Goal: Task Accomplishment & Management: Manage account settings

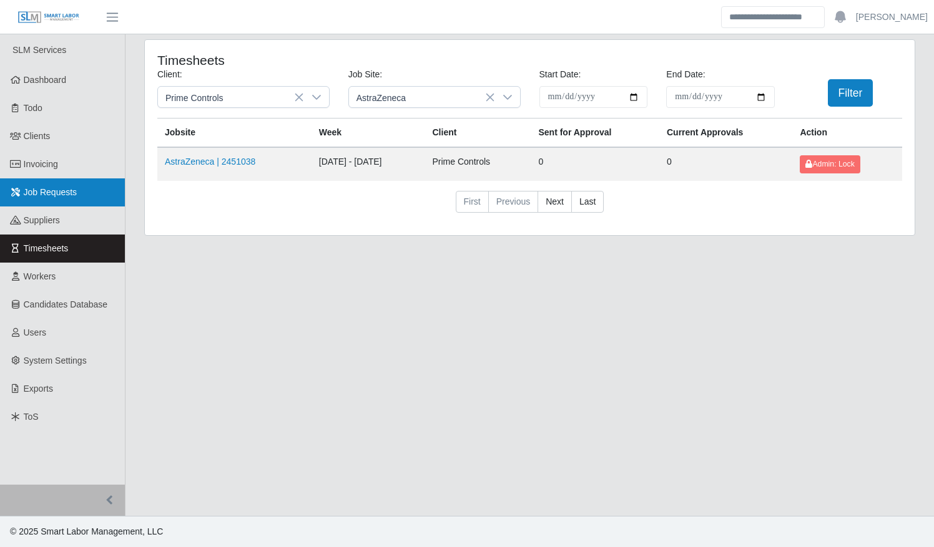
click at [39, 192] on span "Job Requests" at bounding box center [51, 192] width 54 height 10
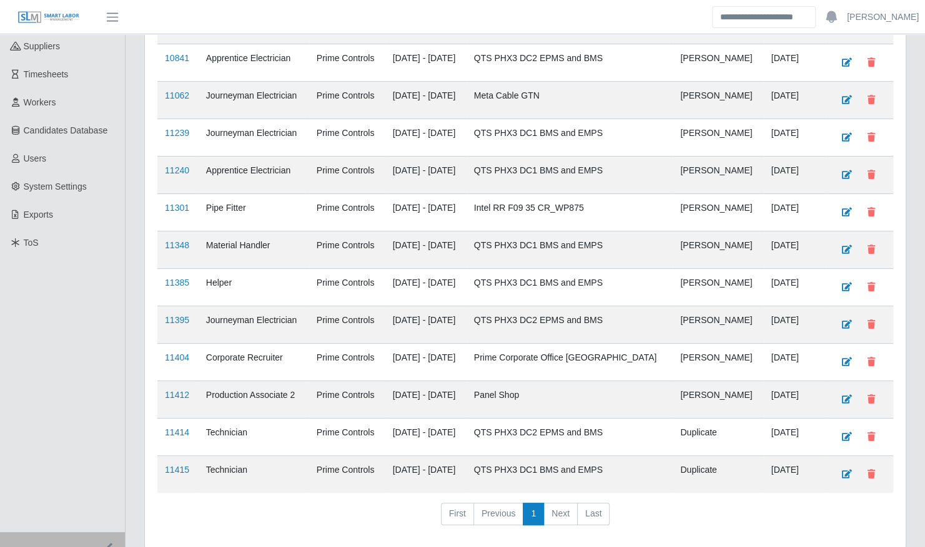
scroll to position [211, 0]
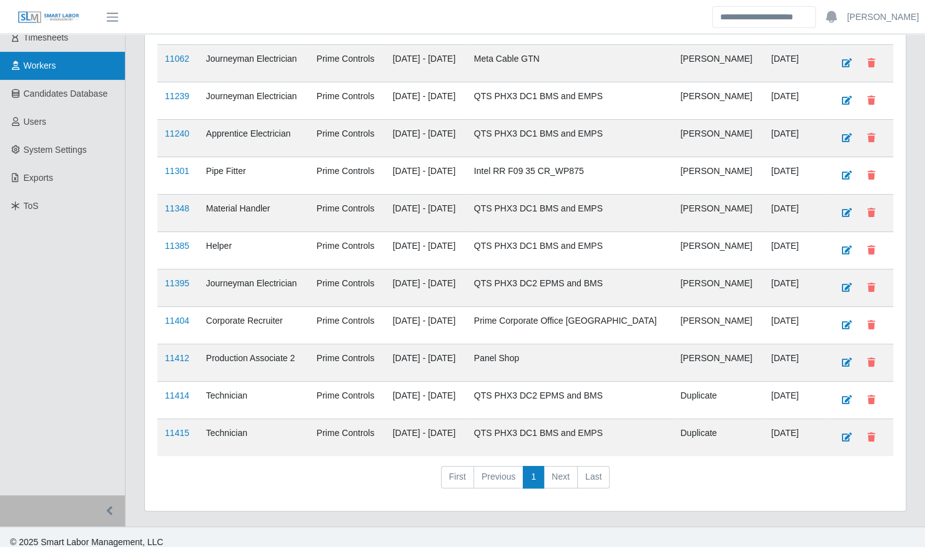
click at [57, 69] on link "Workers" at bounding box center [62, 66] width 125 height 28
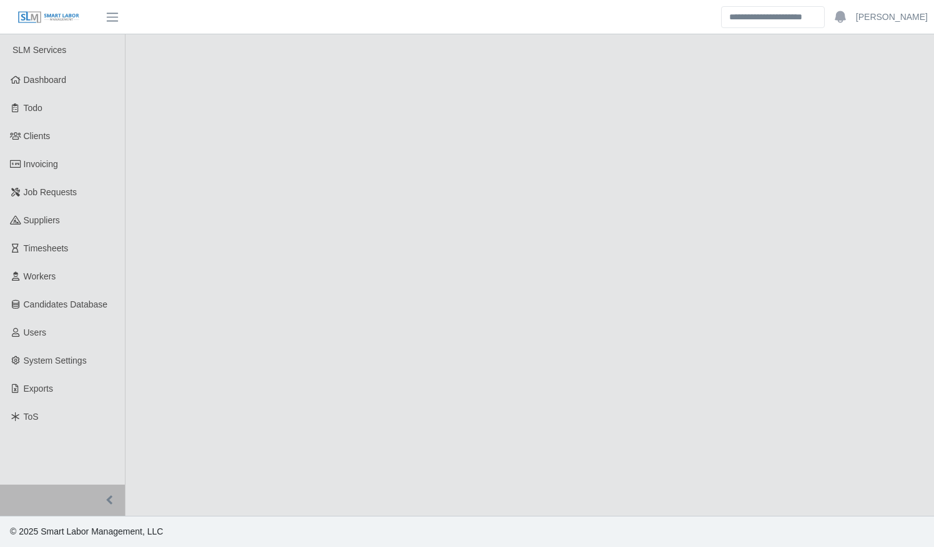
select select "****"
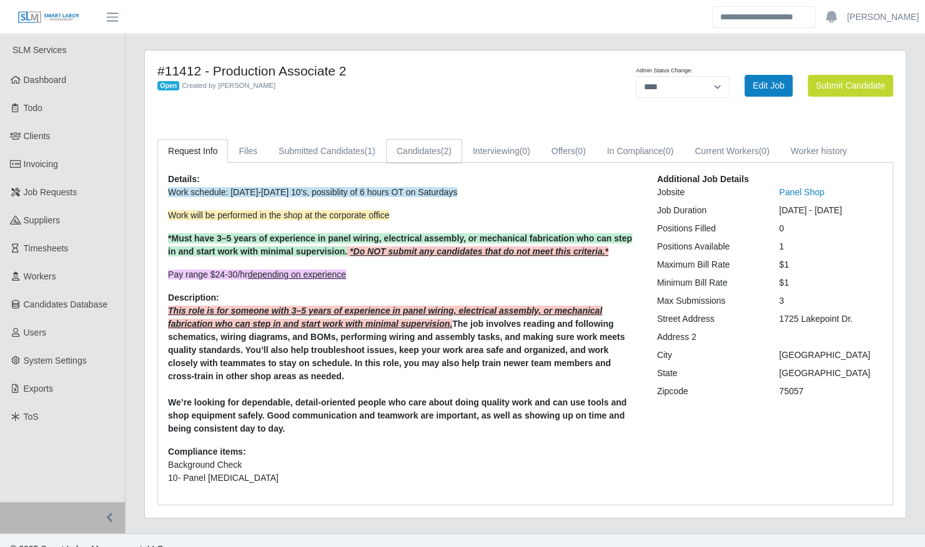
click at [422, 149] on link "Candidates (2)" at bounding box center [424, 151] width 76 height 24
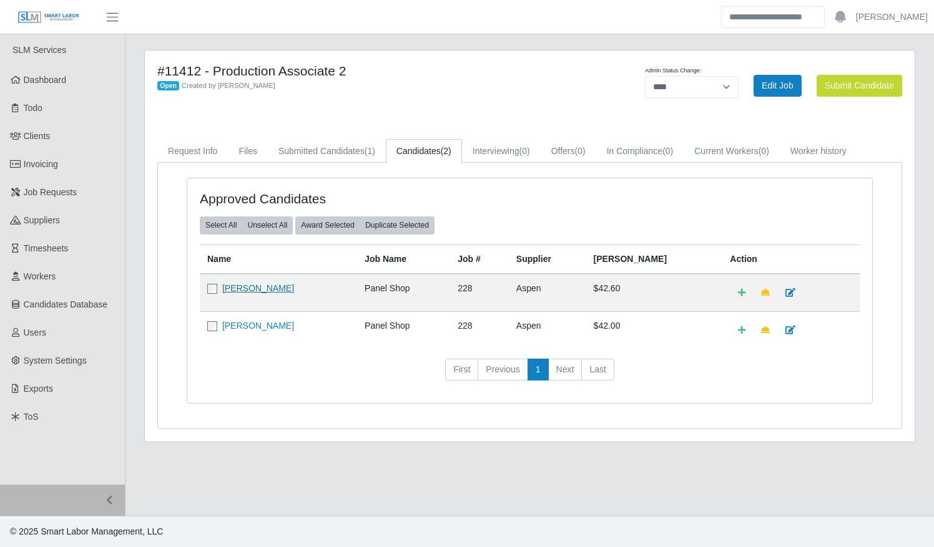
click at [275, 287] on link "[PERSON_NAME]" at bounding box center [258, 288] width 72 height 10
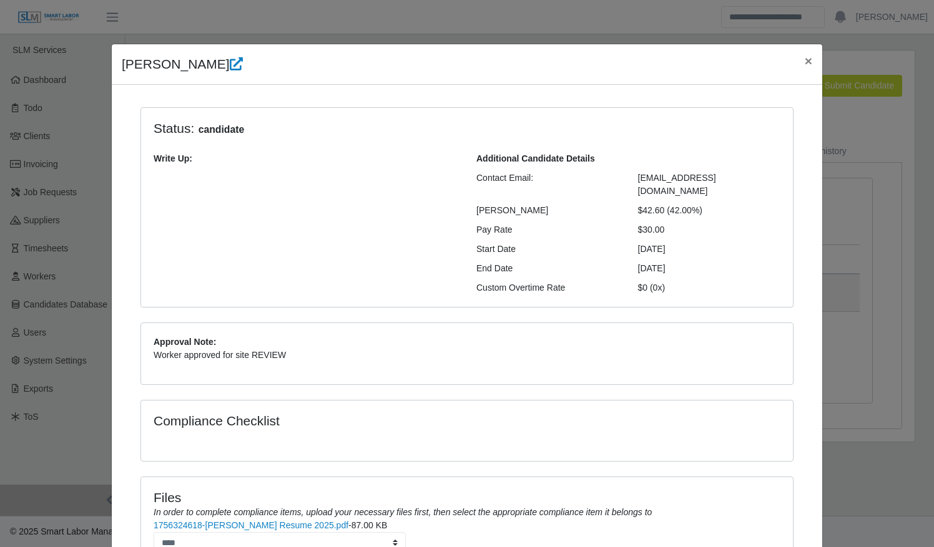
scroll to position [104, 0]
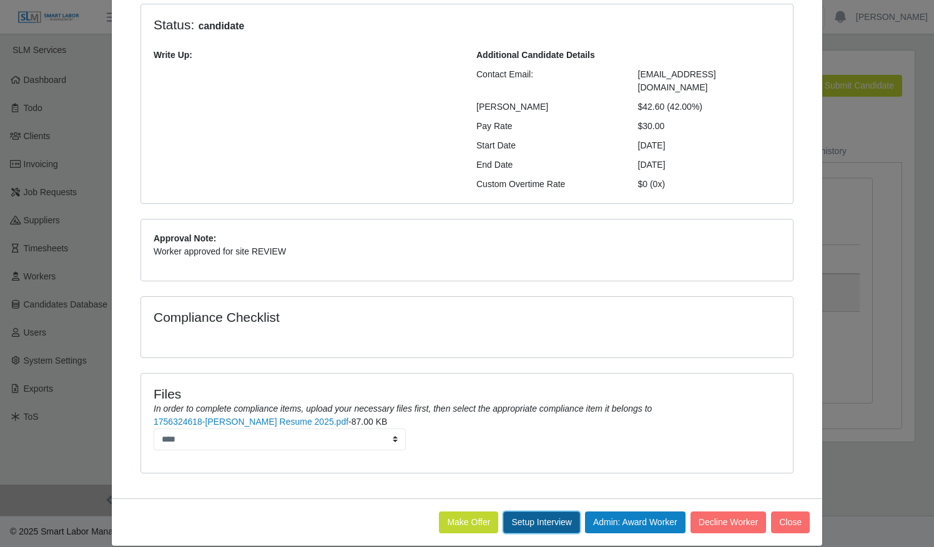
click at [539, 512] on button "Setup Interview" at bounding box center [541, 523] width 77 height 22
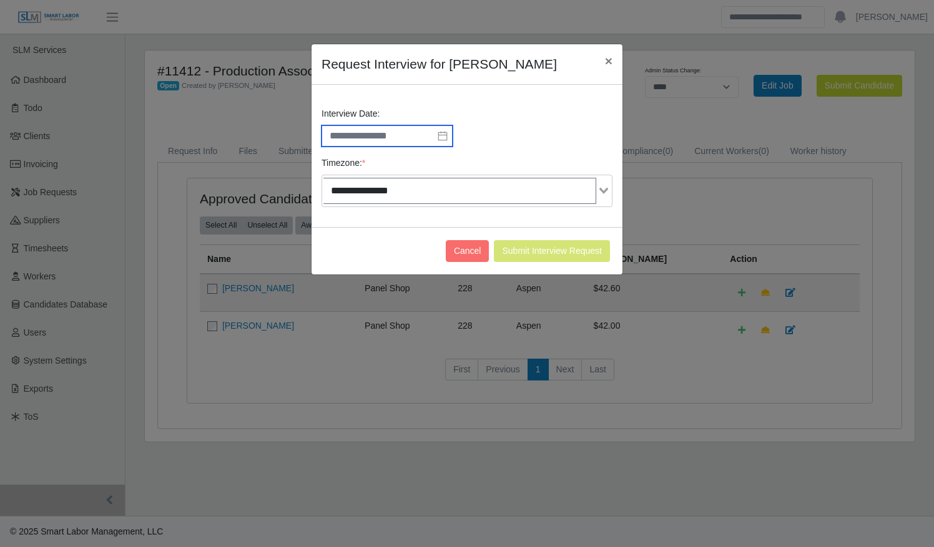
click at [396, 132] on input "text" at bounding box center [386, 135] width 131 height 21
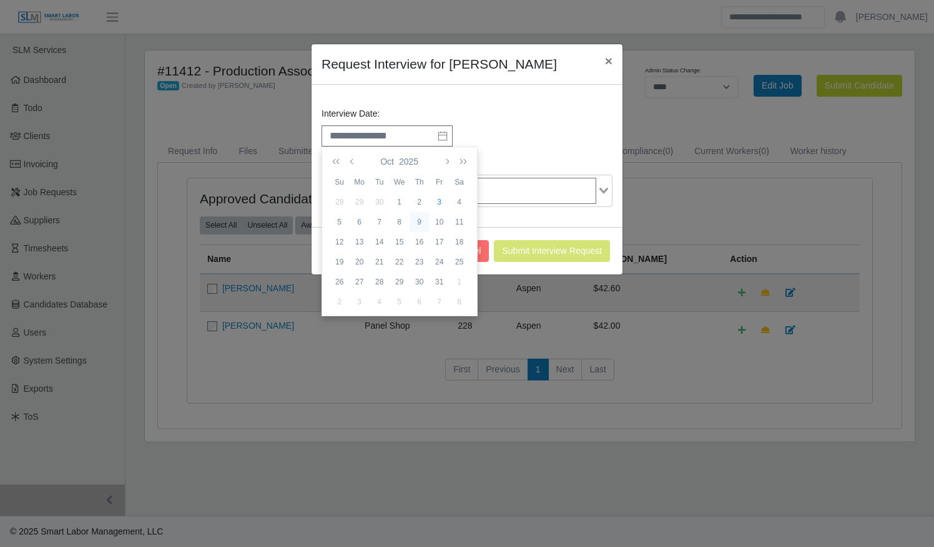
click at [422, 221] on div "9" at bounding box center [420, 222] width 20 height 11
click at [346, 182] on li "11" at bounding box center [352, 179] width 61 height 20
type input "**********"
click at [458, 179] on li "AM" at bounding box center [456, 179] width 61 height 20
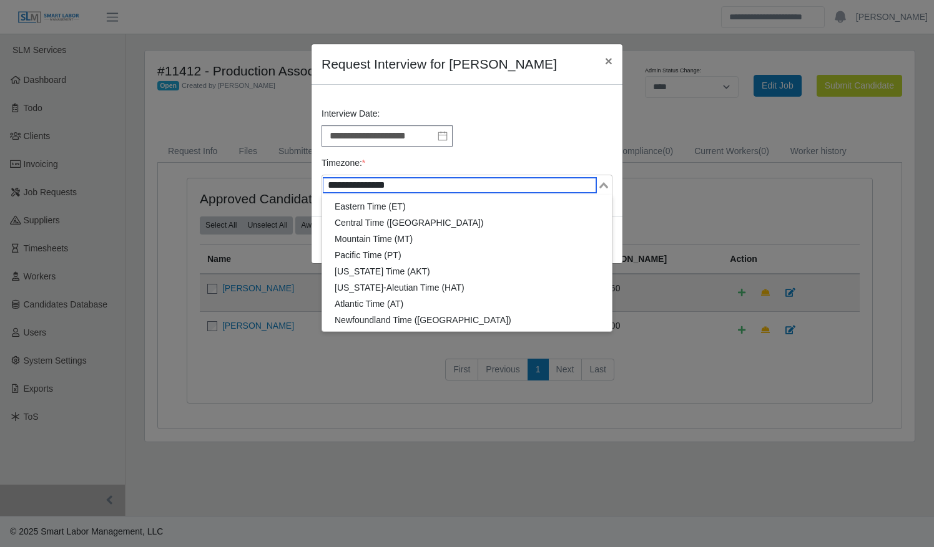
click at [537, 190] on input "Search for option" at bounding box center [459, 185] width 273 height 15
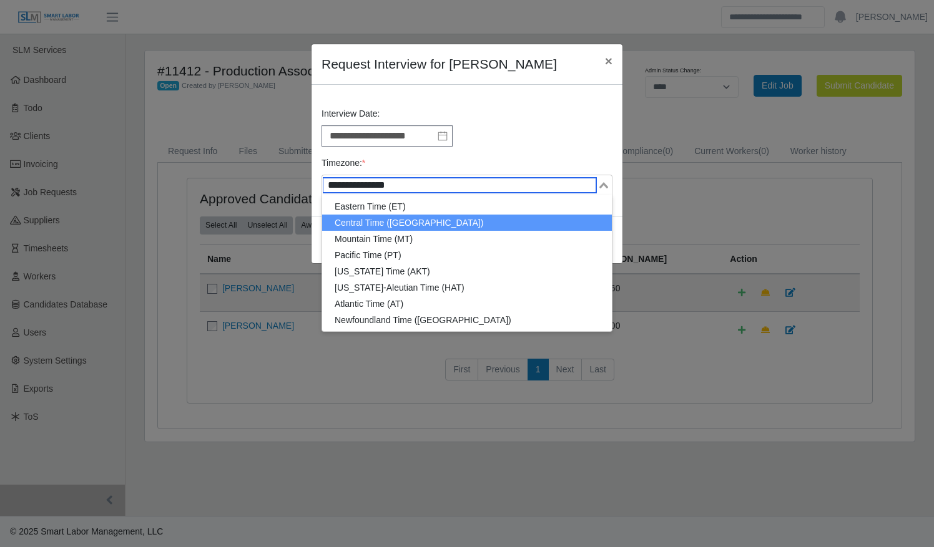
click at [466, 217] on li "Central Time (CT)" at bounding box center [467, 223] width 290 height 16
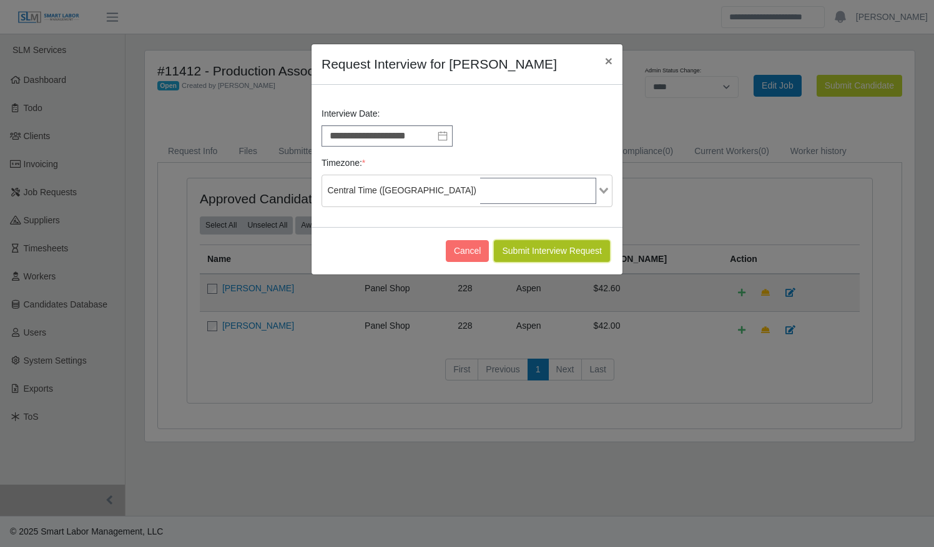
click at [531, 245] on button "Submit Interview Request" at bounding box center [552, 251] width 116 height 22
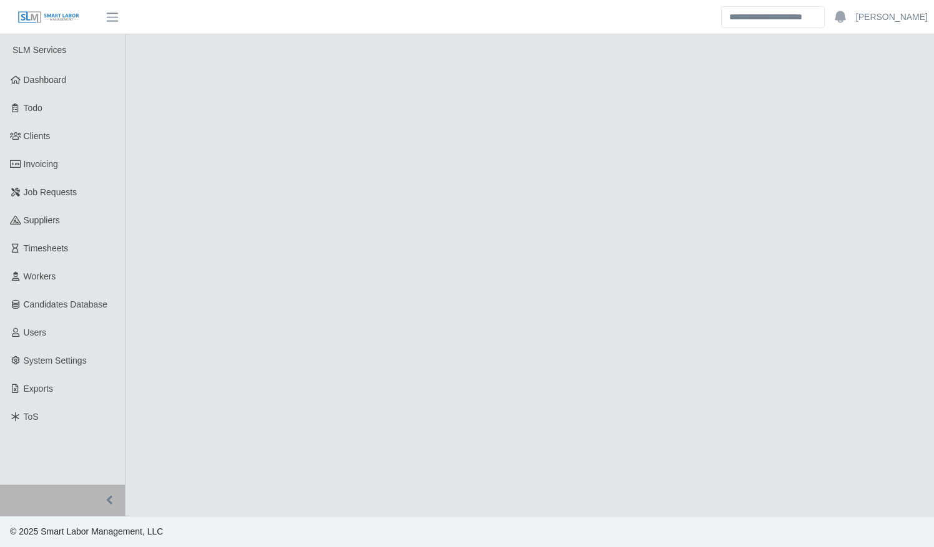
select select "****"
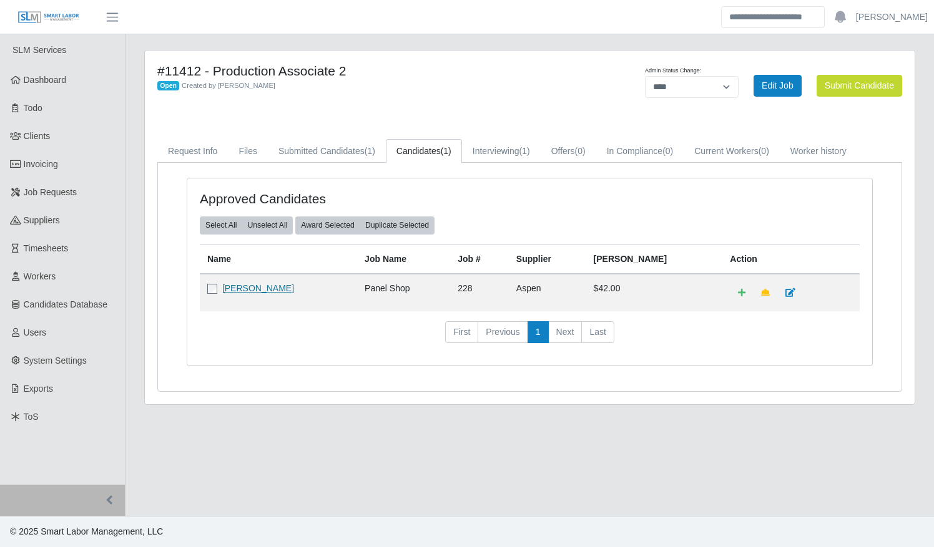
click at [267, 283] on link "[PERSON_NAME]" at bounding box center [258, 288] width 72 height 10
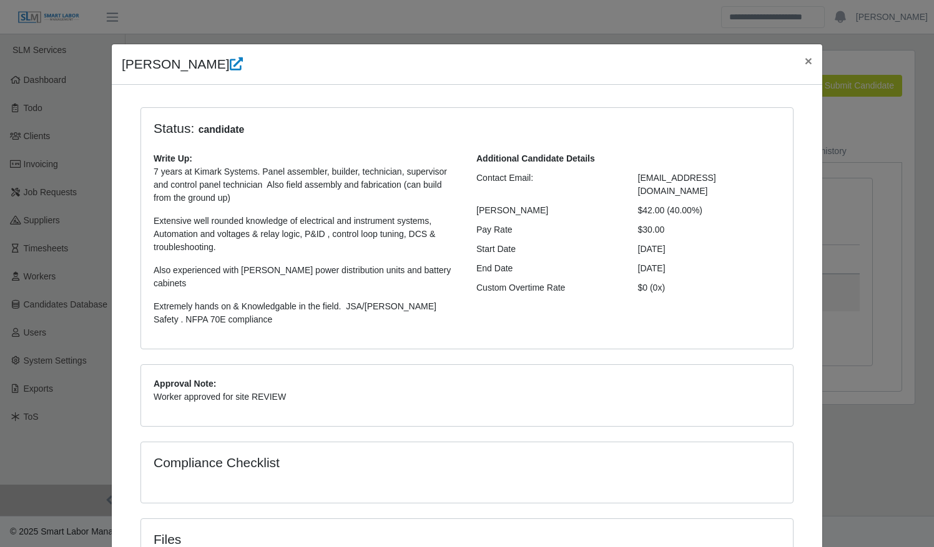
scroll to position [145, 0]
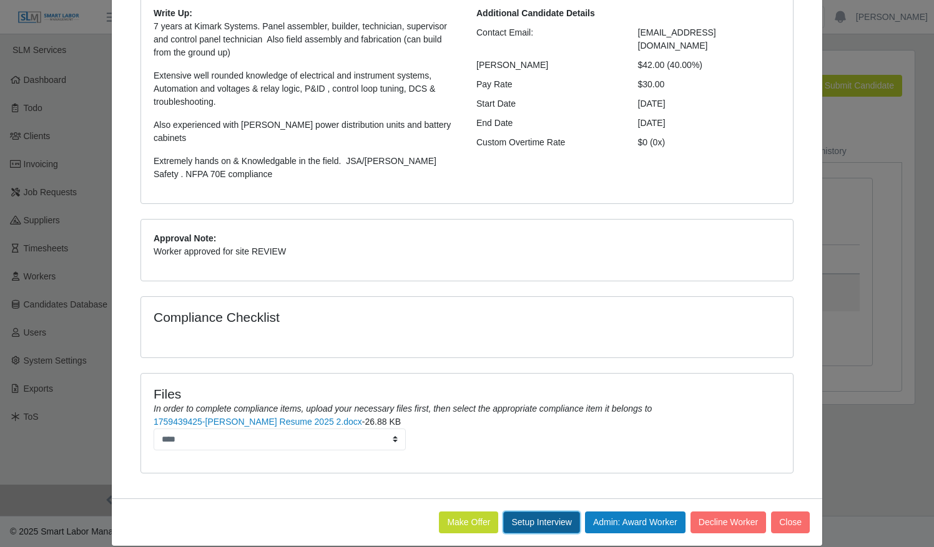
click at [519, 512] on button "Setup Interview" at bounding box center [541, 523] width 77 height 22
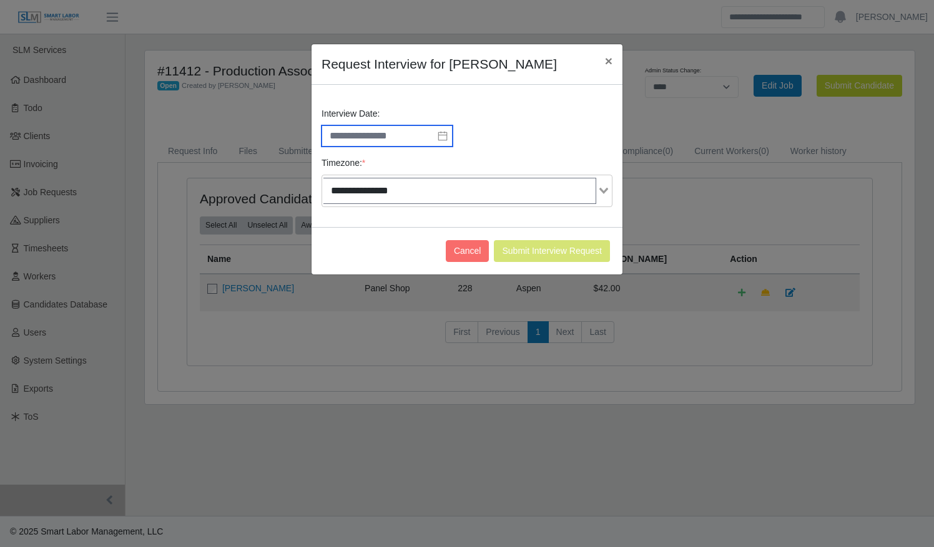
click at [402, 136] on input "text" at bounding box center [386, 135] width 131 height 21
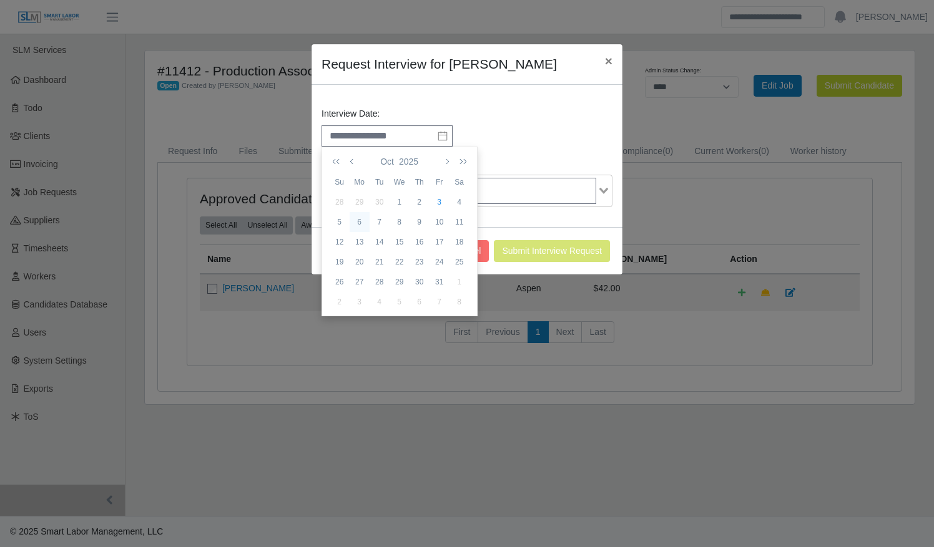
click at [362, 221] on div "6" at bounding box center [360, 222] width 20 height 11
click at [349, 270] on li "10" at bounding box center [352, 272] width 61 height 20
type input "**********"
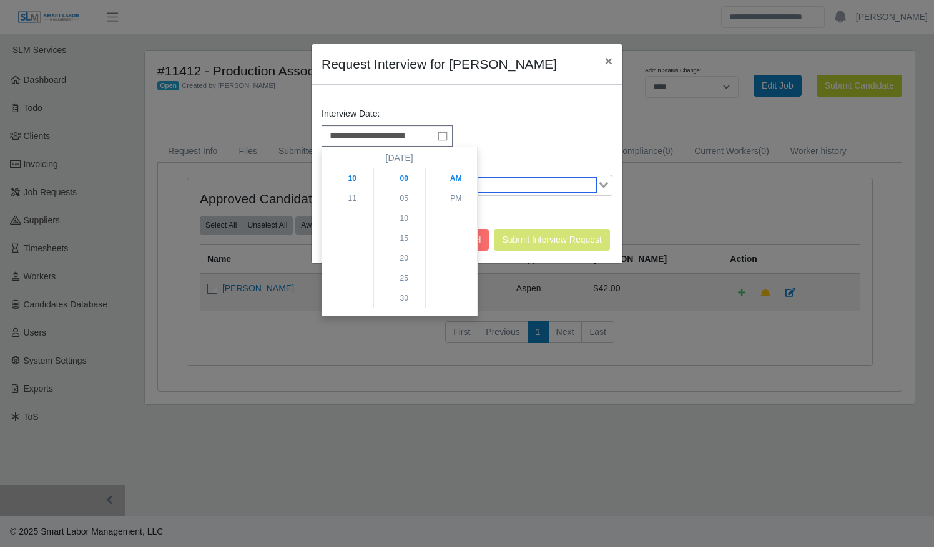
click at [516, 184] on input "Search for option" at bounding box center [459, 185] width 273 height 15
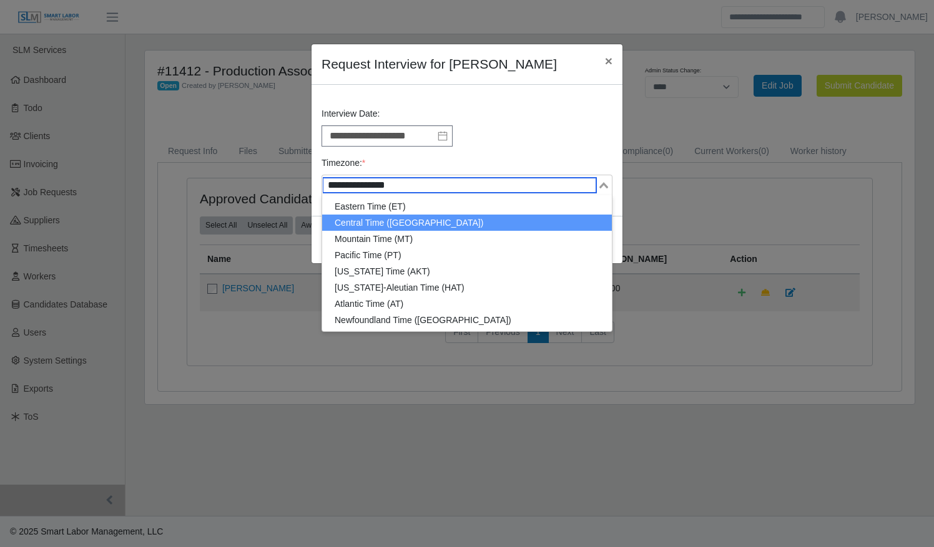
click at [444, 216] on li "Central Time (CT)" at bounding box center [467, 223] width 290 height 16
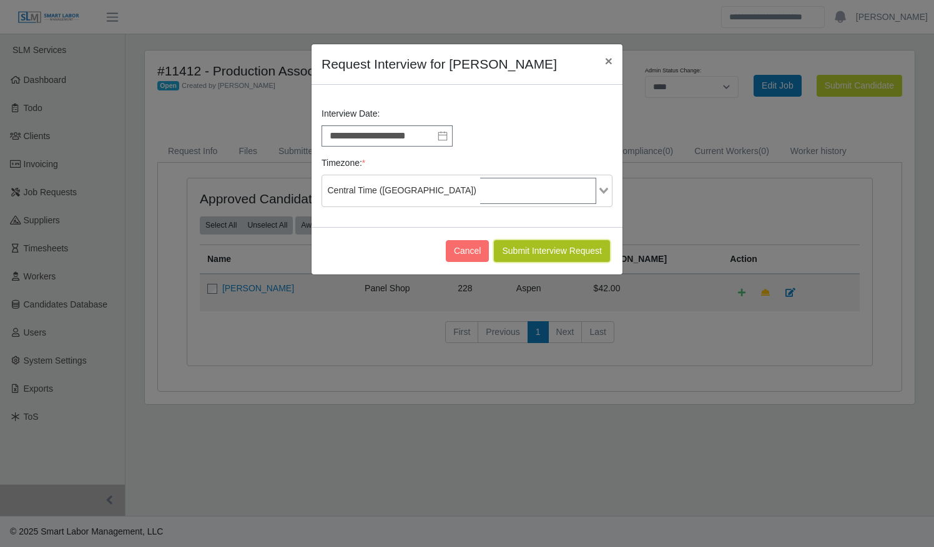
click at [529, 247] on button "Submit Interview Request" at bounding box center [552, 251] width 116 height 22
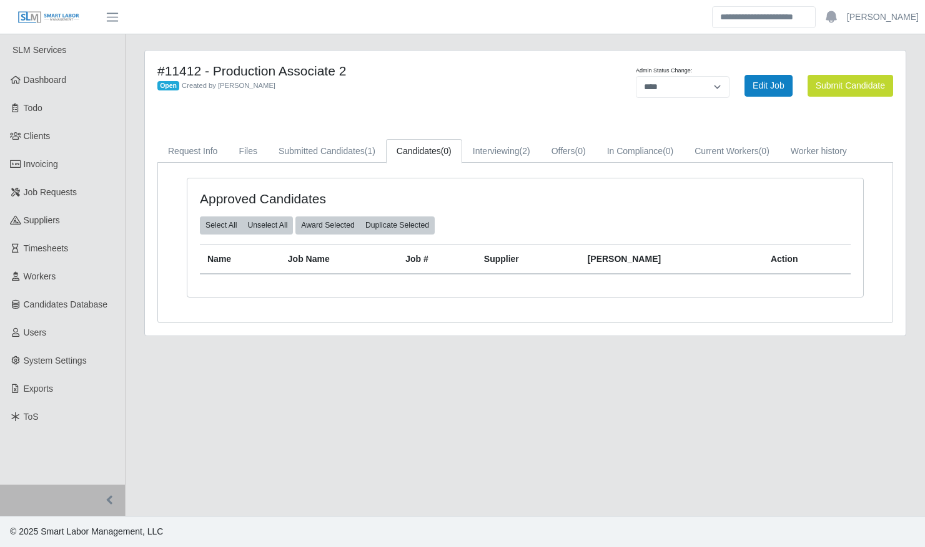
select select "****"
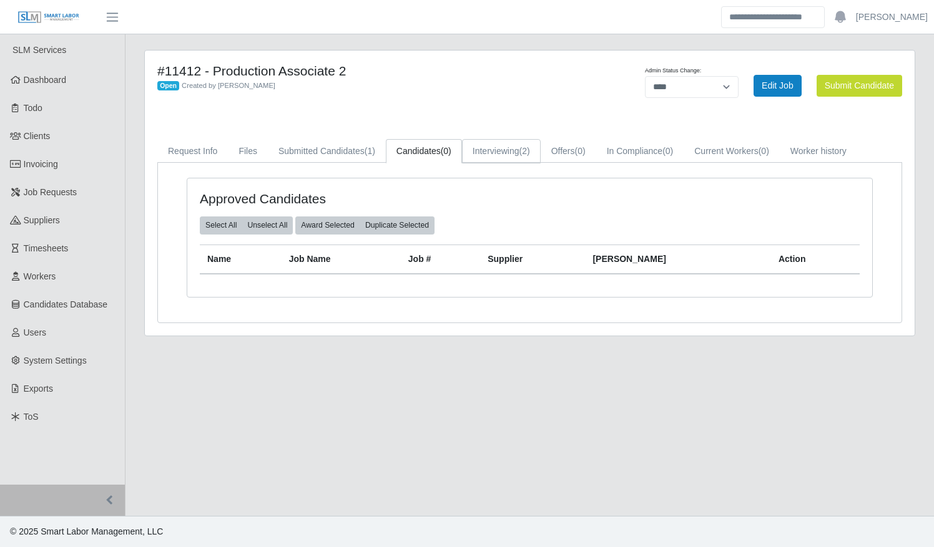
click at [491, 151] on link "Interviewing (2)" at bounding box center [501, 151] width 79 height 24
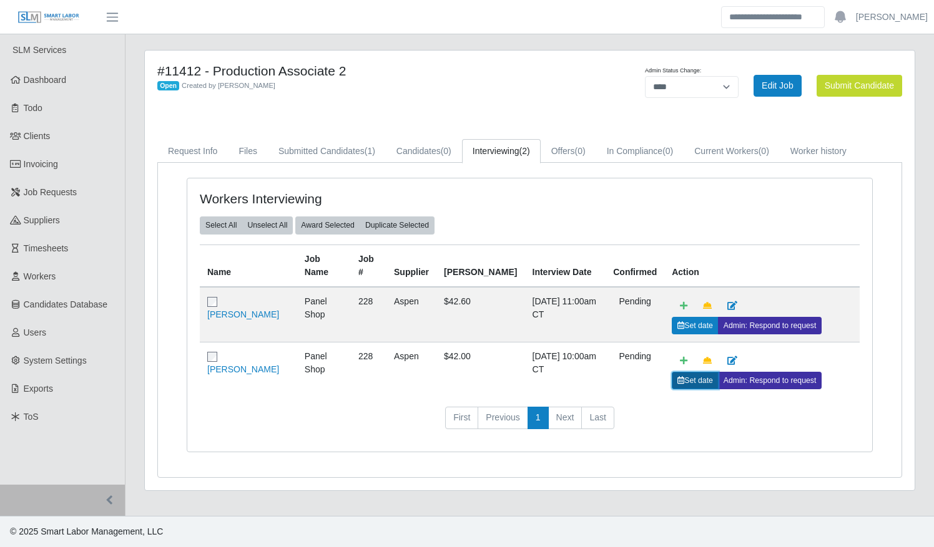
click at [672, 373] on link "Set date" at bounding box center [695, 380] width 47 height 17
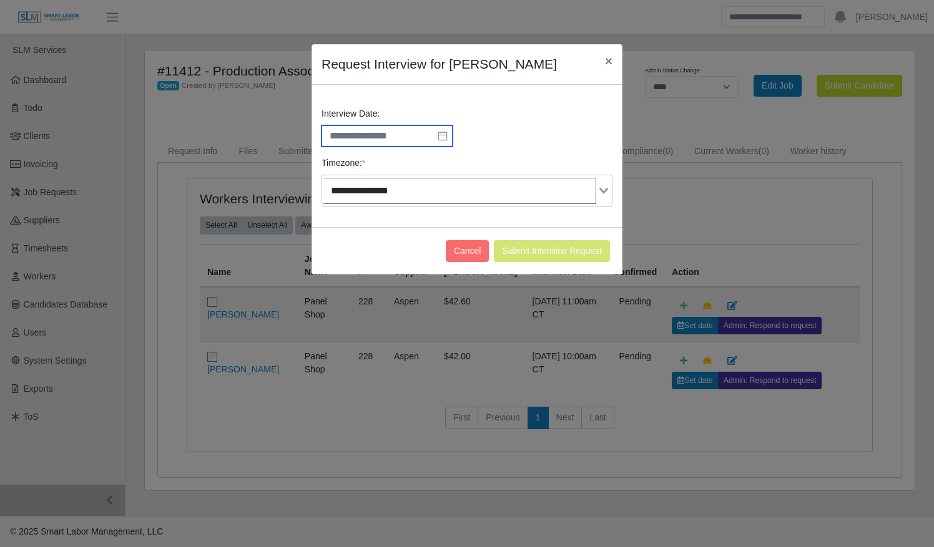
click at [398, 135] on input "text" at bounding box center [386, 135] width 131 height 21
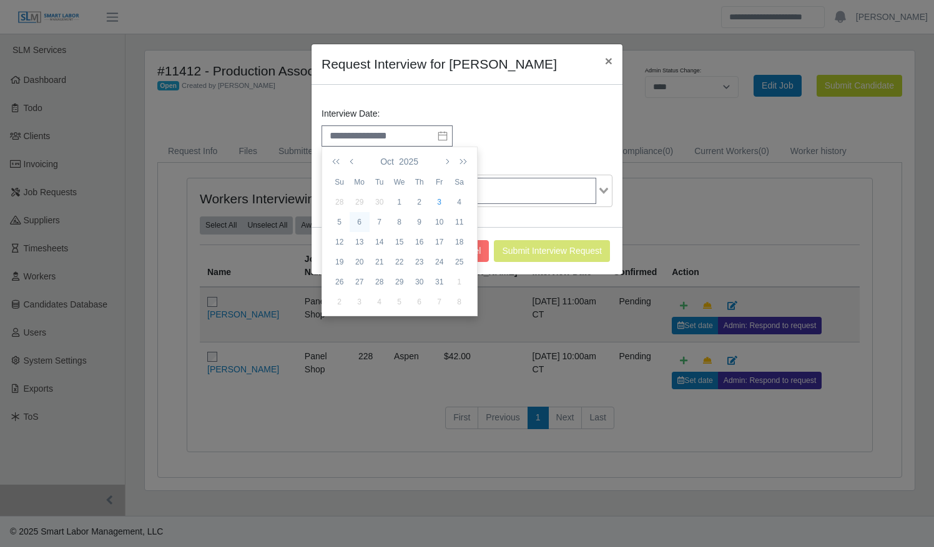
click at [362, 222] on div "6" at bounding box center [360, 222] width 20 height 11
click at [349, 179] on li "11" at bounding box center [352, 179] width 61 height 20
type input "**********"
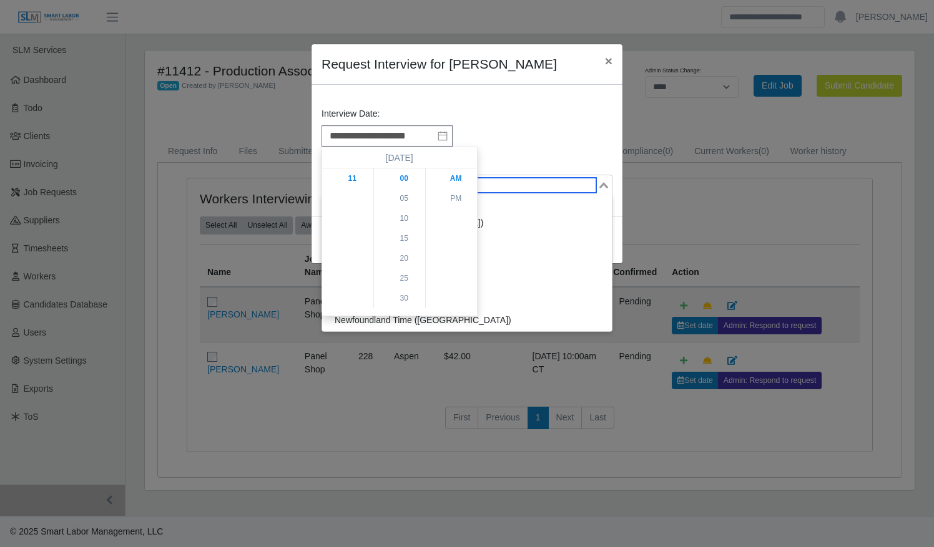
click at [541, 187] on input "Search for option" at bounding box center [459, 185] width 273 height 15
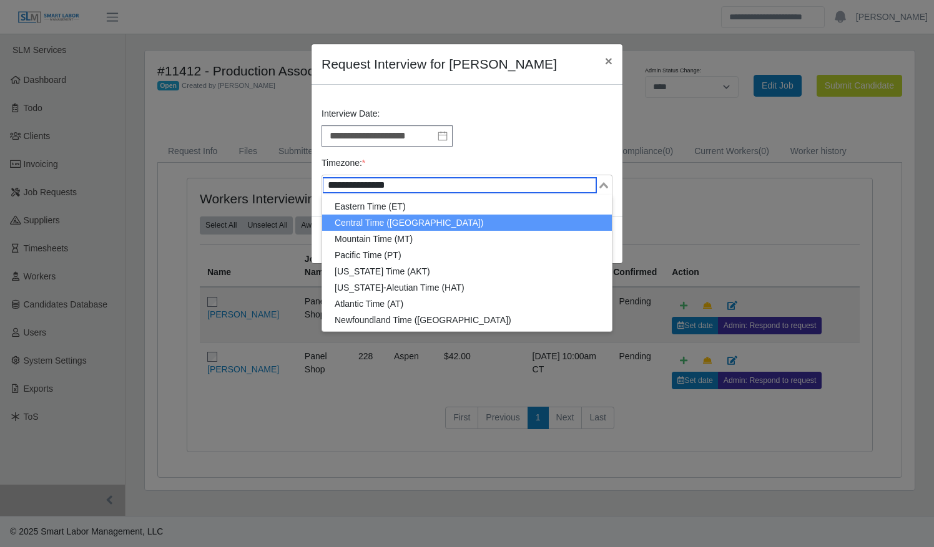
click at [454, 222] on li "Central Time (CT)" at bounding box center [467, 223] width 290 height 16
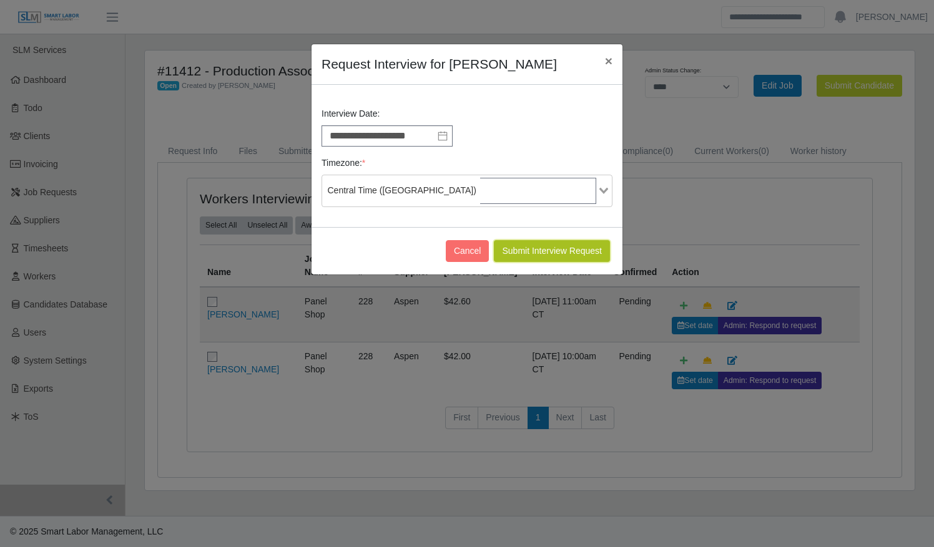
click at [515, 248] on button "Submit Interview Request" at bounding box center [552, 251] width 116 height 22
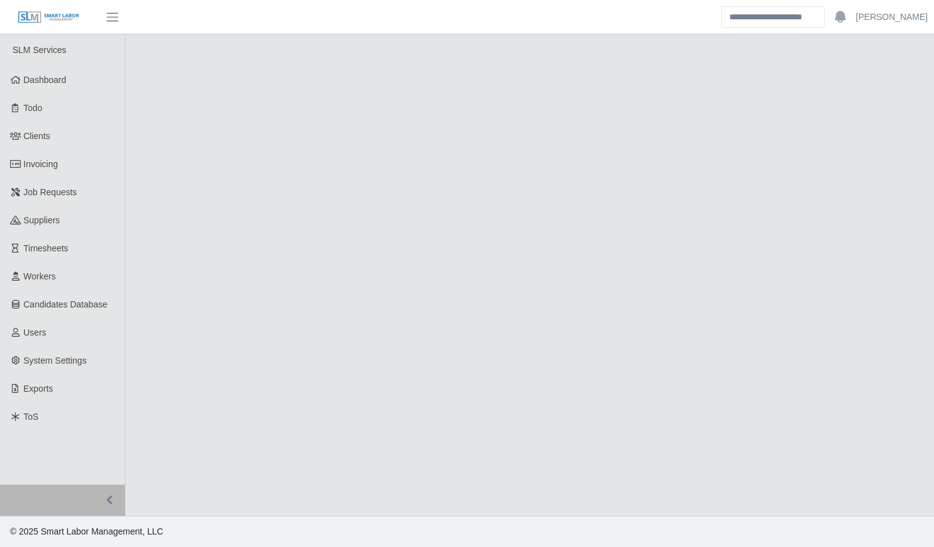
select select "****"
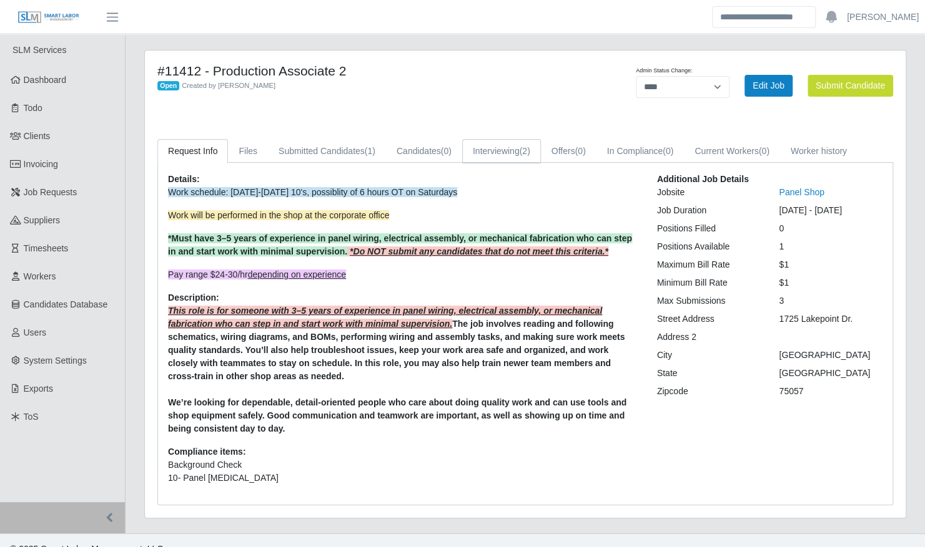
click at [506, 150] on link "Interviewing (2)" at bounding box center [501, 151] width 79 height 24
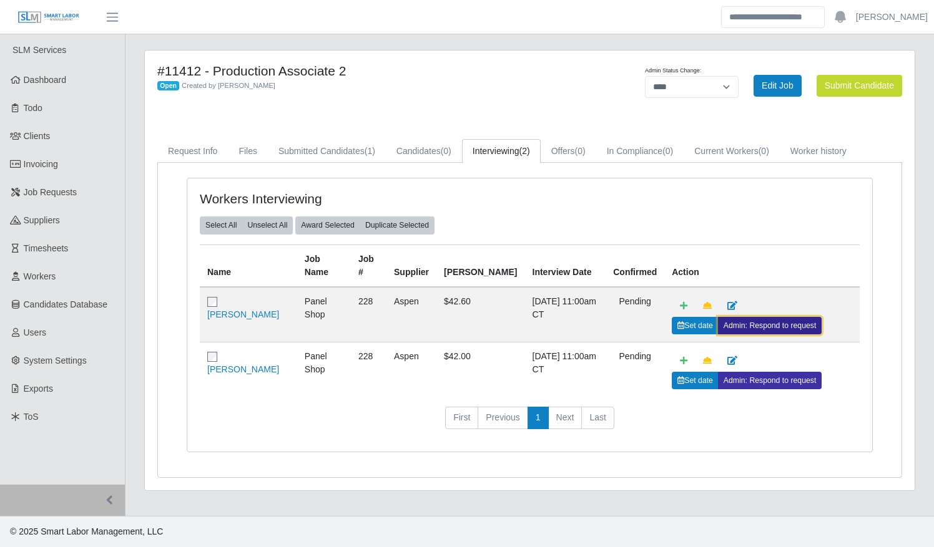
click at [738, 324] on link "Admin: Respond to request" at bounding box center [770, 325] width 104 height 17
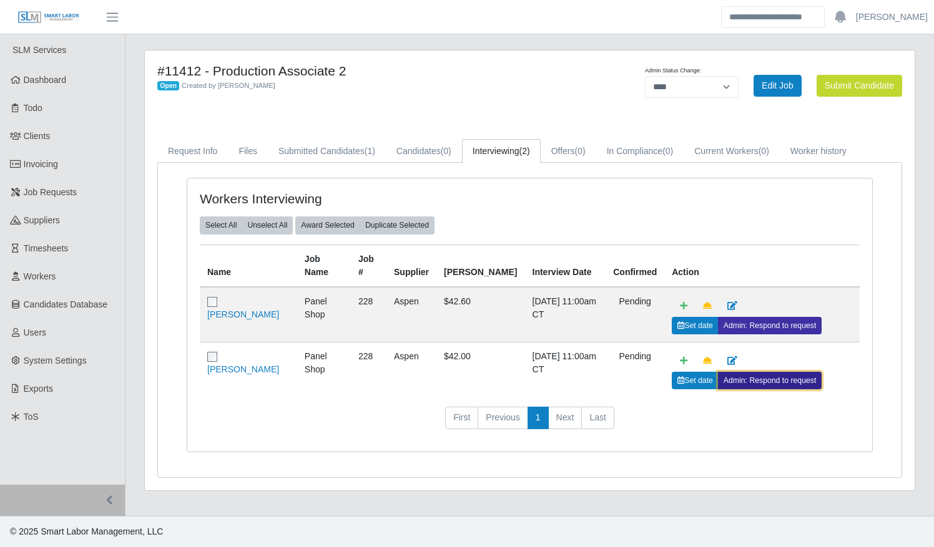
click at [729, 375] on link "Admin: Respond to request" at bounding box center [770, 380] width 104 height 17
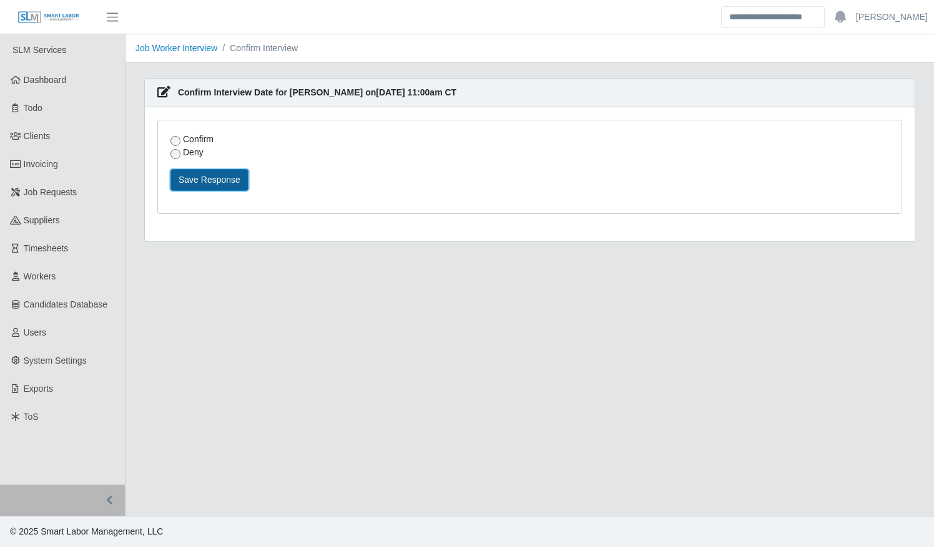
click at [205, 174] on button "Save Response" at bounding box center [209, 180] width 78 height 22
click at [223, 182] on button "Save Response" at bounding box center [209, 180] width 78 height 22
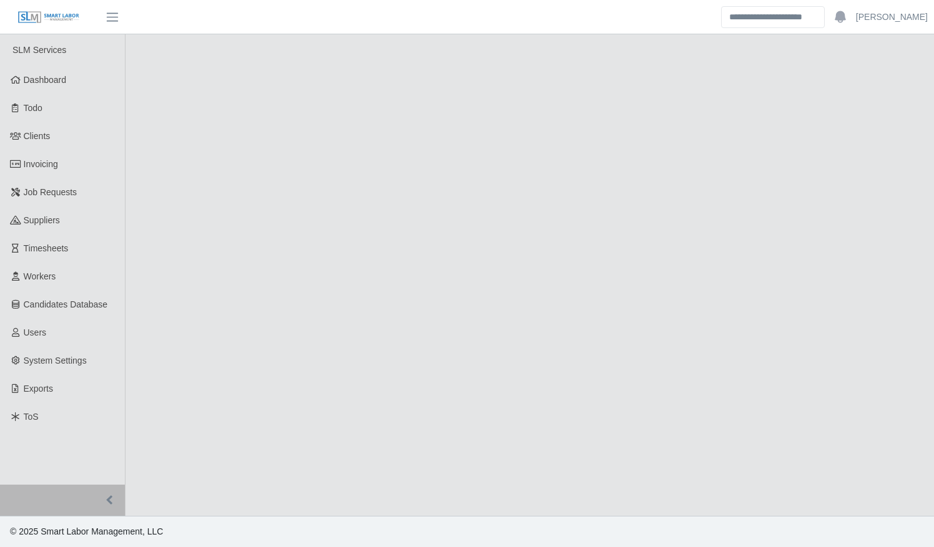
select select "****"
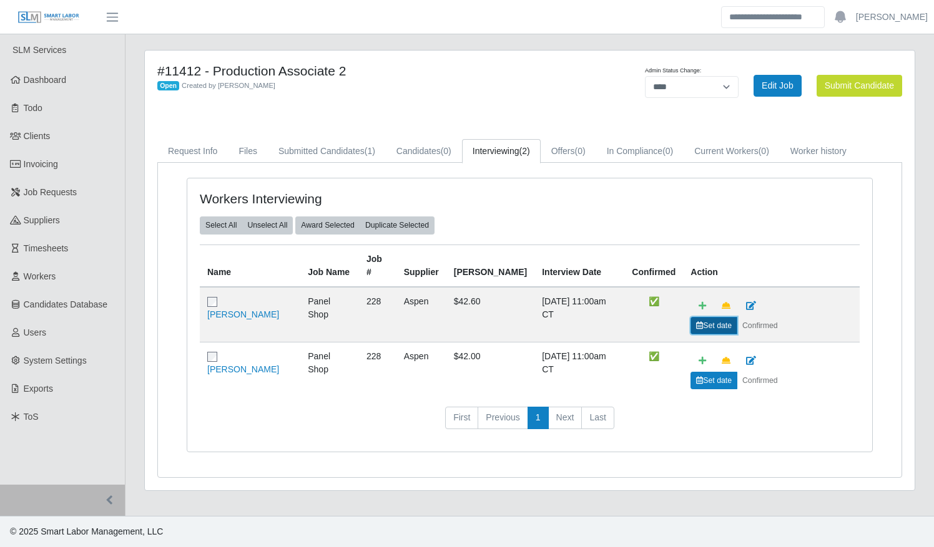
click at [737, 317] on link "Set date" at bounding box center [713, 325] width 47 height 17
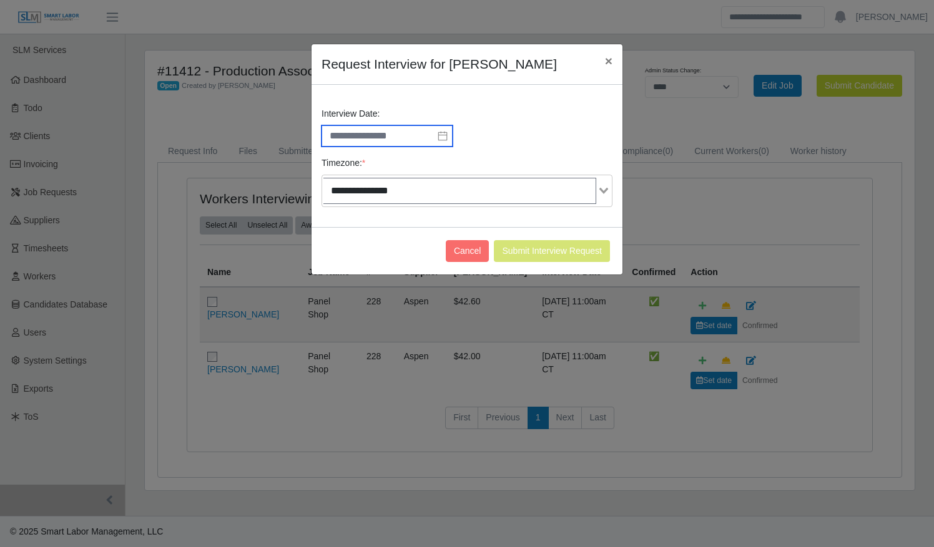
click at [353, 136] on input "text" at bounding box center [386, 135] width 131 height 21
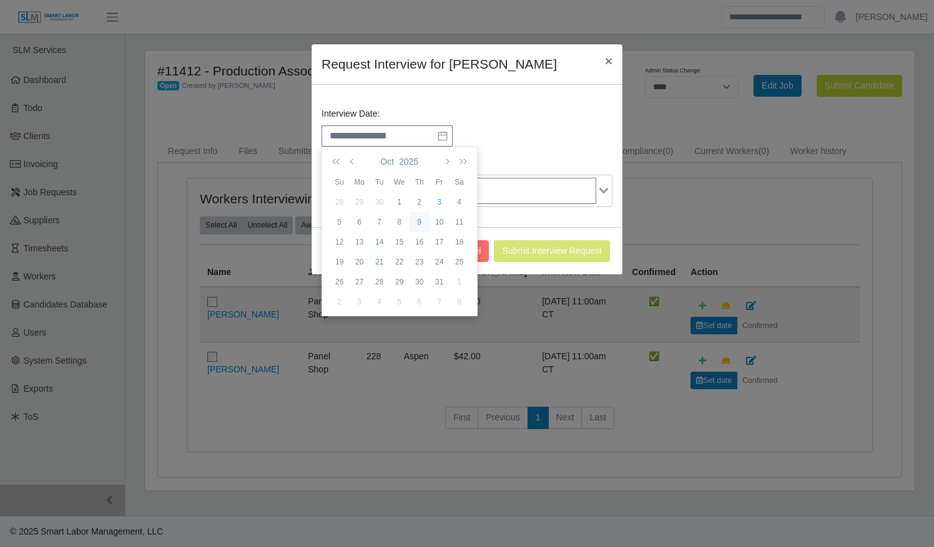
click at [418, 220] on div "9" at bounding box center [420, 222] width 20 height 11
click at [350, 199] on li "01" at bounding box center [352, 199] width 61 height 20
click at [450, 191] on li "PM" at bounding box center [456, 199] width 61 height 20
type input "**********"
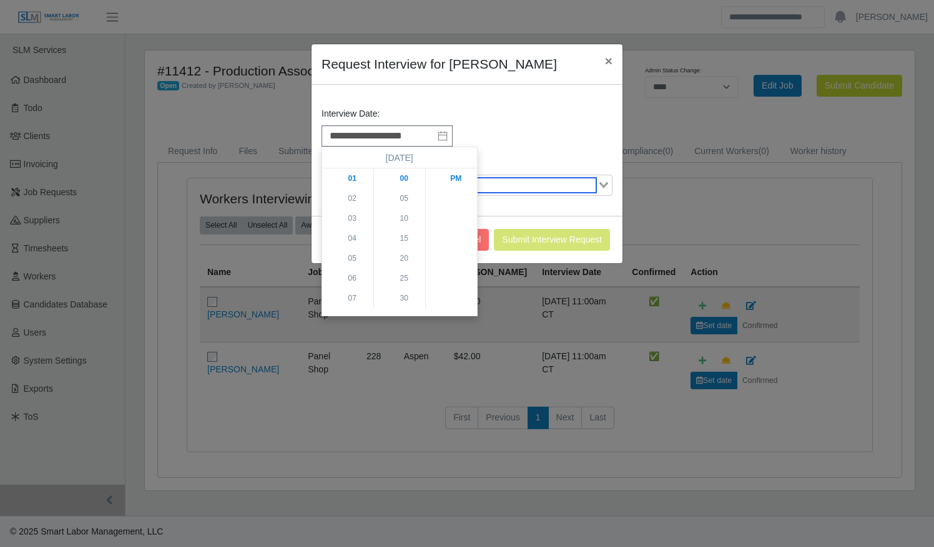
click at [522, 185] on input "Search for option" at bounding box center [459, 185] width 273 height 15
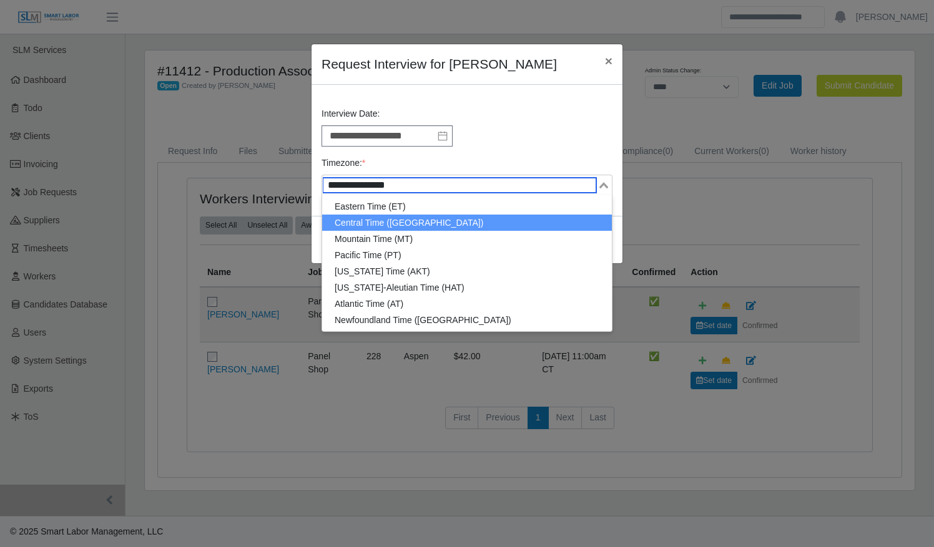
click at [431, 218] on li "Central Time (CT)" at bounding box center [467, 223] width 290 height 16
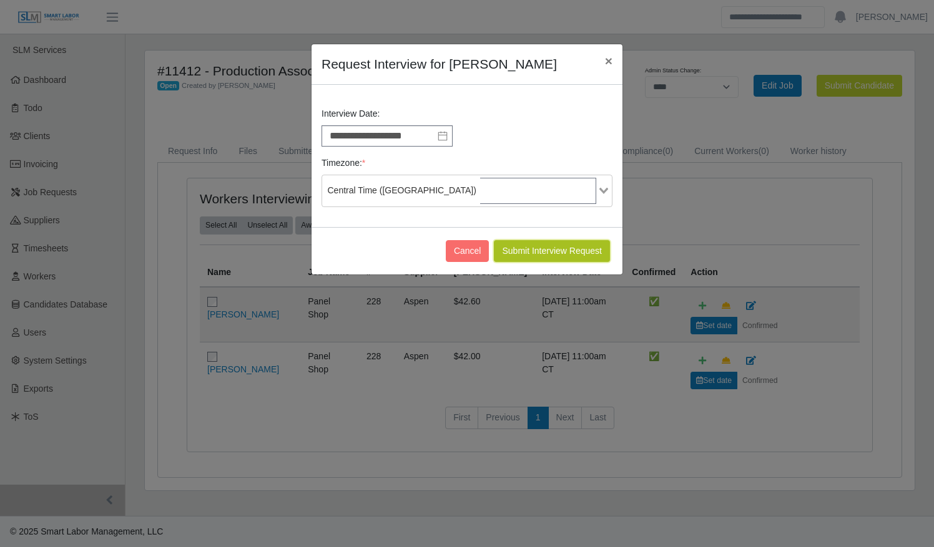
click at [526, 246] on button "Submit Interview Request" at bounding box center [552, 251] width 116 height 22
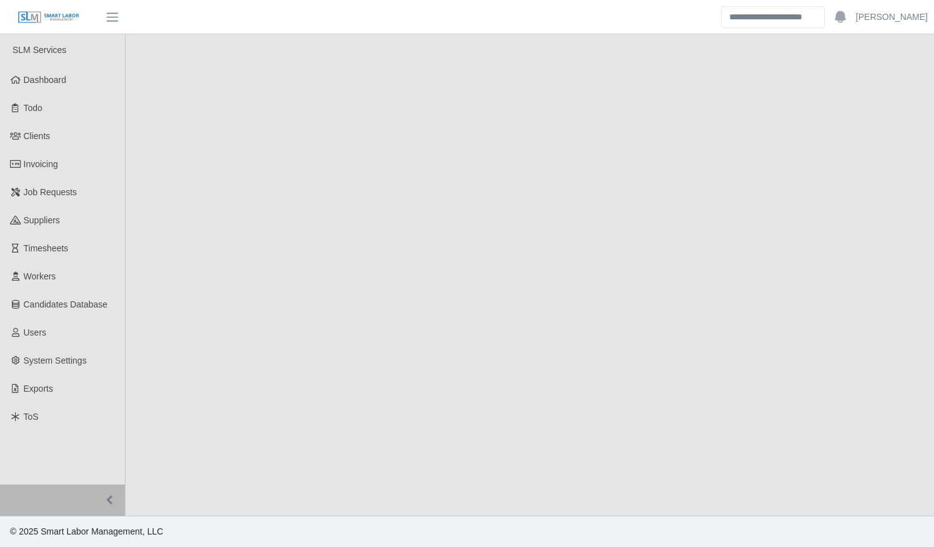
select select "****"
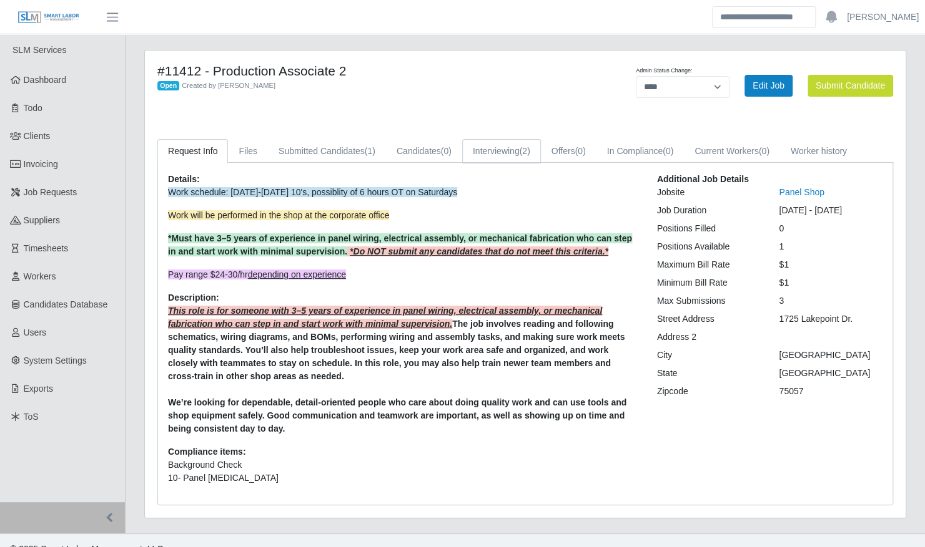
click at [503, 154] on link "Interviewing (2)" at bounding box center [501, 151] width 79 height 24
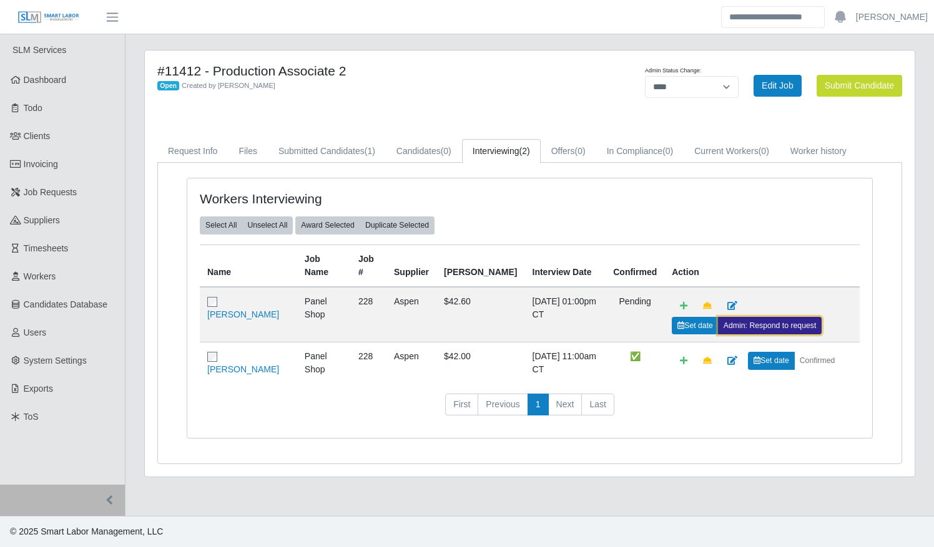
click at [744, 321] on link "Admin: Respond to request" at bounding box center [770, 325] width 104 height 17
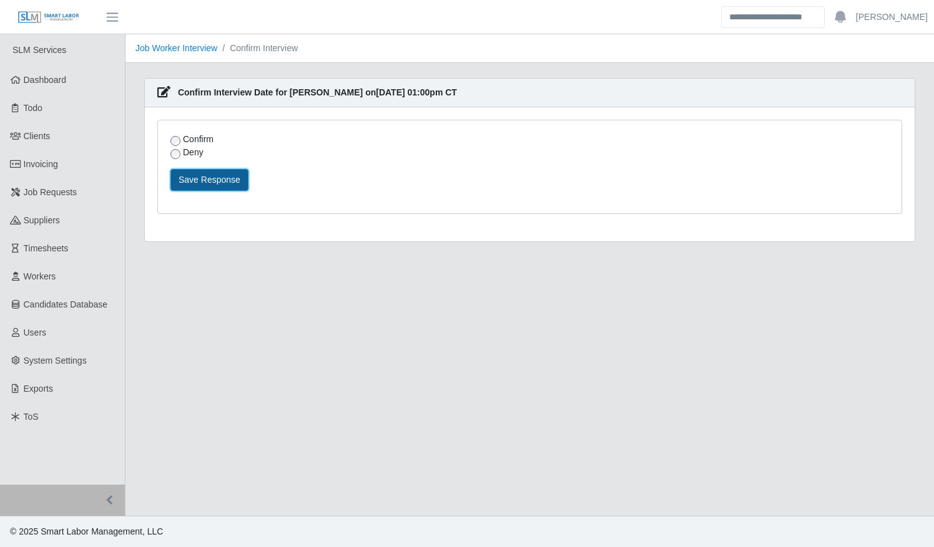
click at [192, 172] on button "Save Response" at bounding box center [209, 180] width 78 height 22
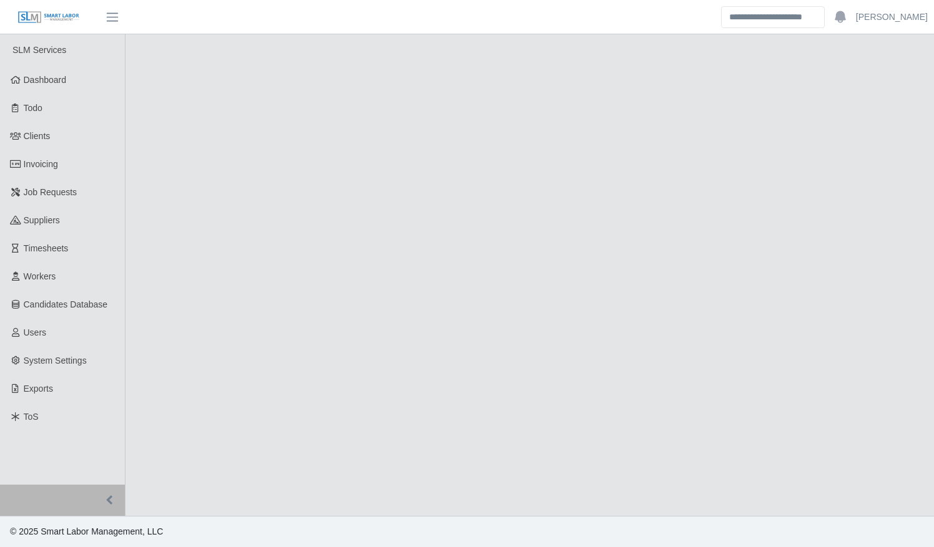
select select "****"
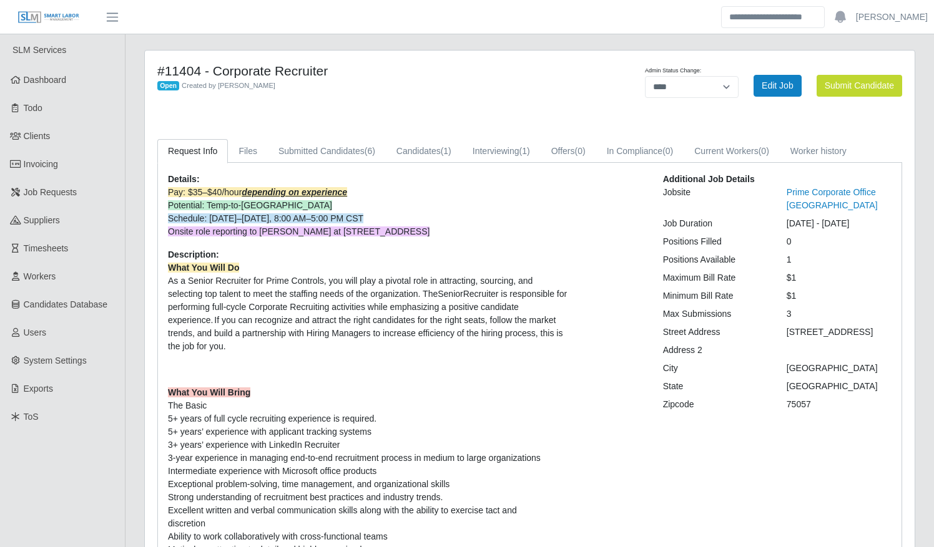
select select "****"
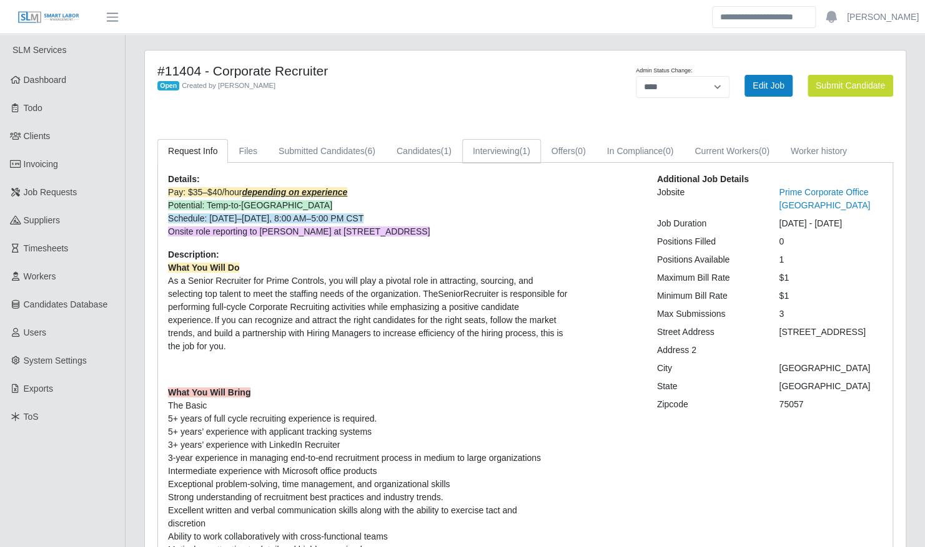
click at [491, 153] on link "Interviewing (1)" at bounding box center [501, 151] width 79 height 24
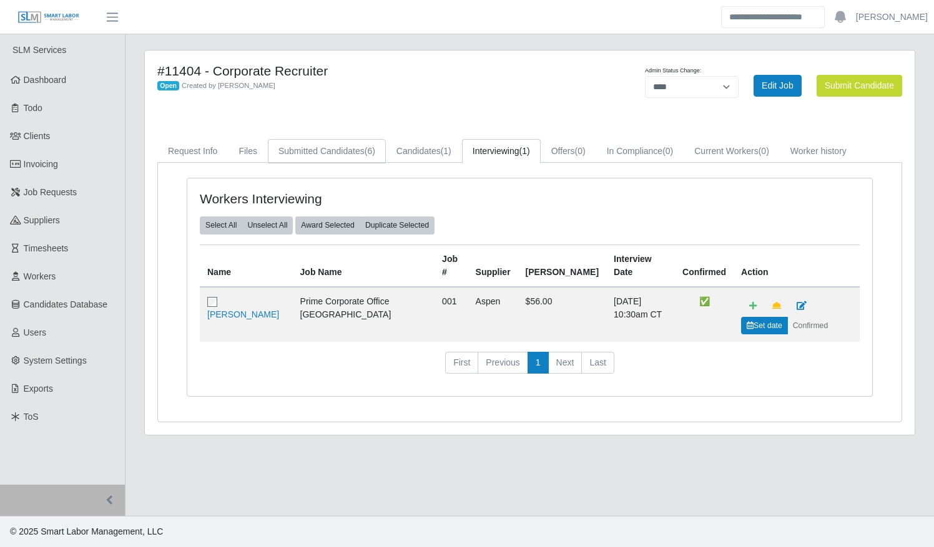
click at [352, 149] on link "Submitted Candidates (6)" at bounding box center [327, 151] width 118 height 24
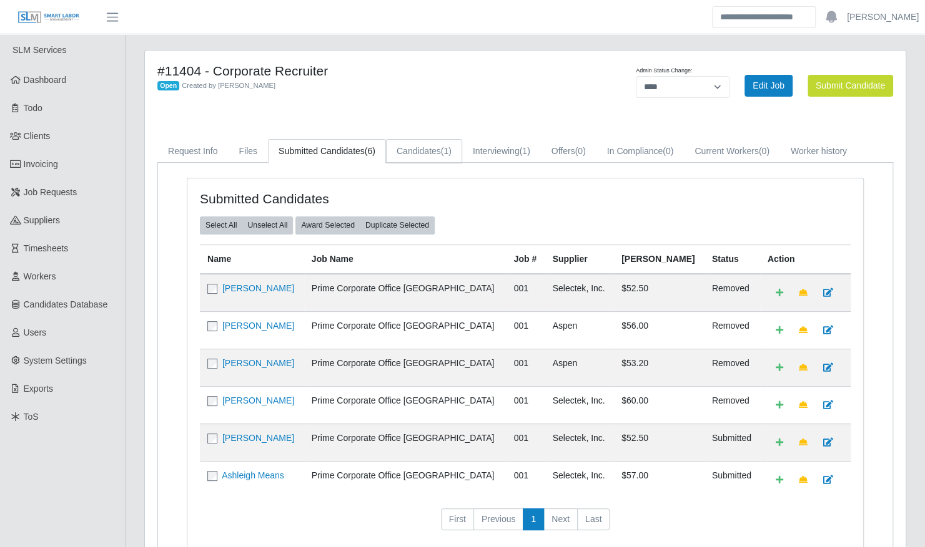
click at [436, 151] on link "Candidates (1)" at bounding box center [424, 151] width 76 height 24
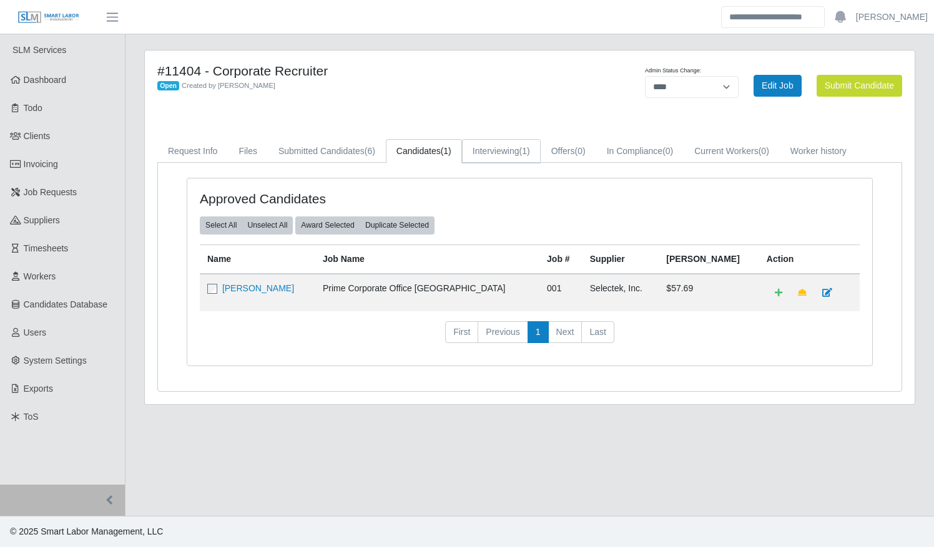
click at [489, 149] on link "Interviewing (1)" at bounding box center [501, 151] width 79 height 24
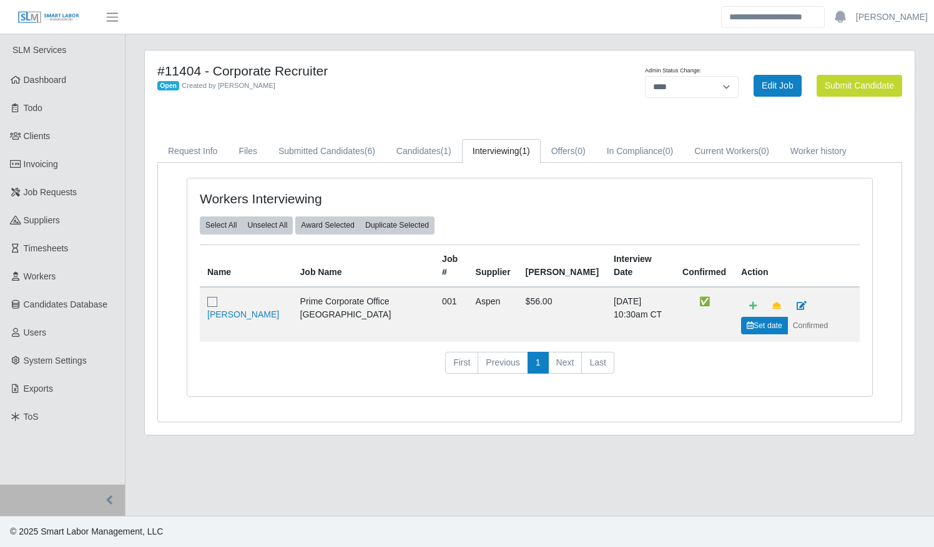
click at [918, 163] on div "**********" at bounding box center [530, 250] width 790 height 401
click at [918, 195] on div "**********" at bounding box center [530, 250] width 790 height 401
click at [904, 195] on div "Request Info Files Submitted Candidates (6) Candidates (1) Interviewing (1) Off…" at bounding box center [529, 280] width 763 height 283
click at [877, 194] on div "Workers Interviewing Select All Unselect All Award Selected Duplicate Selected …" at bounding box center [529, 295] width 705 height 234
click at [852, 194] on div "Workers Interviewing" at bounding box center [529, 204] width 679 height 26
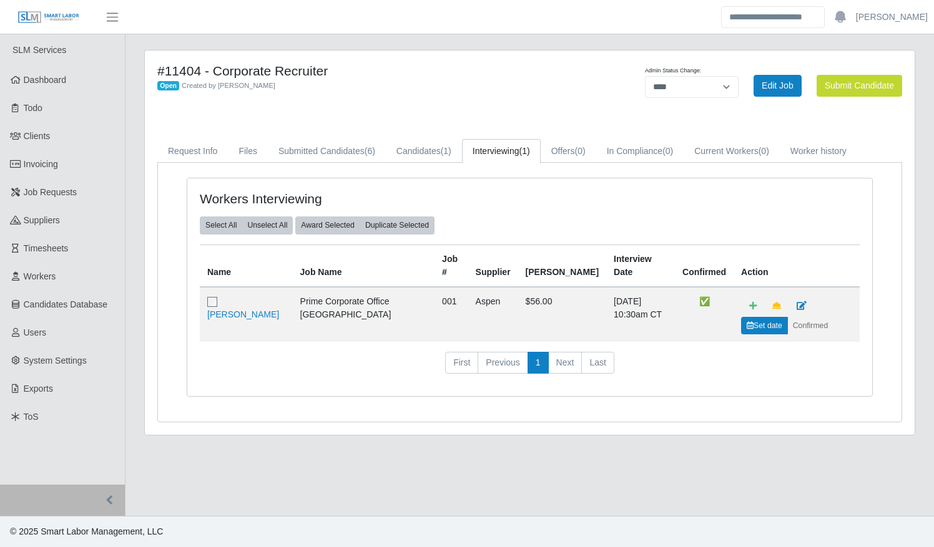
click at [861, 185] on div "Workers Interviewing Select All Unselect All Award Selected Duplicate Selected …" at bounding box center [529, 288] width 685 height 218
click at [881, 191] on div "Workers Interviewing Select All Unselect All Award Selected Duplicate Selected …" at bounding box center [529, 295] width 705 height 234
click at [906, 195] on div "Request Info Files Submitted Candidates (6) Candidates (1) Interviewing (1) Off…" at bounding box center [529, 280] width 763 height 283
click at [918, 194] on div "**********" at bounding box center [530, 250] width 790 height 401
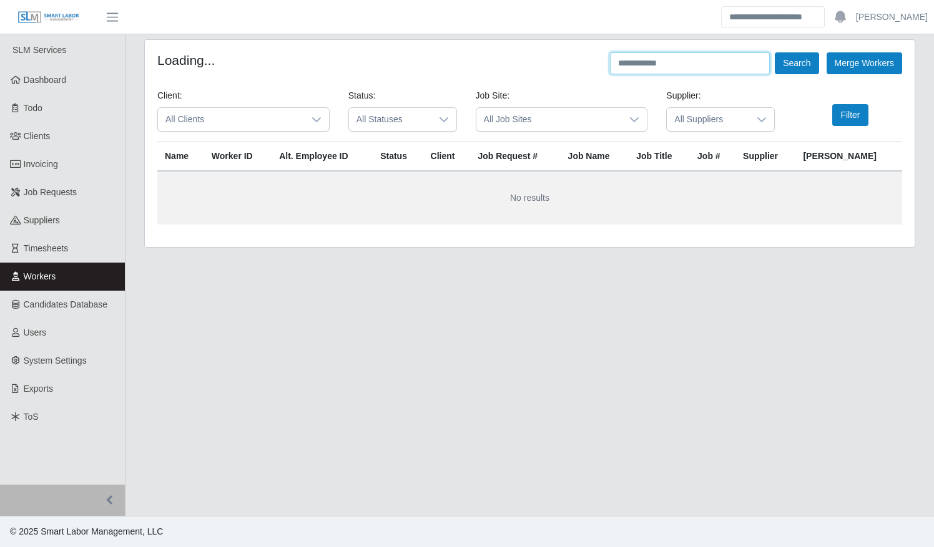
click at [660, 65] on input "text" at bounding box center [690, 63] width 160 height 22
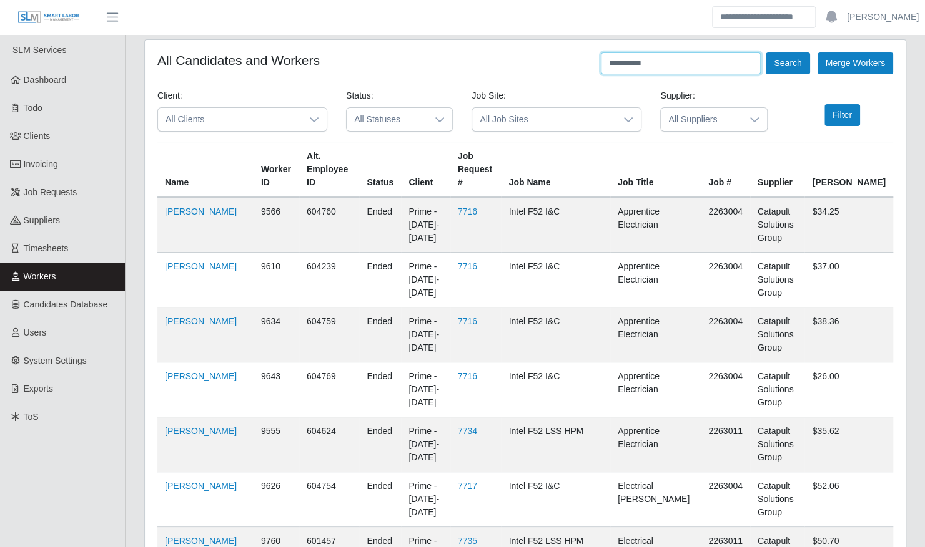
type input "**********"
click at [765, 52] on button "Search" at bounding box center [787, 63] width 44 height 22
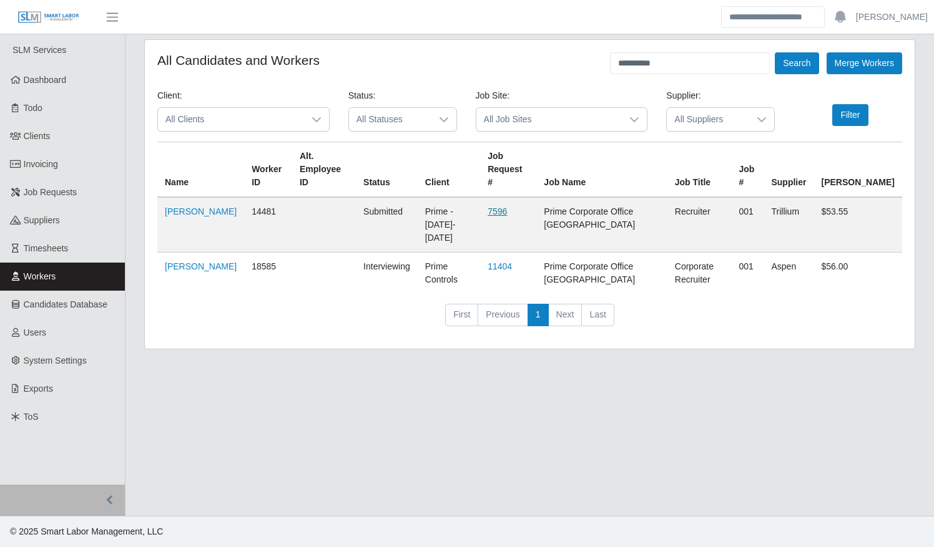
click at [507, 207] on link "7596" at bounding box center [497, 212] width 19 height 10
click at [37, 187] on span "Job Requests" at bounding box center [51, 192] width 54 height 10
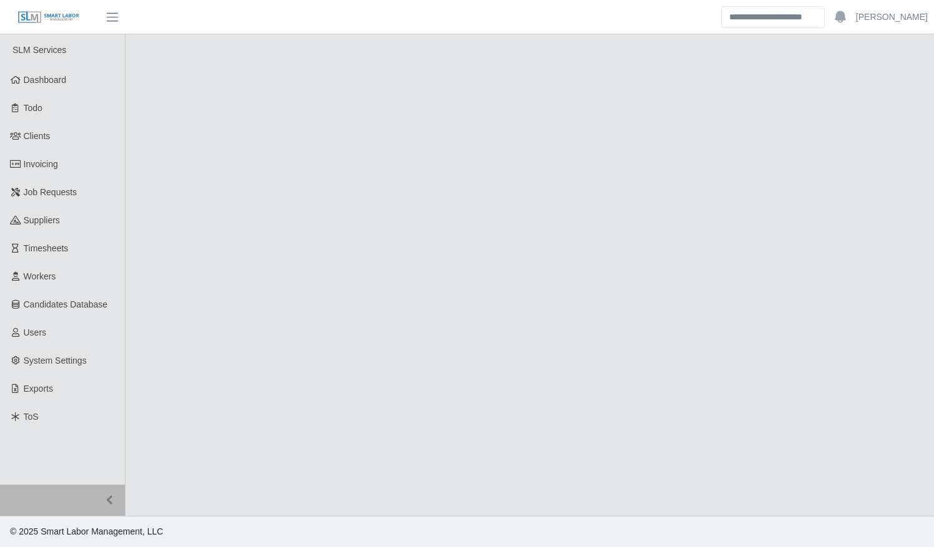
select select "******"
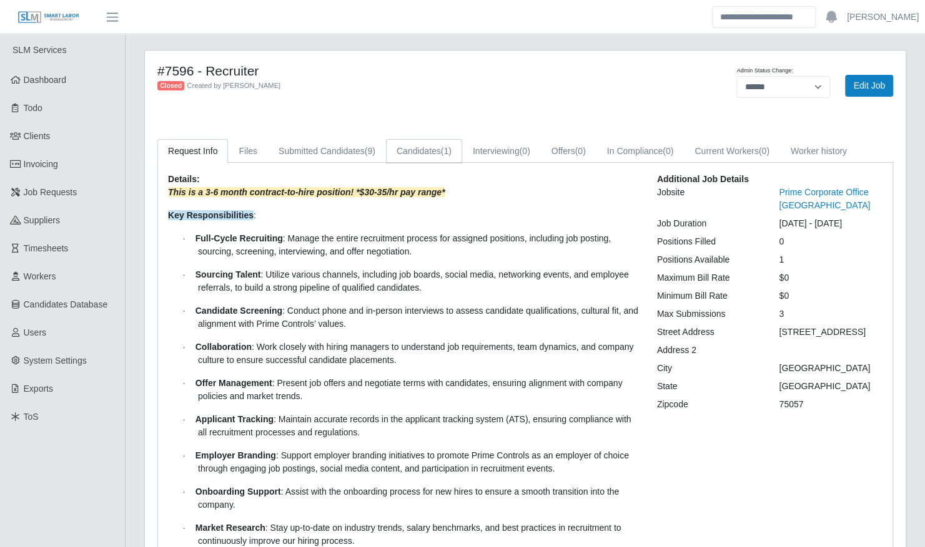
click at [410, 146] on link "Candidates (1)" at bounding box center [424, 151] width 76 height 24
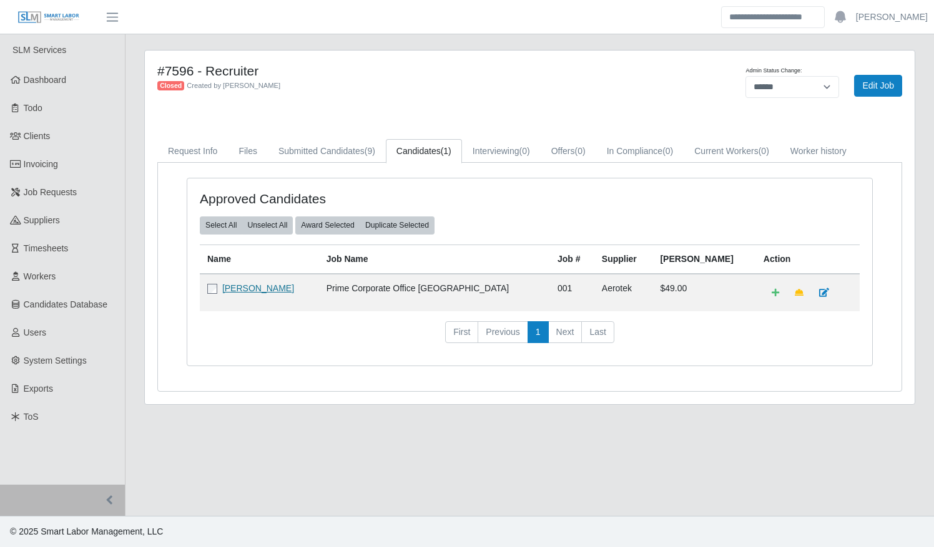
click at [254, 287] on link "ROSE WHITE" at bounding box center [258, 288] width 72 height 10
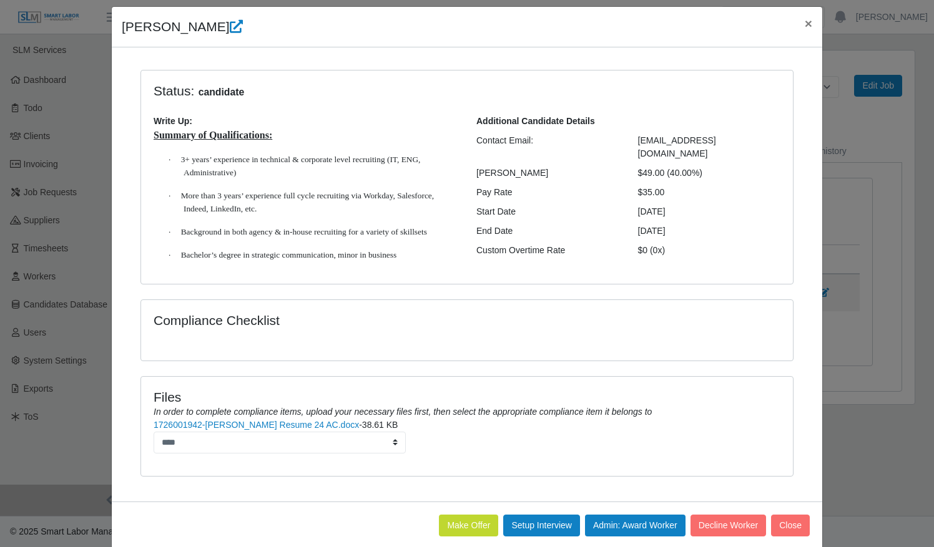
scroll to position [55, 0]
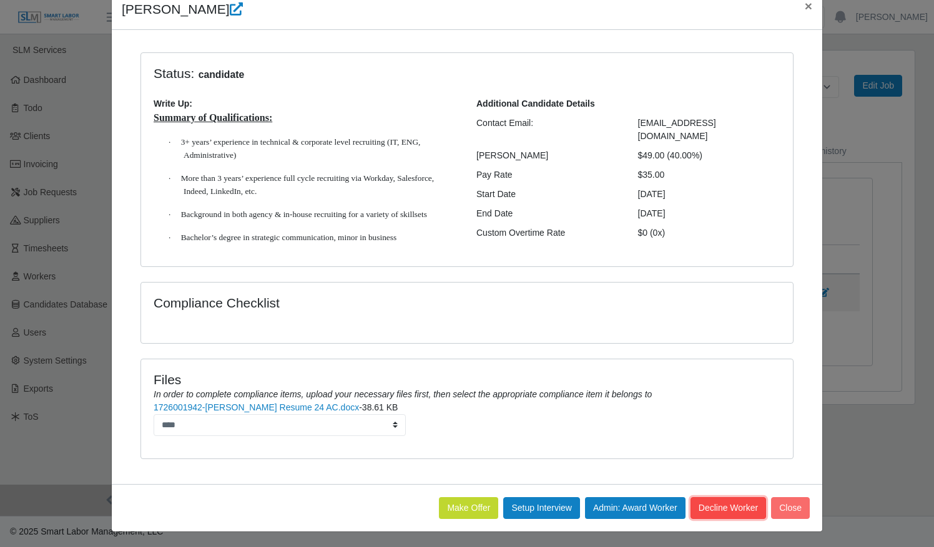
click at [706, 503] on button "Decline Worker" at bounding box center [728, 509] width 76 height 22
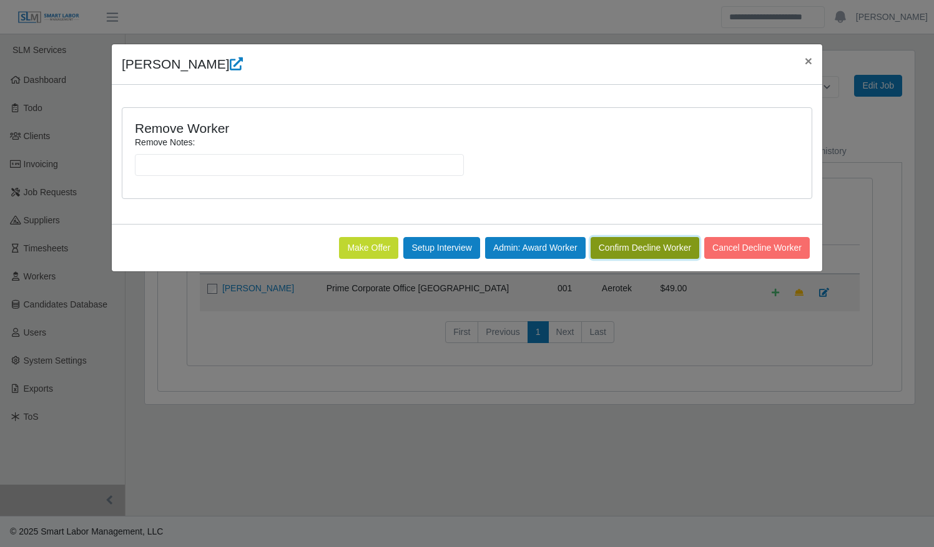
click at [657, 246] on button "Confirm Decline Worker" at bounding box center [645, 248] width 109 height 22
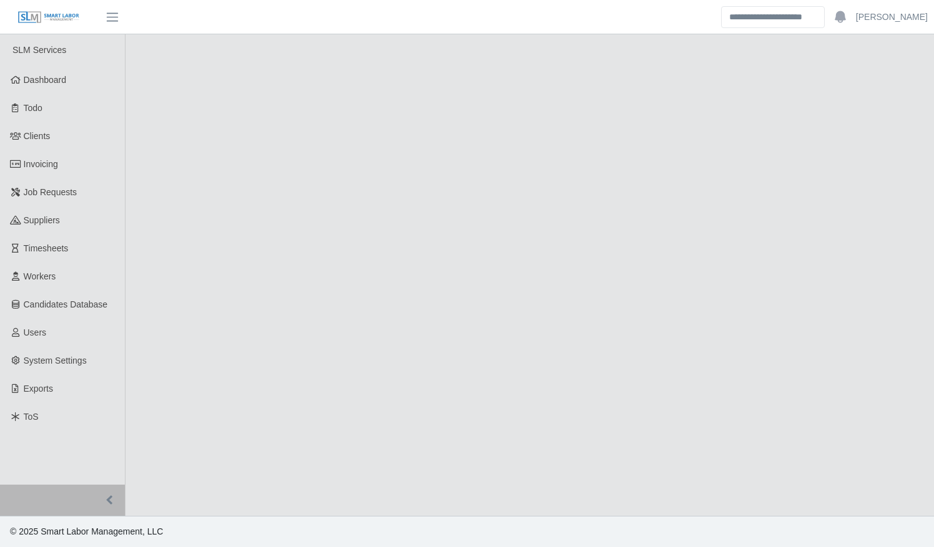
select select "******"
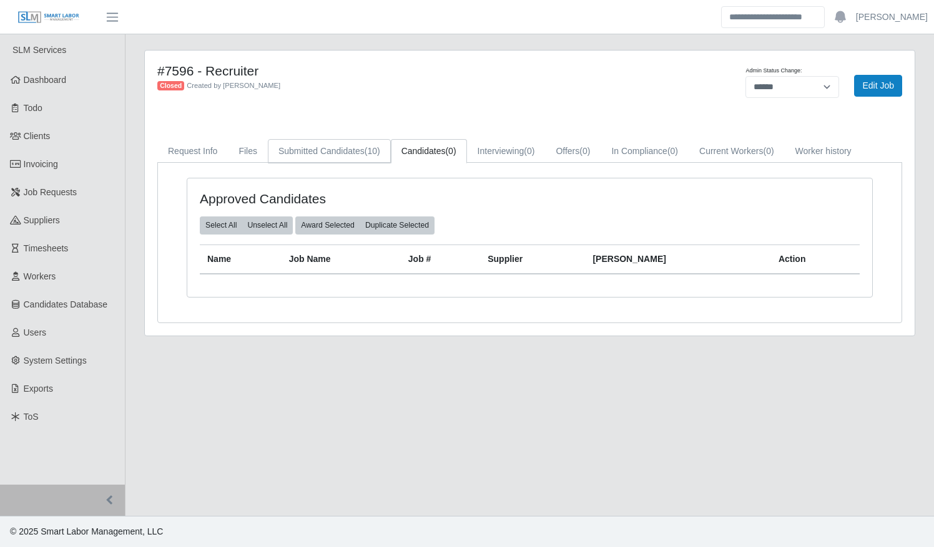
click at [326, 156] on link "Submitted Candidates (10)" at bounding box center [329, 151] width 123 height 24
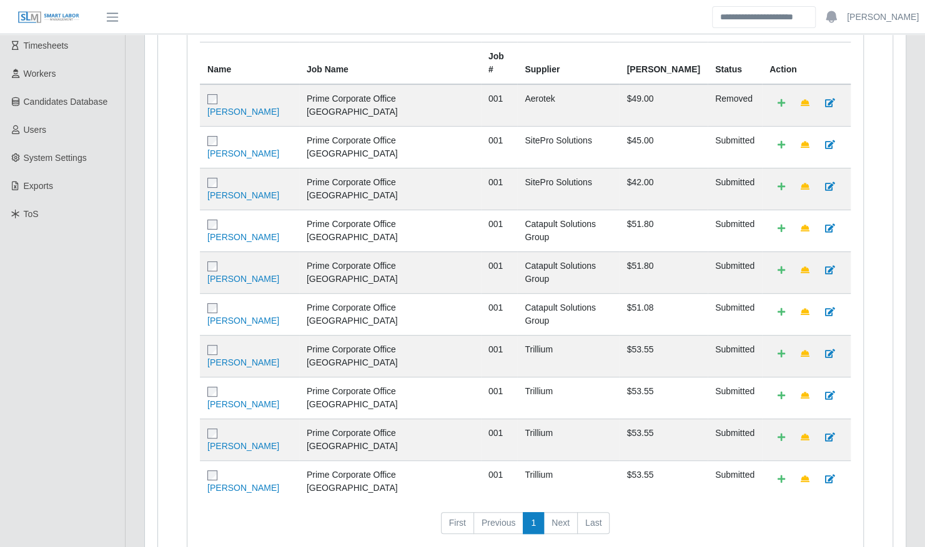
scroll to position [212, 0]
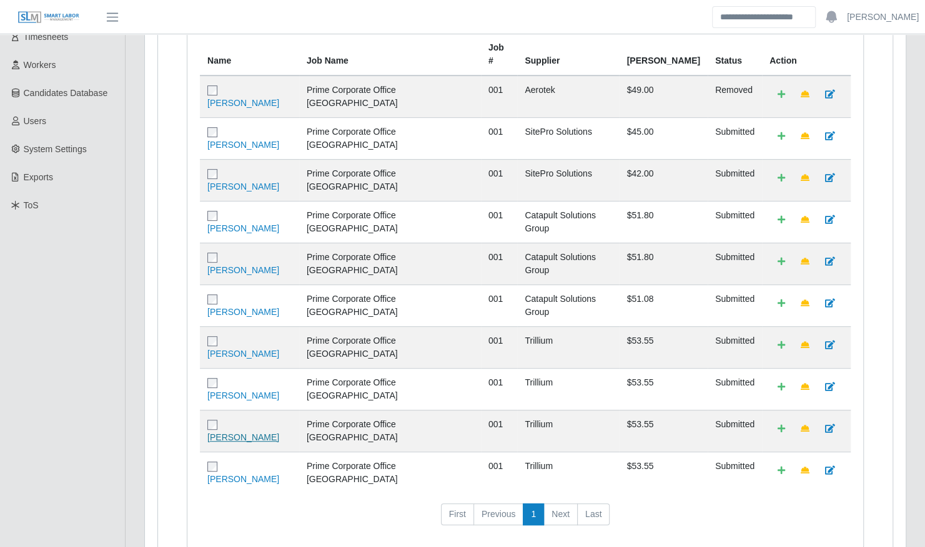
click at [237, 433] on link "[PERSON_NAME]" at bounding box center [243, 438] width 72 height 10
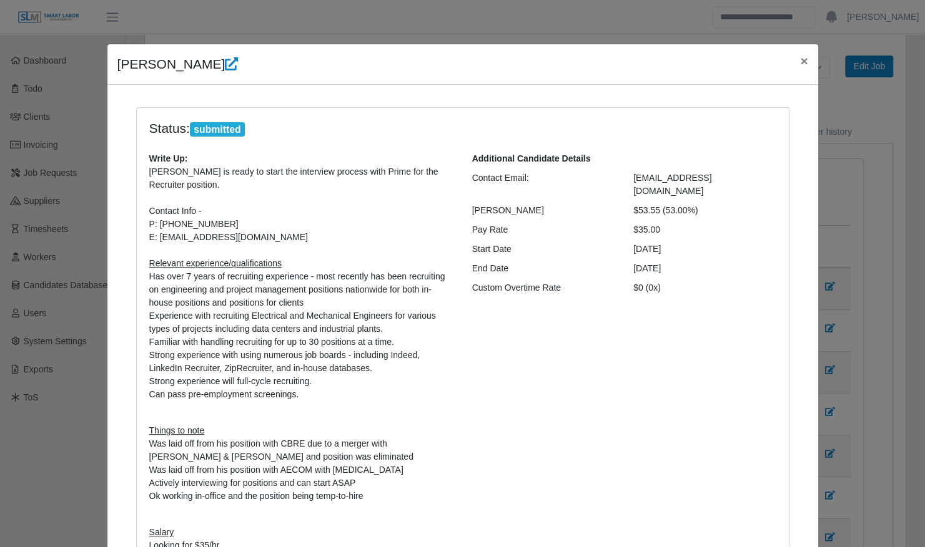
scroll to position [0, 0]
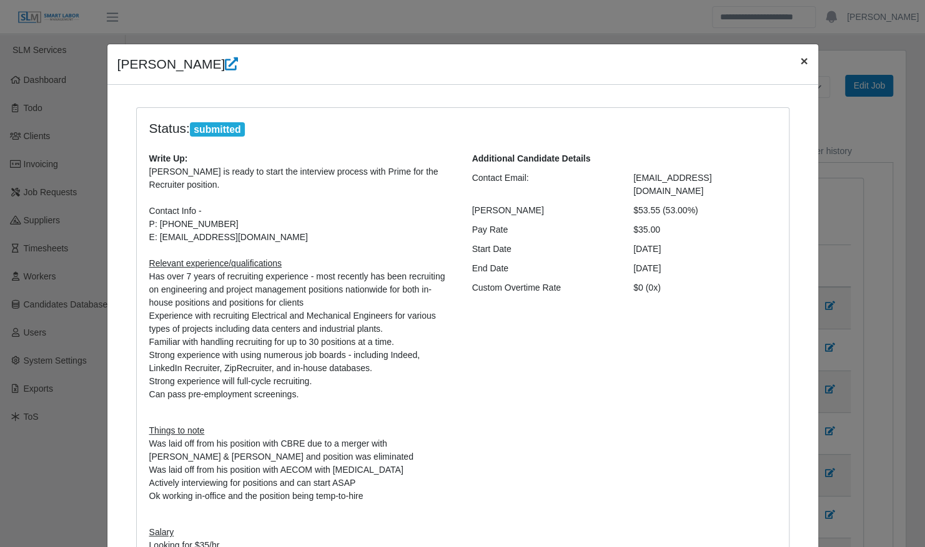
click at [805, 55] on button "×" at bounding box center [803, 60] width 27 height 33
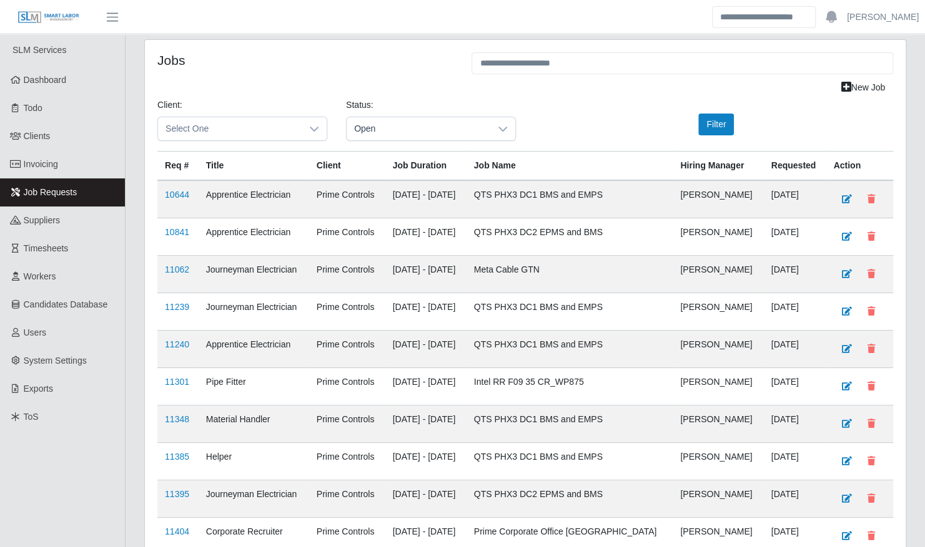
click at [897, 282] on div "Jobs New Job Client: Select One Status: Open Filter Req # Title Client Job Dura…" at bounding box center [525, 381] width 760 height 682
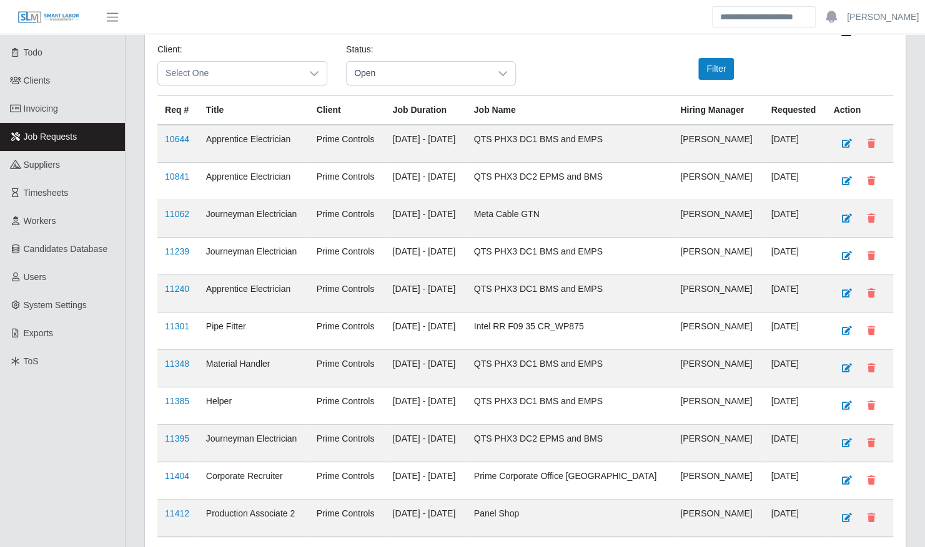
scroll to position [211, 0]
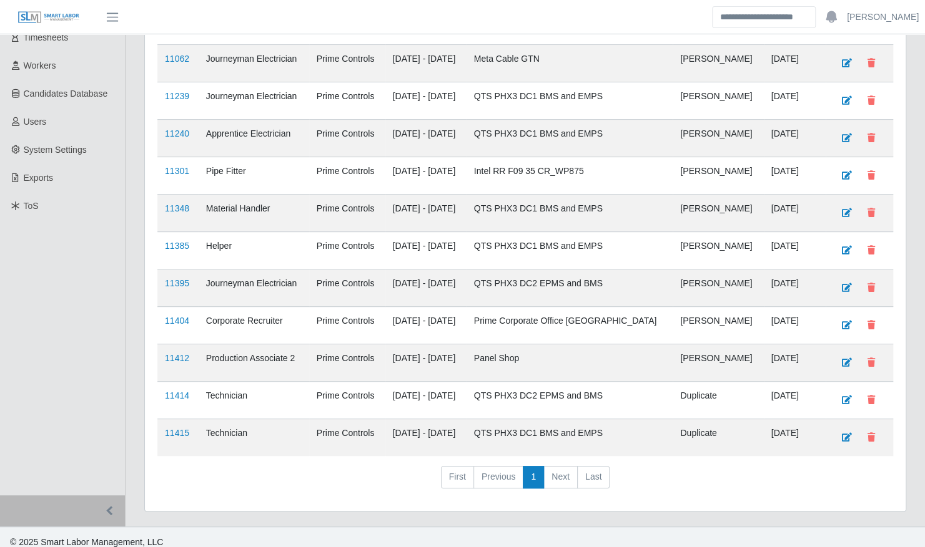
drag, startPoint x: 181, startPoint y: 317, endPoint x: 197, endPoint y: 311, distance: 17.4
click at [181, 317] on link "11404" at bounding box center [177, 321] width 24 height 10
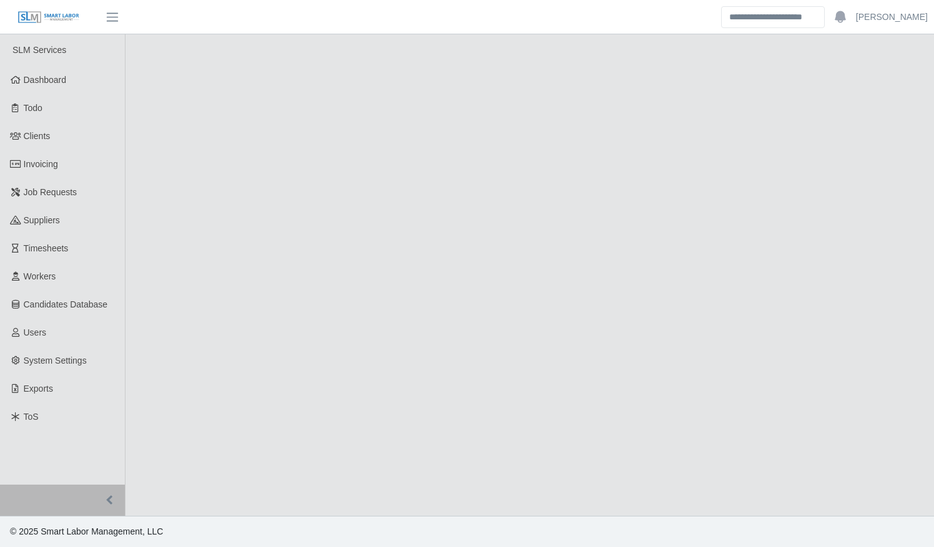
select select "****"
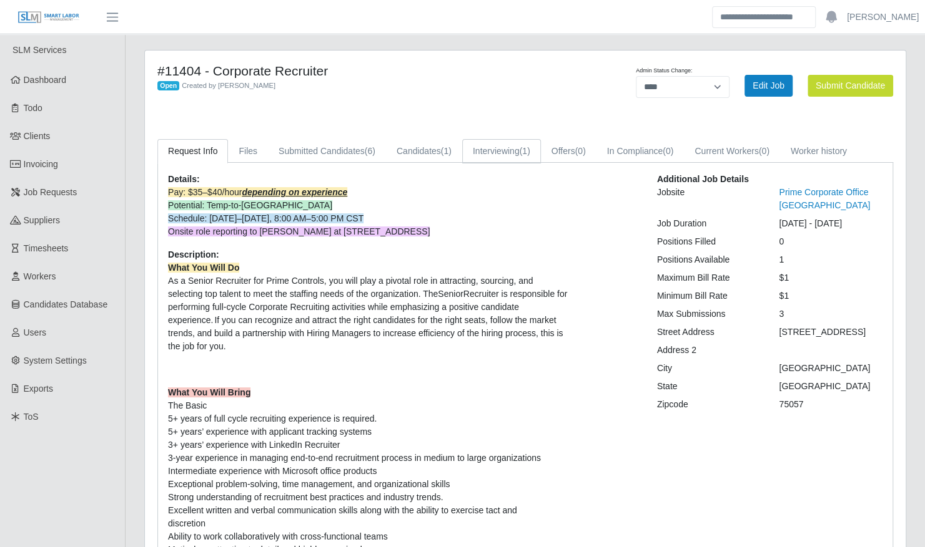
click at [498, 152] on link "Interviewing (1)" at bounding box center [501, 151] width 79 height 24
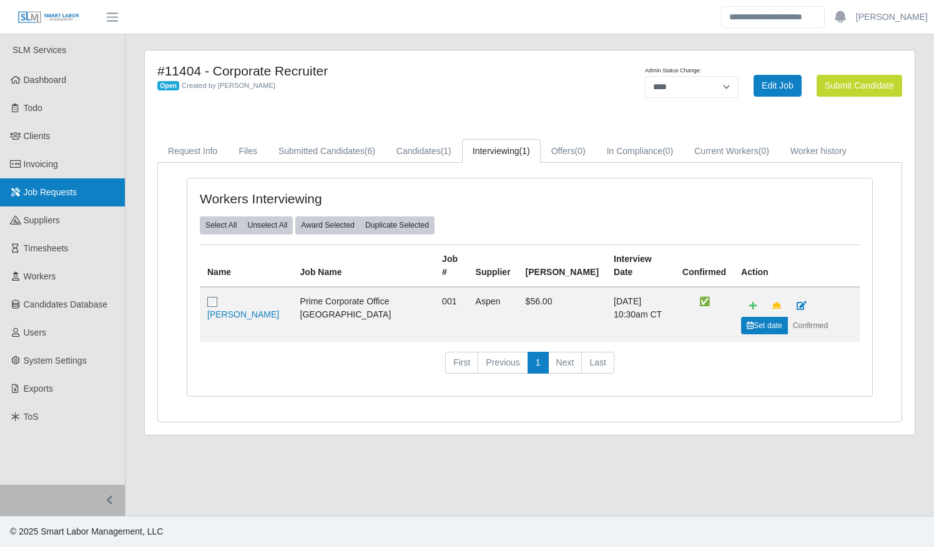
click at [35, 190] on span "Job Requests" at bounding box center [51, 192] width 54 height 10
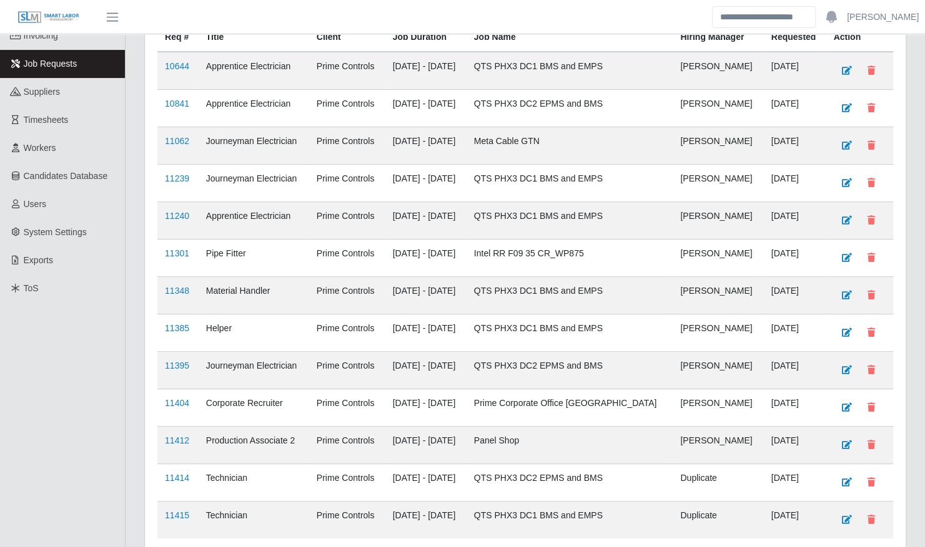
scroll to position [211, 0]
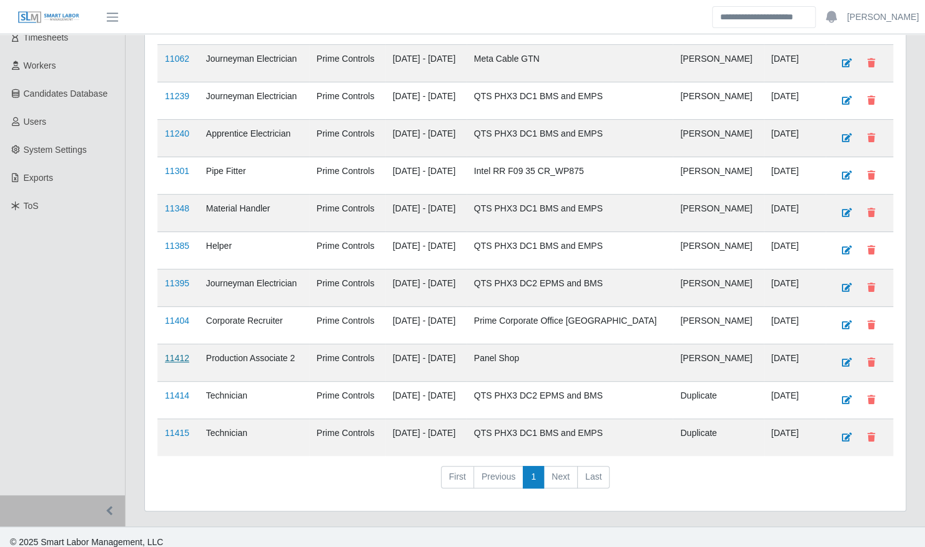
click at [176, 353] on link "11412" at bounding box center [177, 358] width 24 height 10
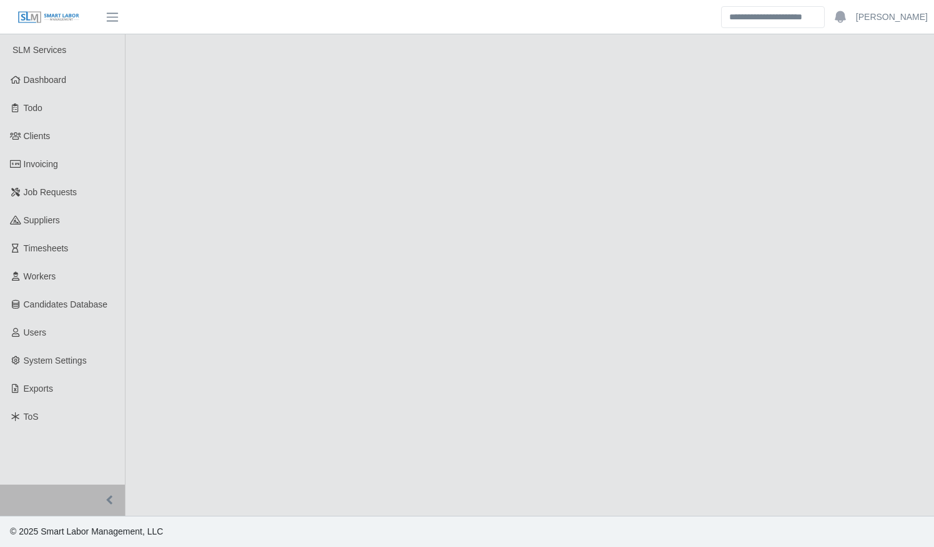
select select "****"
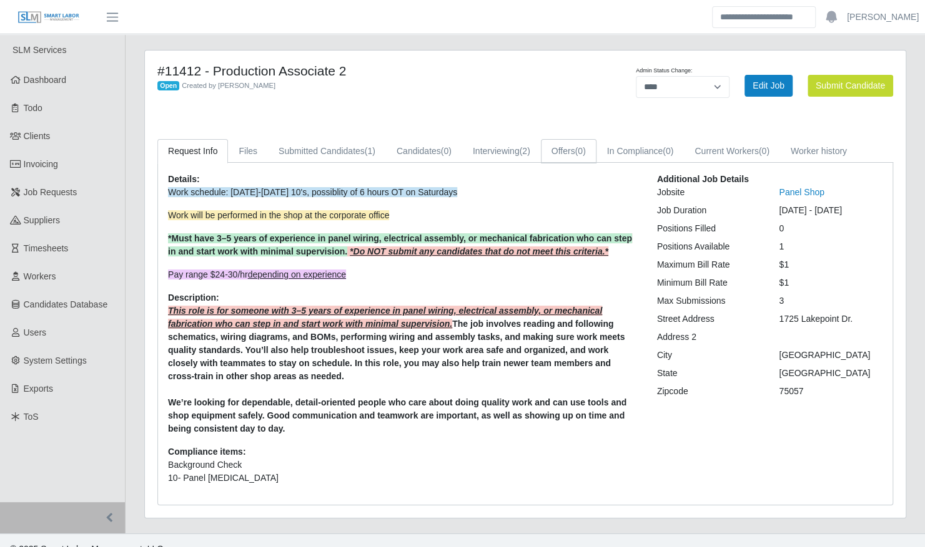
click at [541, 152] on link "Offers (0)" at bounding box center [569, 151] width 56 height 24
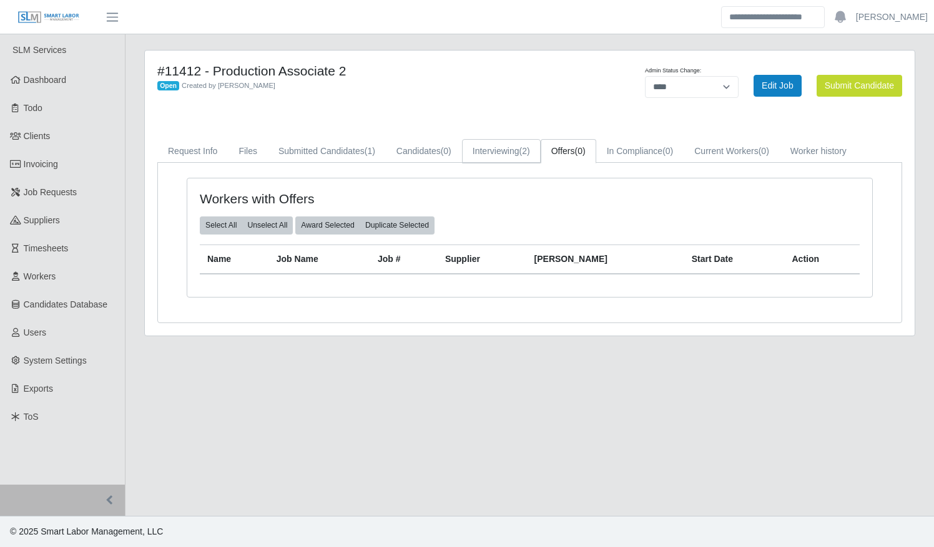
click at [482, 154] on link "Interviewing (2)" at bounding box center [501, 151] width 79 height 24
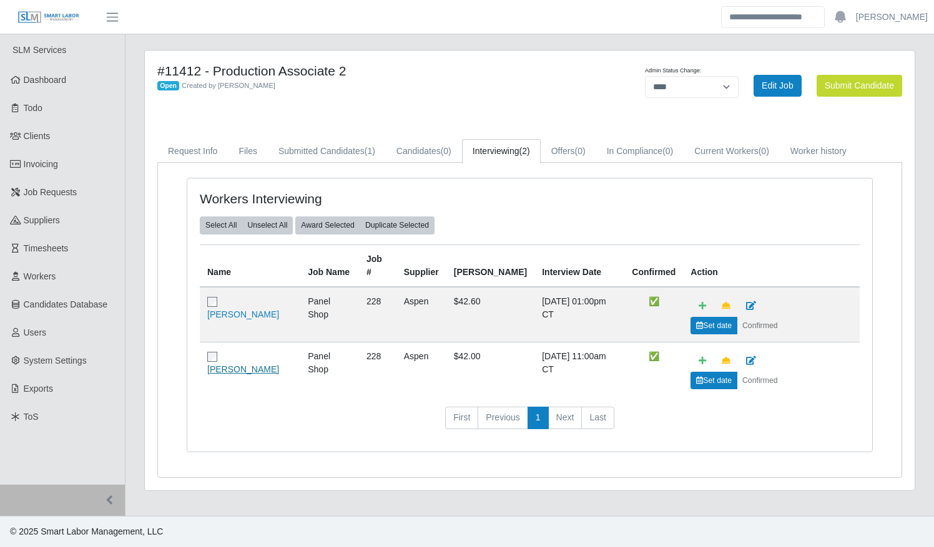
click at [256, 365] on link "Kevin Robinson" at bounding box center [243, 370] width 72 height 10
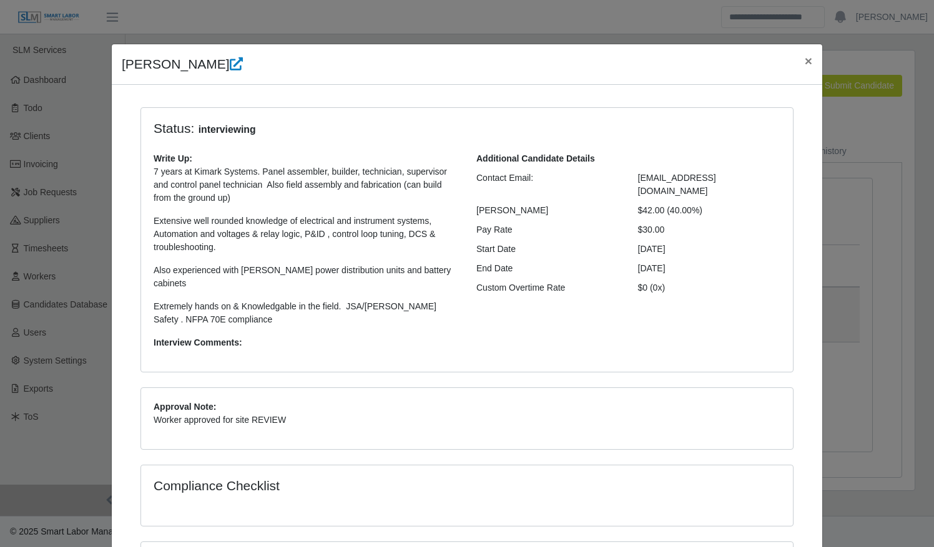
click at [230, 66] on icon at bounding box center [236, 63] width 13 height 13
click at [805, 61] on span "×" at bounding box center [808, 61] width 7 height 14
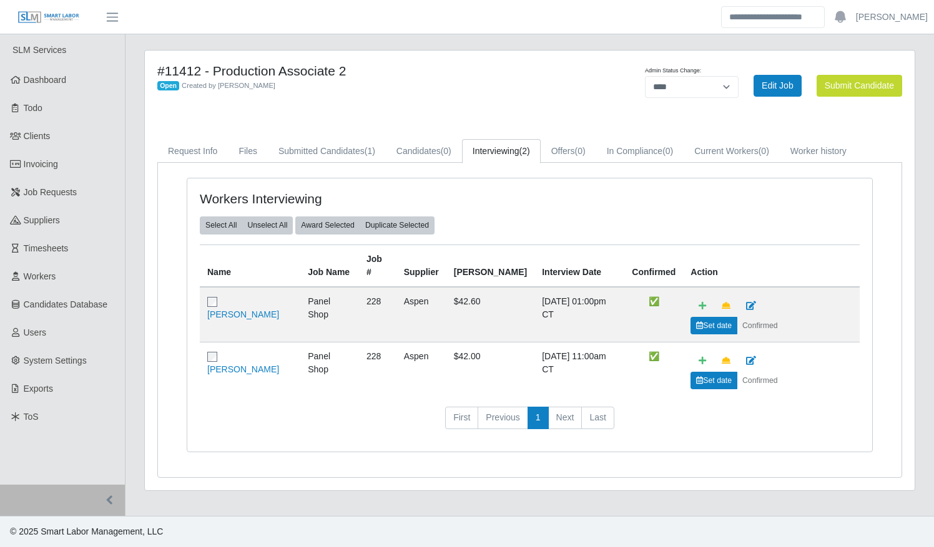
click at [864, 281] on div "Workers Interviewing Select All Unselect All Award Selected Duplicate Selected …" at bounding box center [529, 315] width 685 height 273
click at [884, 281] on div "Workers Interviewing Select All Unselect All Award Selected Duplicate Selected …" at bounding box center [530, 323] width 724 height 290
click at [905, 281] on div "Request Info Files Submitted Candidates (1) Candidates (0) Interviewing (2) Off…" at bounding box center [529, 308] width 763 height 339
click at [923, 283] on div "**********" at bounding box center [530, 278] width 790 height 456
click at [54, 248] on span "Timesheets" at bounding box center [46, 248] width 45 height 10
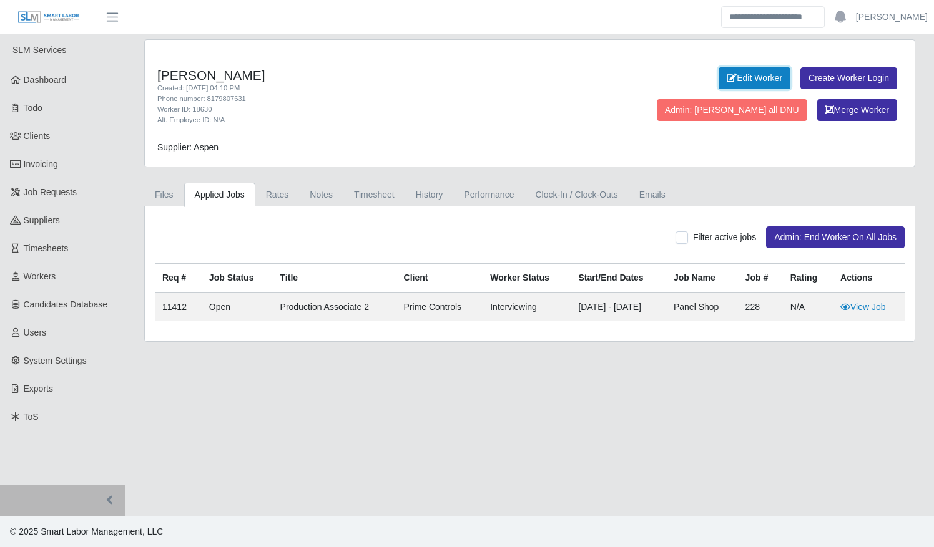
click at [719, 84] on link "Edit Worker" at bounding box center [755, 78] width 72 height 22
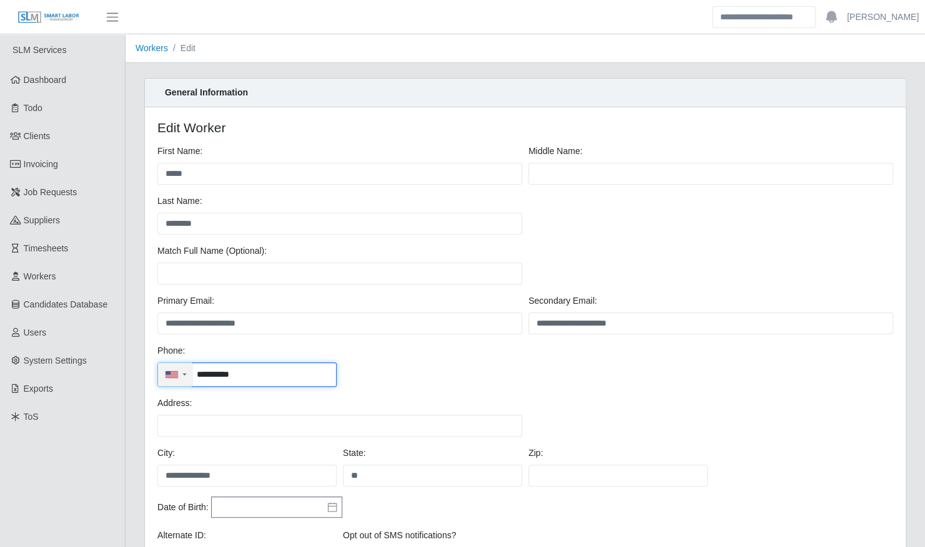
drag, startPoint x: 272, startPoint y: 375, endPoint x: 167, endPoint y: 365, distance: 104.8
click at [169, 366] on div "**********" at bounding box center [246, 375] width 179 height 24
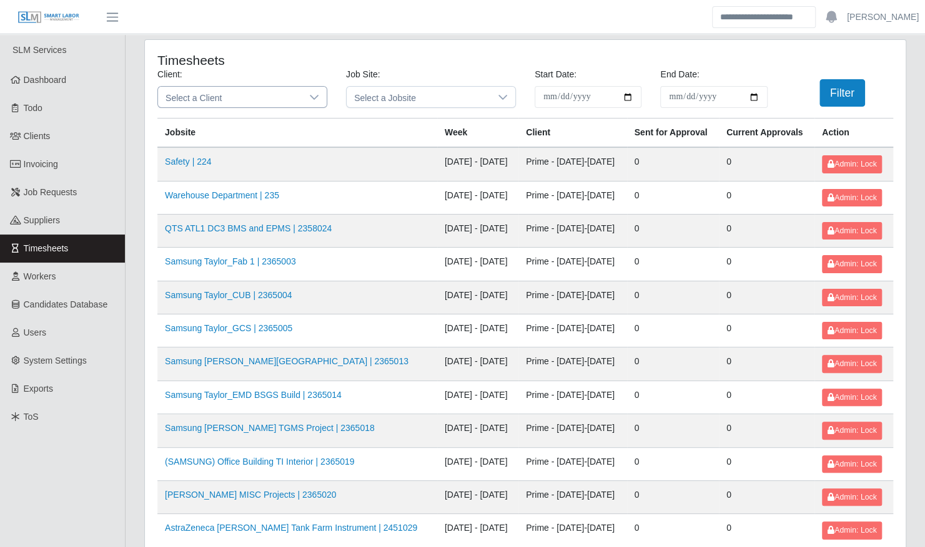
click at [305, 92] on div at bounding box center [314, 97] width 25 height 21
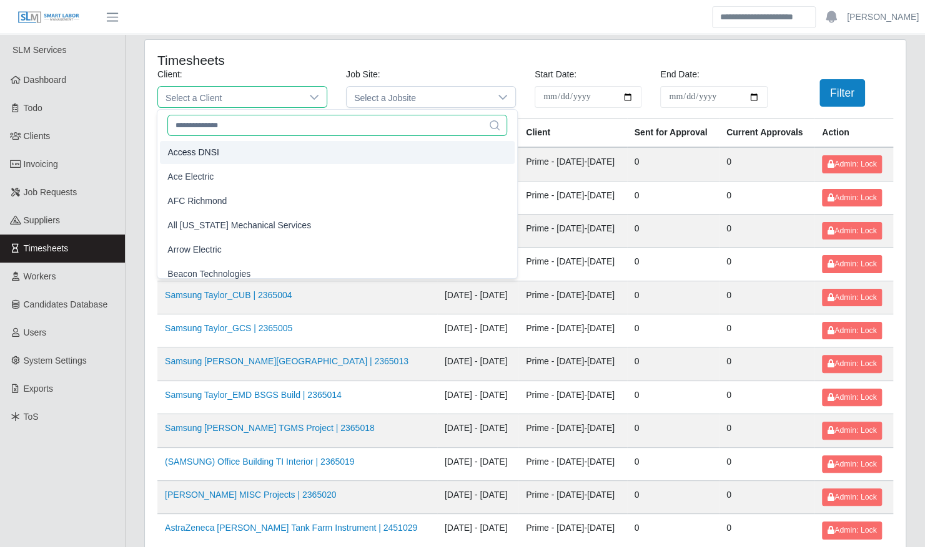
click at [298, 121] on input "text" at bounding box center [337, 125] width 340 height 21
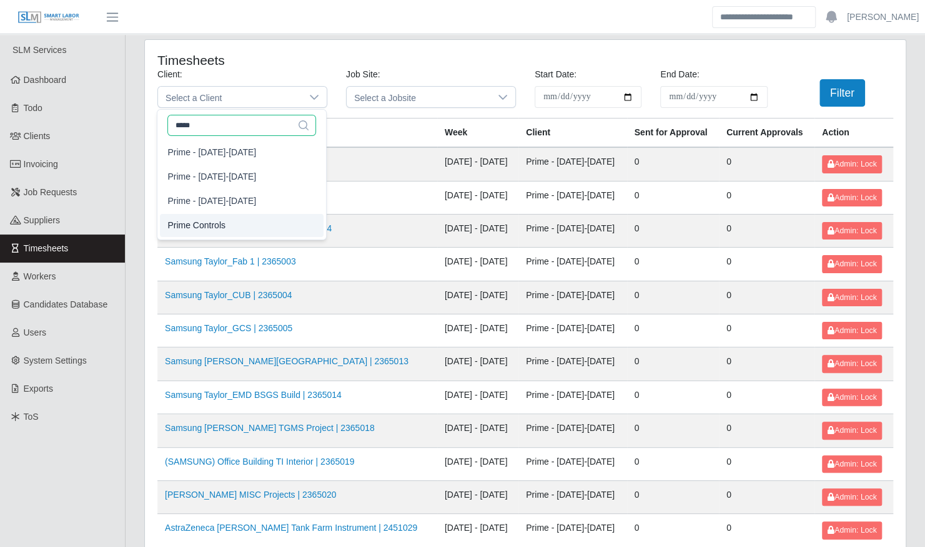
type input "*****"
click at [261, 218] on li "Prime Controls" at bounding box center [242, 225] width 164 height 23
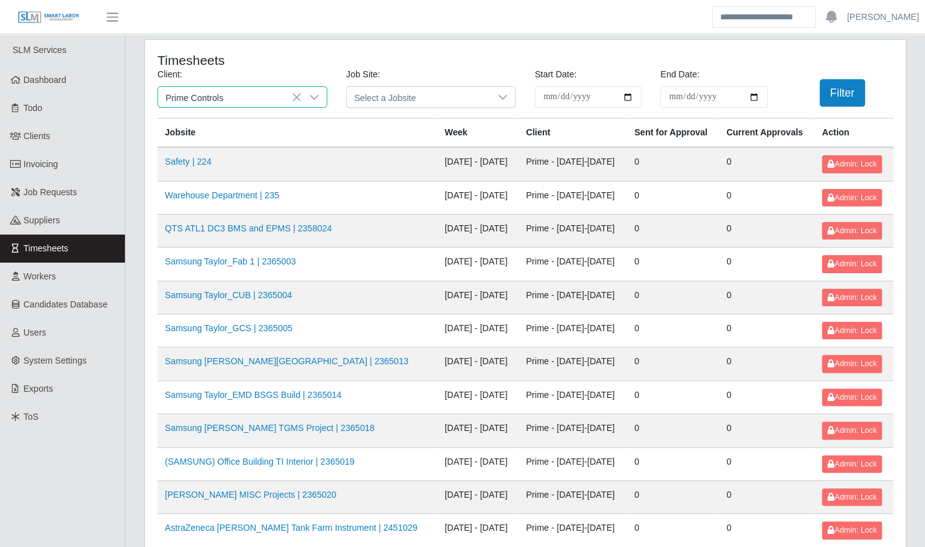
click at [625, 98] on input "**********" at bounding box center [587, 97] width 107 height 22
type input "**********"
click at [750, 100] on input "End Date:" at bounding box center [713, 97] width 107 height 22
type input "**********"
click at [828, 102] on button "Filter" at bounding box center [842, 92] width 46 height 27
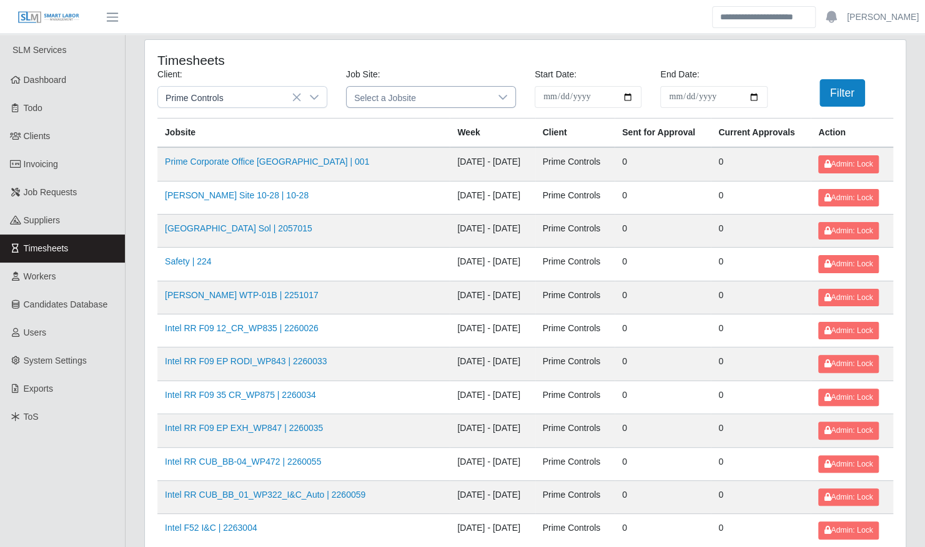
click at [504, 99] on icon at bounding box center [503, 97] width 10 height 10
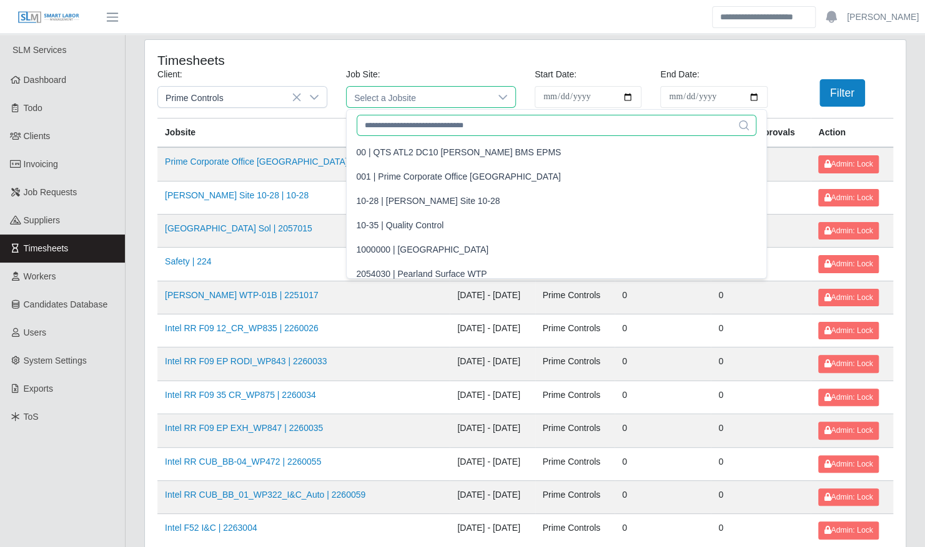
click at [436, 124] on input "text" at bounding box center [556, 125] width 400 height 21
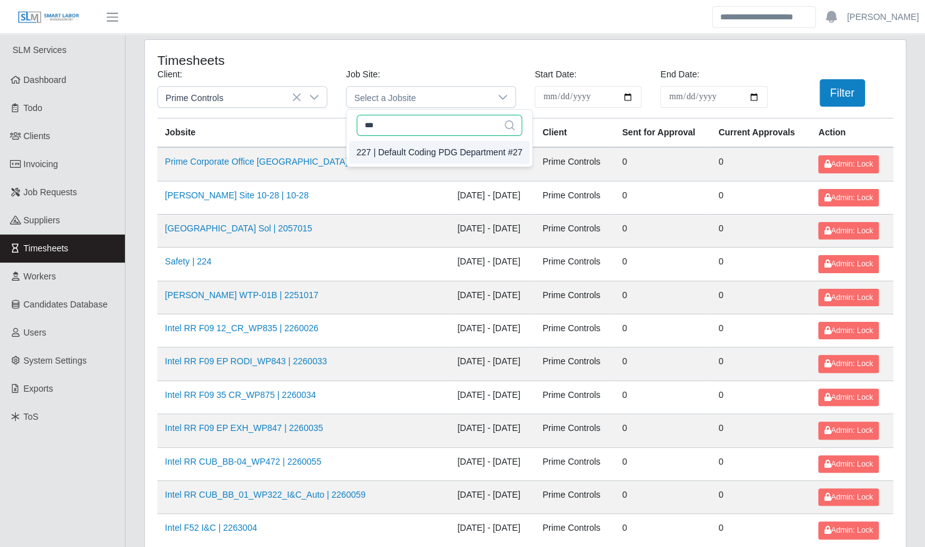
type input "***"
click at [432, 150] on div "227 | Default Coding PDG Department #27" at bounding box center [439, 152] width 166 height 13
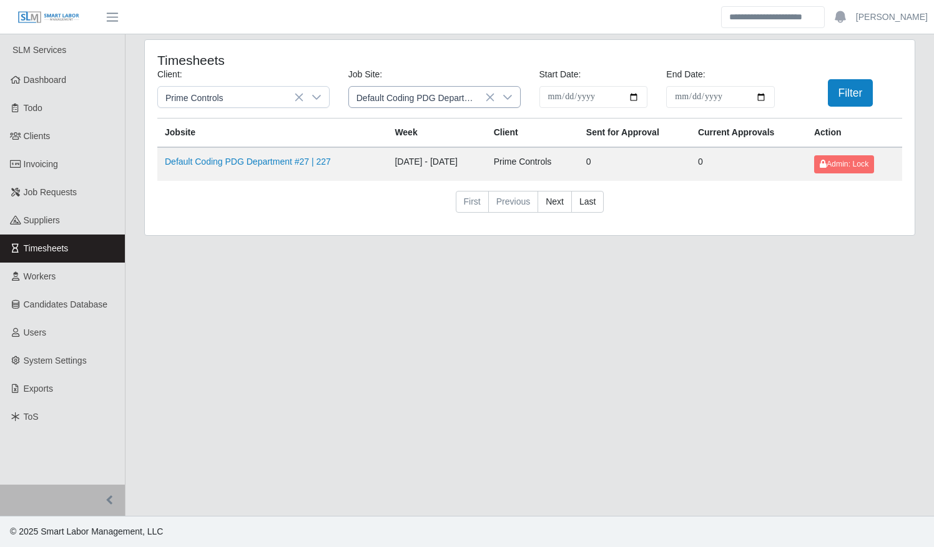
click at [511, 97] on icon at bounding box center [508, 97] width 10 height 10
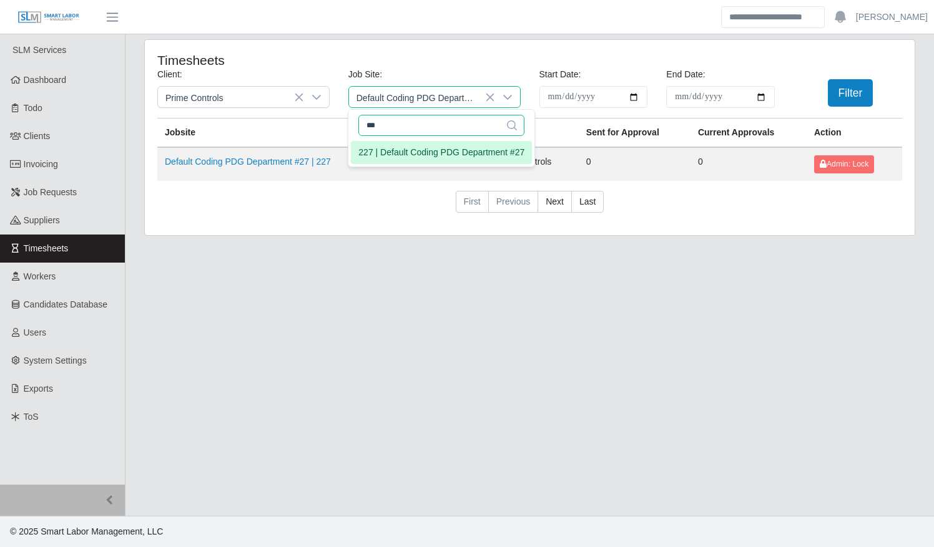
click at [421, 119] on input "***" at bounding box center [441, 125] width 166 height 21
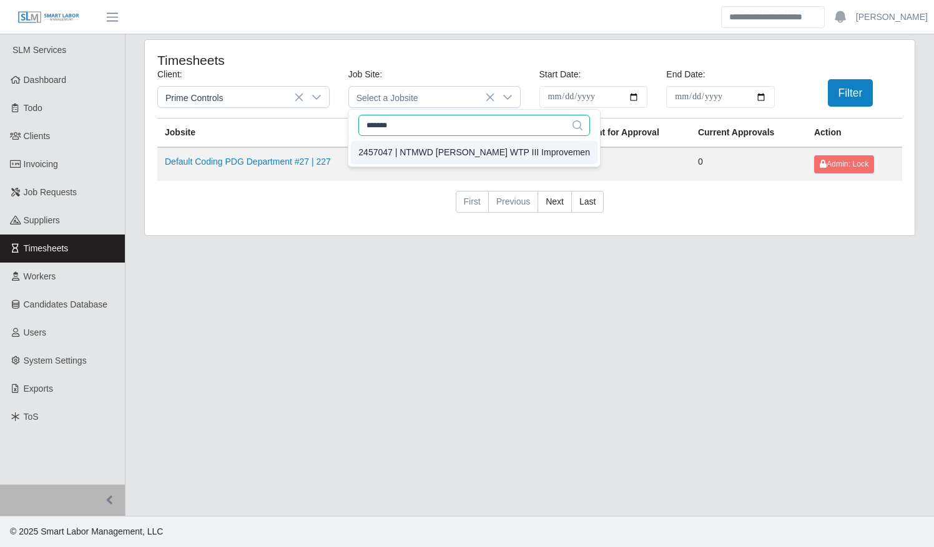
type input "*******"
click at [417, 150] on div "2457047 | NTMWD Wylie WTP III Improvemen" at bounding box center [474, 152] width 232 height 13
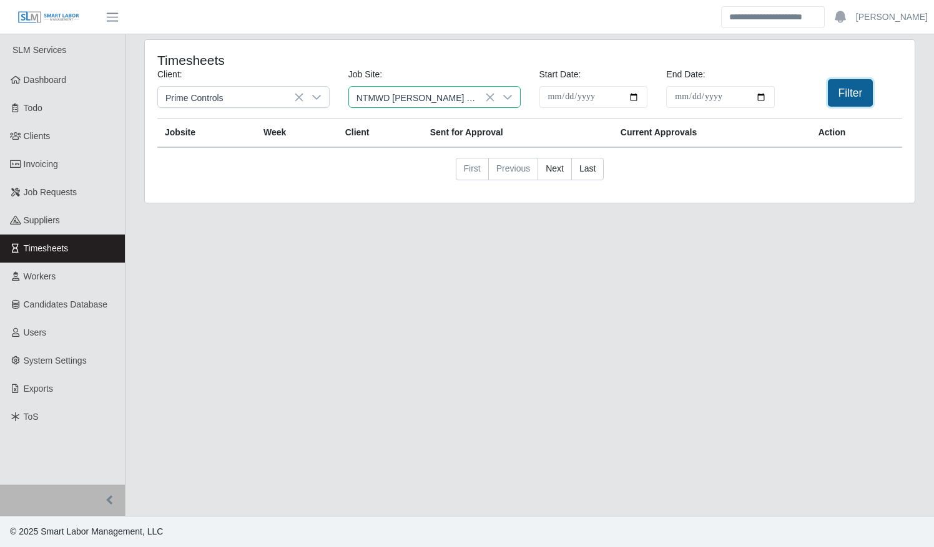
click at [830, 94] on button "Filter" at bounding box center [851, 92] width 46 height 27
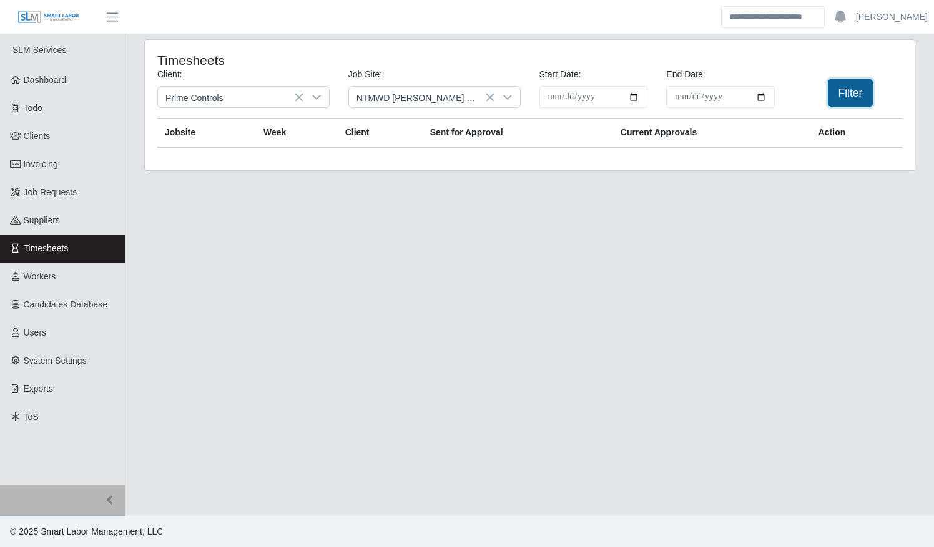
click at [857, 95] on button "Filter" at bounding box center [851, 92] width 46 height 27
click at [856, 86] on button "Filter" at bounding box center [851, 92] width 46 height 27
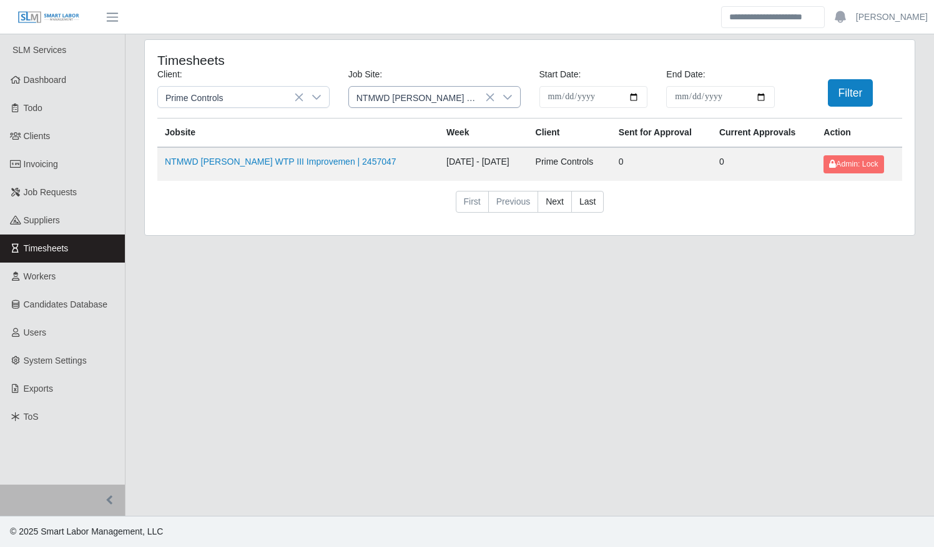
click at [506, 101] on icon at bounding box center [508, 97] width 10 height 10
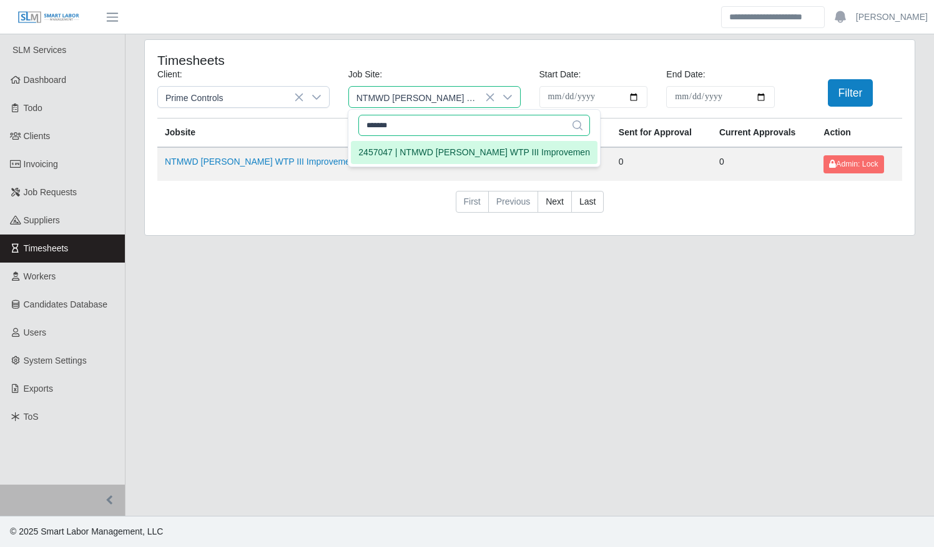
click at [443, 125] on input "*******" at bounding box center [474, 125] width 232 height 21
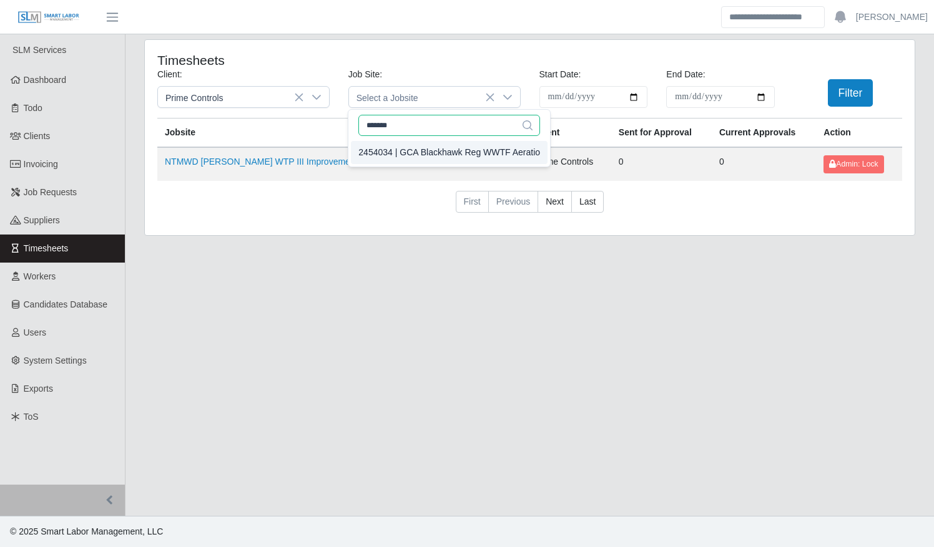
type input "*******"
click at [447, 149] on div "2454034 | GCA Blackhawk Reg WWTF Aeratio" at bounding box center [449, 152] width 182 height 13
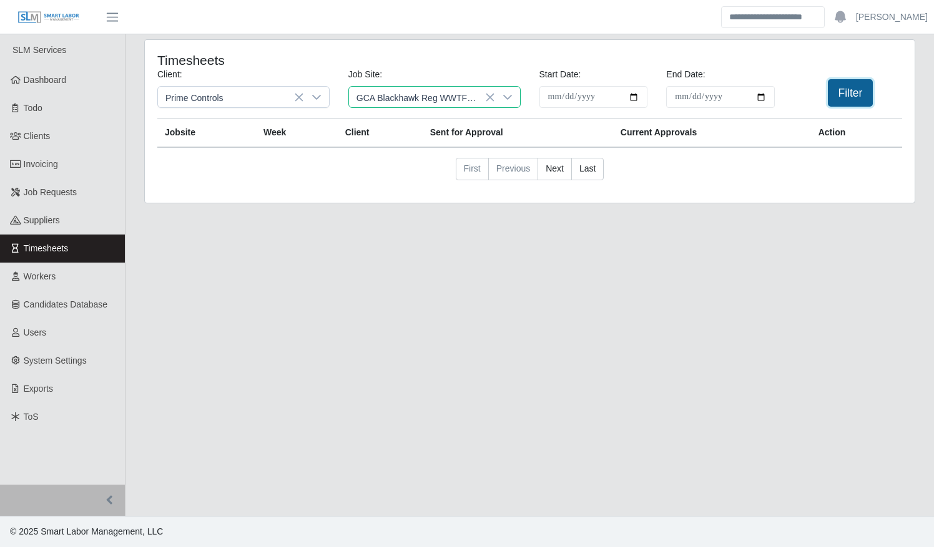
click at [841, 90] on button "Filter" at bounding box center [851, 92] width 46 height 27
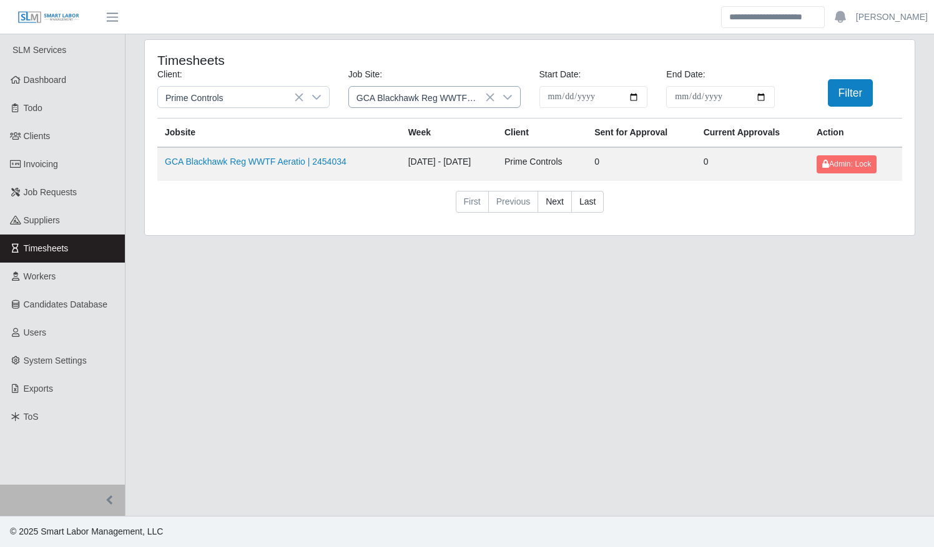
click at [506, 99] on icon at bounding box center [507, 97] width 9 height 5
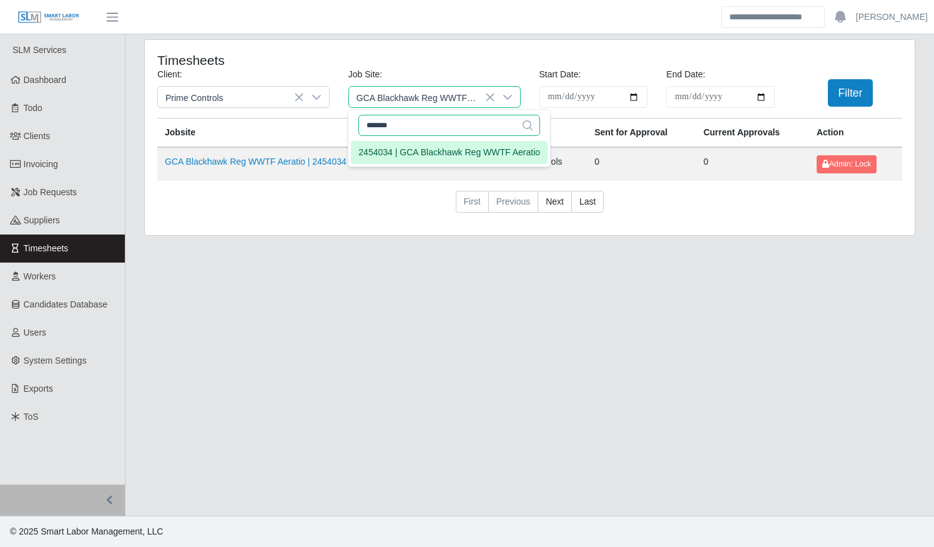
click at [440, 124] on input "*******" at bounding box center [449, 125] width 182 height 21
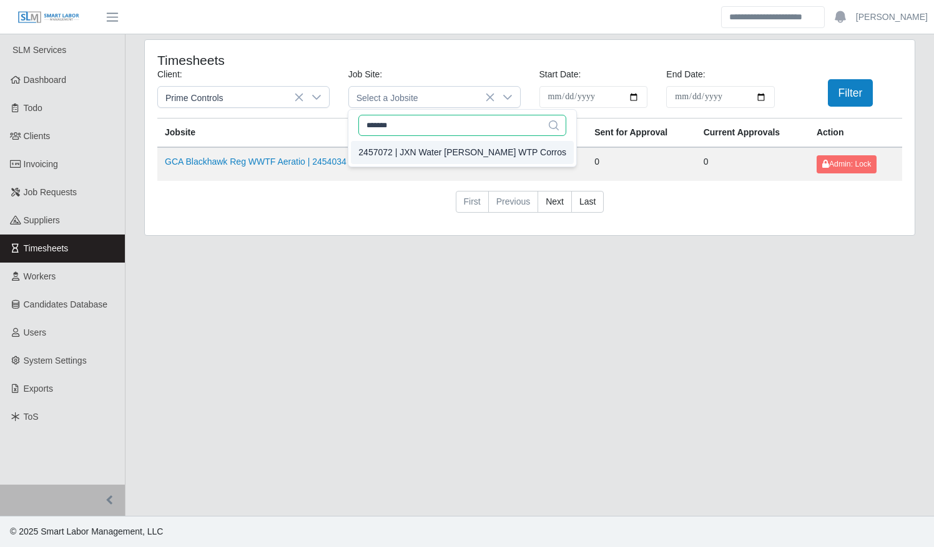
type input "*******"
click at [446, 152] on div "2457072 | JXN Water OB Curtis WTP Corros" at bounding box center [462, 152] width 208 height 13
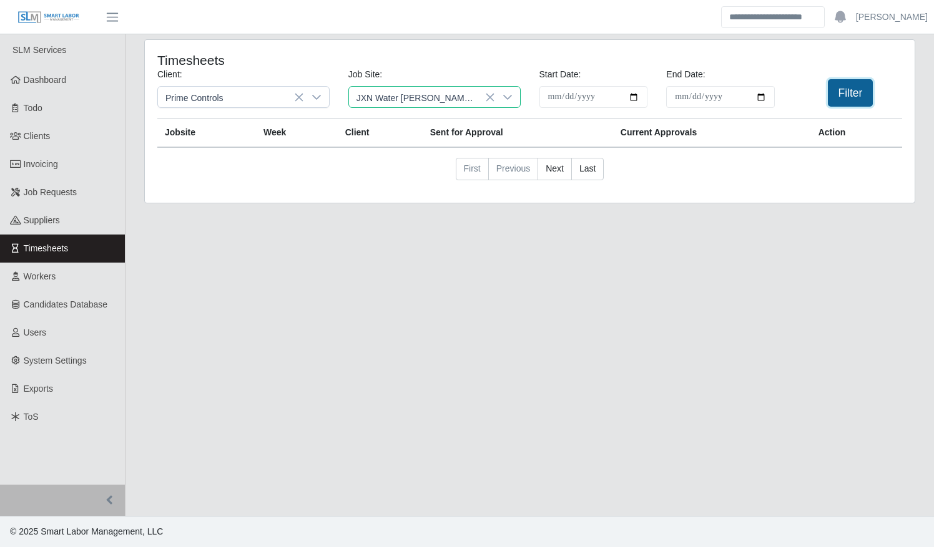
click at [856, 95] on button "Filter" at bounding box center [851, 92] width 46 height 27
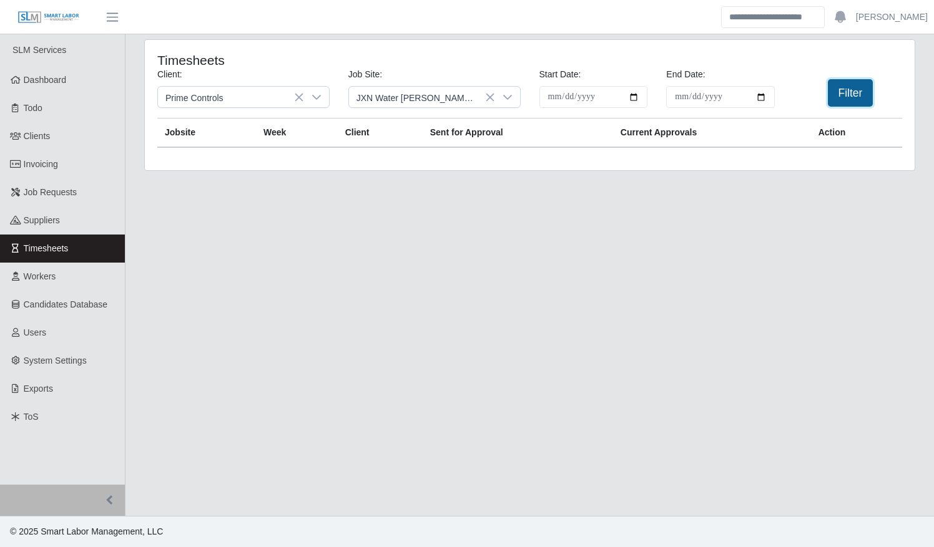
click at [841, 96] on button "Filter" at bounding box center [851, 92] width 46 height 27
click at [843, 94] on button "Filter" at bounding box center [851, 92] width 46 height 27
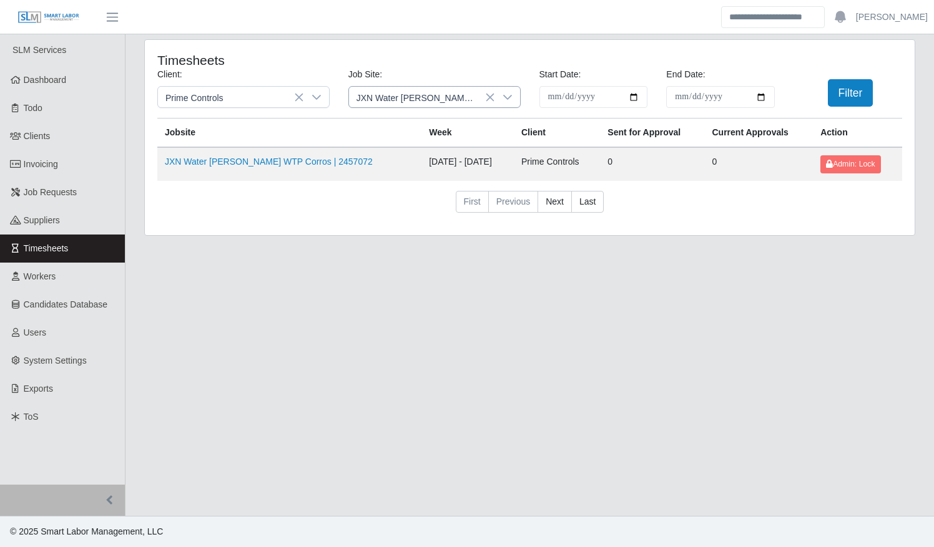
click at [507, 94] on icon at bounding box center [508, 97] width 10 height 10
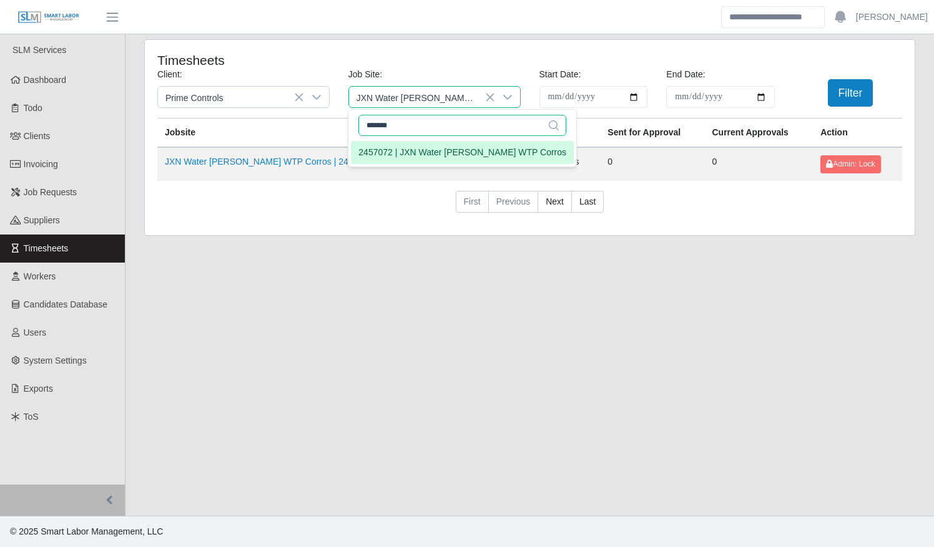
click at [431, 115] on input "*******" at bounding box center [462, 125] width 208 height 21
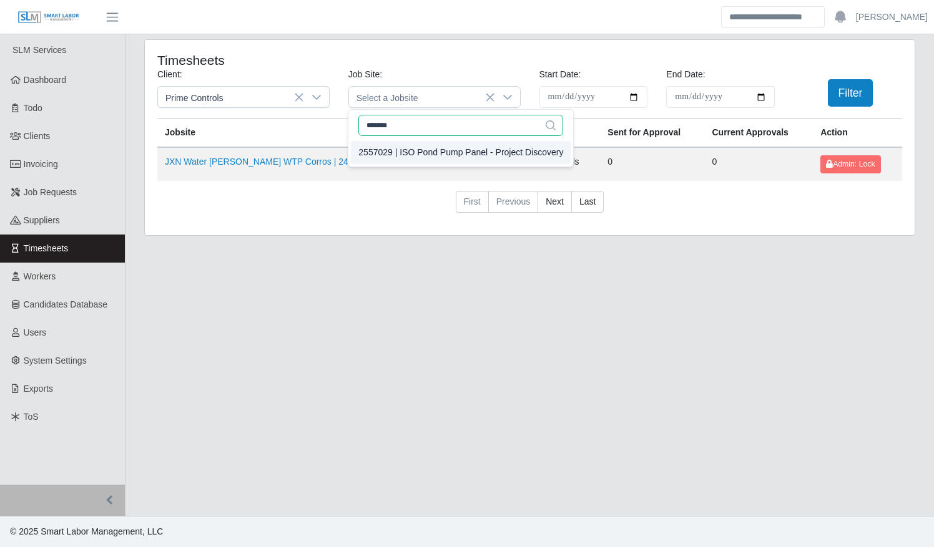
type input "*******"
click at [442, 158] on div "2557029 | ISO Pond Pump Panel - Project Discovery" at bounding box center [460, 152] width 205 height 13
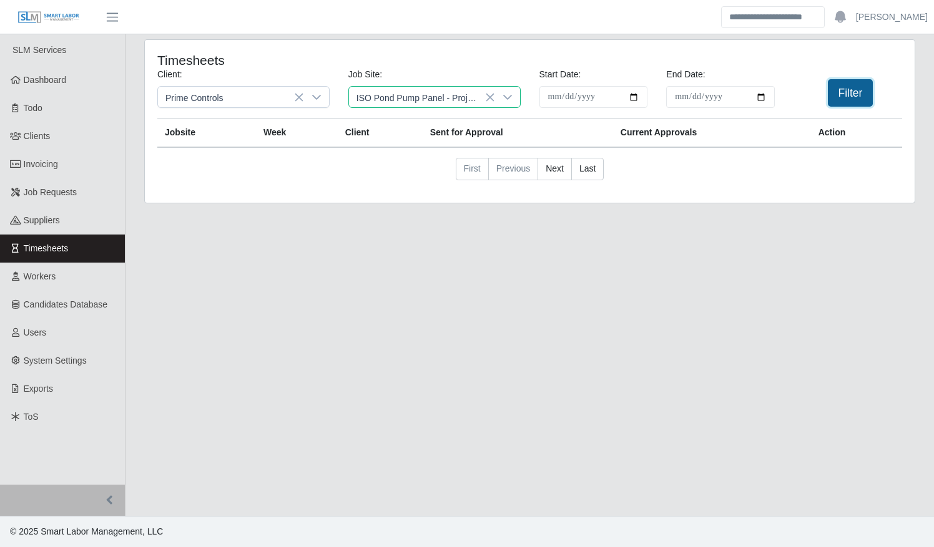
click at [838, 100] on button "Filter" at bounding box center [851, 92] width 46 height 27
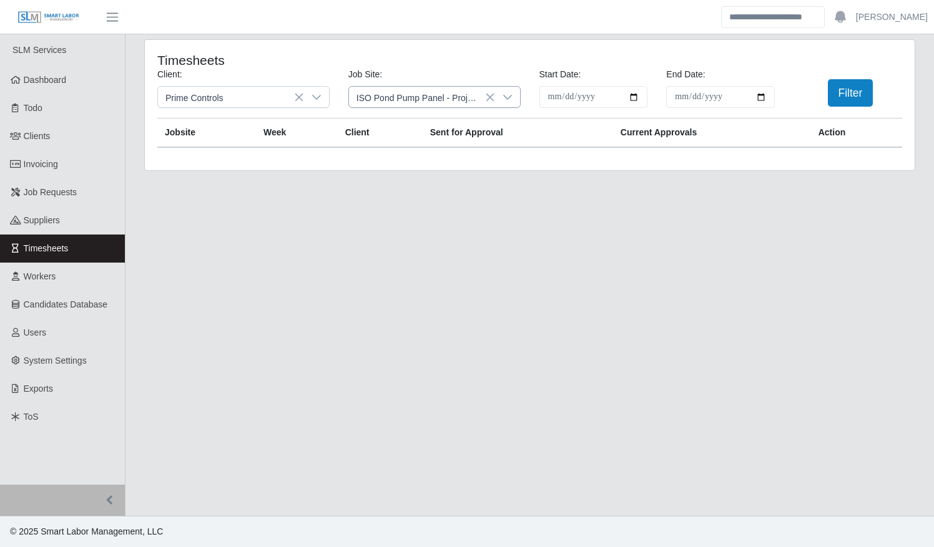
click at [513, 97] on div at bounding box center [507, 97] width 25 height 21
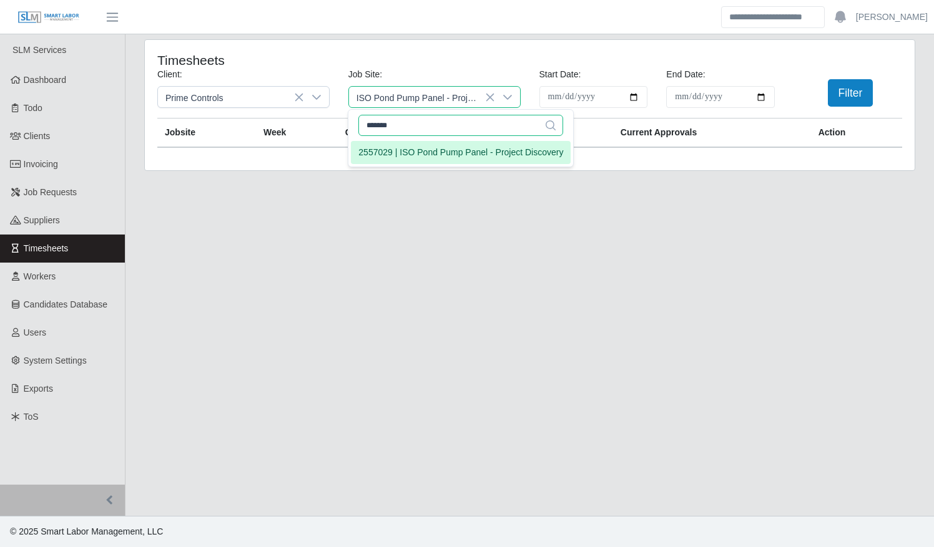
click at [475, 124] on input "*******" at bounding box center [460, 125] width 205 height 21
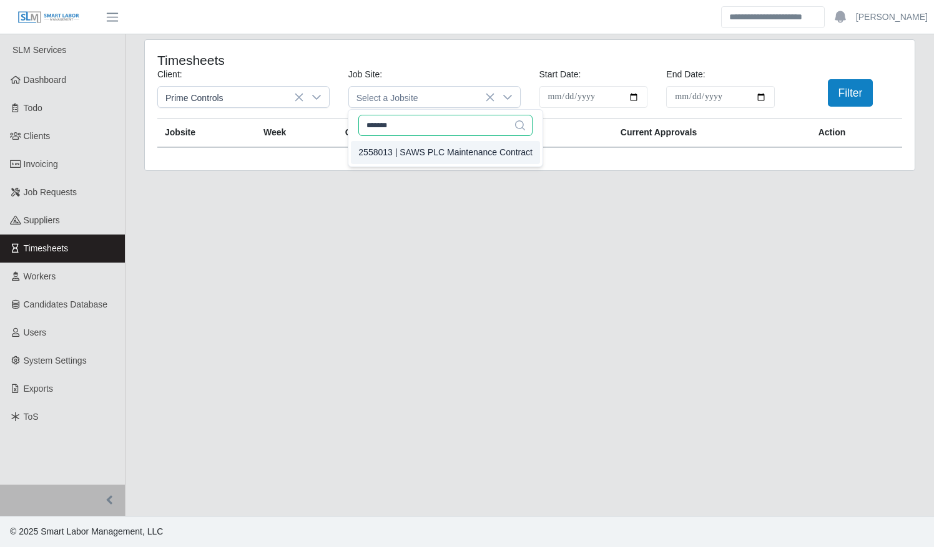
type input "*******"
click at [476, 157] on div "2558013 | SAWS PLC Maintenance Contract" at bounding box center [445, 152] width 174 height 13
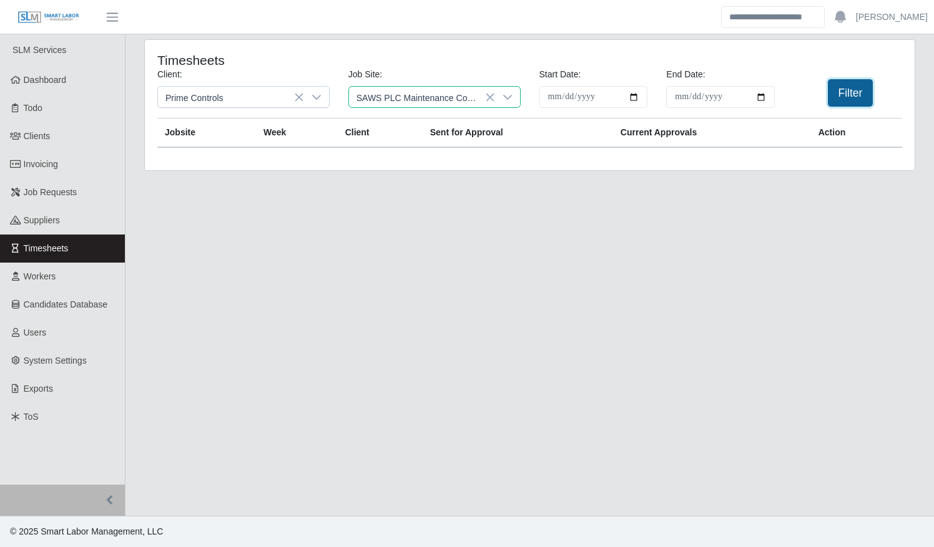
click at [858, 94] on button "Filter" at bounding box center [851, 92] width 46 height 27
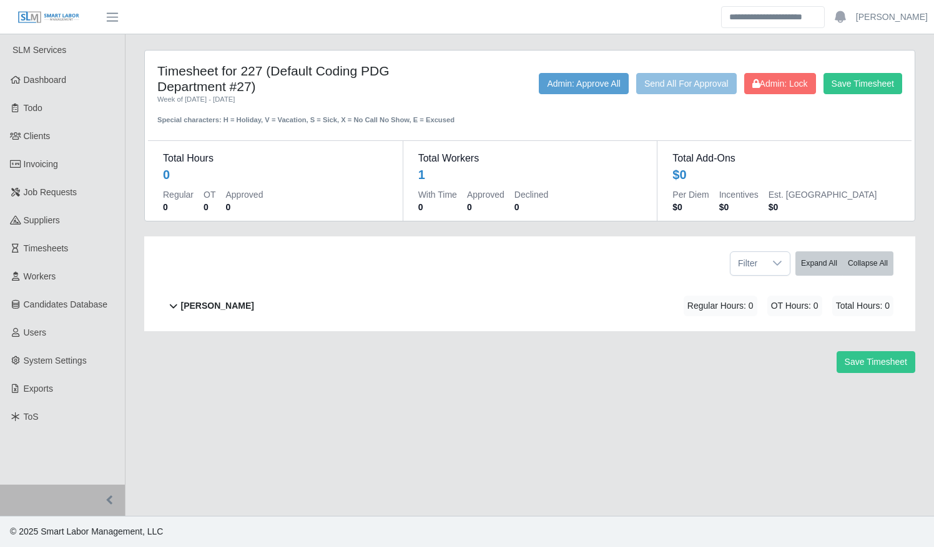
click at [290, 310] on div "Coleman Wagner Regular Hours: 0 OT Hours: 0 Total Hours: 0" at bounding box center [537, 306] width 712 height 51
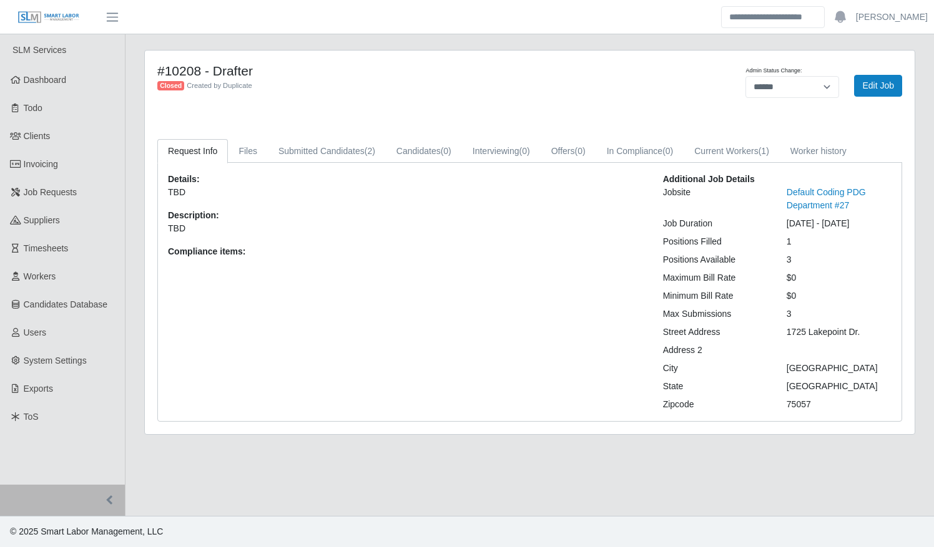
select select "******"
click at [702, 149] on link "Current Workers (1)" at bounding box center [732, 151] width 96 height 24
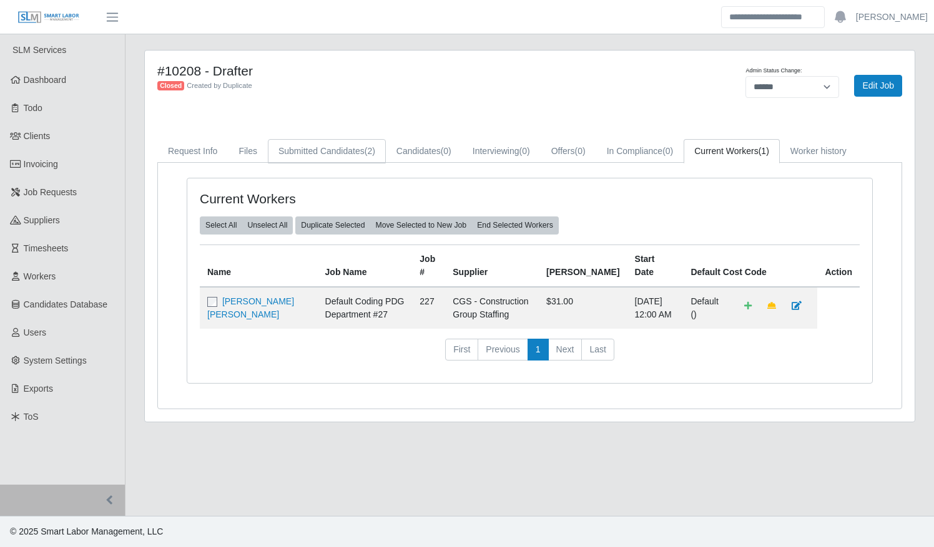
click at [350, 152] on link "Submitted Candidates (2)" at bounding box center [327, 151] width 118 height 24
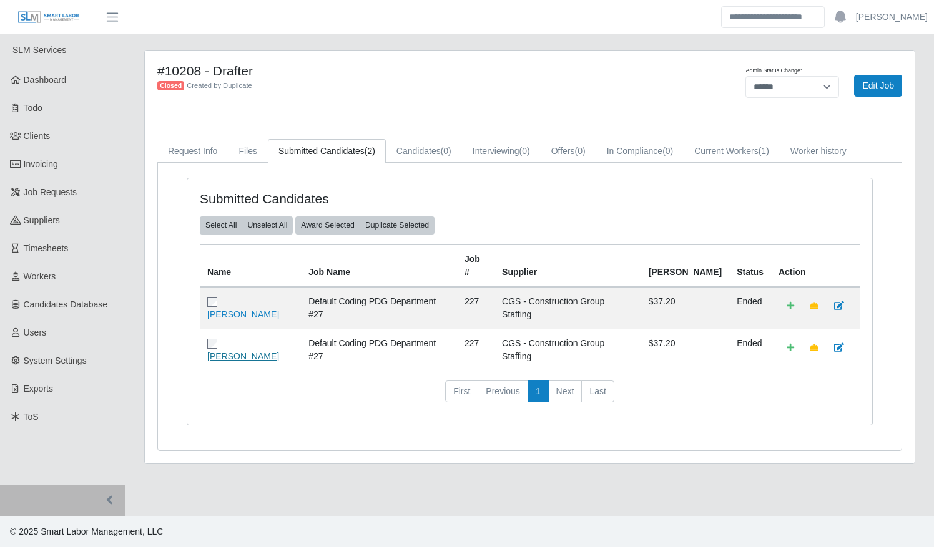
click at [270, 351] on link "[PERSON_NAME]" at bounding box center [243, 356] width 72 height 10
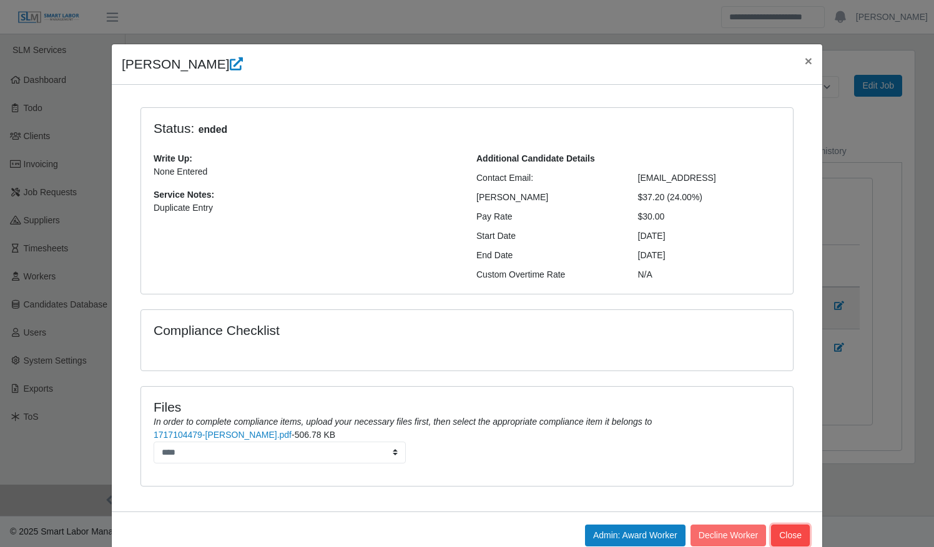
click at [784, 530] on button "Close" at bounding box center [790, 536] width 39 height 22
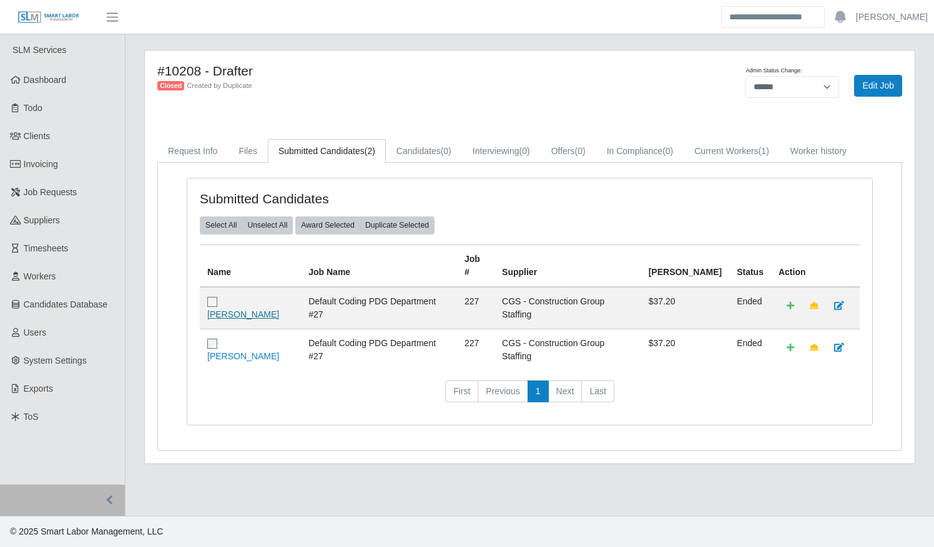
click at [238, 310] on link "[PERSON_NAME]" at bounding box center [243, 315] width 72 height 10
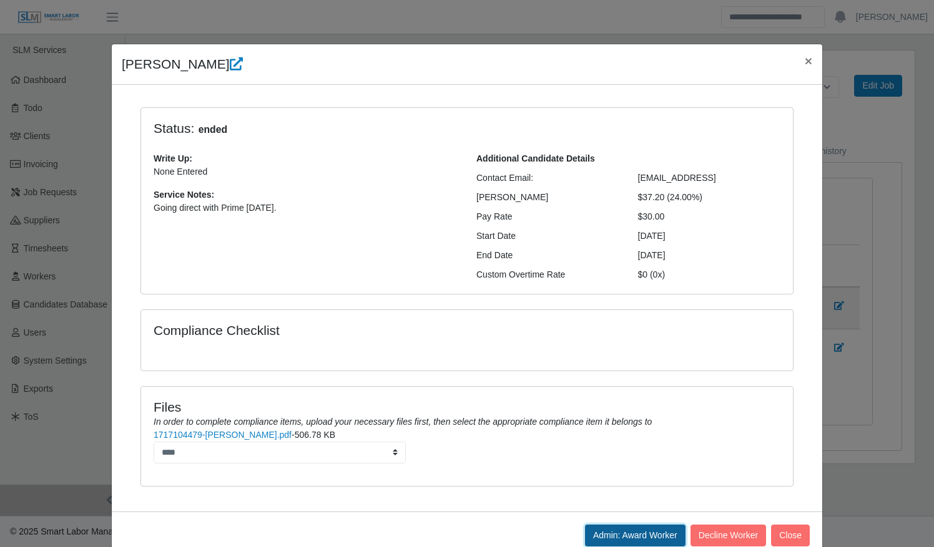
click at [624, 528] on button "Admin: Award Worker" at bounding box center [635, 536] width 101 height 22
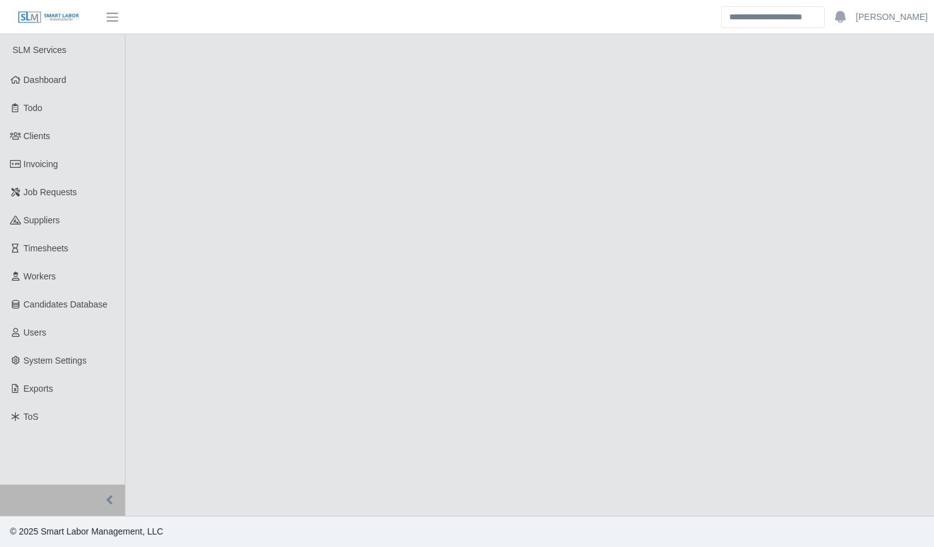
select select "******"
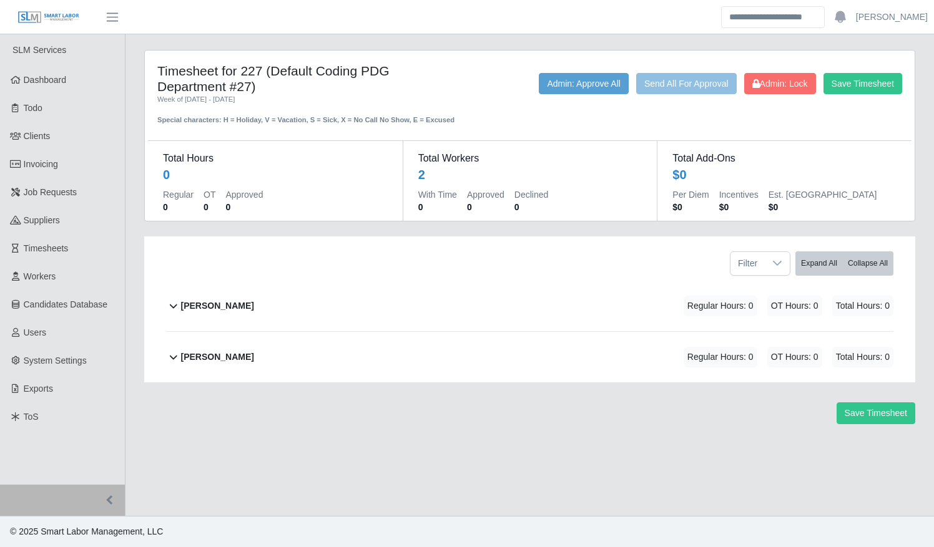
click at [536, 353] on div "[PERSON_NAME] Regular Hours: 0 OT Hours: 0 Total Hours: 0" at bounding box center [537, 357] width 712 height 51
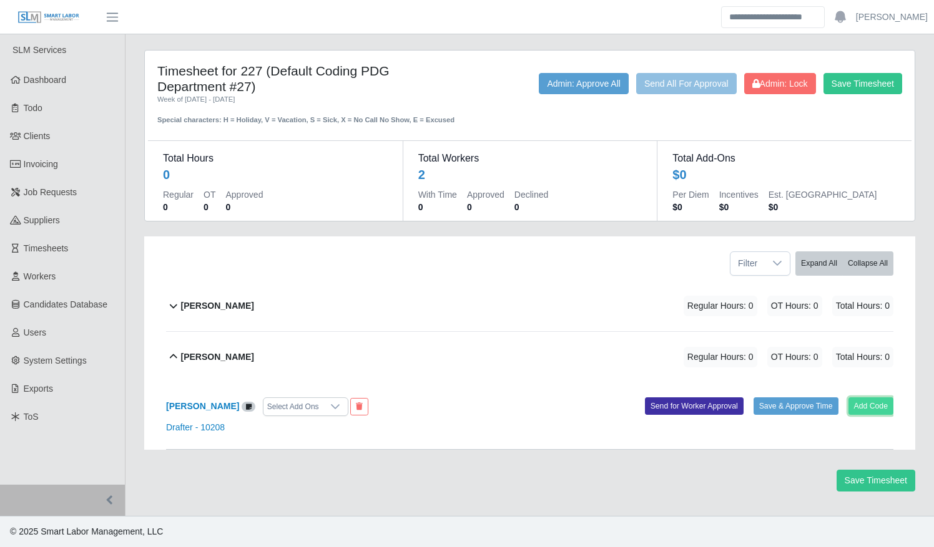
click at [876, 403] on button "Add Code" at bounding box center [871, 406] width 46 height 17
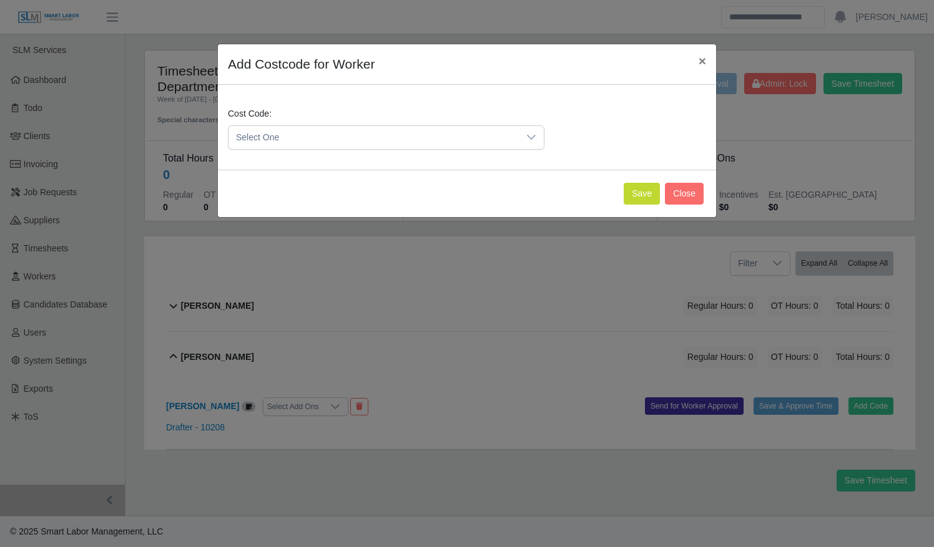
click at [541, 139] on div at bounding box center [531, 137] width 25 height 23
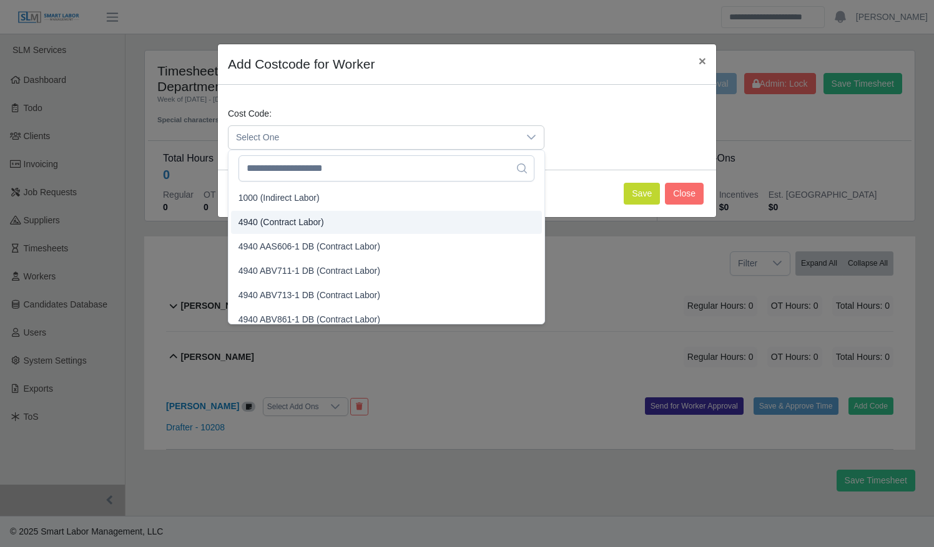
click at [488, 224] on li "4940 (Contract Labor)" at bounding box center [386, 222] width 311 height 23
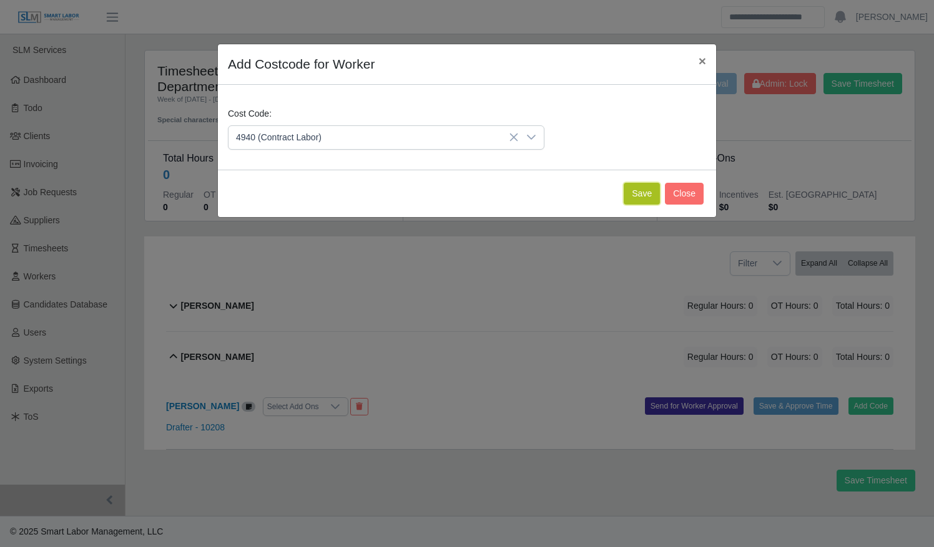
click at [651, 195] on button "Save" at bounding box center [642, 194] width 36 height 22
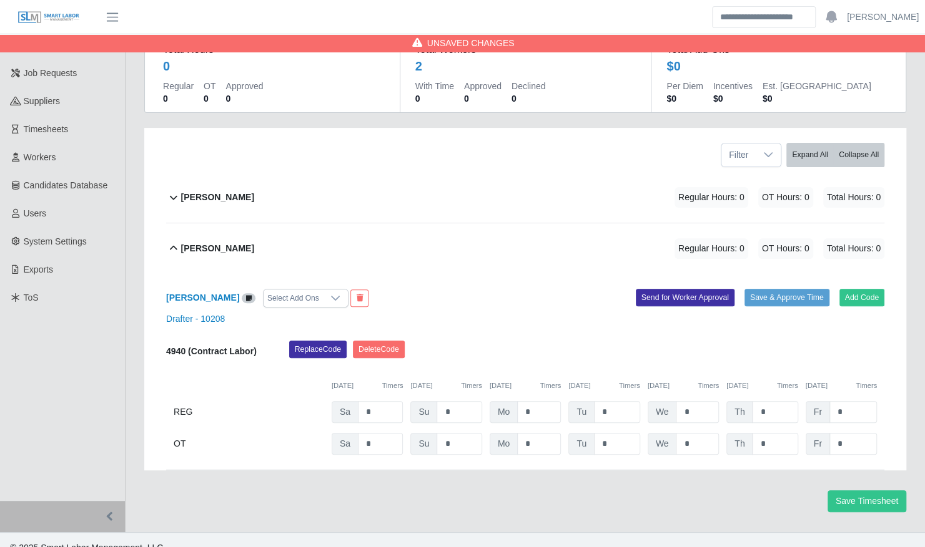
scroll to position [122, 0]
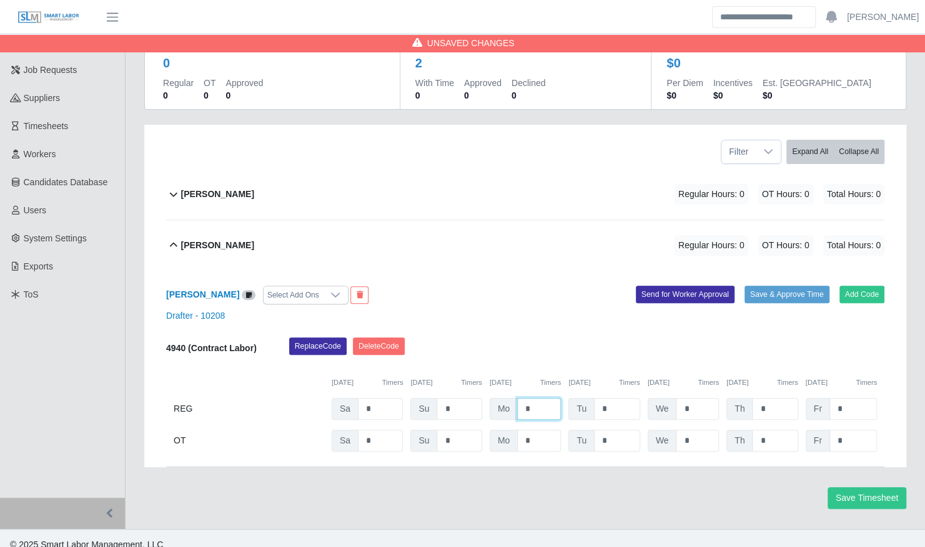
drag, startPoint x: 536, startPoint y: 401, endPoint x: 503, endPoint y: 401, distance: 33.1
click at [503, 401] on div "Mo *" at bounding box center [524, 409] width 71 height 22
type input "***"
type input "*"
type input "****"
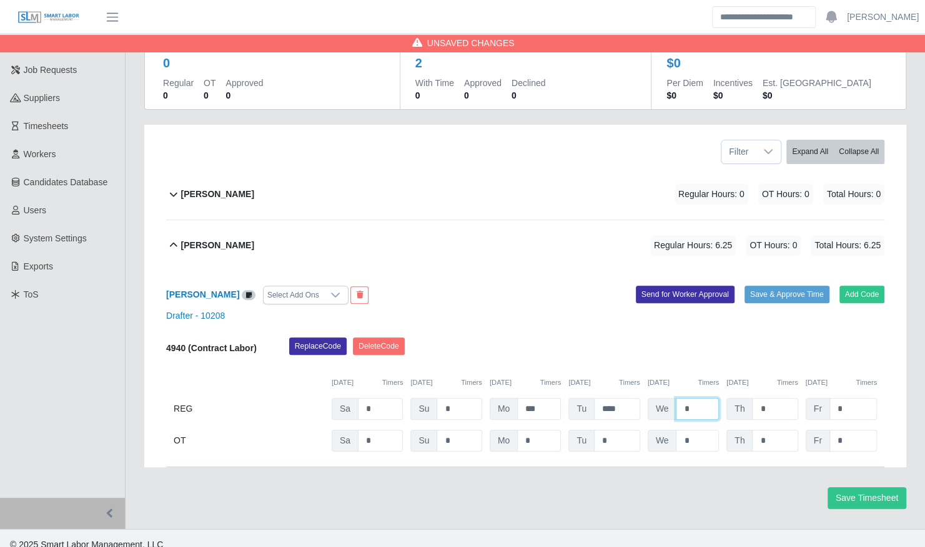
type input "*"
type input "***"
type input "*"
click at [771, 288] on button "Save & Approve Time" at bounding box center [786, 294] width 85 height 17
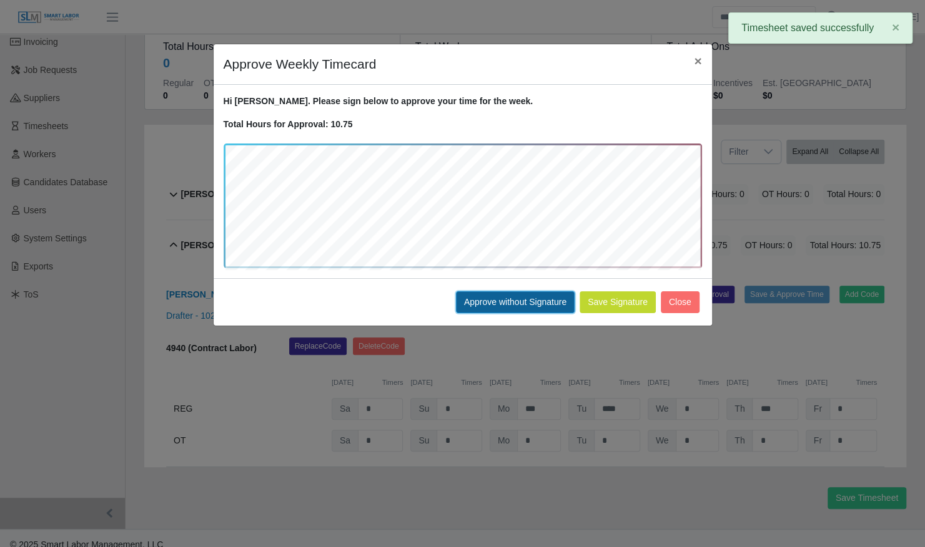
click at [497, 301] on button "Approve without Signature" at bounding box center [515, 303] width 119 height 22
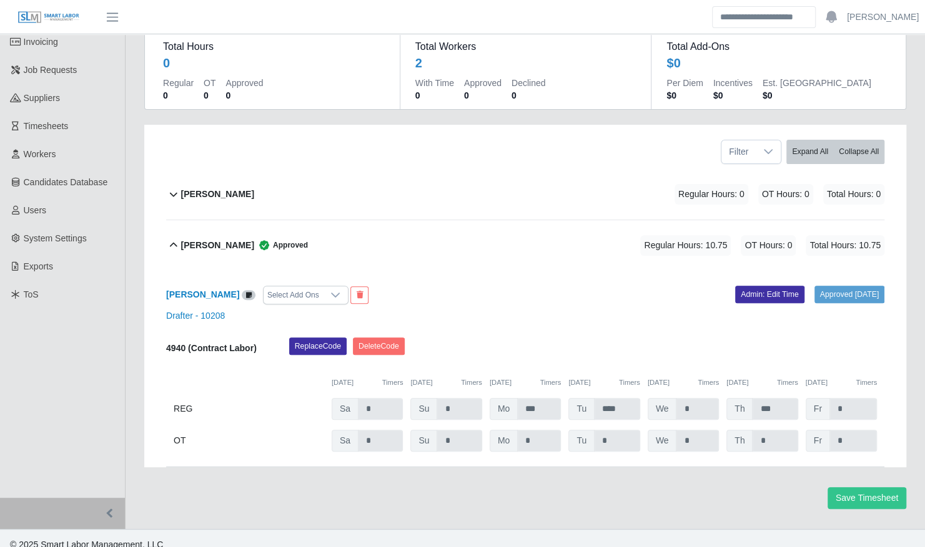
scroll to position [0, 0]
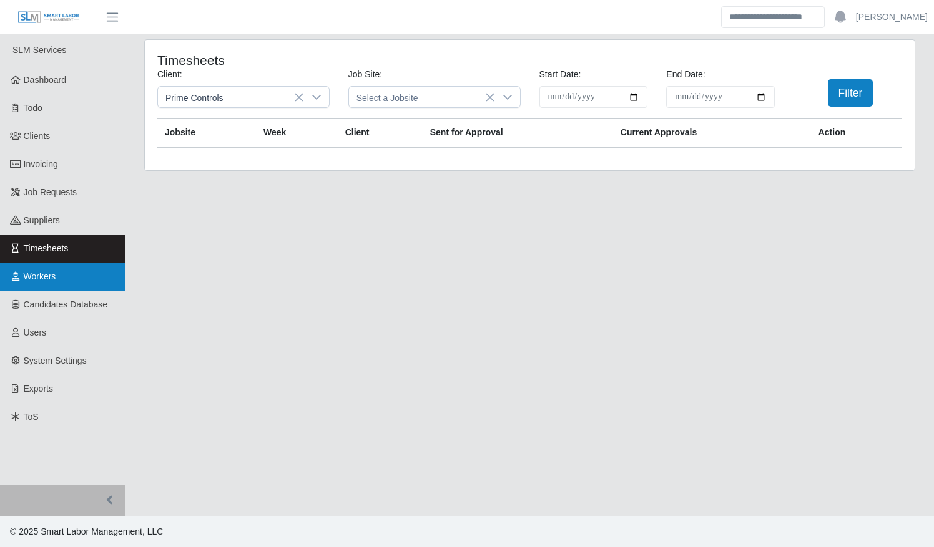
click at [39, 275] on span "Workers" at bounding box center [40, 277] width 32 height 10
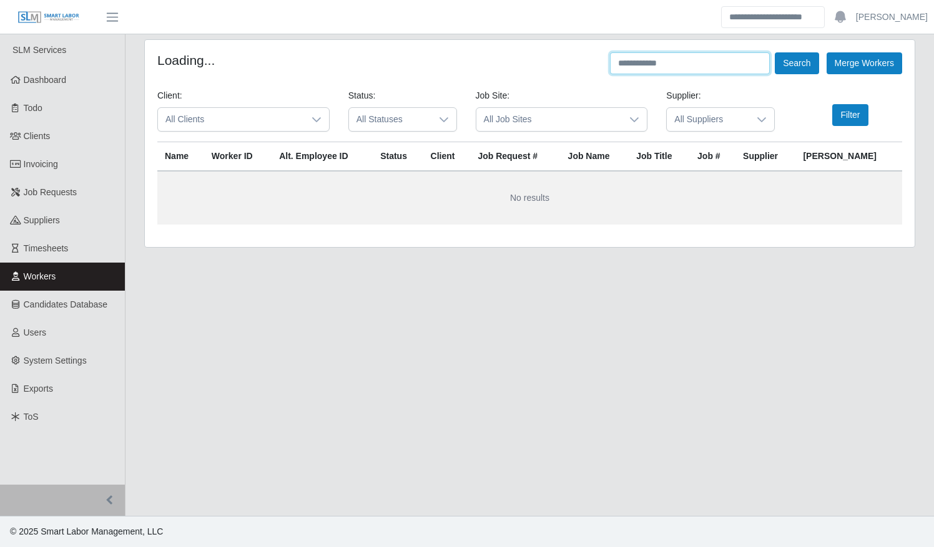
click at [652, 60] on input "text" at bounding box center [690, 63] width 160 height 22
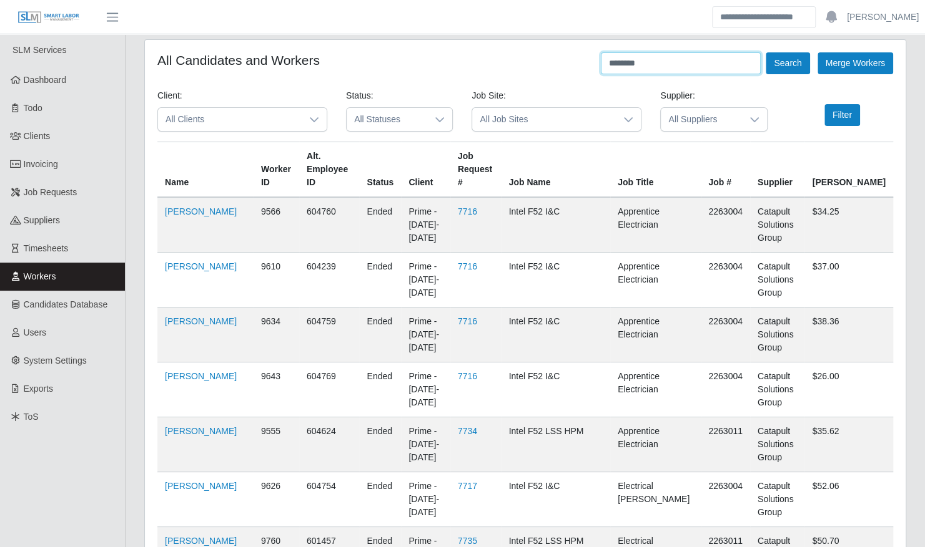
type input "********"
click at [765, 52] on button "Search" at bounding box center [787, 63] width 44 height 22
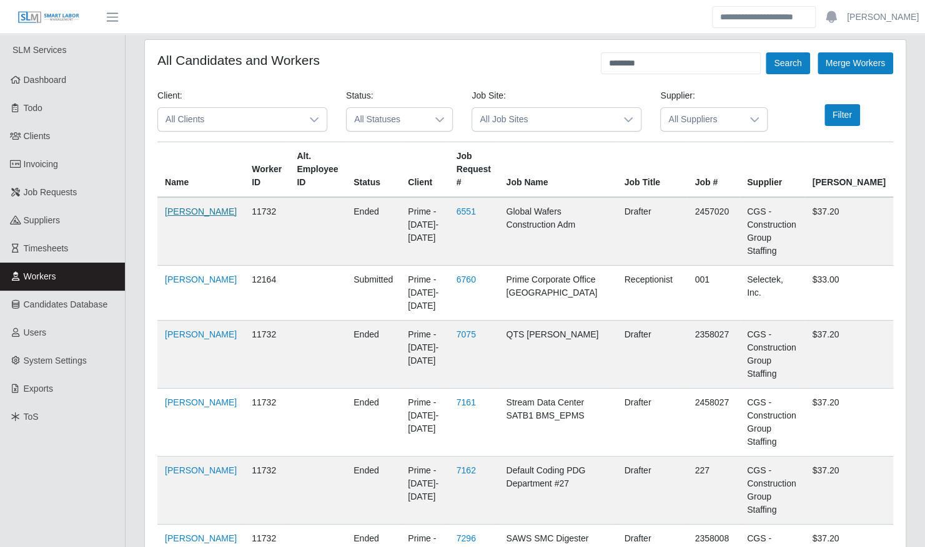
click at [192, 217] on link "[PERSON_NAME]" at bounding box center [201, 212] width 72 height 10
click at [46, 139] on span "Clients" at bounding box center [37, 136] width 27 height 10
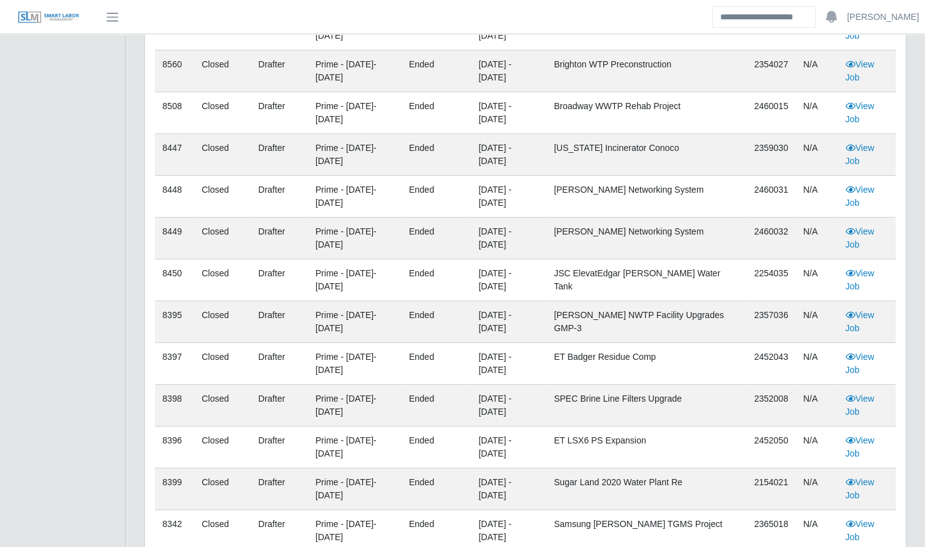
scroll to position [2013, 0]
click at [896, 380] on div "Req # Job Status Title Client Worker Status Start/End Dates Job Name Job # Rati…" at bounding box center [524, 514] width 759 height 4528
click at [910, 380] on div "Files Applied Jobs Rates Notes Timesheet History Performance Clock-In / Clock-O…" at bounding box center [525, 479] width 780 height 4619
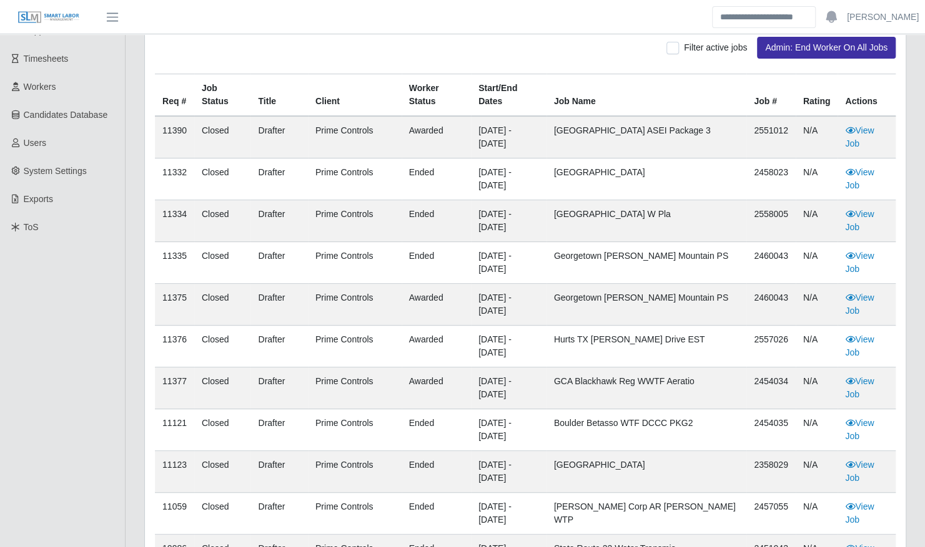
scroll to position [0, 0]
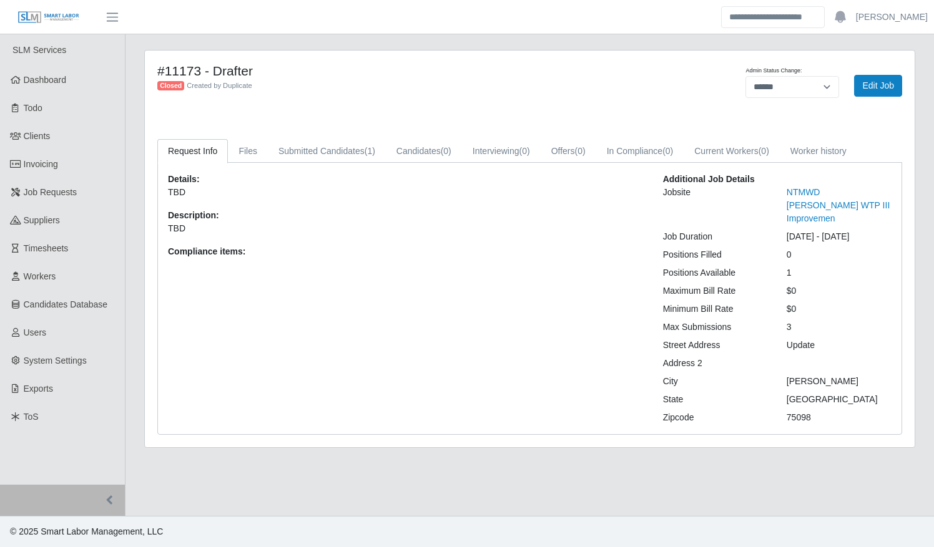
select select "******"
click at [346, 154] on link "Submitted Candidates (1)" at bounding box center [327, 151] width 118 height 24
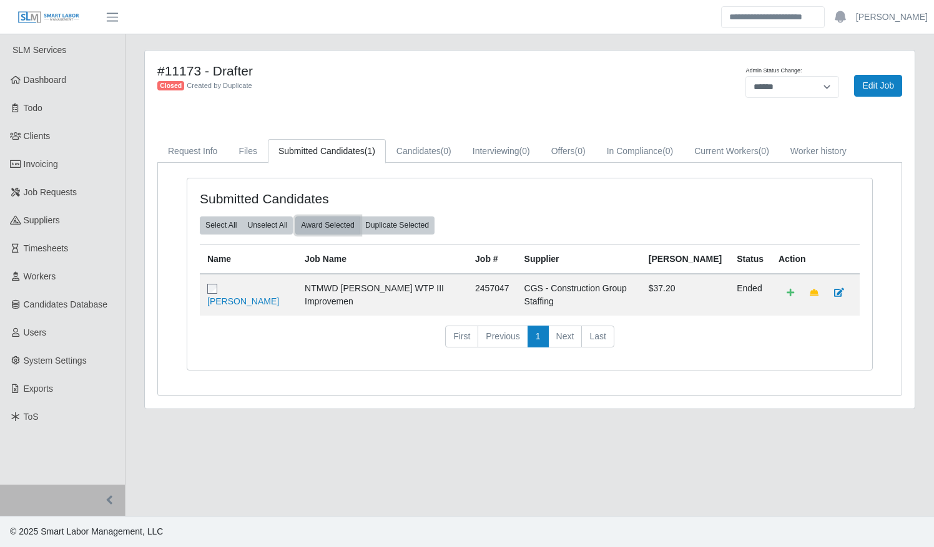
click at [341, 217] on button "Award Selected" at bounding box center [327, 225] width 65 height 17
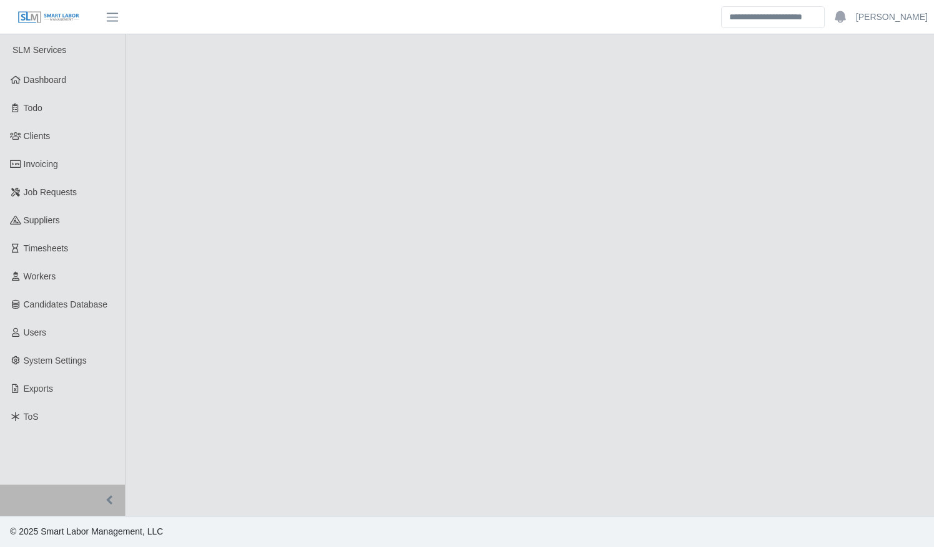
select select "******"
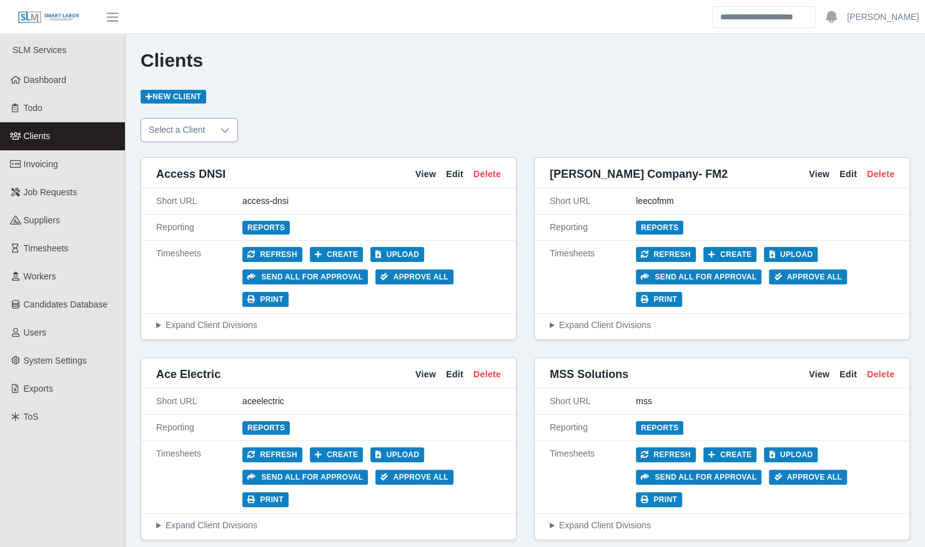
click at [206, 141] on span "Select a Client" at bounding box center [176, 130] width 71 height 23
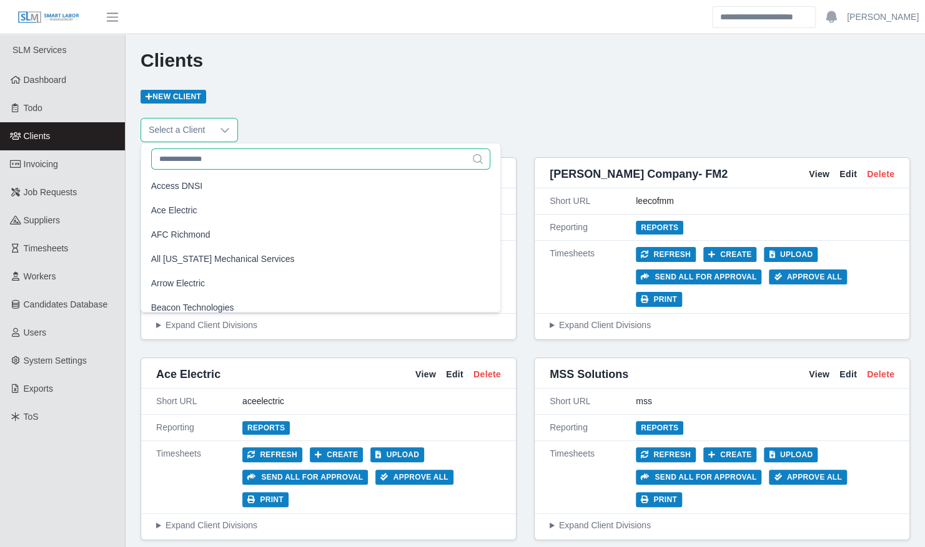
click at [221, 162] on input "text" at bounding box center [321, 159] width 340 height 21
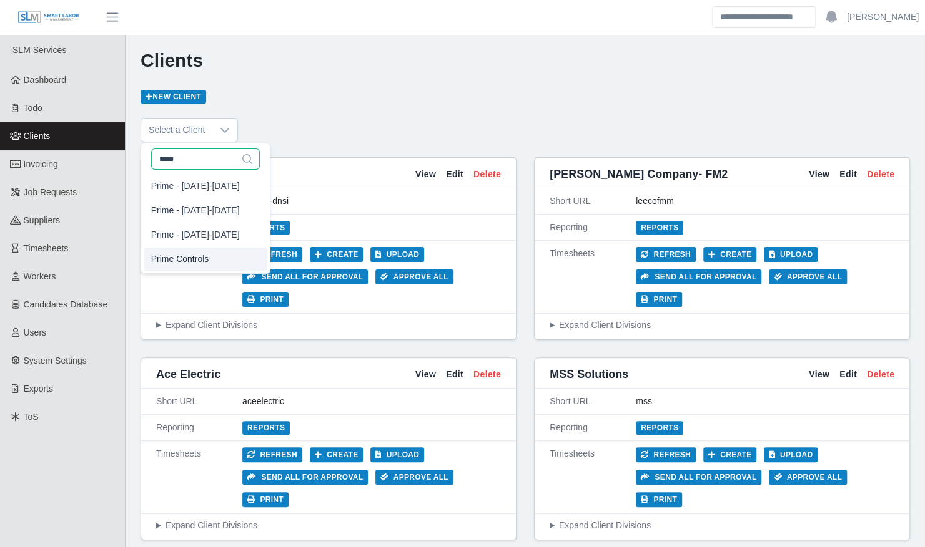
type input "*****"
click at [202, 261] on span "Prime Controls" at bounding box center [180, 259] width 58 height 13
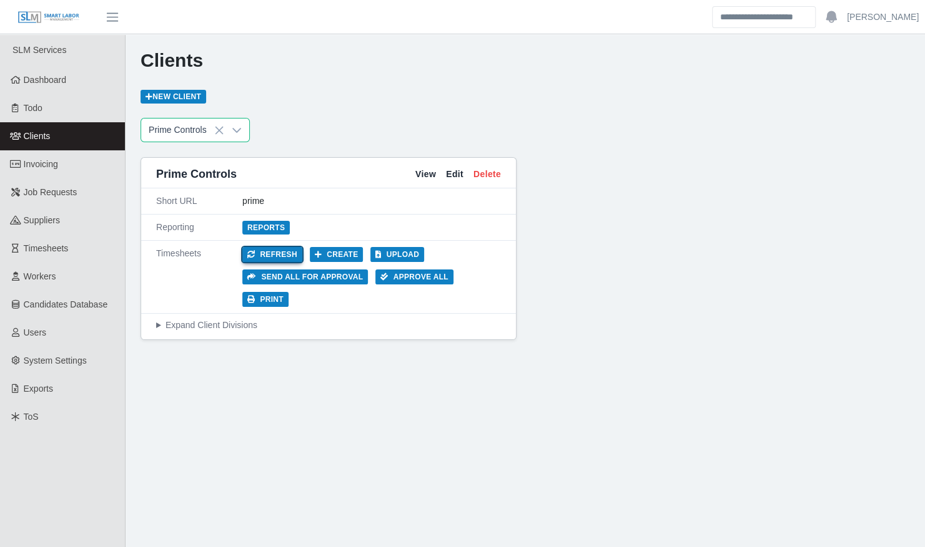
click at [278, 250] on button "Refresh" at bounding box center [272, 254] width 60 height 15
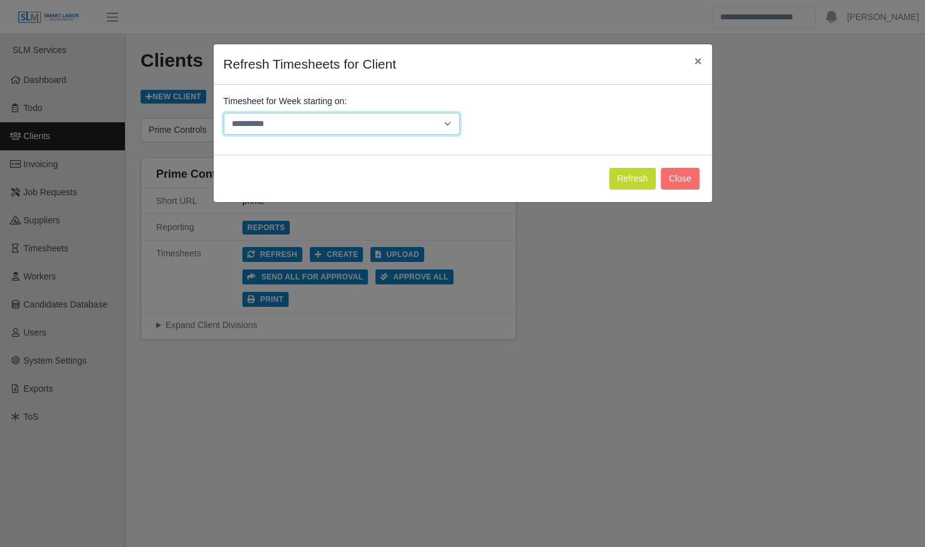
click at [411, 125] on select "**********" at bounding box center [341, 124] width 236 height 22
select select "**********"
click at [223, 113] on select "**********" at bounding box center [341, 124] width 236 height 22
click at [619, 180] on button "Refresh" at bounding box center [632, 179] width 47 height 22
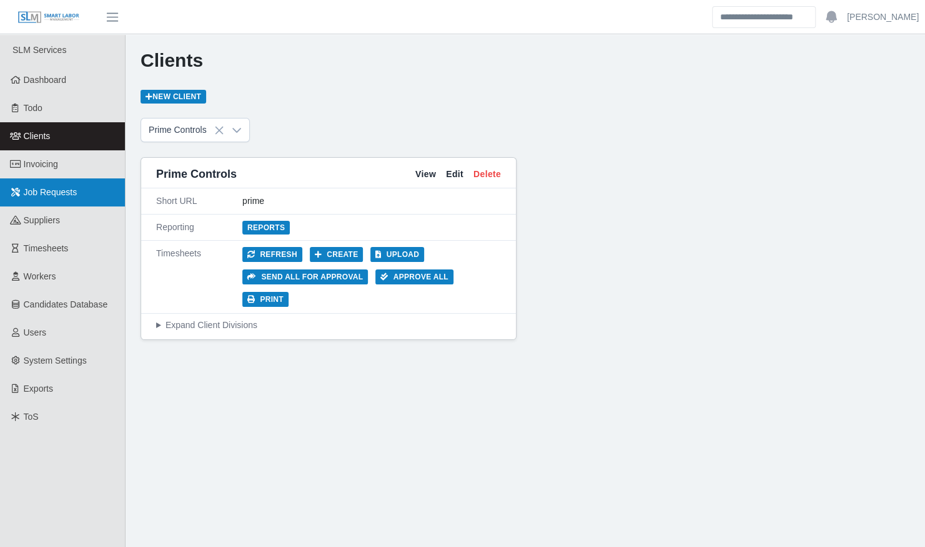
drag, startPoint x: 31, startPoint y: 192, endPoint x: 79, endPoint y: 191, distance: 47.4
click at [31, 192] on span "Job Requests" at bounding box center [51, 192] width 54 height 10
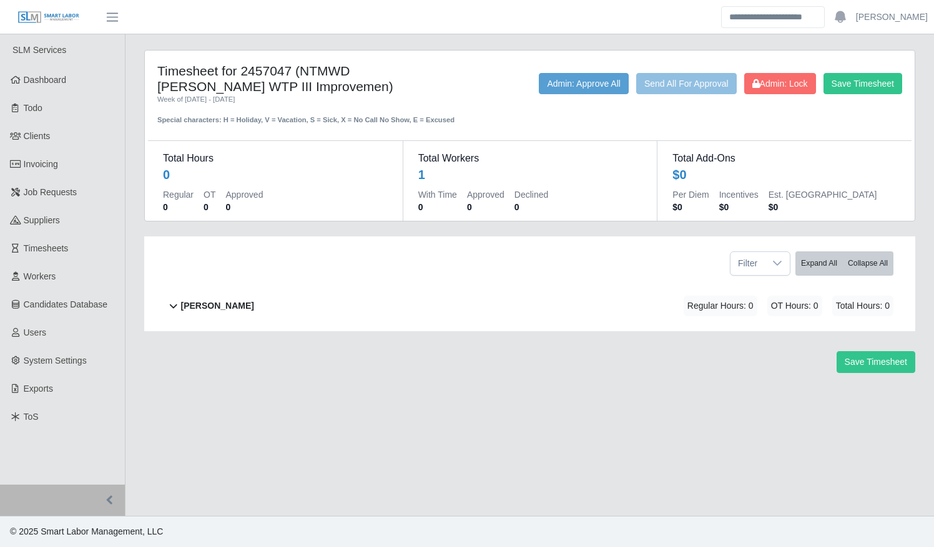
click at [522, 308] on div "[PERSON_NAME] Regular Hours: 0 OT Hours: 0 Total Hours: 0" at bounding box center [537, 306] width 712 height 51
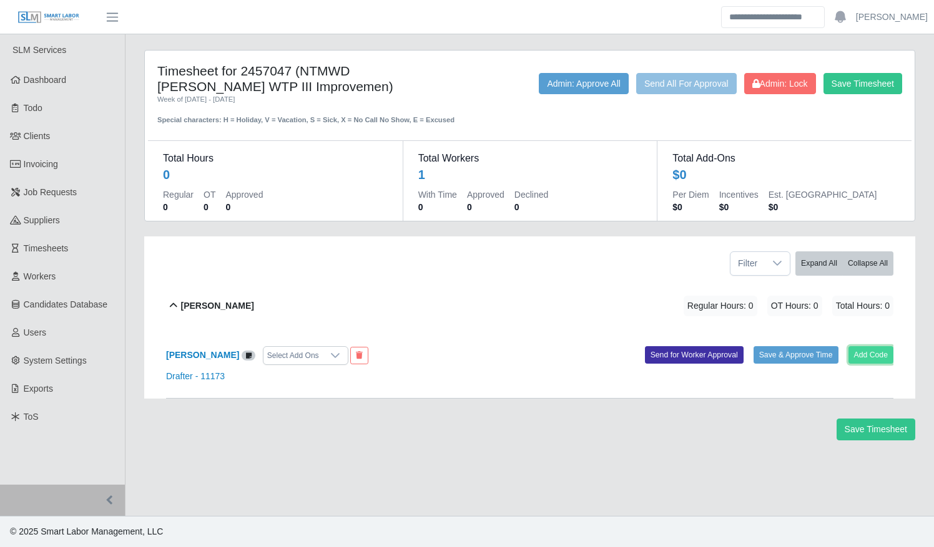
click at [853, 353] on button "Add Code" at bounding box center [871, 354] width 46 height 17
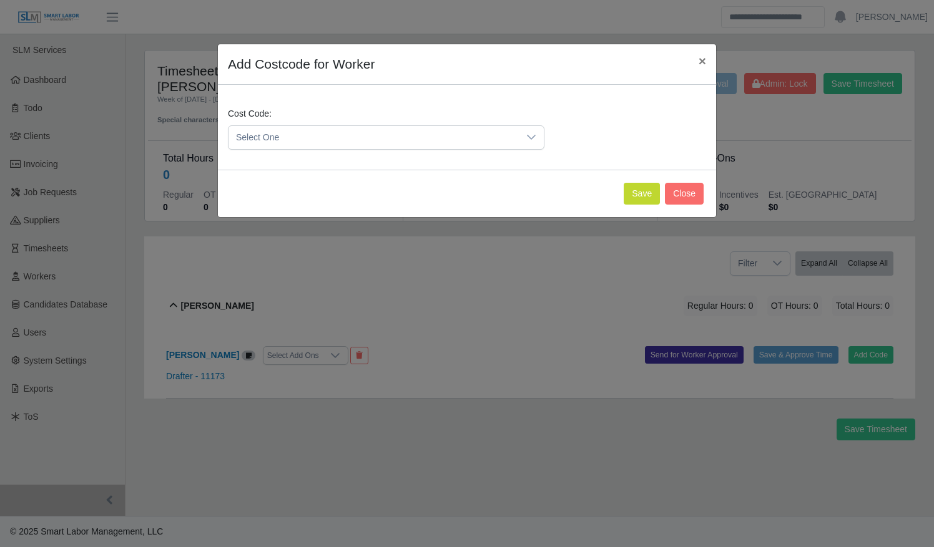
click at [333, 141] on span "Select One" at bounding box center [373, 137] width 290 height 23
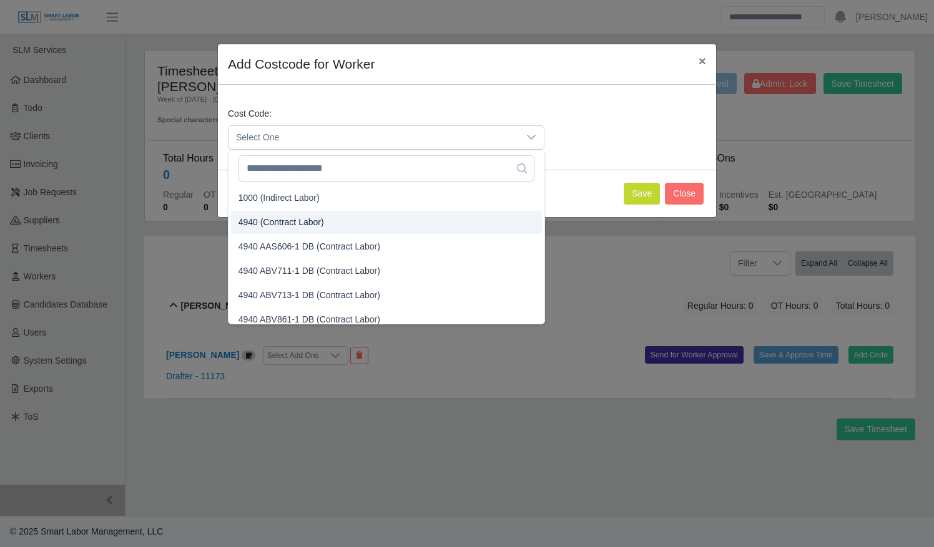
click at [337, 223] on li "4940 (Contract Labor)" at bounding box center [386, 222] width 311 height 23
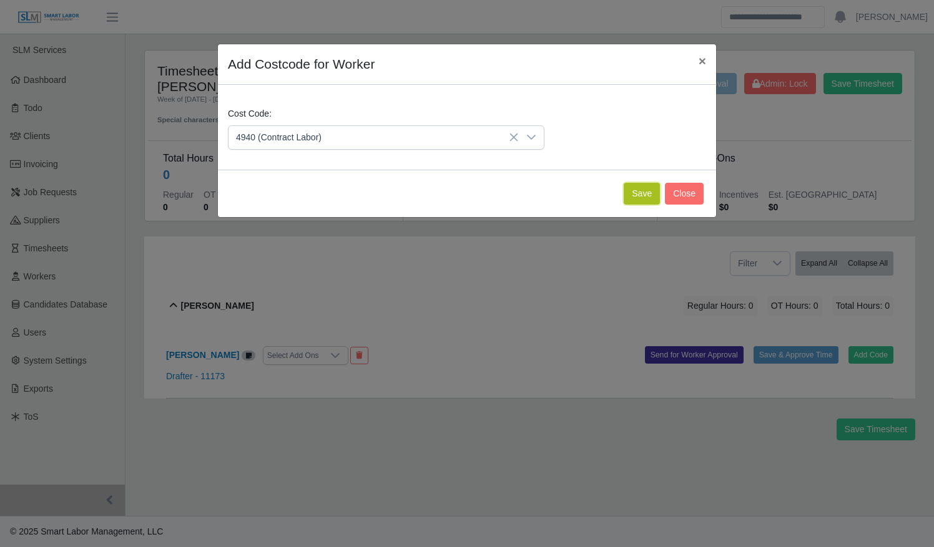
click at [632, 192] on button "Save" at bounding box center [642, 194] width 36 height 22
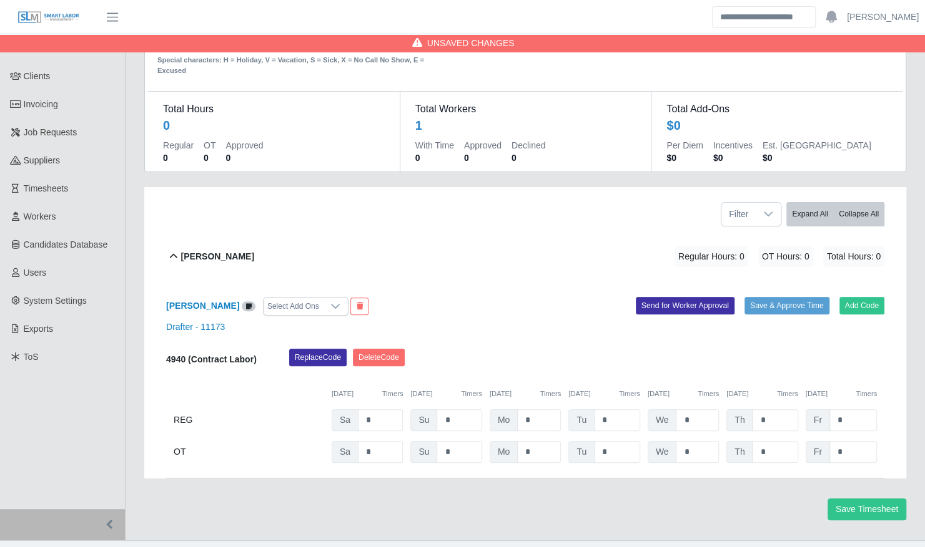
scroll to position [71, 0]
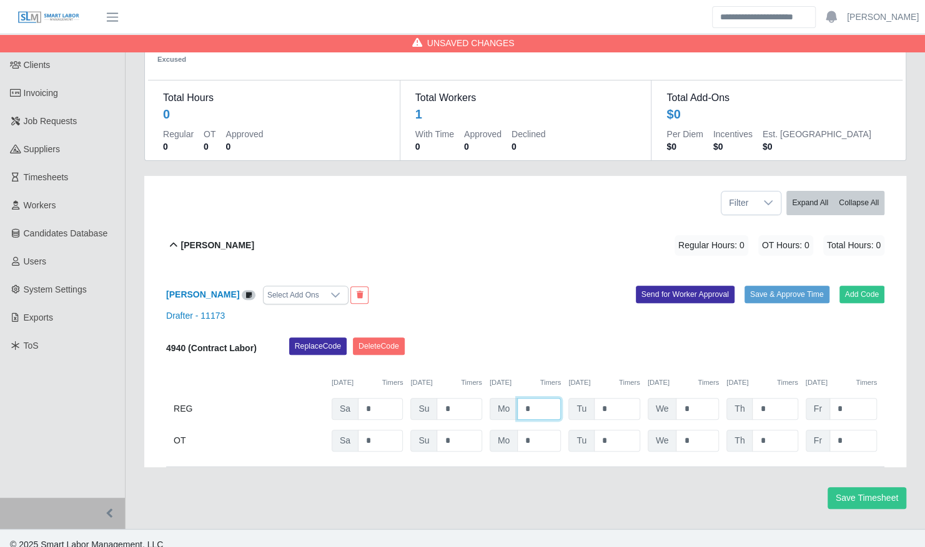
click at [533, 398] on input "*" at bounding box center [539, 409] width 44 height 22
type input "***"
click at [773, 286] on button "Save & Approve Time" at bounding box center [786, 294] width 85 height 17
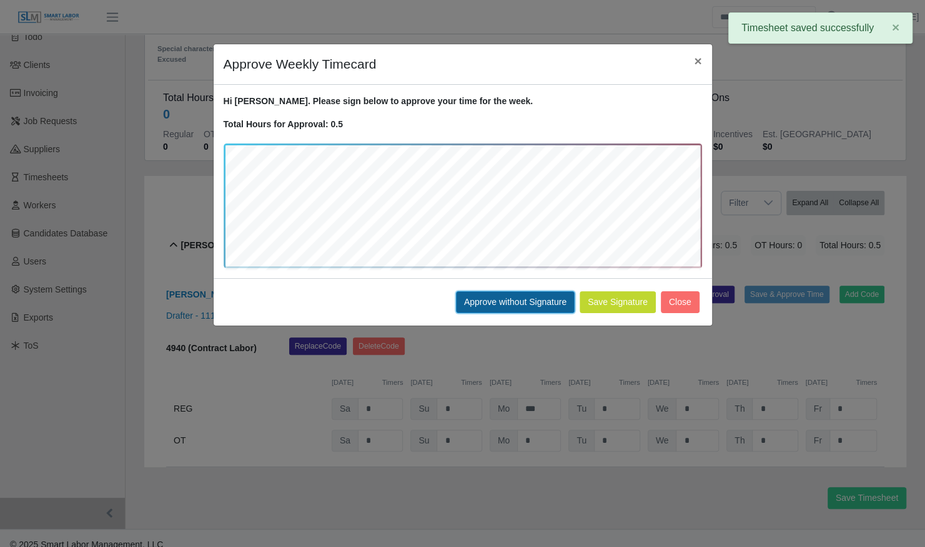
click at [529, 299] on button "Approve without Signature" at bounding box center [515, 303] width 119 height 22
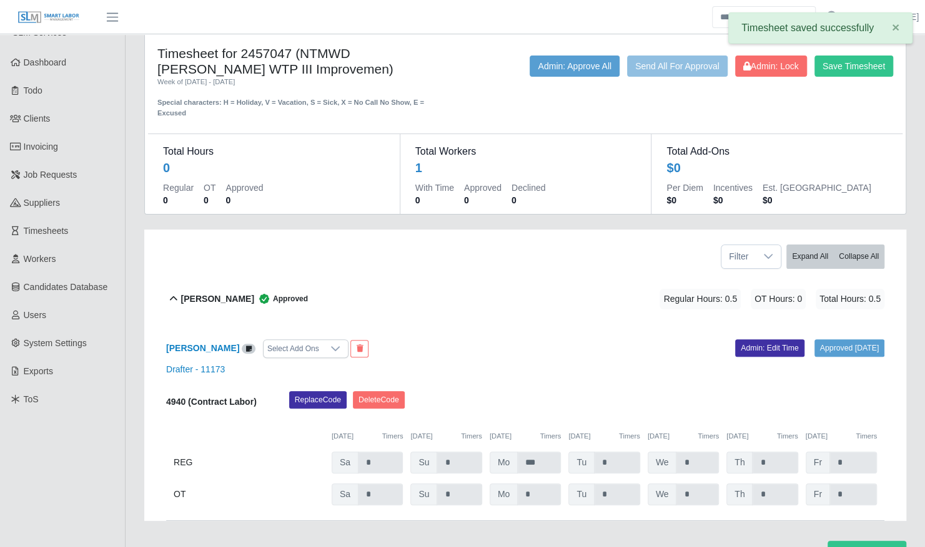
scroll to position [0, 0]
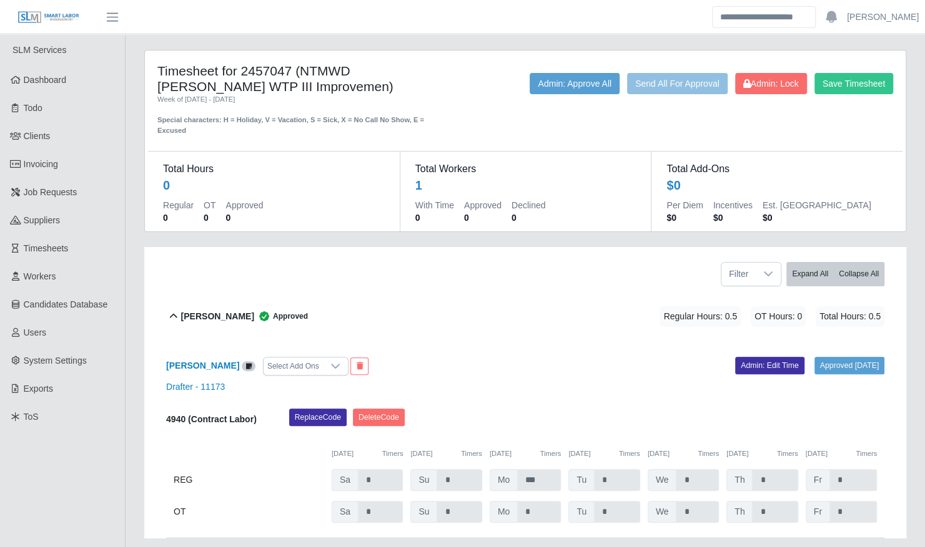
click at [232, 86] on h4 "Timesheet for 2457047 (NTMWD Wylie WTP III Improvemen)" at bounding box center [304, 78] width 295 height 31
drag, startPoint x: 438, startPoint y: 69, endPoint x: 244, endPoint y: 71, distance: 193.5
click at [244, 71] on h4 "Timesheet for 2457047 (NTMWD Wylie WTP III Improvemen)" at bounding box center [304, 78] width 295 height 31
copy h4 "2457047 (NTMWD Wylie WTP III"
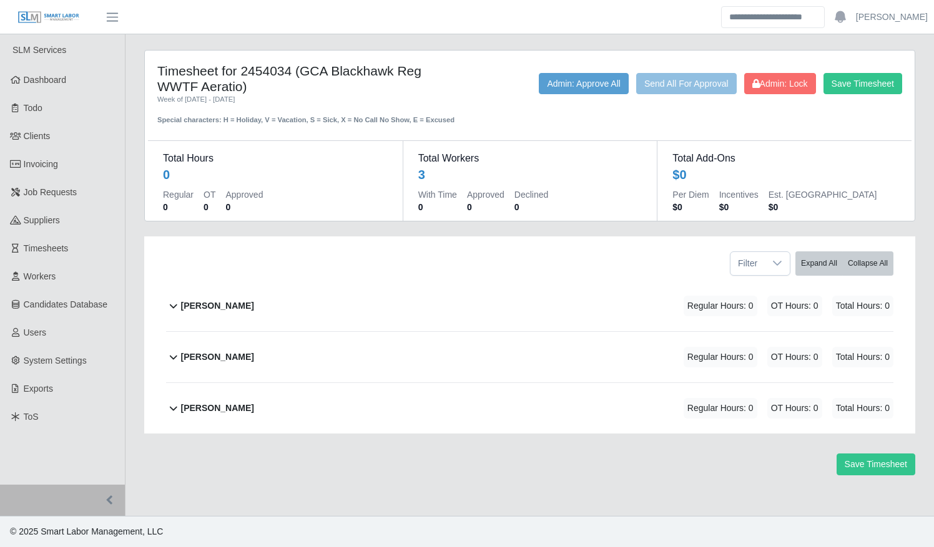
click at [447, 364] on div "Samantha Mclaughlin Regular Hours: 0 OT Hours: 0 Total Hours: 0" at bounding box center [537, 357] width 712 height 51
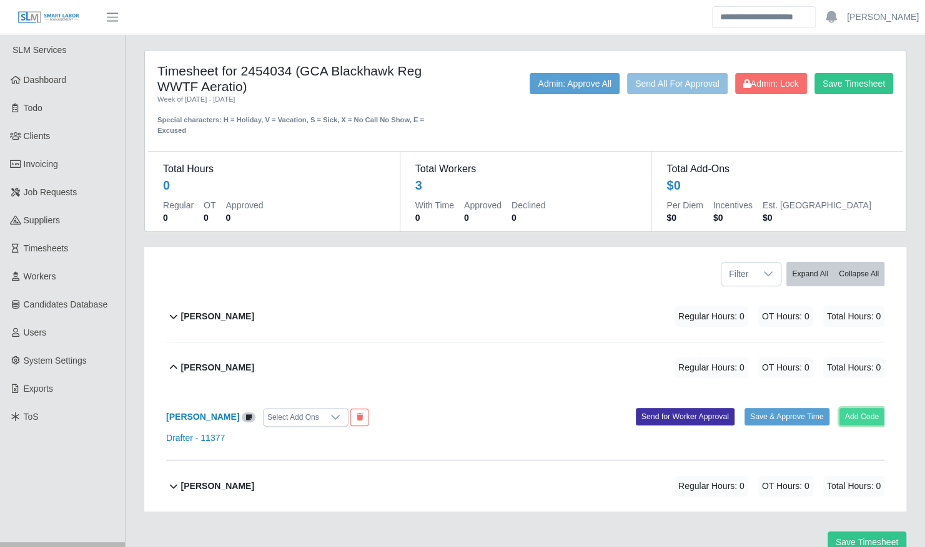
click at [875, 408] on button "Add Code" at bounding box center [862, 416] width 46 height 17
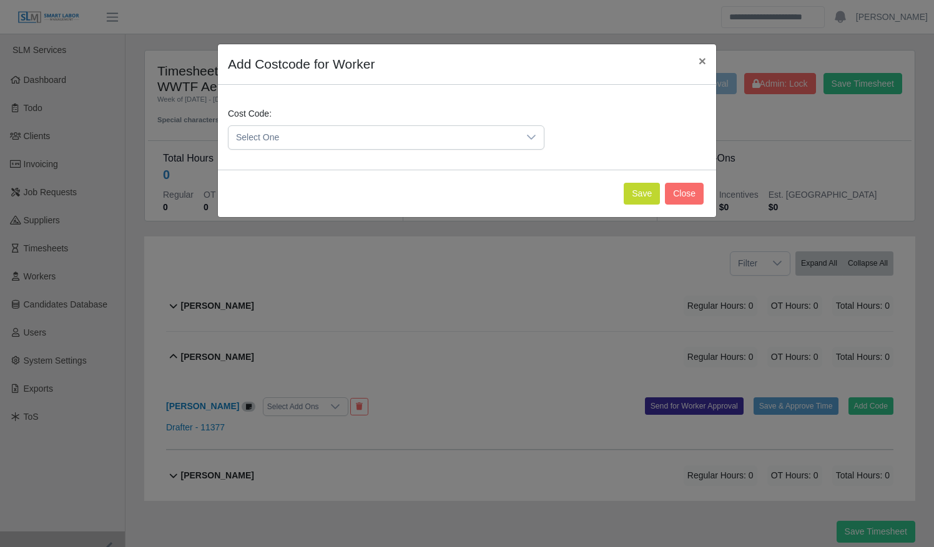
click at [318, 137] on span "Select One" at bounding box center [373, 137] width 290 height 23
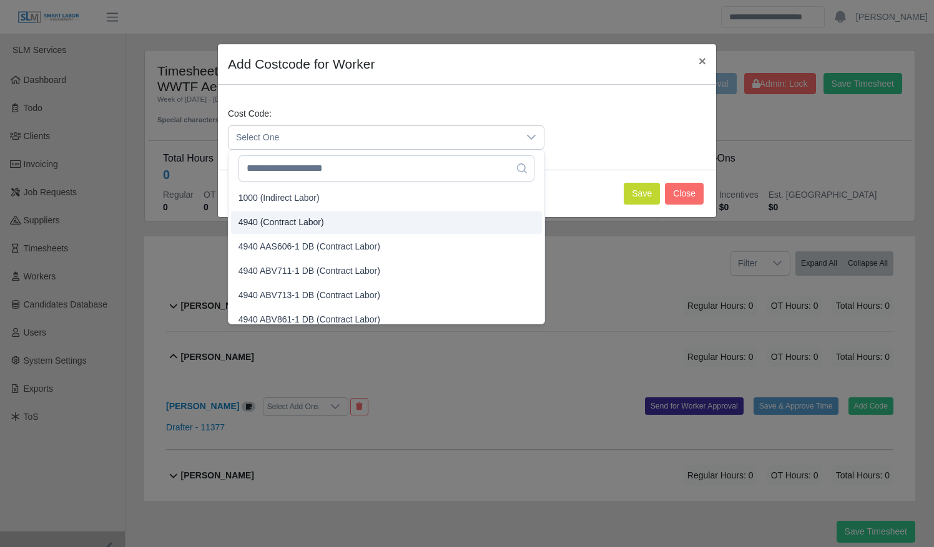
click at [308, 222] on span "4940 (Contract Labor)" at bounding box center [281, 222] width 86 height 13
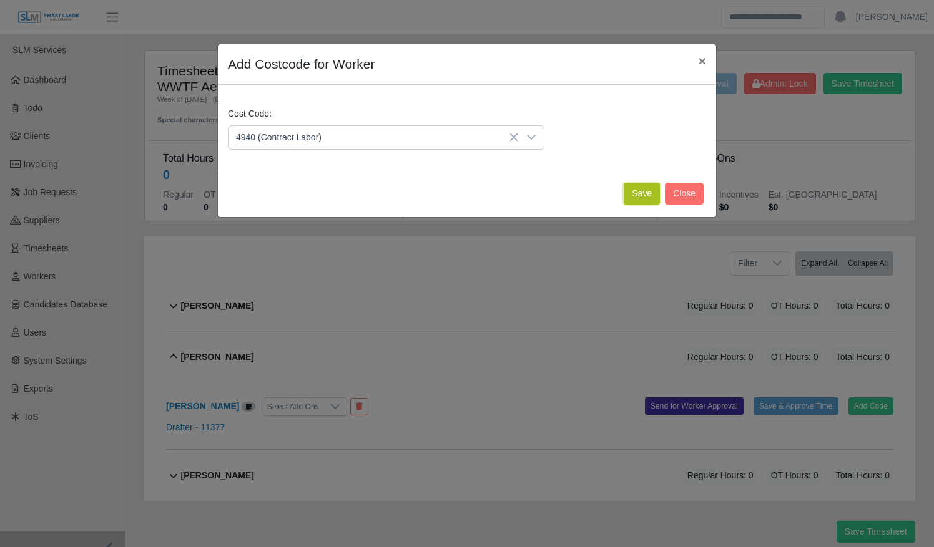
click at [641, 197] on button "Save" at bounding box center [642, 194] width 36 height 22
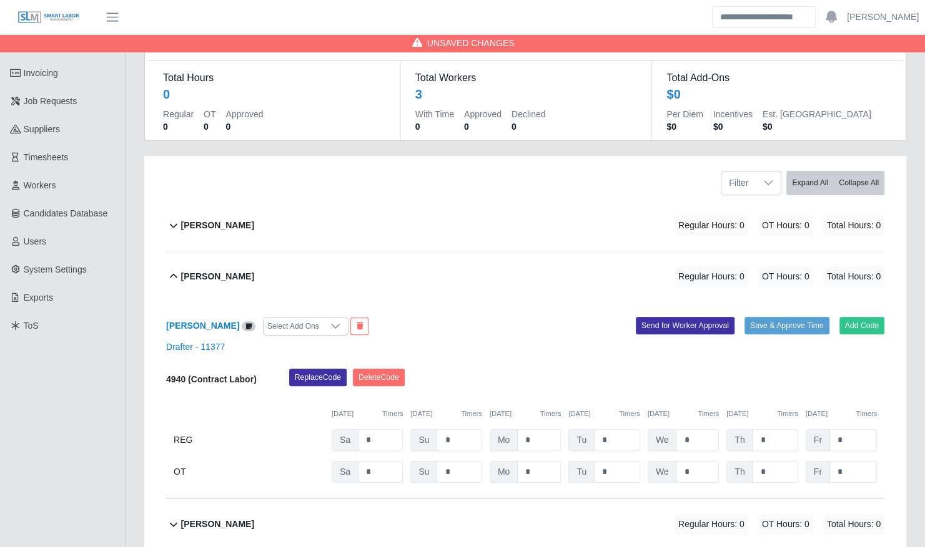
scroll to position [97, 0]
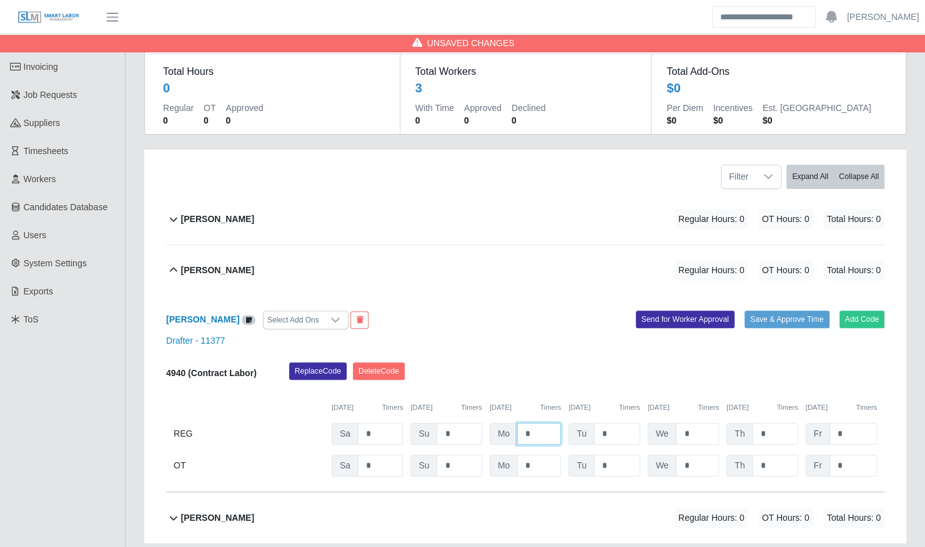
drag, startPoint x: 537, startPoint y: 418, endPoint x: 481, endPoint y: 411, distance: 56.0
click at [485, 423] on div "REG Sa * Su * Mo * Tu * We * Th * Fr *" at bounding box center [525, 434] width 718 height 22
type input "*"
type input "****"
click at [802, 311] on button "Save & Approve Time" at bounding box center [786, 319] width 85 height 17
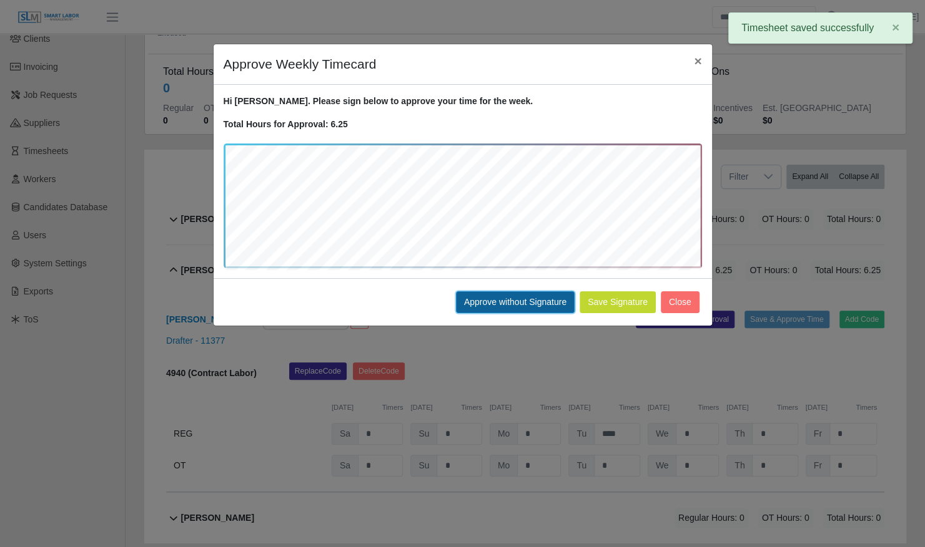
click at [511, 297] on button "Approve without Signature" at bounding box center [515, 303] width 119 height 22
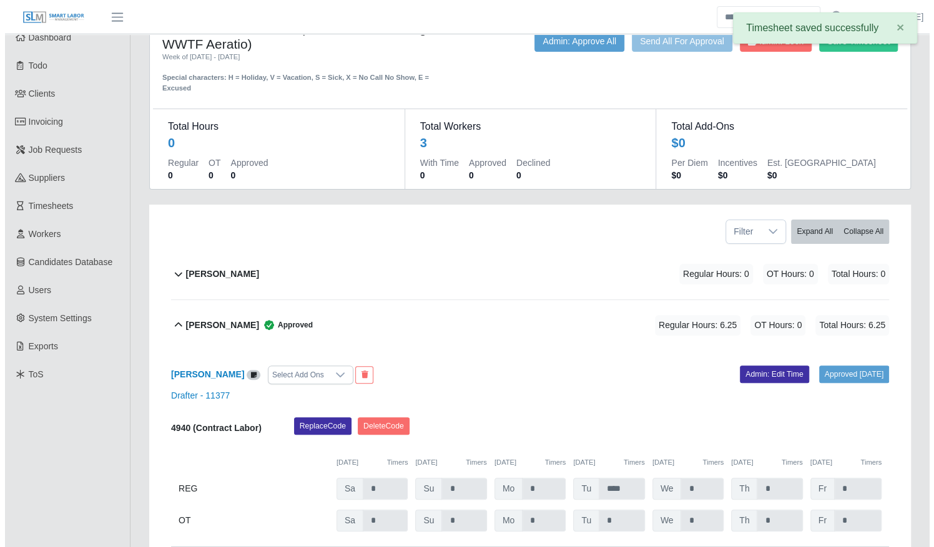
scroll to position [0, 0]
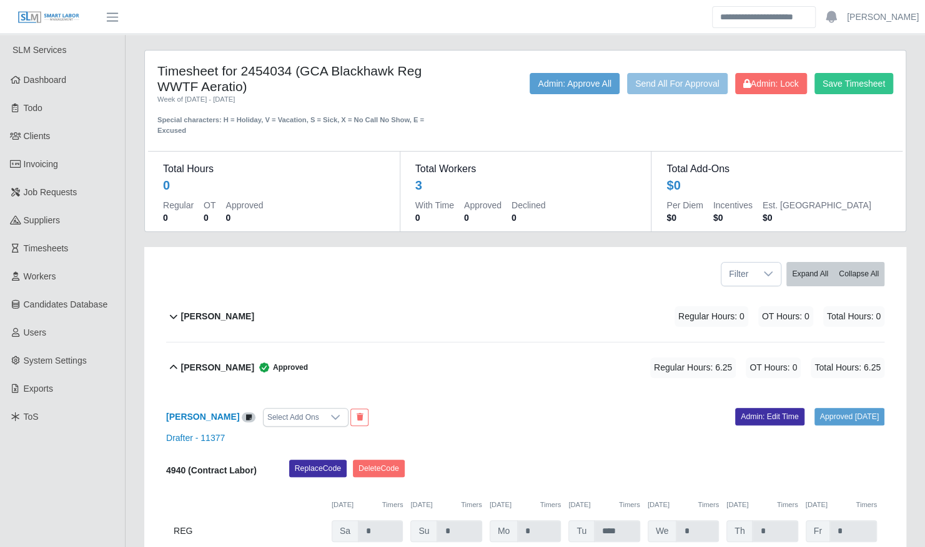
click at [471, 355] on div "Samantha Mclaughlin Approved Regular Hours: 6.25 OT Hours: 0 Total Hours: 6.25" at bounding box center [532, 368] width 703 height 51
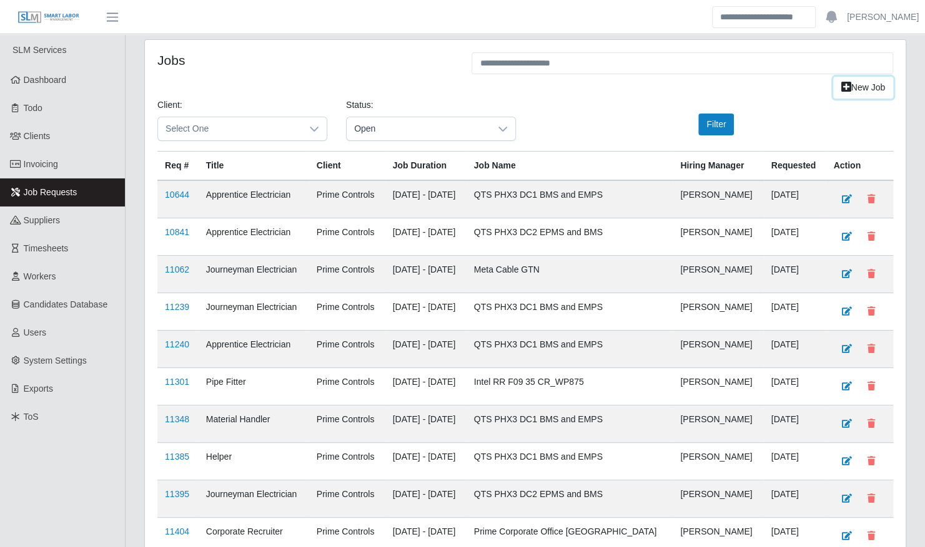
click at [845, 86] on icon at bounding box center [846, 86] width 10 height 9
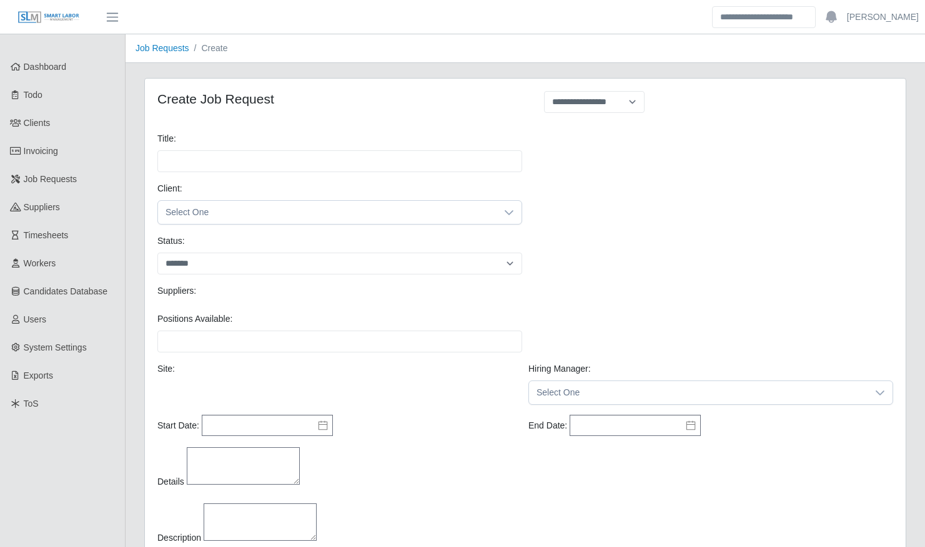
select select
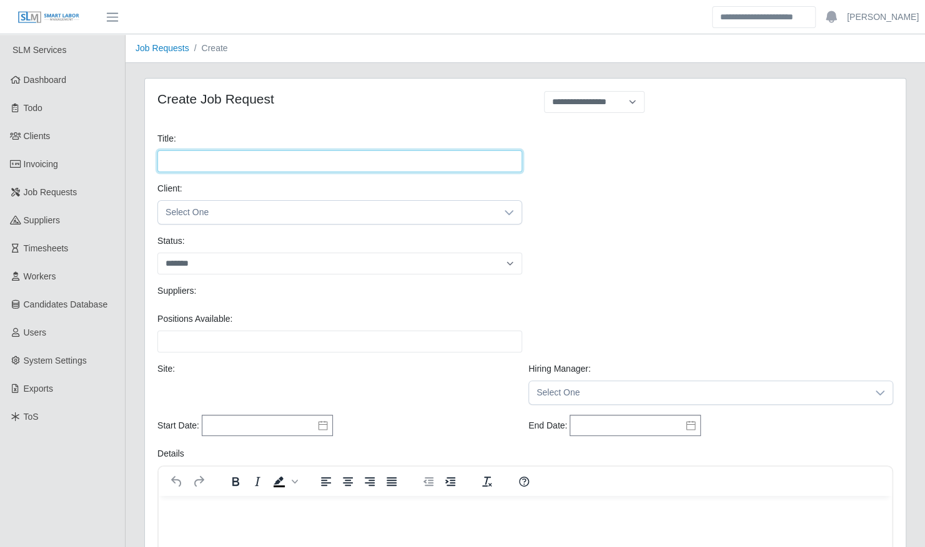
click at [383, 159] on input "Title:" at bounding box center [339, 161] width 365 height 22
type input "*******"
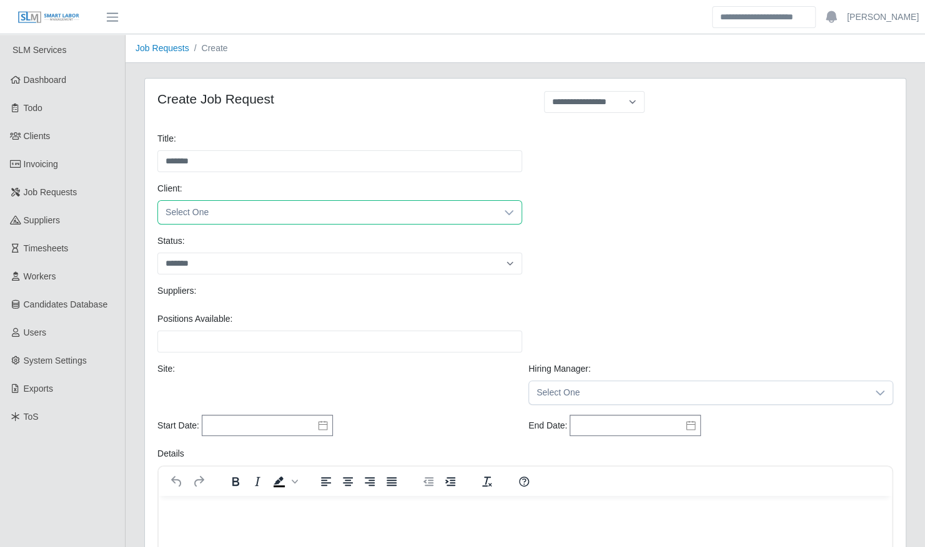
click at [508, 210] on icon at bounding box center [509, 213] width 10 height 10
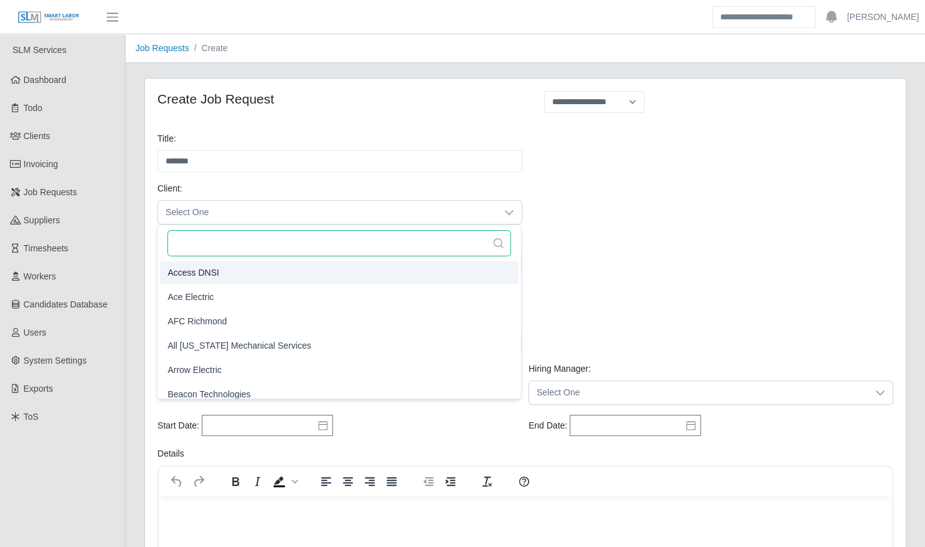
click at [368, 246] on input "text" at bounding box center [338, 243] width 343 height 26
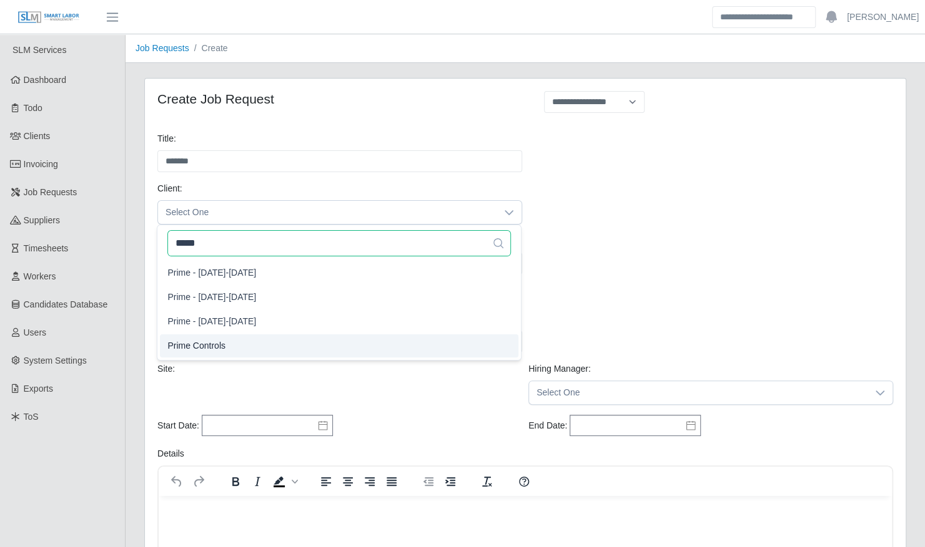
type input "*****"
click at [328, 346] on li "Prime Controls" at bounding box center [339, 346] width 358 height 23
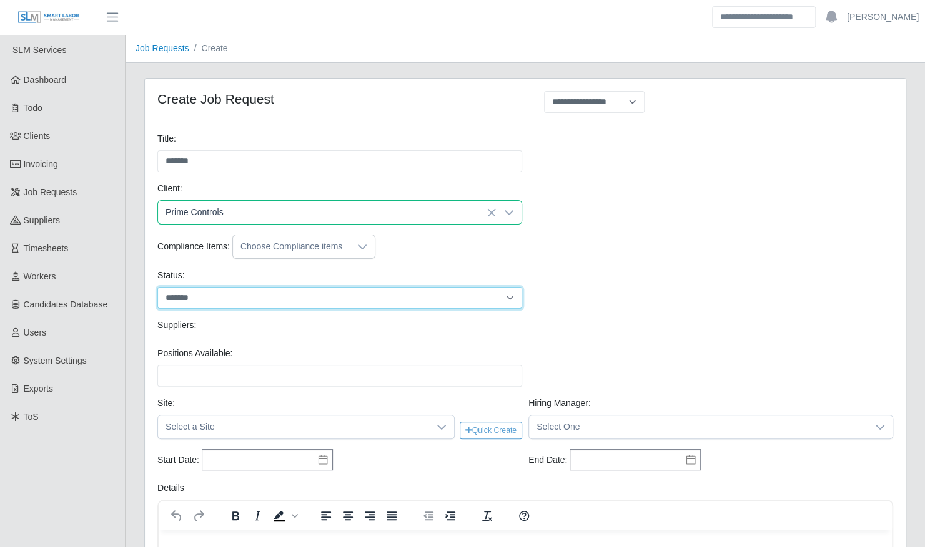
click at [506, 301] on select "******* ****" at bounding box center [339, 298] width 365 height 22
select select "****"
click at [157, 287] on select "******* ****" at bounding box center [339, 298] width 365 height 22
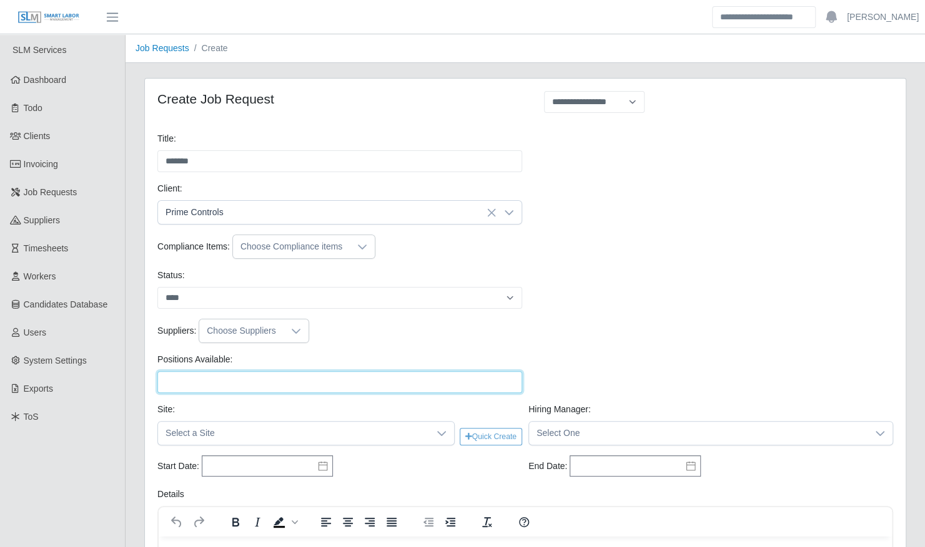
click at [184, 377] on input "Positions Available:" at bounding box center [339, 382] width 365 height 22
type input "*"
click at [441, 430] on icon at bounding box center [441, 434] width 10 height 10
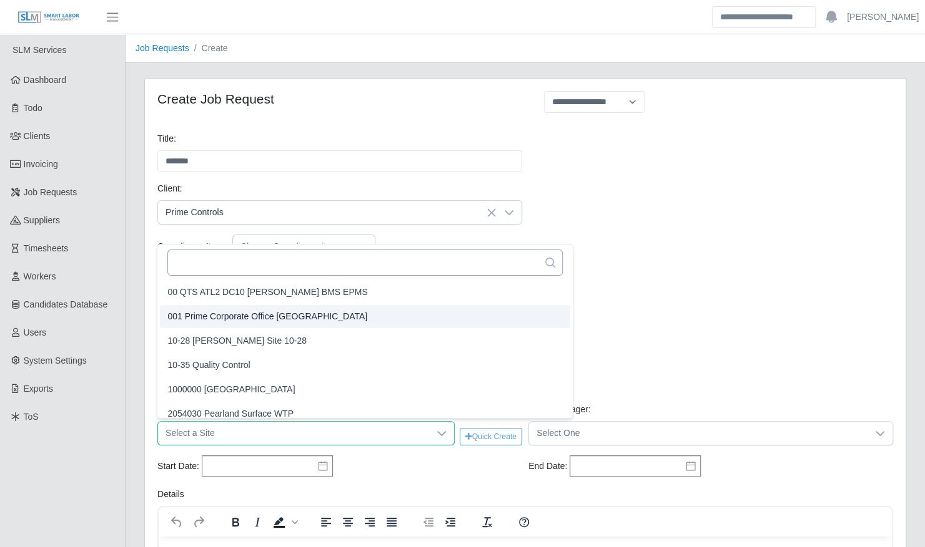
scroll to position [7, 0]
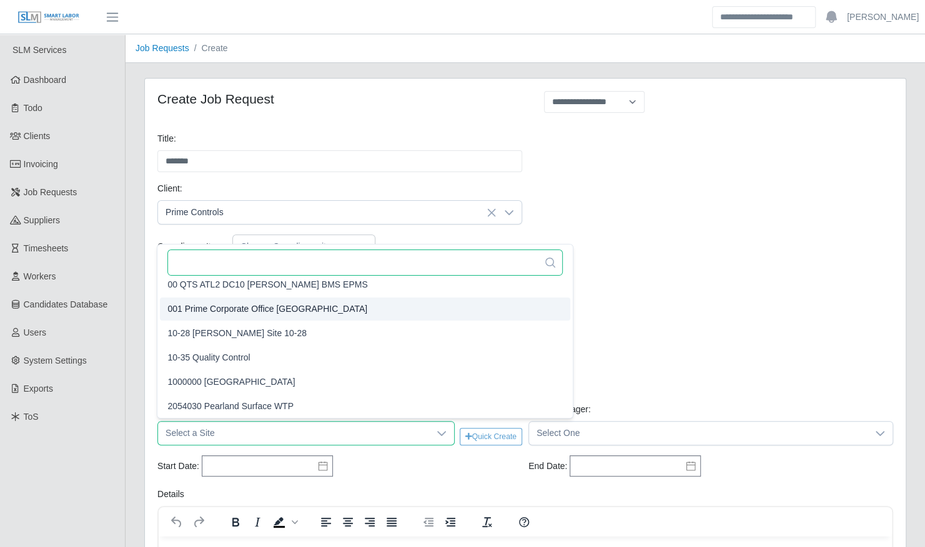
click at [362, 257] on input "text" at bounding box center [364, 263] width 395 height 26
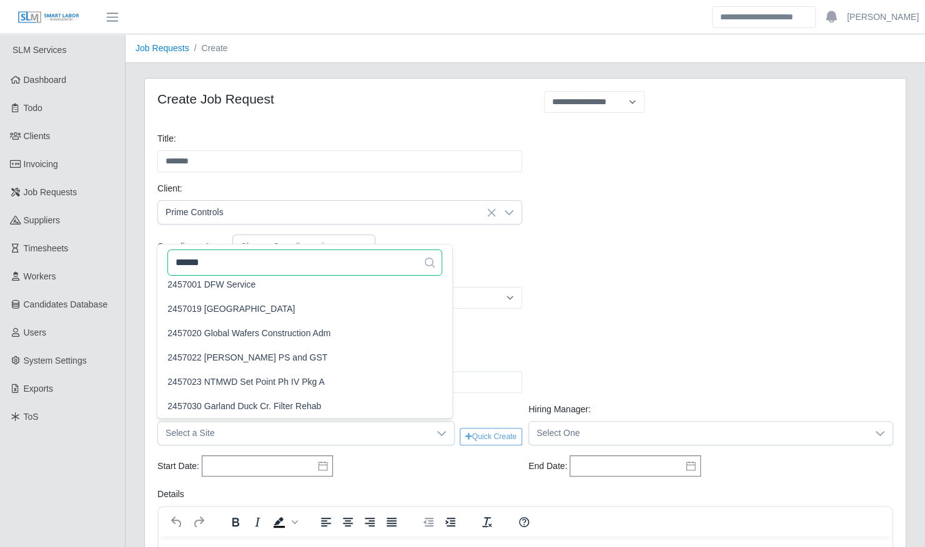
scroll to position [0, 0]
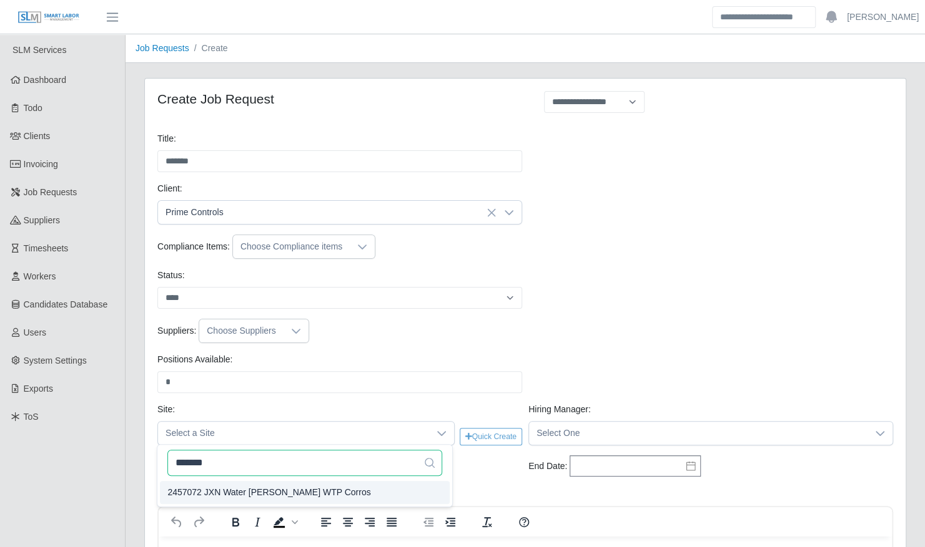
type input "*******"
click at [318, 492] on span "2457072 JXN Water OB Curtis WTP Corros" at bounding box center [268, 492] width 203 height 13
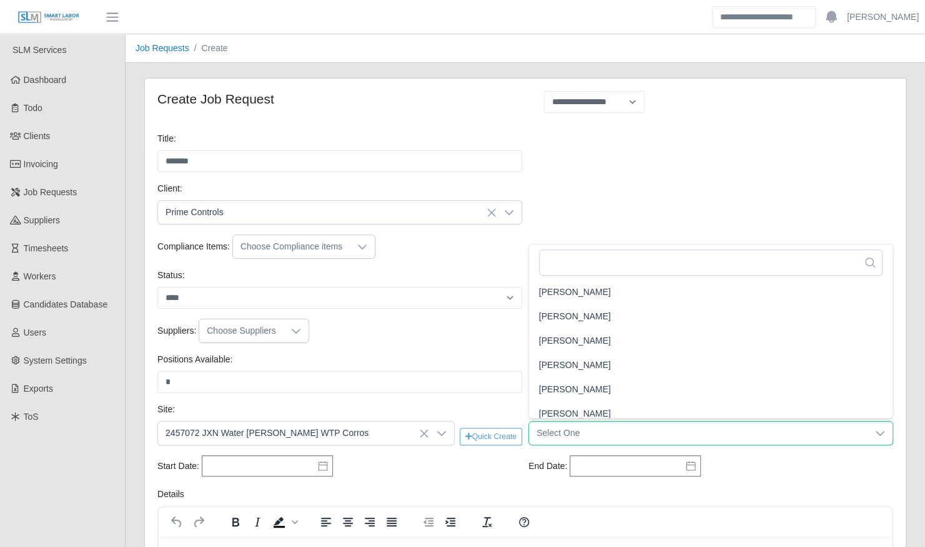
scroll to position [592, 0]
click at [348, 464] on div "Start Date: Please provide a valid start date." at bounding box center [339, 467] width 371 height 22
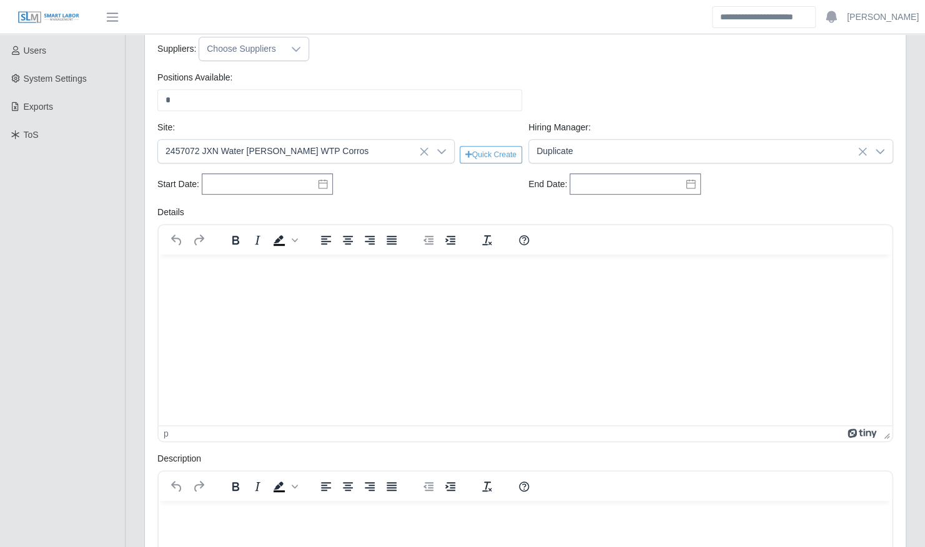
scroll to position [298, 0]
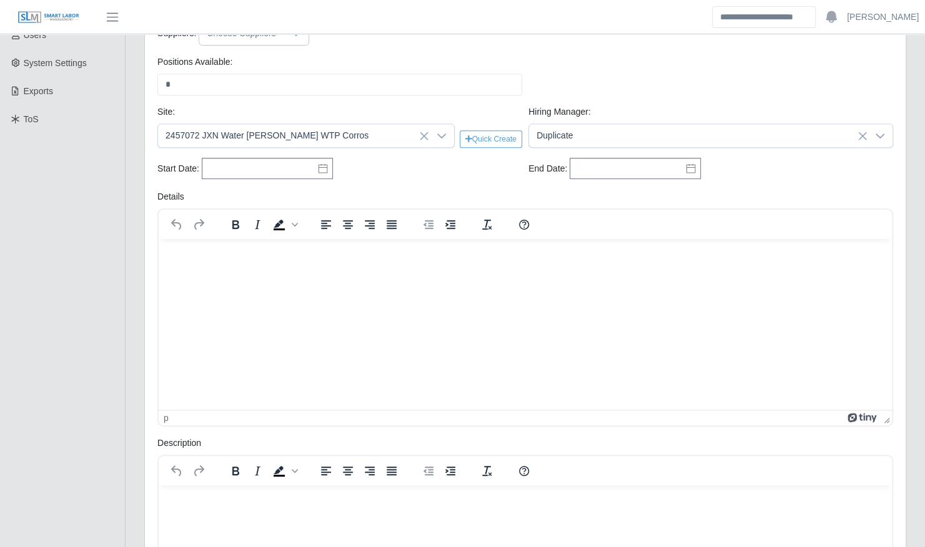
click at [318, 167] on icon at bounding box center [323, 169] width 10 height 10
click at [232, 194] on icon "button" at bounding box center [231, 193] width 6 height 10
click at [337, 294] on div "27" at bounding box center [338, 293] width 20 height 11
type input "**********"
click at [577, 170] on input "text" at bounding box center [634, 168] width 131 height 21
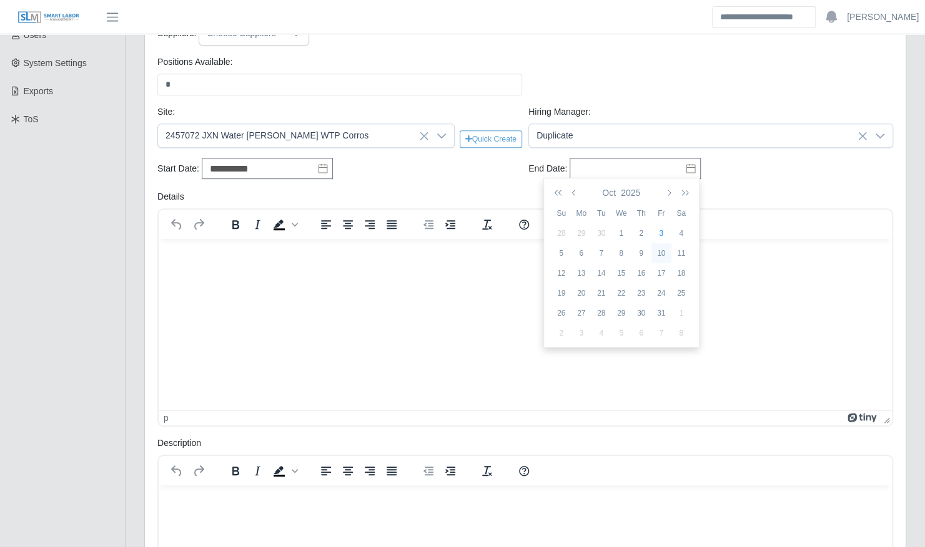
drag, startPoint x: 662, startPoint y: 252, endPoint x: 474, endPoint y: 20, distance: 298.3
click at [662, 252] on div "10" at bounding box center [661, 253] width 20 height 11
type input "**********"
click at [514, 272] on html at bounding box center [525, 255] width 733 height 34
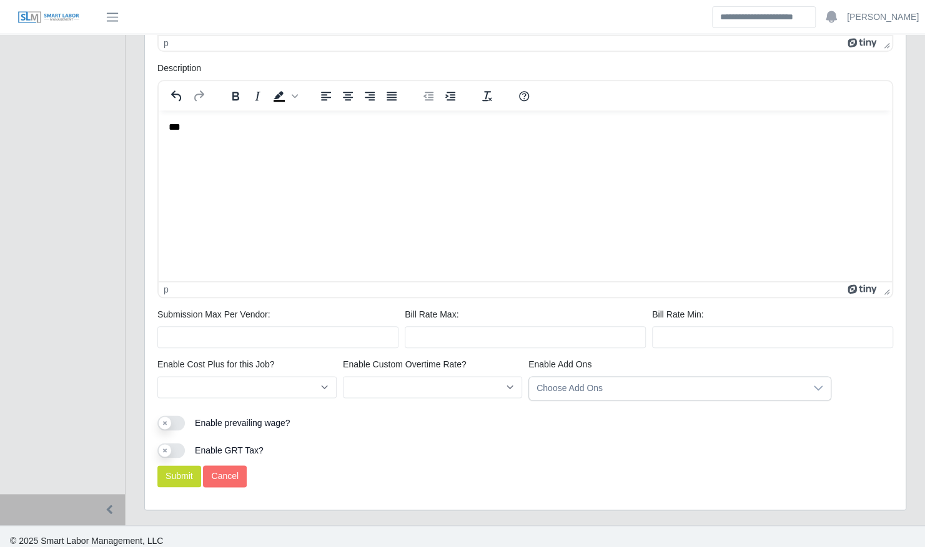
scroll to position [678, 0]
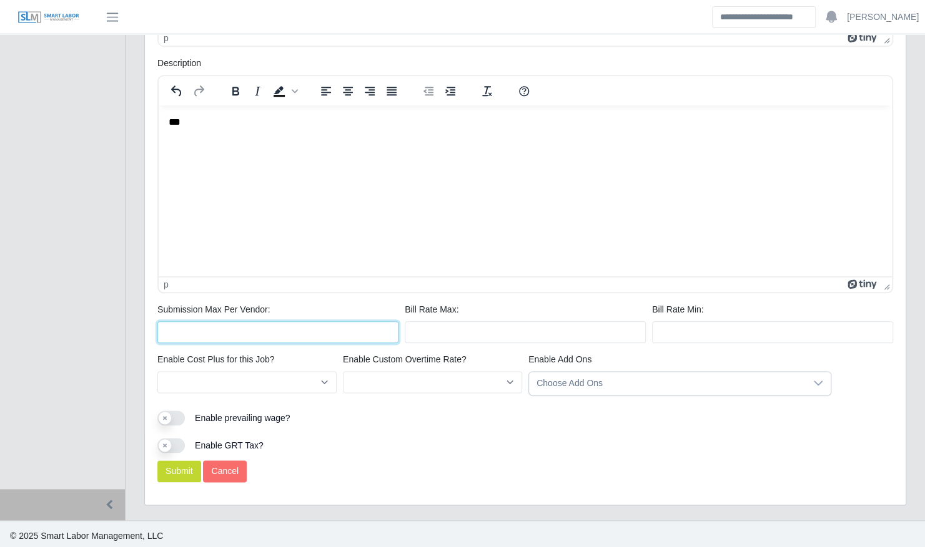
click at [253, 325] on input "Submission Max Per Vendor:" at bounding box center [277, 332] width 241 height 22
type input "*"
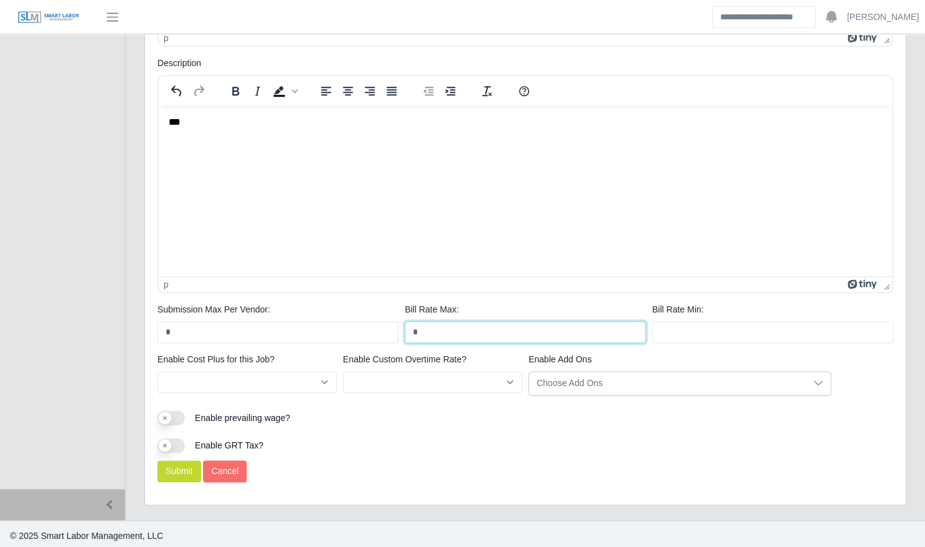
type input "*"
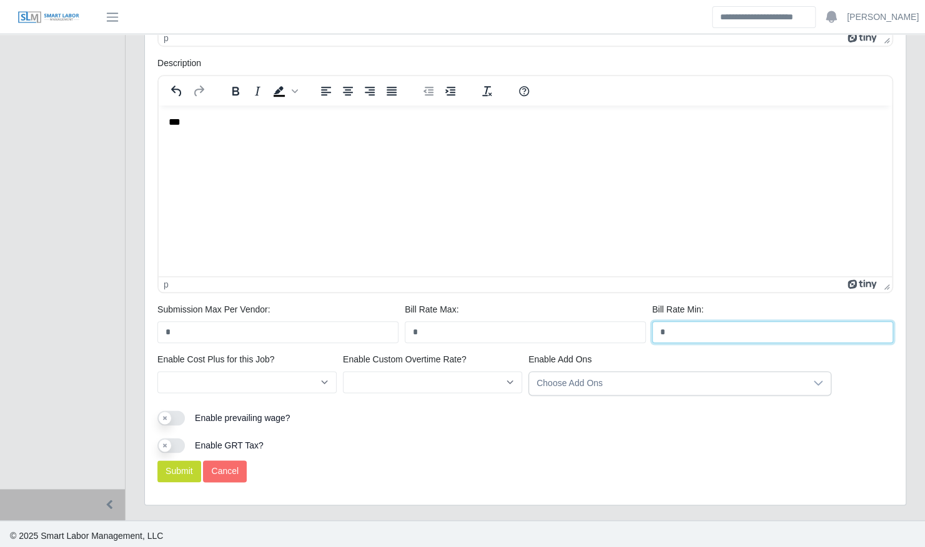
type input "*"
click at [182, 464] on button "Submit" at bounding box center [179, 472] width 44 height 22
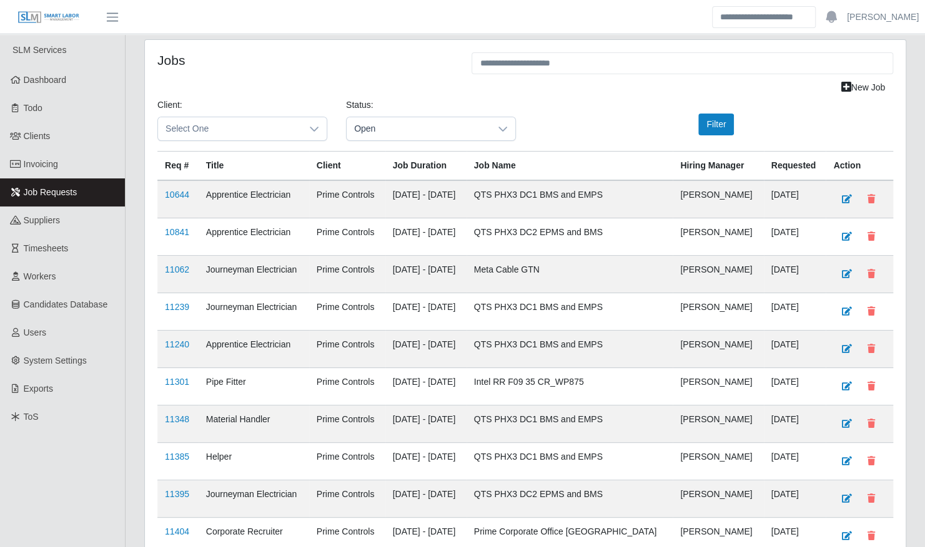
scroll to position [248, 0]
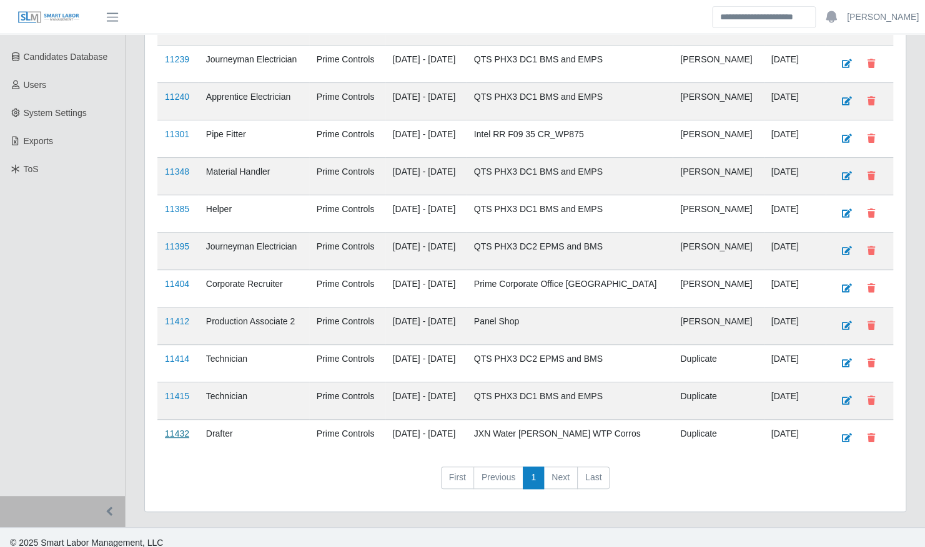
click at [175, 429] on link "11432" at bounding box center [177, 434] width 24 height 10
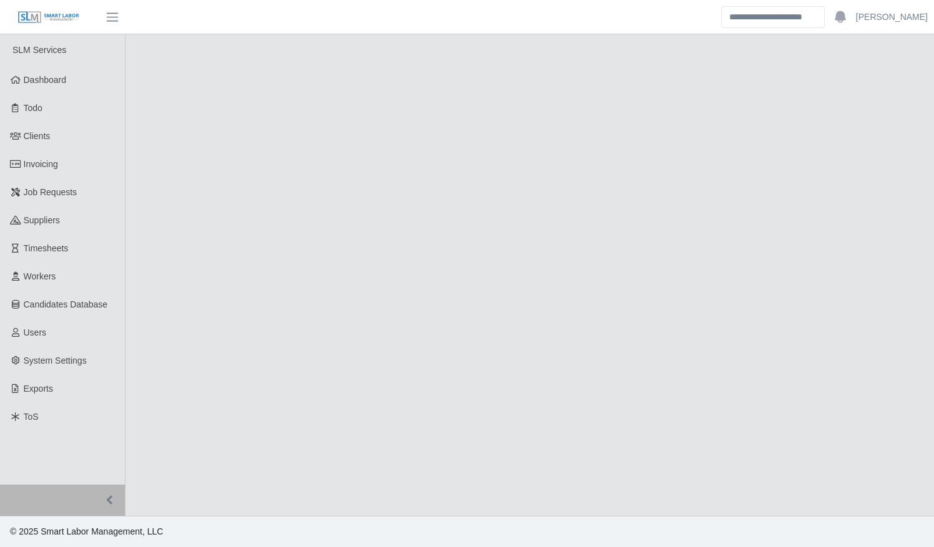
select select "****"
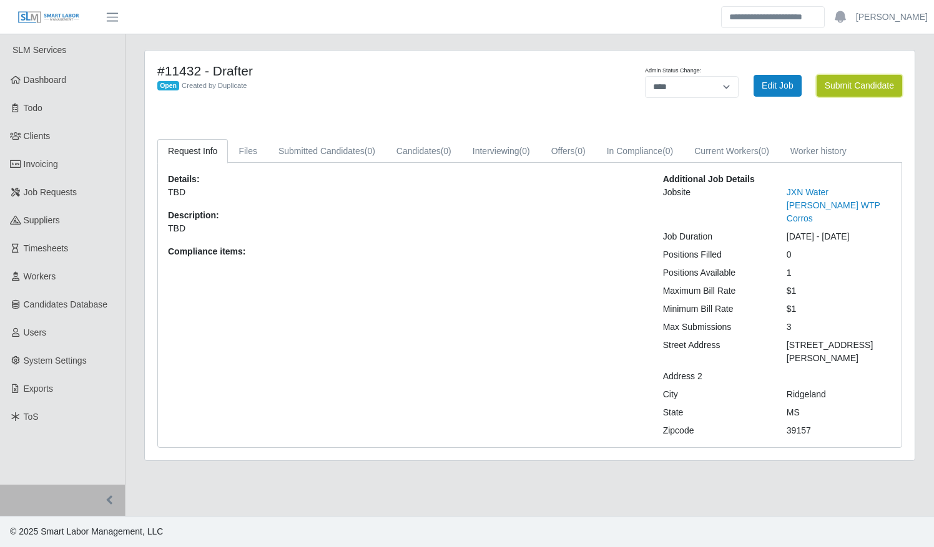
click at [857, 87] on button "Submit Candidate" at bounding box center [860, 86] width 86 height 22
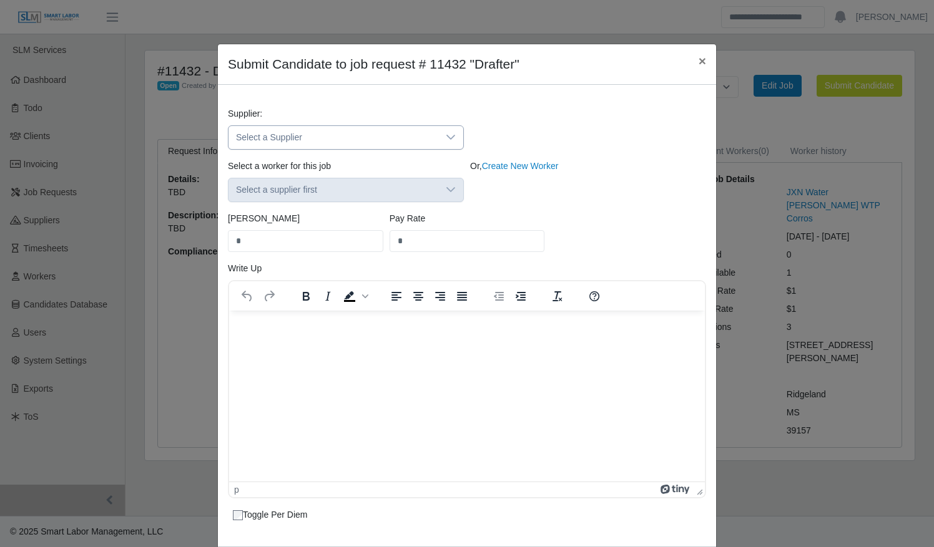
click at [446, 136] on icon at bounding box center [451, 137] width 10 height 10
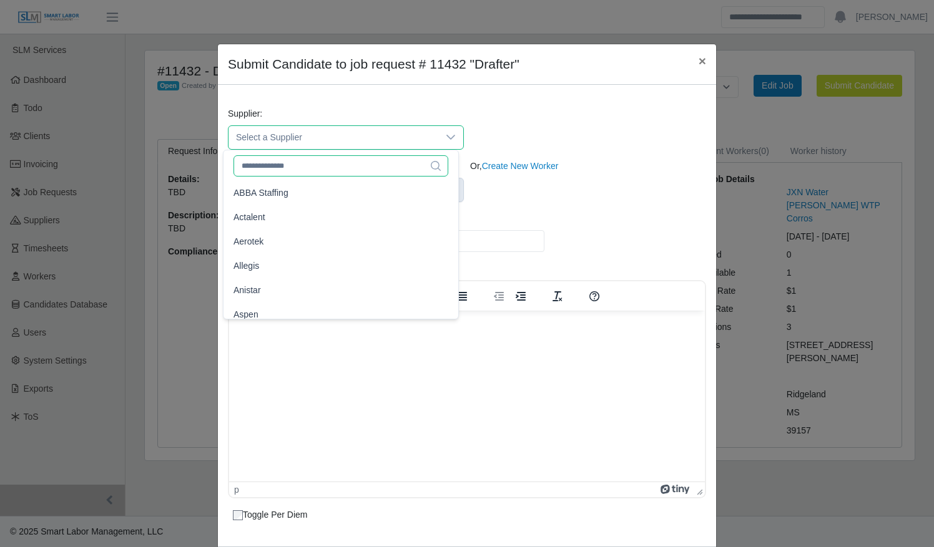
click at [351, 168] on input "text" at bounding box center [340, 165] width 215 height 21
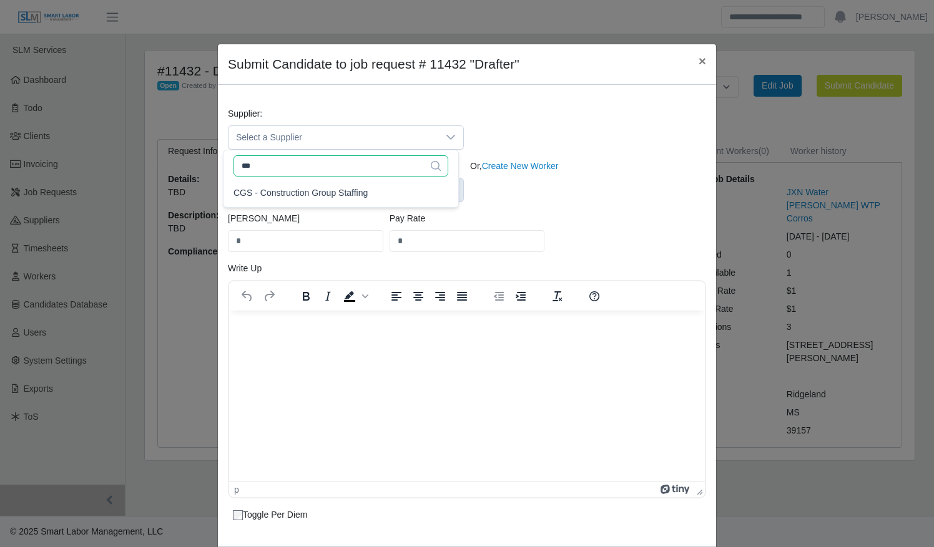
type input "***"
click at [349, 180] on ul "CGS - Construction Group Staffing" at bounding box center [340, 193] width 235 height 28
click at [343, 191] on span "CGS - Construction Group Staffing" at bounding box center [300, 193] width 134 height 13
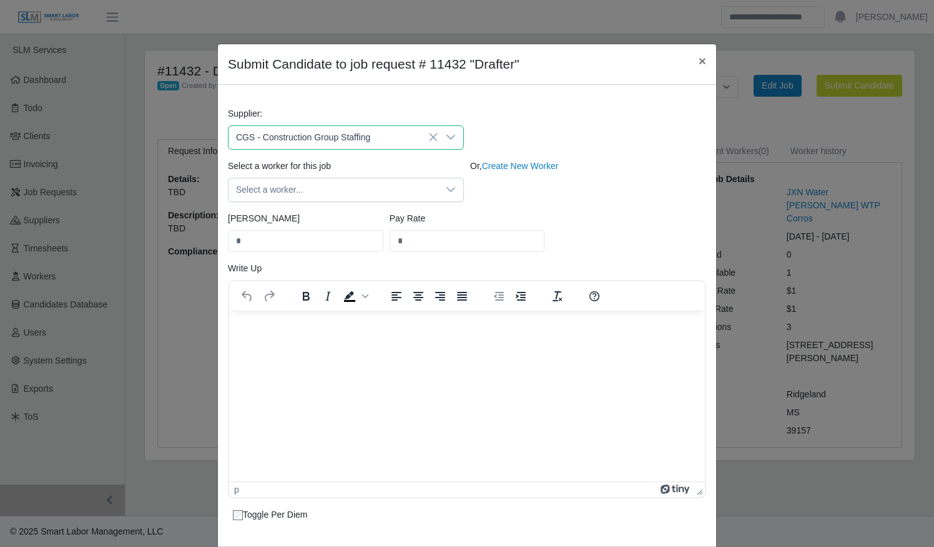
click at [447, 189] on icon at bounding box center [450, 189] width 9 height 5
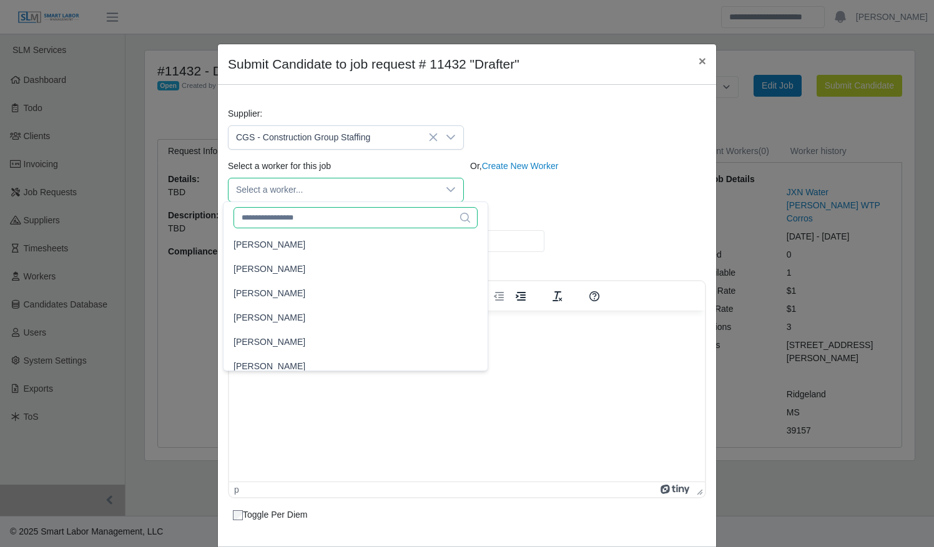
click at [332, 216] on input "text" at bounding box center [355, 217] width 244 height 21
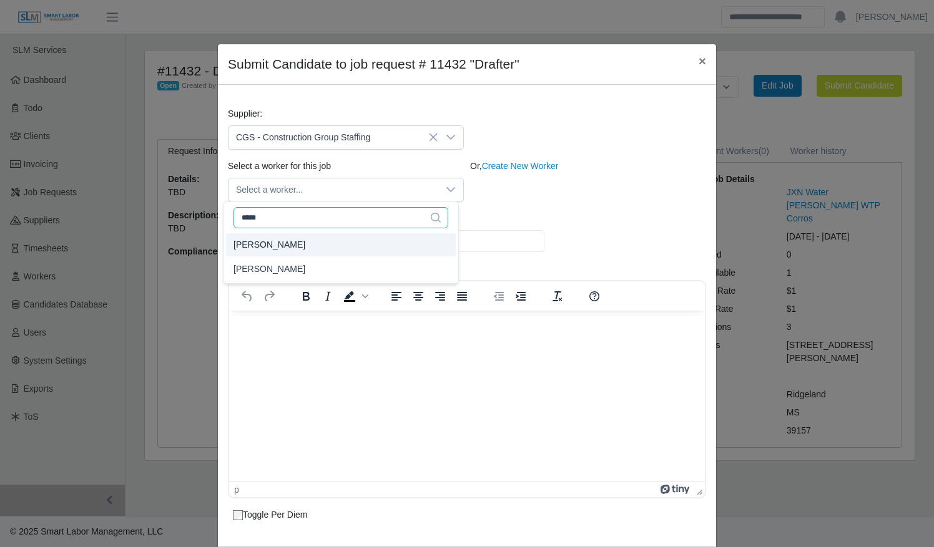
type input "*****"
type input "****"
type input "**"
click at [328, 242] on li "[PERSON_NAME]" at bounding box center [341, 244] width 230 height 23
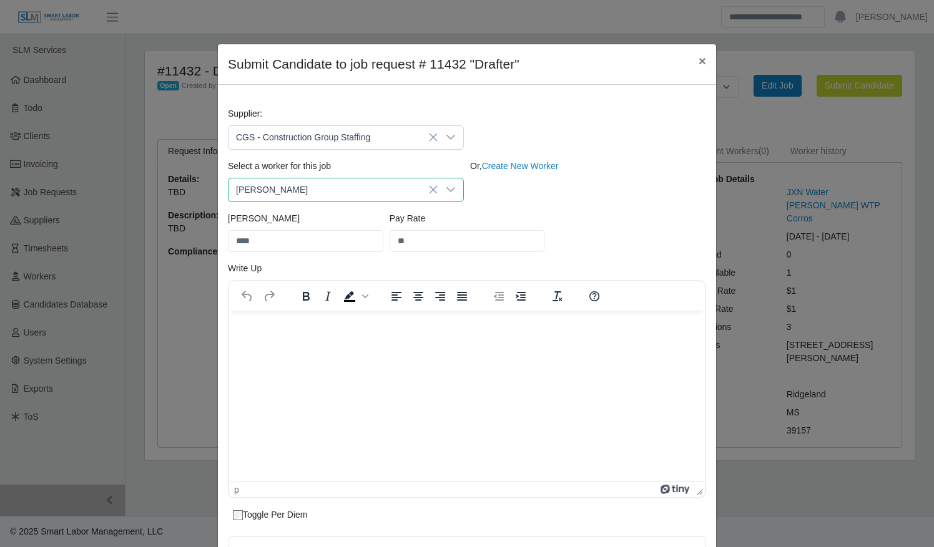
click at [567, 218] on div "Bill Rate **** Pay Rate **" at bounding box center [467, 237] width 484 height 50
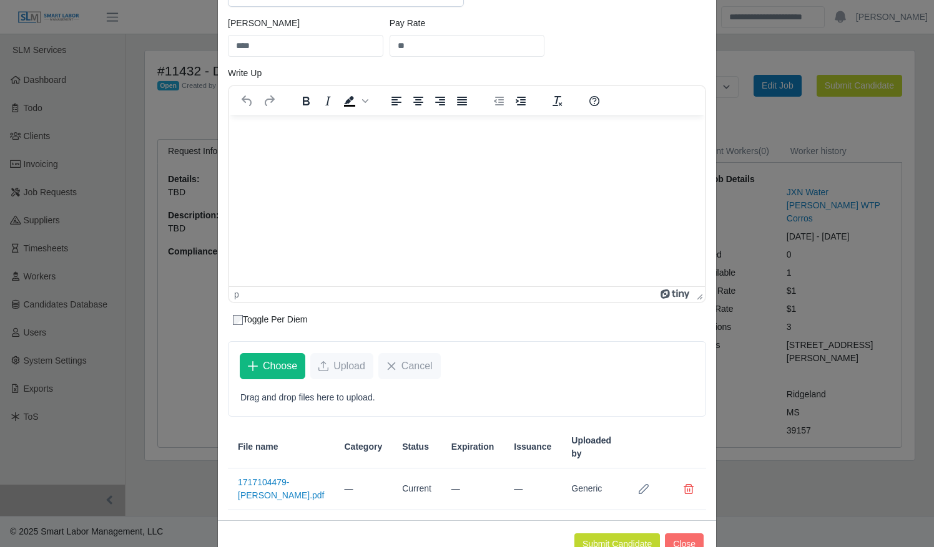
scroll to position [230, 0]
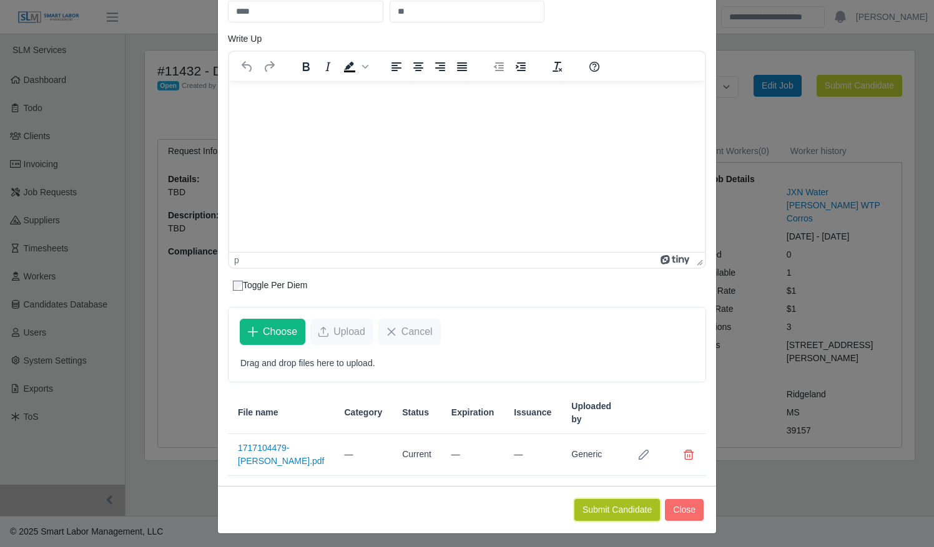
click at [597, 508] on button "Submit Candidate" at bounding box center [617, 510] width 86 height 22
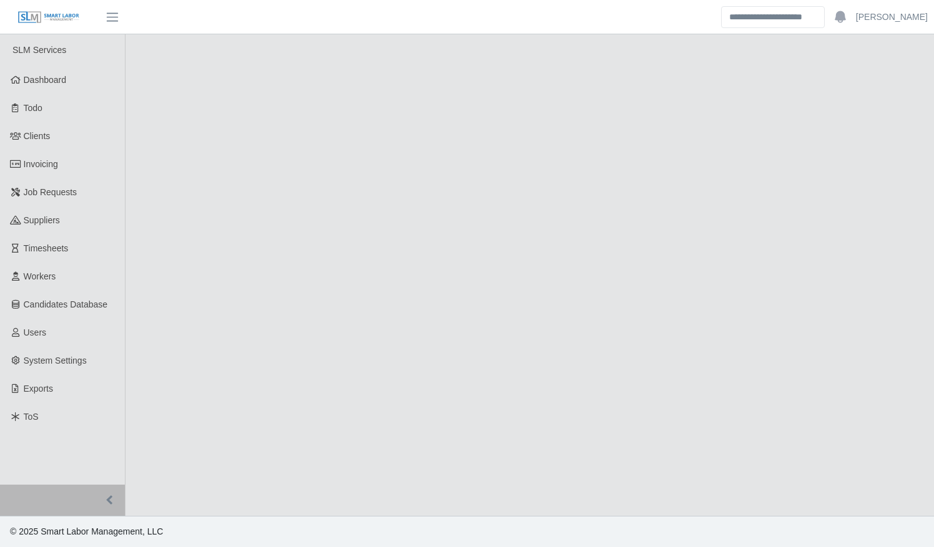
select select "****"
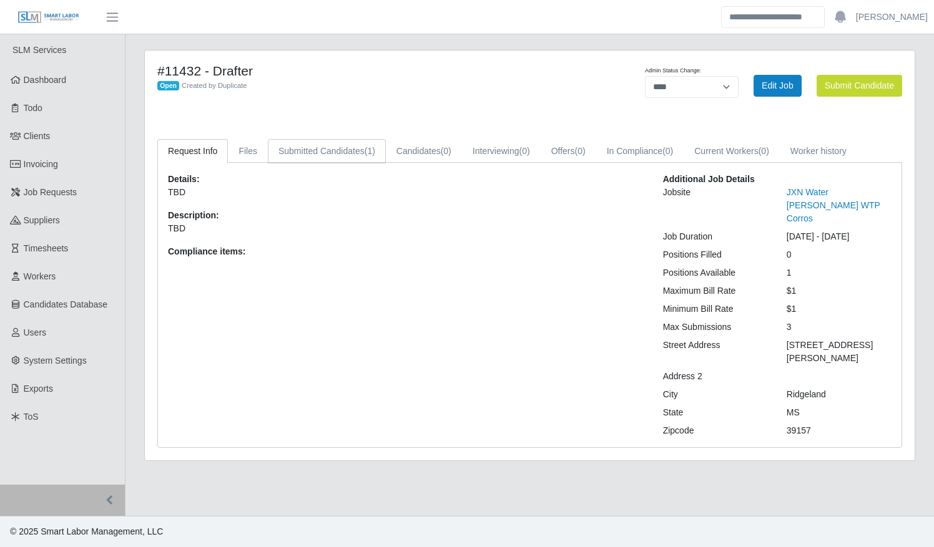
click at [369, 155] on span "(1)" at bounding box center [370, 151] width 11 height 10
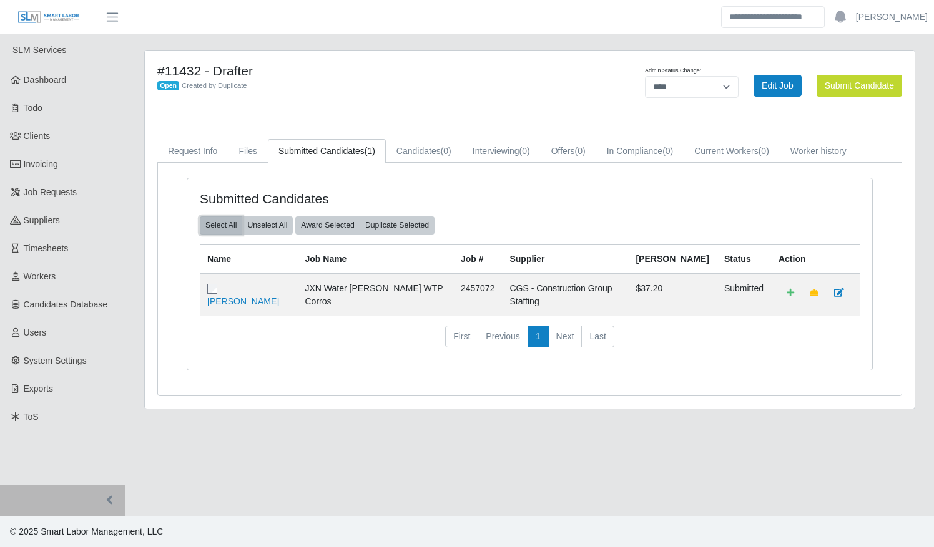
click at [225, 223] on button "Select All" at bounding box center [221, 225] width 42 height 17
click at [325, 223] on button "Award Selected" at bounding box center [327, 225] width 65 height 17
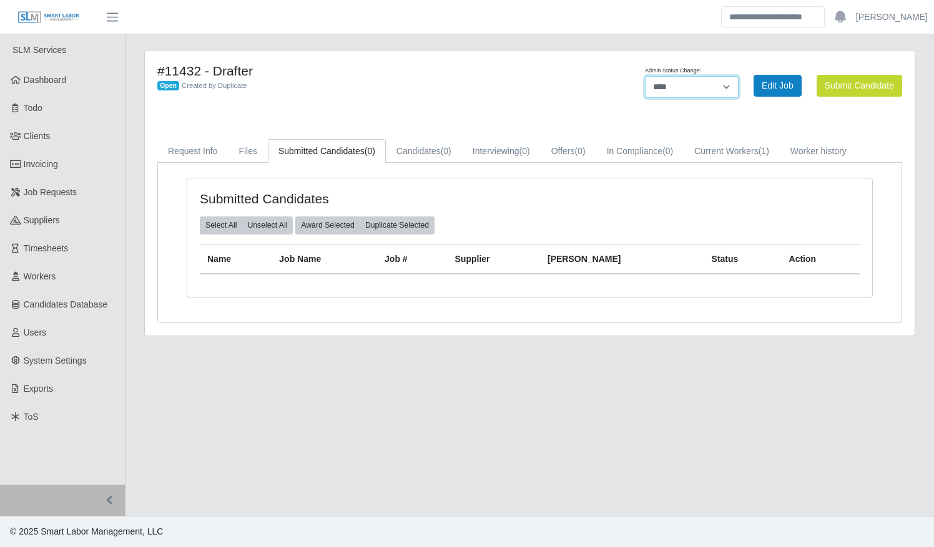
click at [725, 87] on select "**********" at bounding box center [692, 87] width 94 height 22
select select "******"
click at [738, 76] on select "**********" at bounding box center [692, 87] width 94 height 22
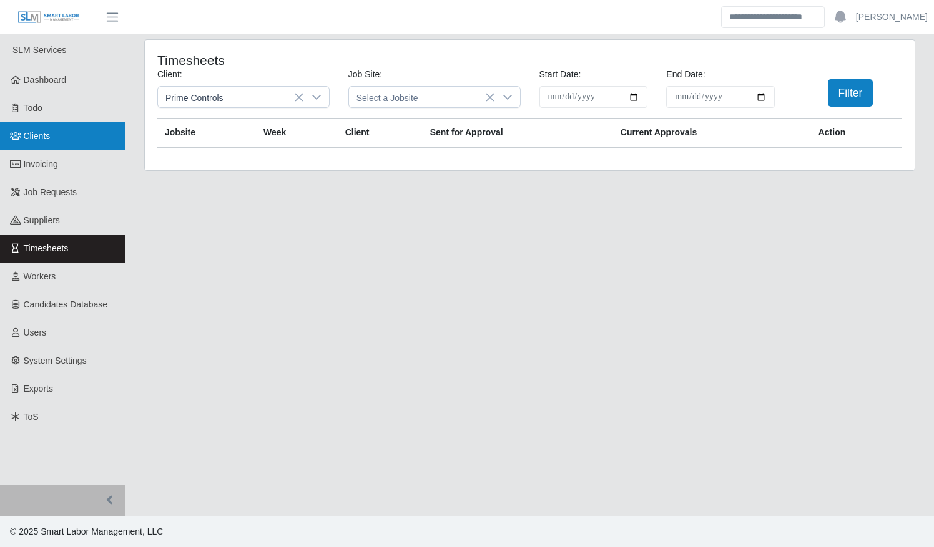
click at [34, 131] on span "Clients" at bounding box center [37, 136] width 27 height 10
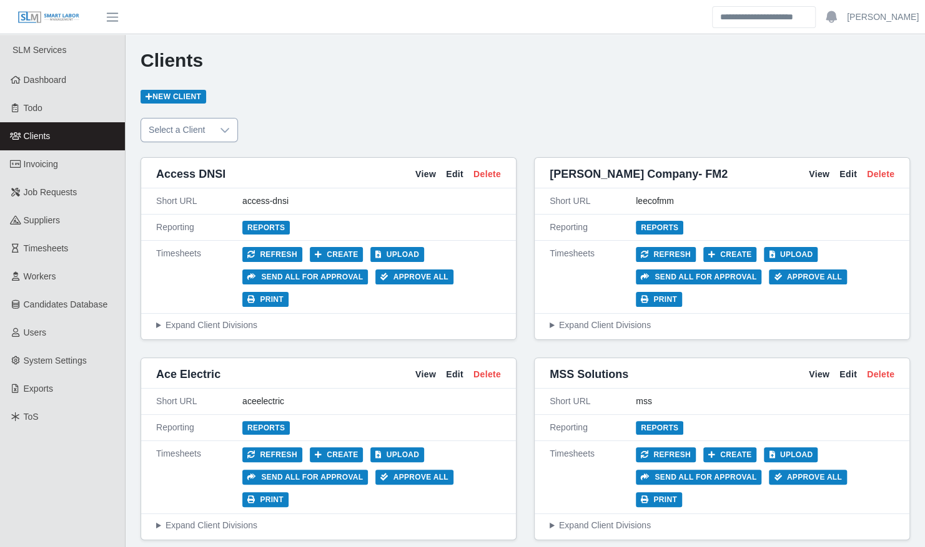
click at [222, 129] on icon at bounding box center [225, 130] width 10 height 10
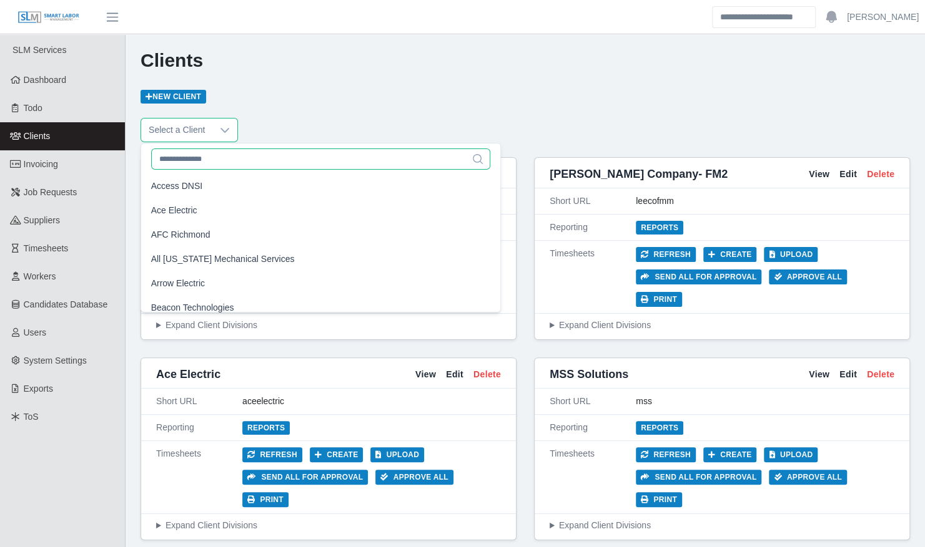
click at [215, 160] on input "text" at bounding box center [321, 159] width 340 height 21
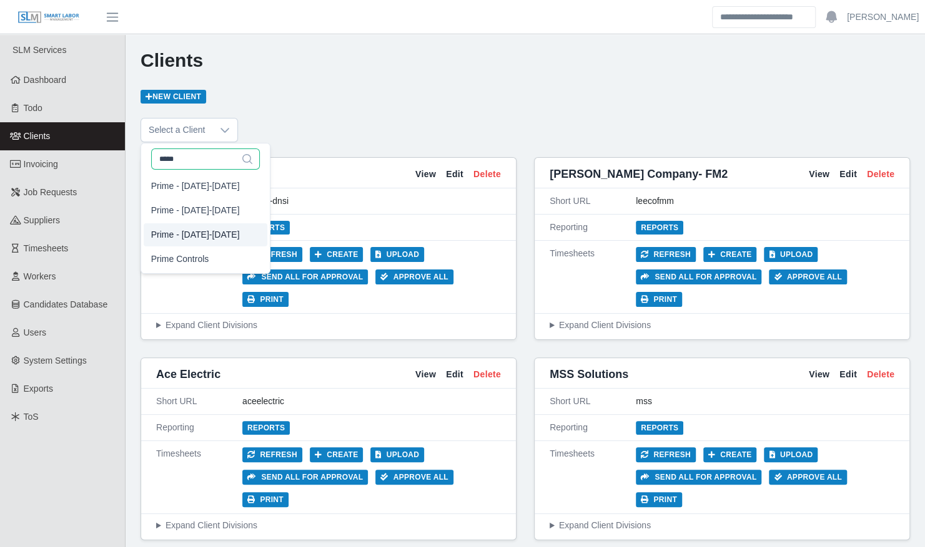
type input "*****"
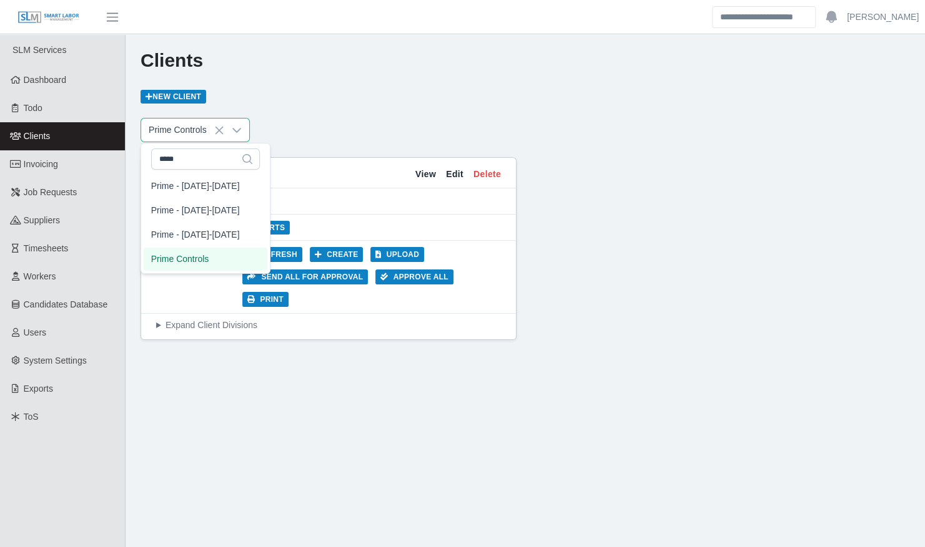
click at [229, 252] on li "Prime Controls" at bounding box center [206, 259] width 124 height 23
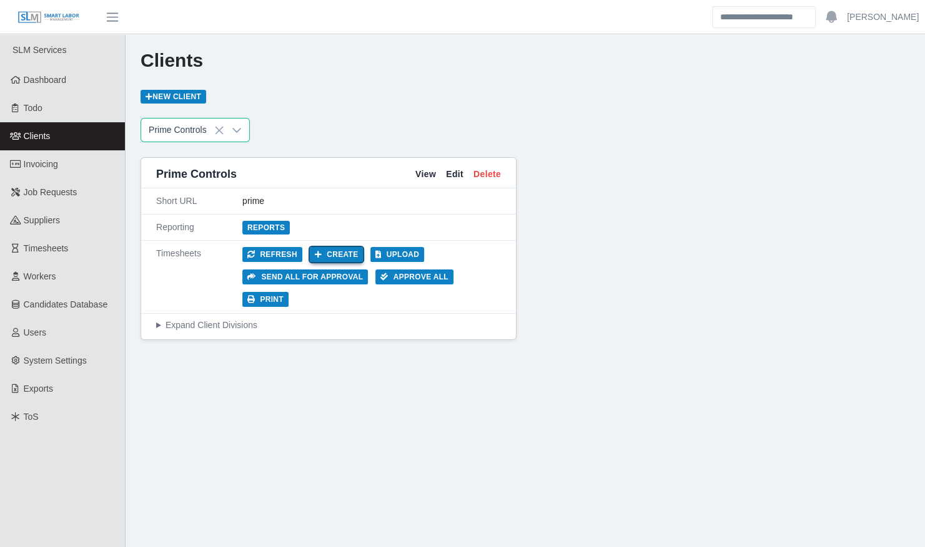
click at [327, 255] on button "Create" at bounding box center [337, 254] width 54 height 15
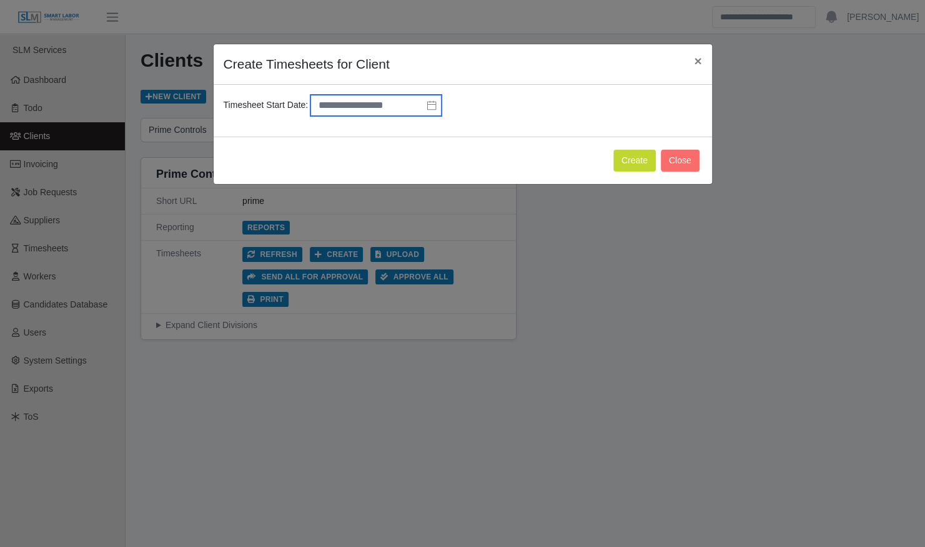
click at [405, 104] on input "text" at bounding box center [375, 105] width 131 height 21
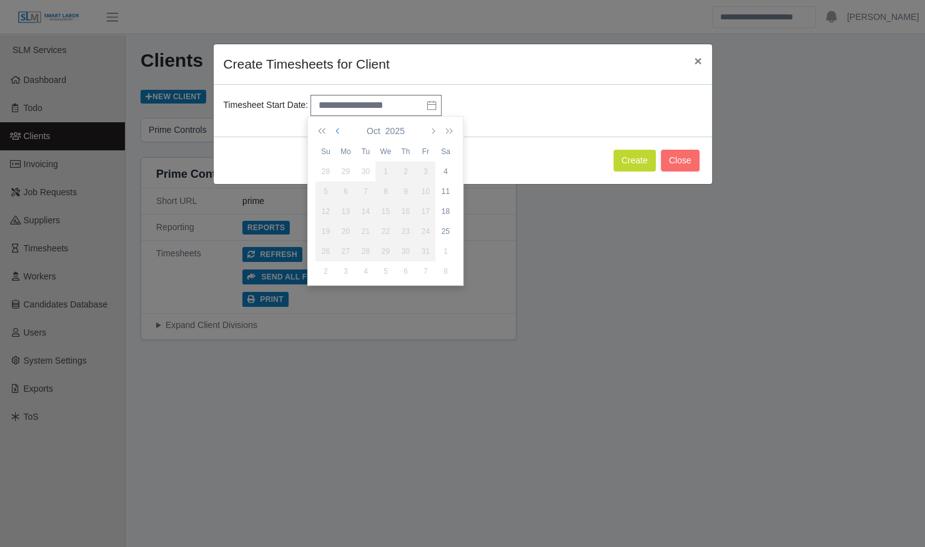
click at [340, 131] on icon "button" at bounding box center [338, 131] width 6 height 10
click at [443, 229] on div "27" at bounding box center [445, 231] width 20 height 11
type input "**********"
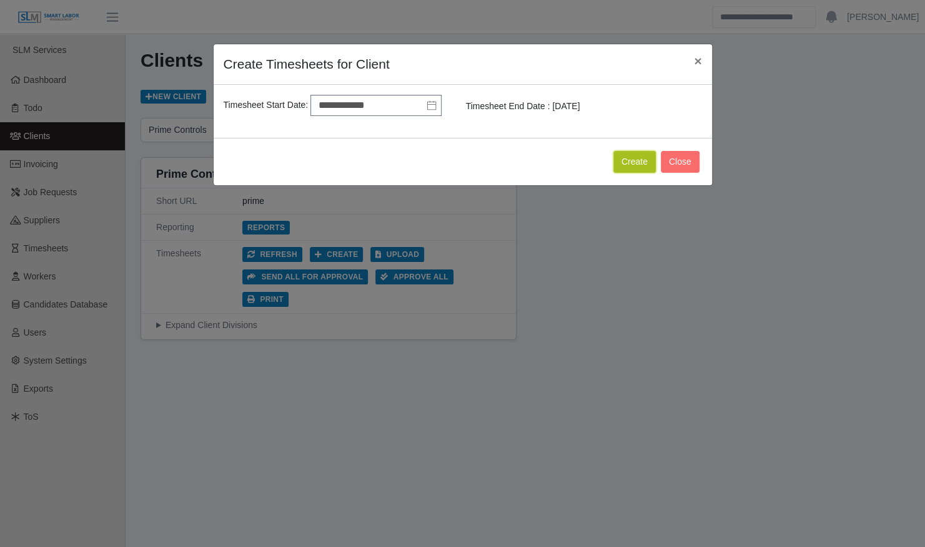
click at [630, 158] on button "Create" at bounding box center [634, 162] width 42 height 22
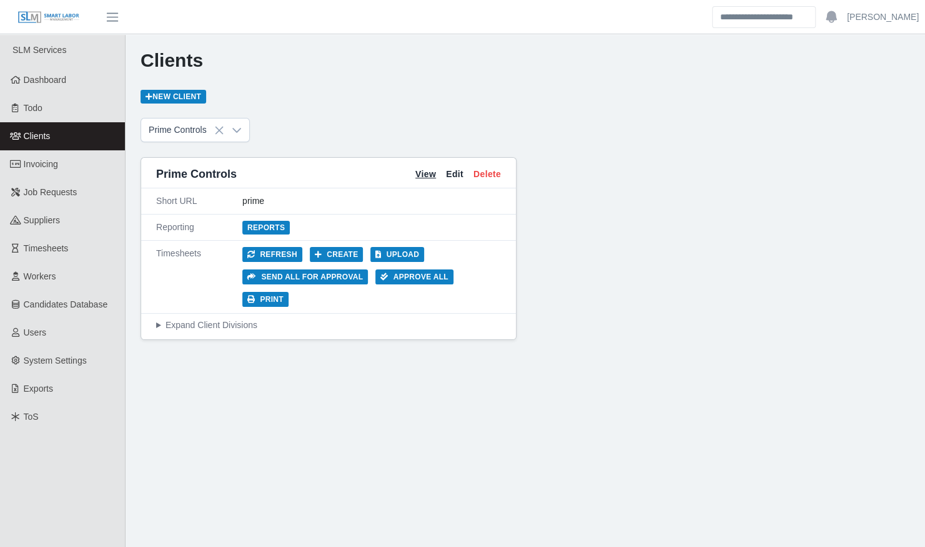
click at [422, 171] on link "View" at bounding box center [425, 174] width 21 height 13
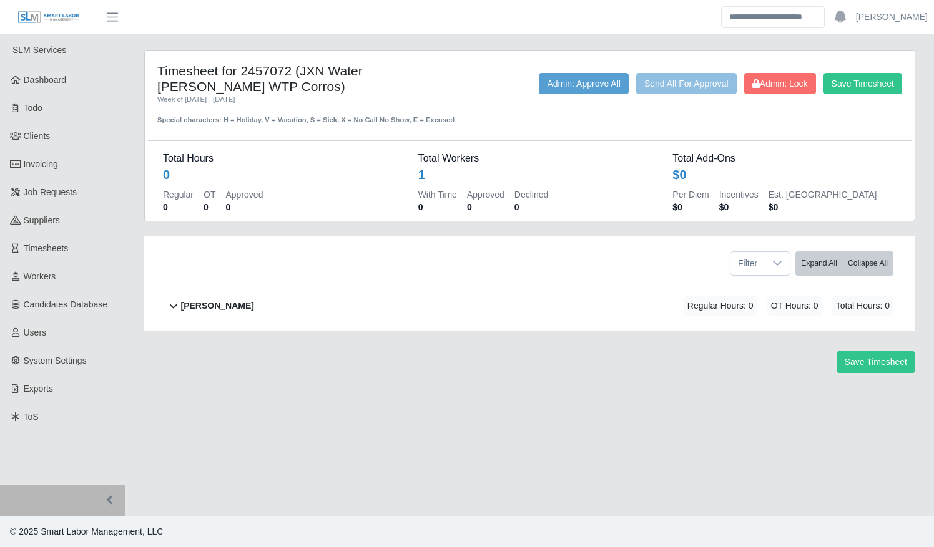
click at [443, 297] on div "[PERSON_NAME] Regular Hours: 0 OT Hours: 0 Total Hours: 0" at bounding box center [537, 306] width 712 height 51
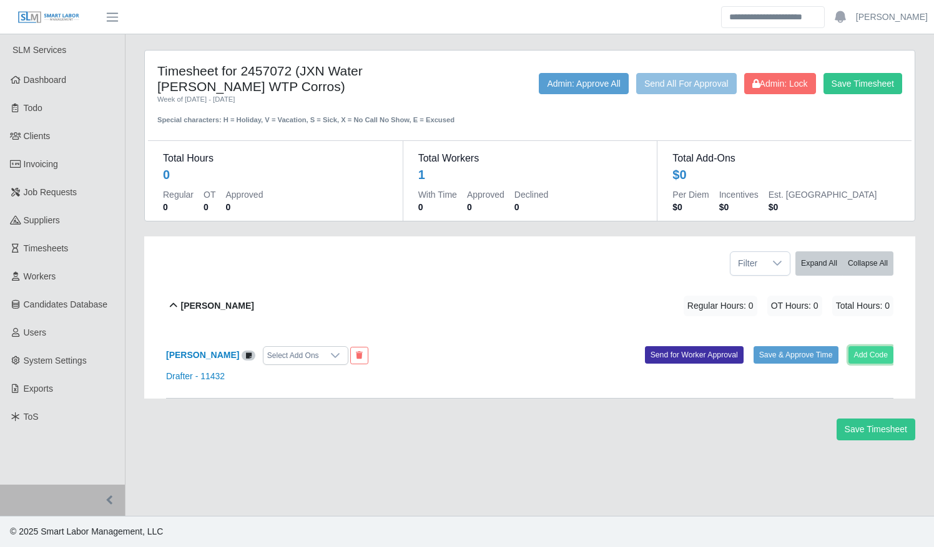
click at [871, 356] on button "Add Code" at bounding box center [871, 354] width 46 height 17
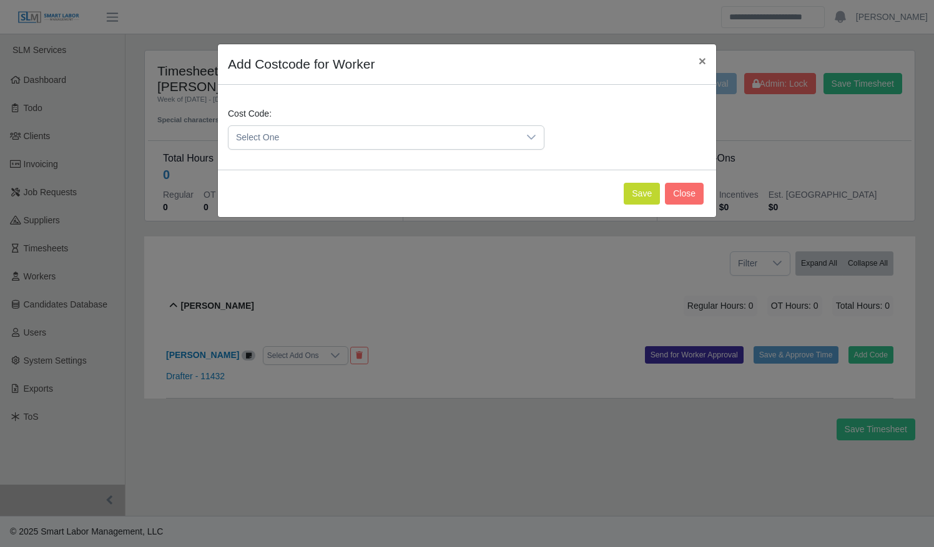
click at [531, 139] on icon at bounding box center [531, 137] width 10 height 10
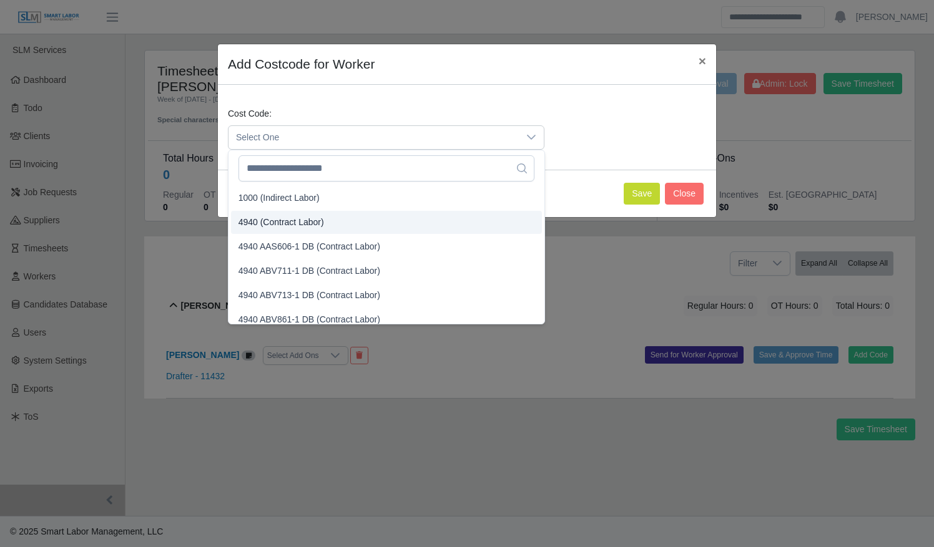
click at [473, 222] on li "4940 (Contract Labor)" at bounding box center [386, 222] width 311 height 23
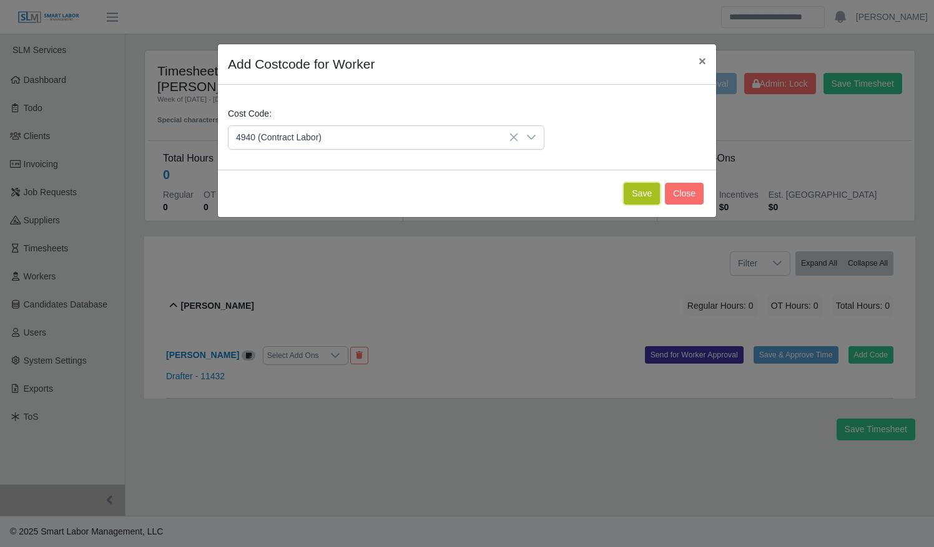
click at [640, 188] on button "Save" at bounding box center [642, 194] width 36 height 22
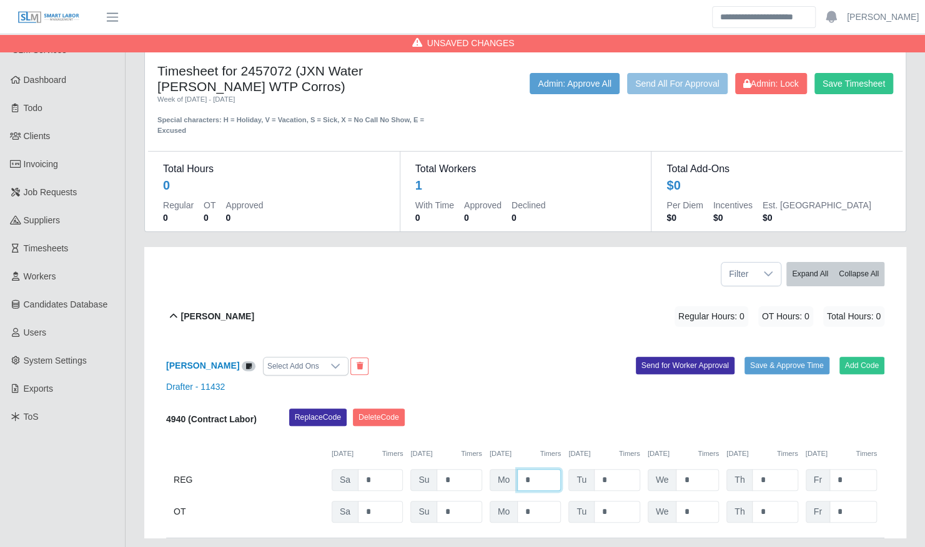
drag, startPoint x: 513, startPoint y: 463, endPoint x: 492, endPoint y: 448, distance: 26.0
click at [504, 469] on div "Mo *" at bounding box center [524, 480] width 71 height 22
type input "*"
type input "***"
type input "*"
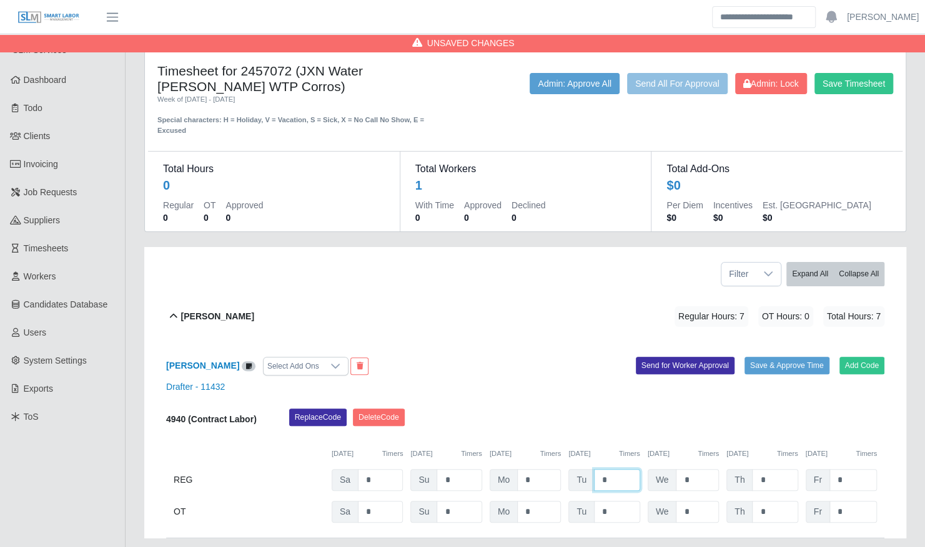
type input "*"
type input "***"
click at [774, 357] on button "Save & Approve Time" at bounding box center [786, 365] width 85 height 17
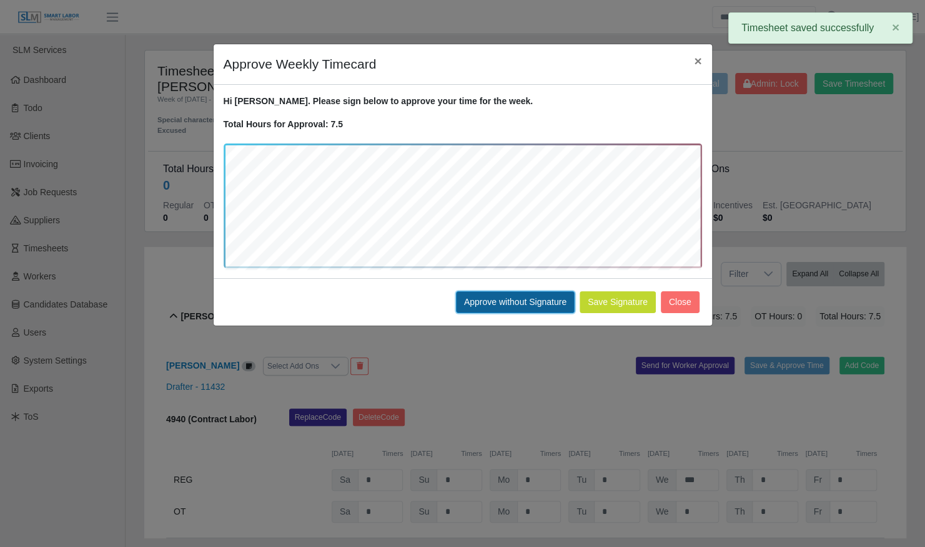
click at [527, 300] on button "Approve without Signature" at bounding box center [515, 303] width 119 height 22
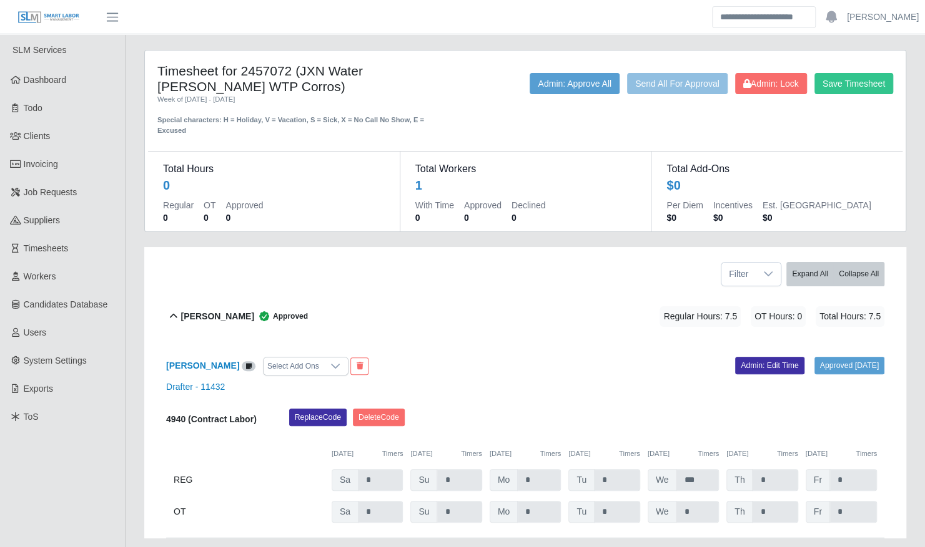
drag, startPoint x: 227, startPoint y: 87, endPoint x: 244, endPoint y: 71, distance: 23.4
click at [244, 71] on h4 "Timesheet for 2457072 (JXN Water OB Curtis WTP Corros)" at bounding box center [304, 78] width 295 height 31
copy h4 "2457072 (JXN Water OB Curtis WTP Corros"
click at [348, 292] on div "Samantha Mclaughlin Approved Regular Hours: 7.5 OT Hours: 0 Total Hours: 7.5" at bounding box center [532, 317] width 703 height 51
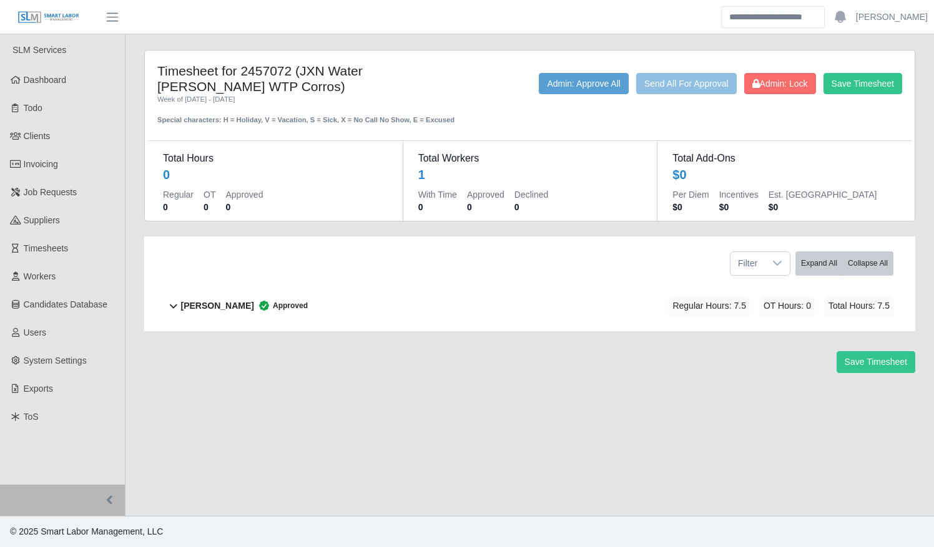
click at [395, 98] on div "Week of 09/27/2025 - 10/03/2025" at bounding box center [307, 99] width 300 height 11
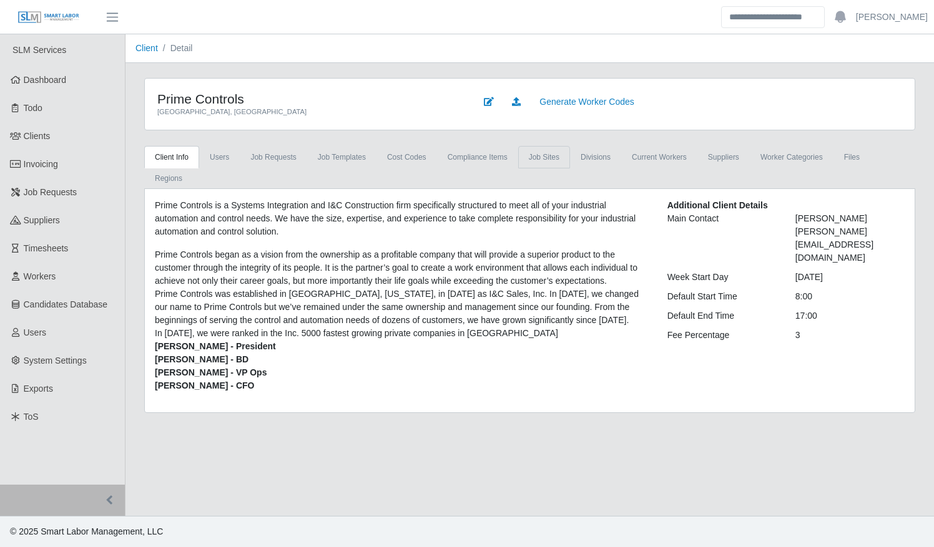
click at [532, 154] on link "job sites" at bounding box center [544, 157] width 52 height 22
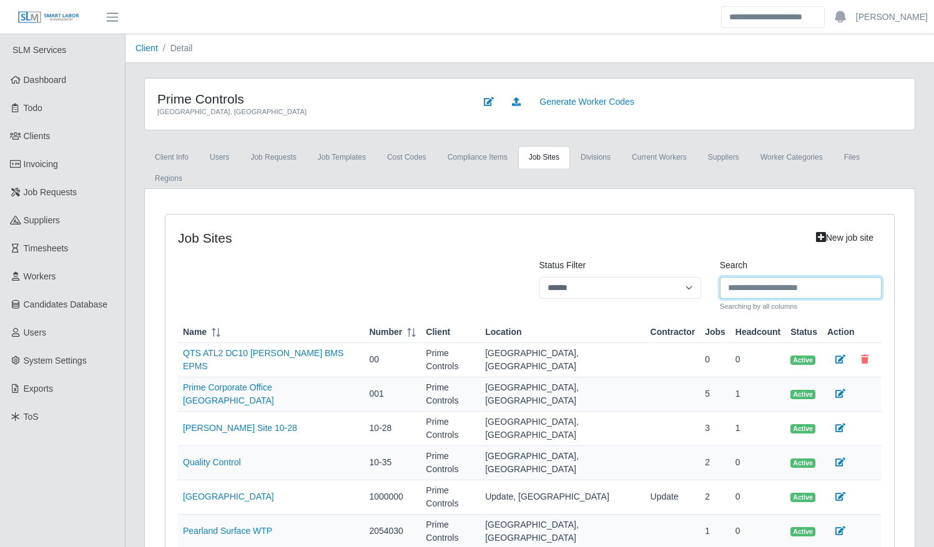
click at [735, 277] on input "Search" at bounding box center [801, 288] width 162 height 22
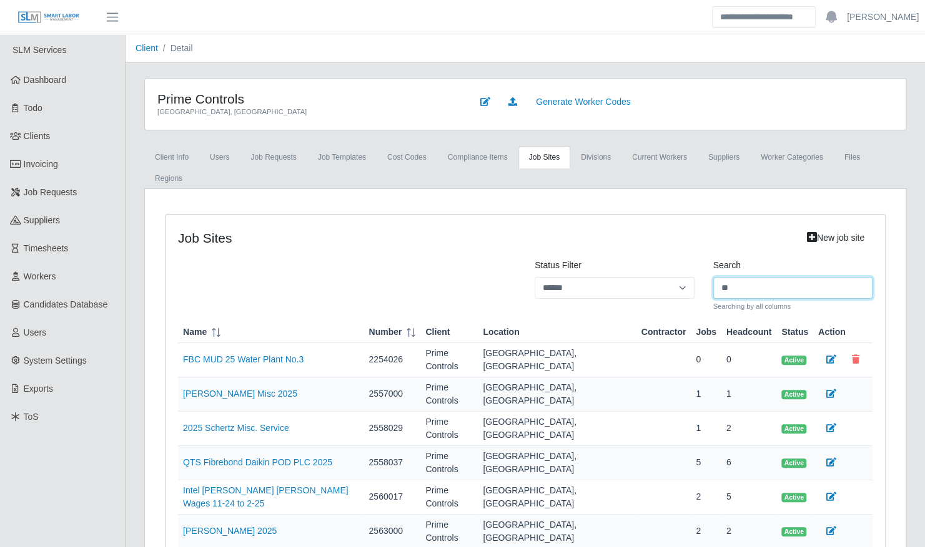
type input "**"
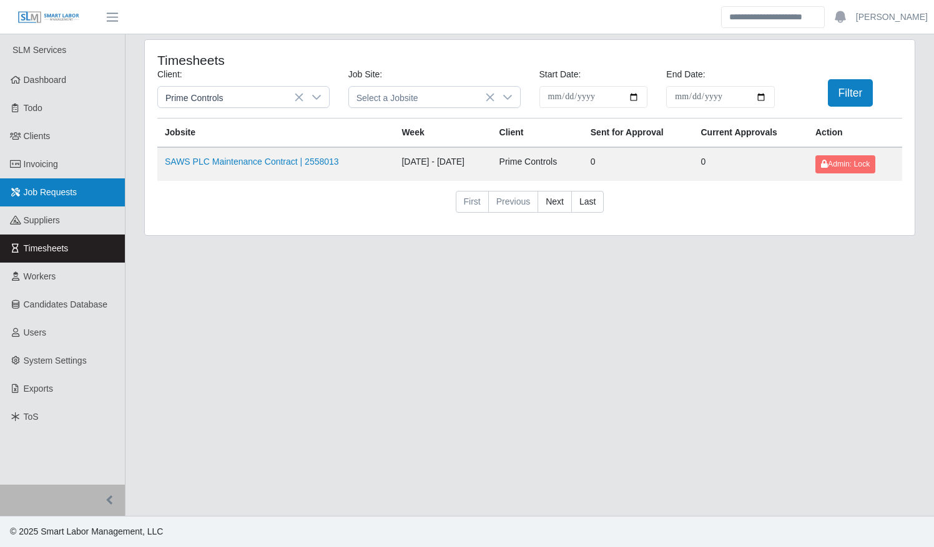
click at [46, 192] on span "Job Requests" at bounding box center [51, 192] width 54 height 10
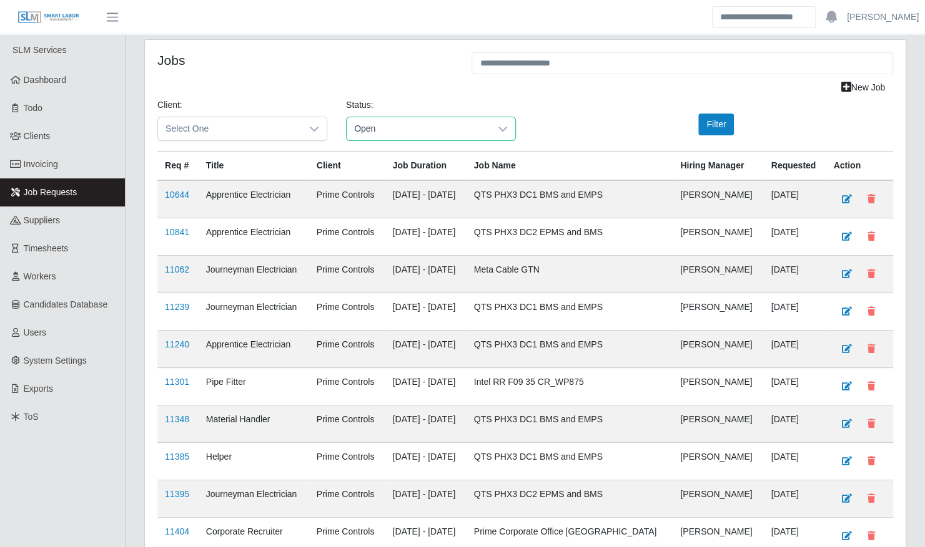
click at [391, 130] on span "Open" at bounding box center [418, 128] width 144 height 23
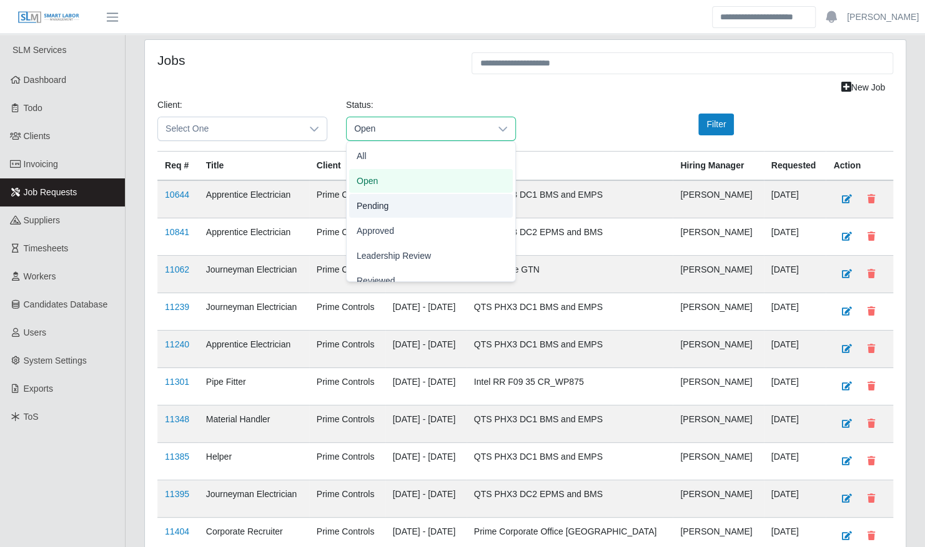
click at [454, 203] on li "Pending" at bounding box center [431, 206] width 164 height 24
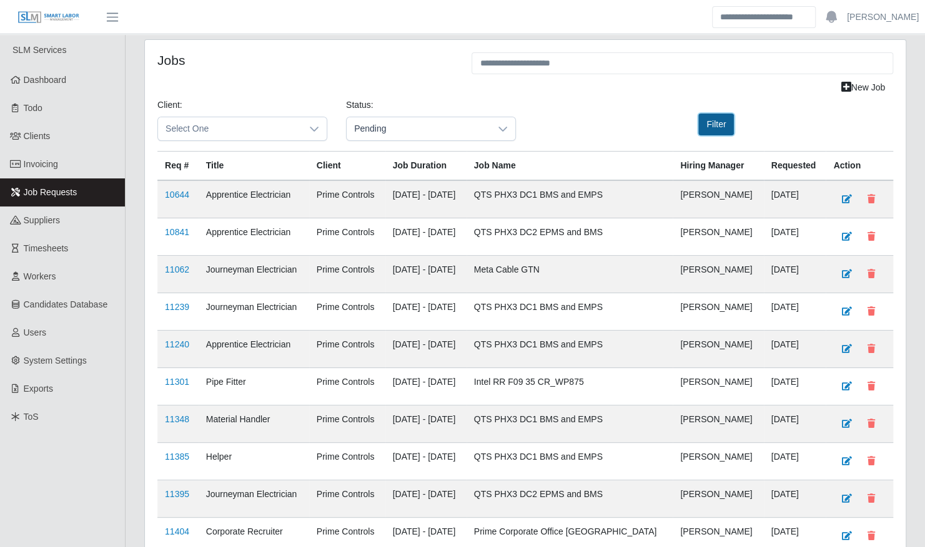
click at [712, 120] on button "Filter" at bounding box center [716, 125] width 36 height 22
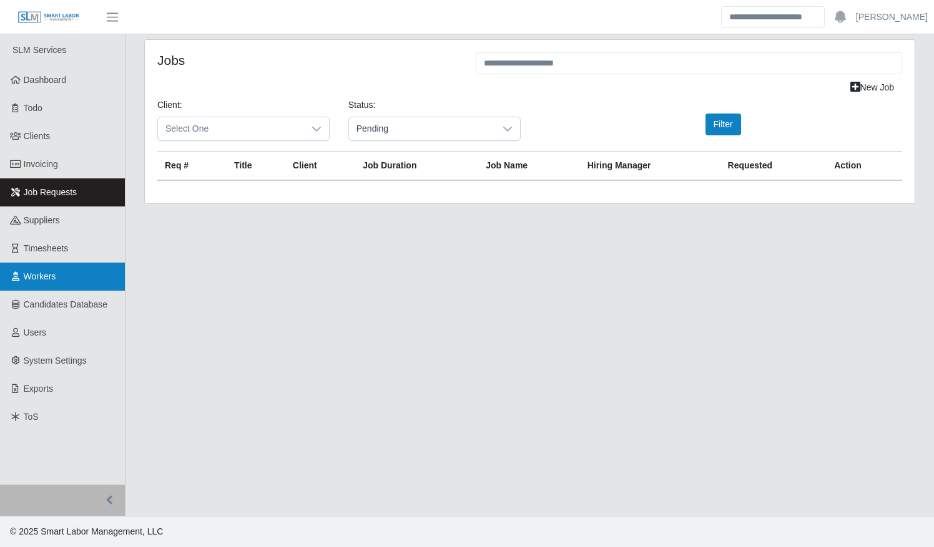
click at [36, 278] on span "Workers" at bounding box center [40, 277] width 32 height 10
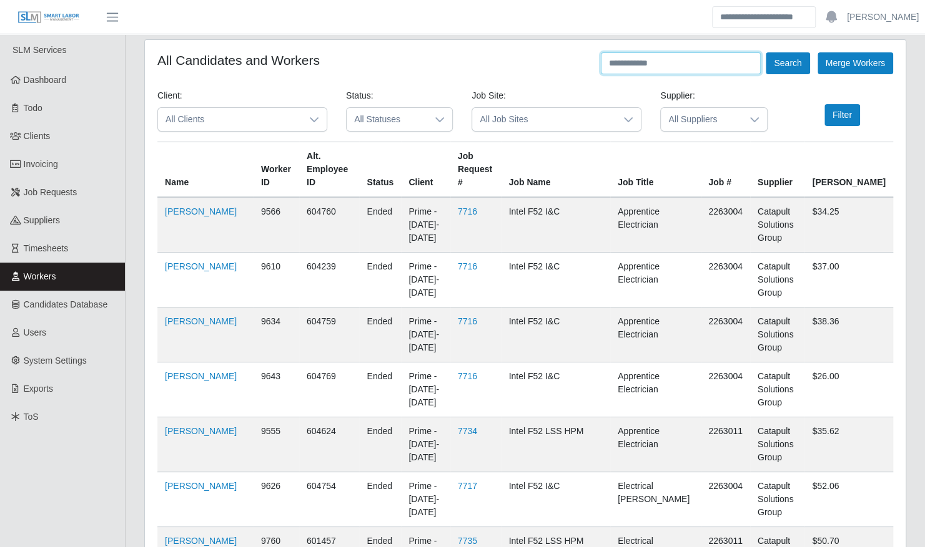
click at [642, 63] on input "text" at bounding box center [681, 63] width 160 height 22
type input "********"
click at [765, 52] on button "Search" at bounding box center [787, 63] width 44 height 22
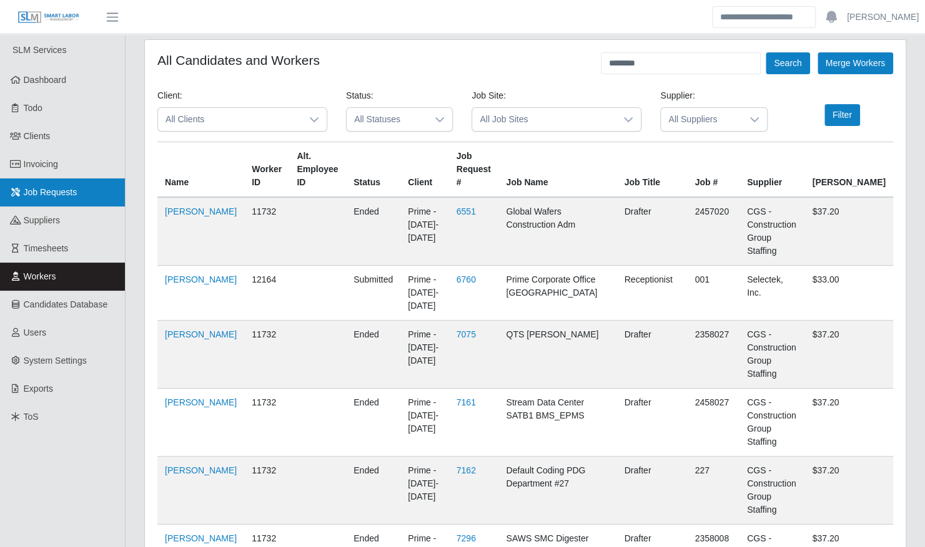
click at [40, 192] on span "Job Requests" at bounding box center [51, 192] width 54 height 10
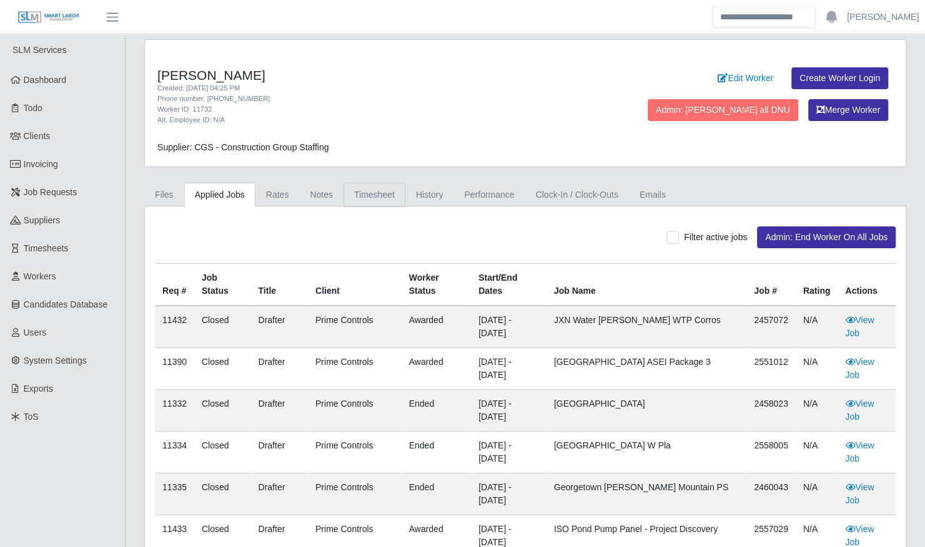
click at [370, 195] on link "Timesheet" at bounding box center [374, 195] width 62 height 24
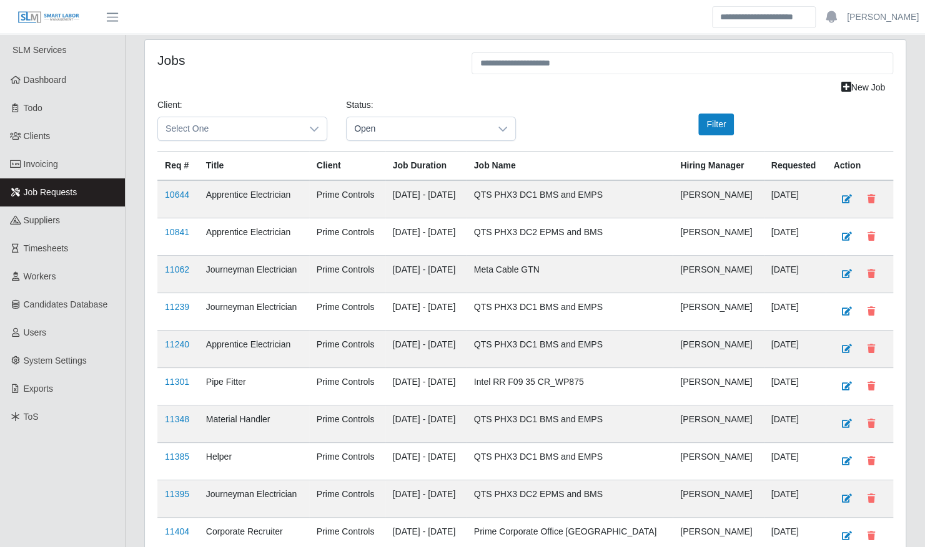
click at [414, 106] on div "Status: Open" at bounding box center [430, 120] width 189 height 42
click at [406, 126] on span "Open" at bounding box center [418, 128] width 144 height 23
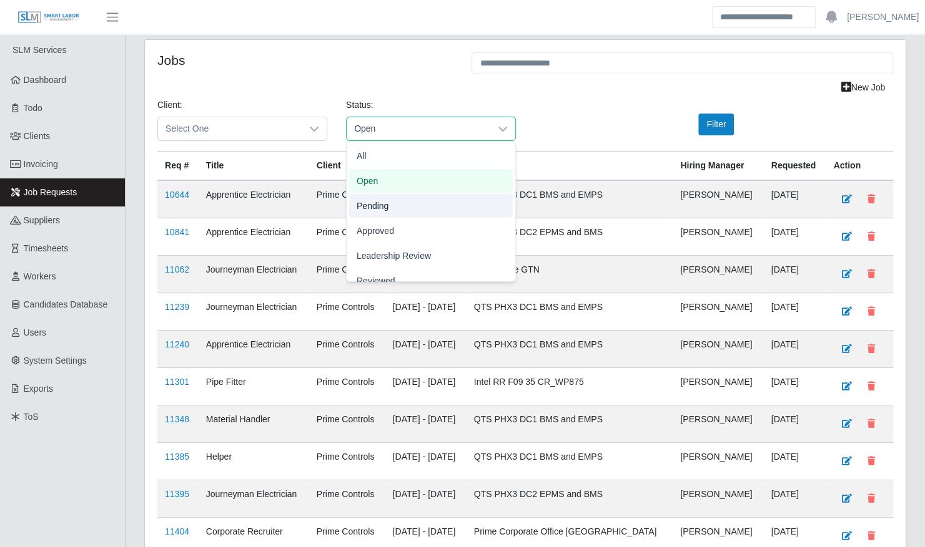
click at [402, 201] on li "Pending" at bounding box center [431, 206] width 164 height 24
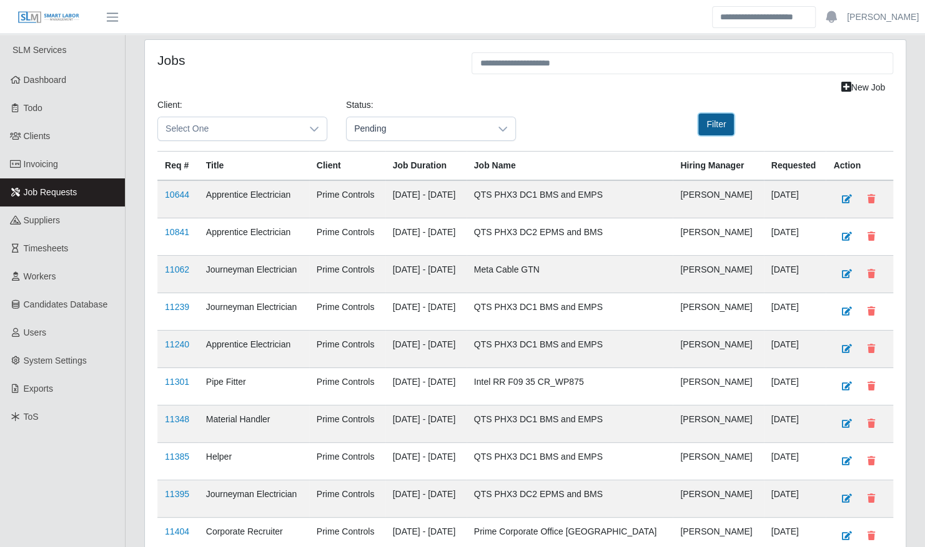
click at [710, 122] on button "Filter" at bounding box center [716, 125] width 36 height 22
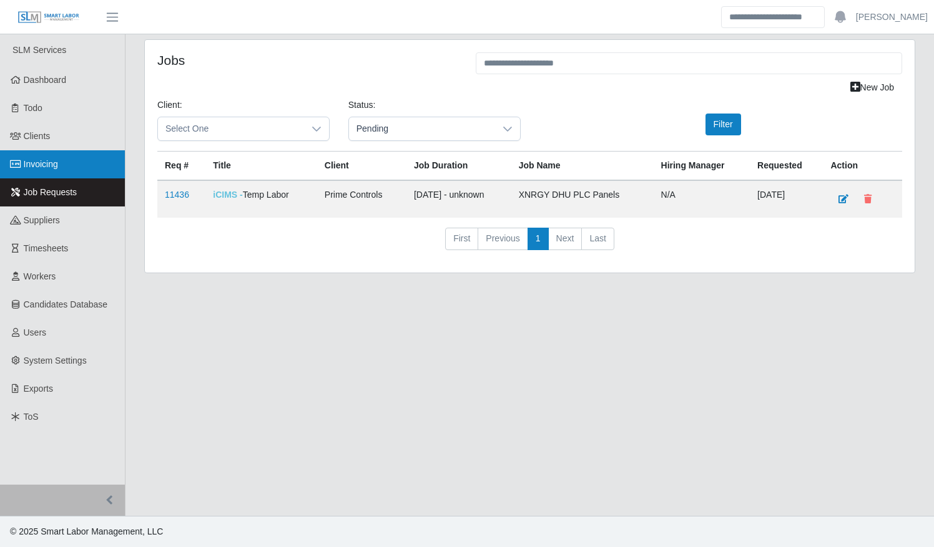
click at [42, 165] on span "Invoicing" at bounding box center [41, 164] width 34 height 10
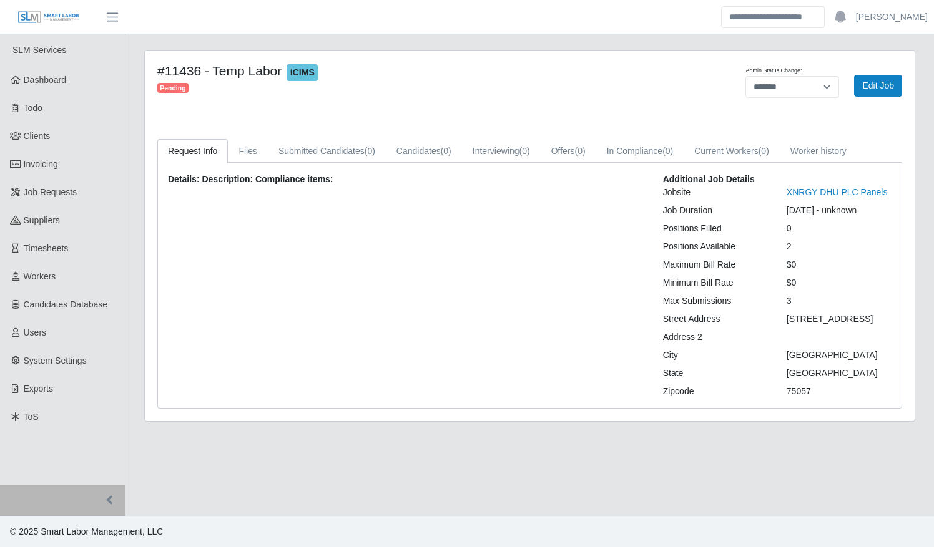
click at [916, 222] on div "**********" at bounding box center [530, 243] width 790 height 387
click at [904, 223] on div "Request Info Files Submitted Candidates (0) Candidates (0) Interviewing (0) Off…" at bounding box center [529, 274] width 763 height 270
click at [890, 212] on div "10/03/2025 - unknown" at bounding box center [839, 210] width 124 height 13
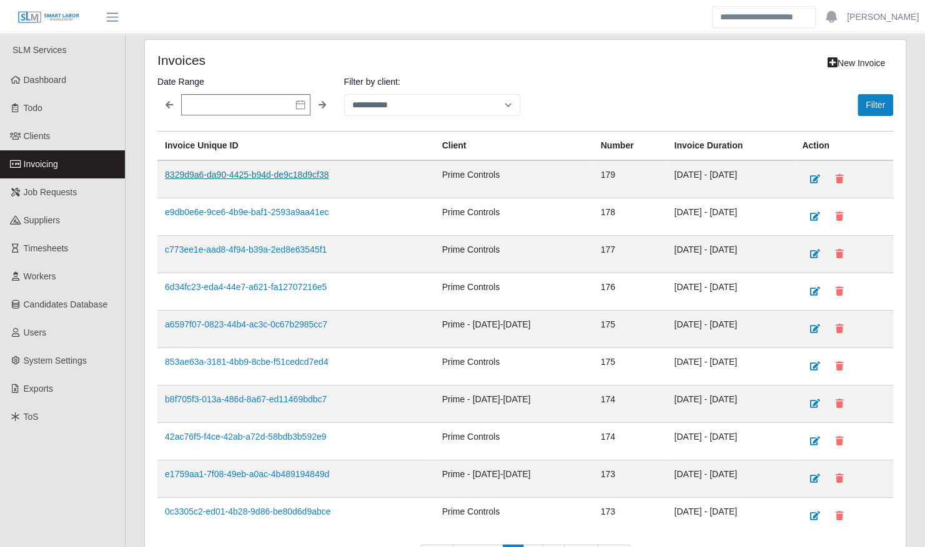
click at [234, 175] on link "8329d9a6-da90-4425-b94d-de9c18d9cf38" at bounding box center [247, 175] width 164 height 10
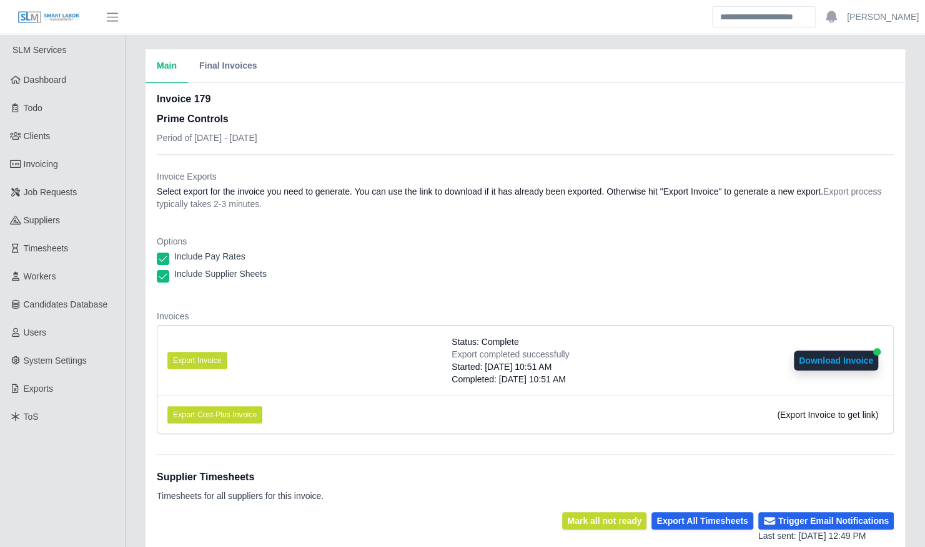
click at [211, 370] on li "Export Invoice Status: Complete Export completed successfully Started: 10/03/20…" at bounding box center [524, 361] width 735 height 70
click at [839, 368] on button "Download Invoice" at bounding box center [835, 361] width 84 height 20
click at [54, 276] on span "Workers" at bounding box center [40, 277] width 32 height 10
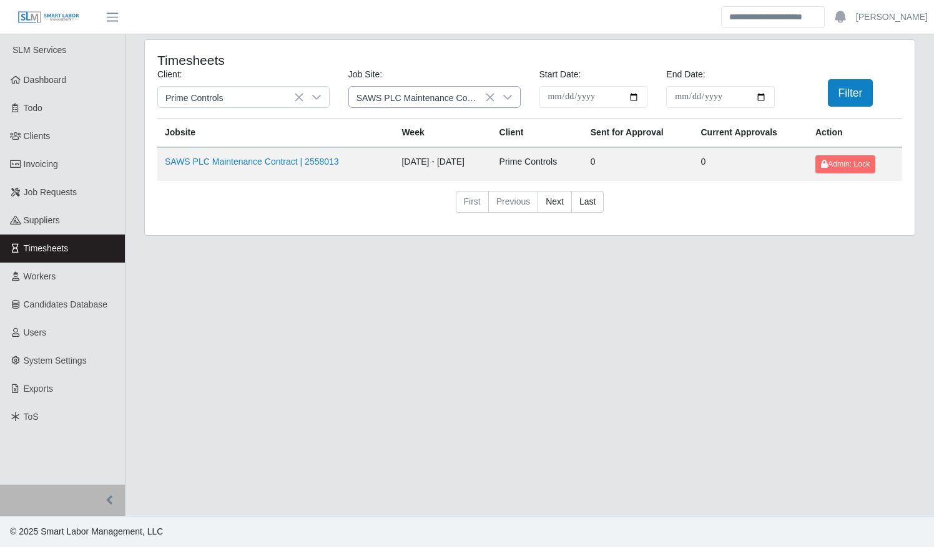
click at [514, 95] on div at bounding box center [507, 97] width 25 height 21
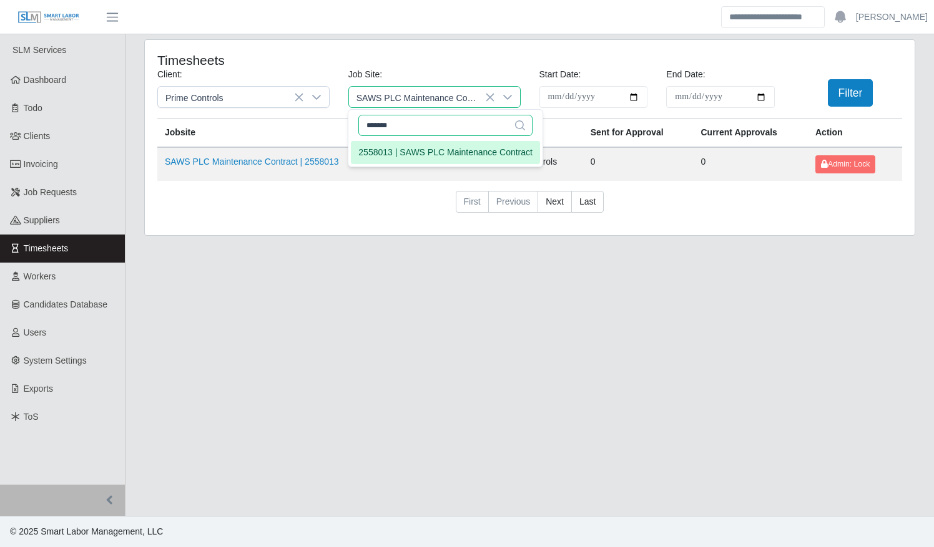
click at [442, 121] on input "*******" at bounding box center [445, 125] width 174 height 21
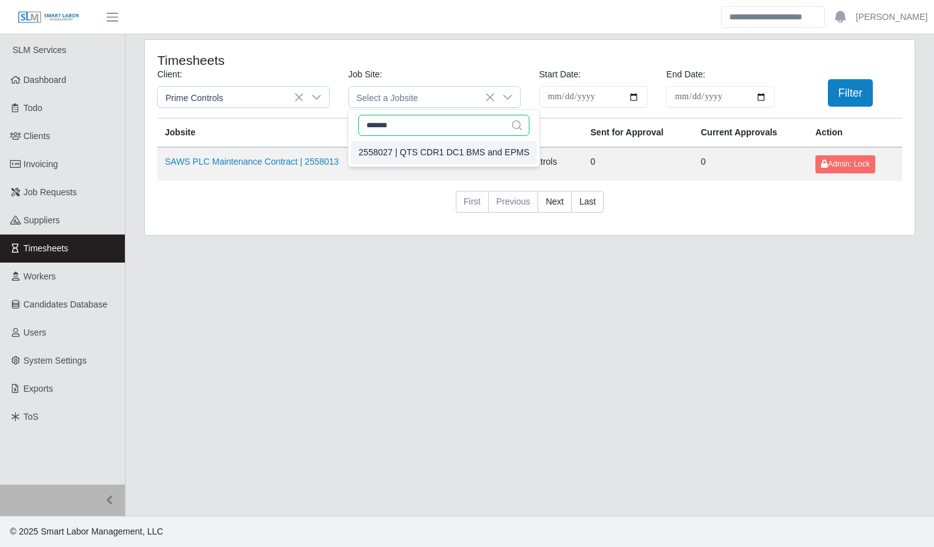
type input "*******"
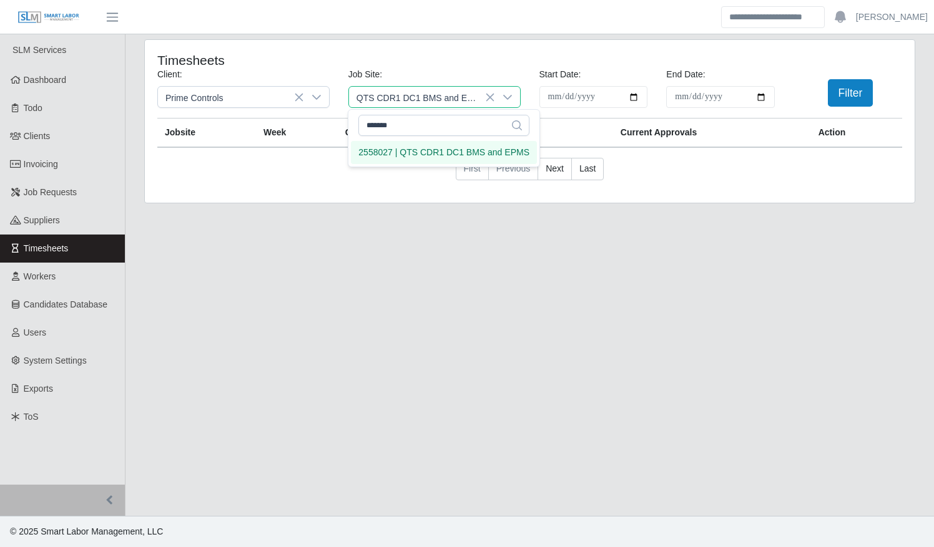
click at [436, 153] on div "2558027 | QTS CDR1 DC1 BMS and EPMS" at bounding box center [443, 152] width 171 height 13
click at [850, 91] on button "Filter" at bounding box center [851, 92] width 46 height 27
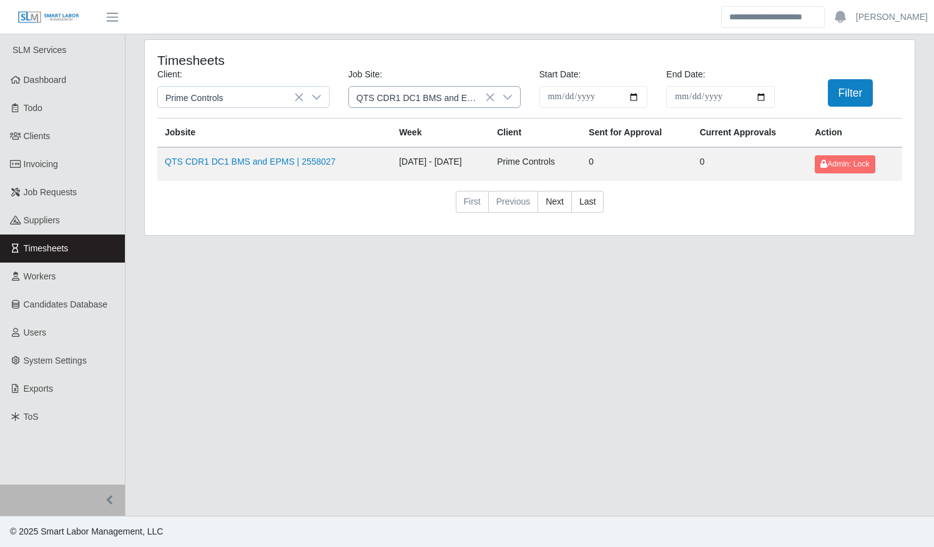
click at [493, 98] on icon at bounding box center [490, 97] width 10 height 10
click at [865, 97] on button "Filter" at bounding box center [851, 92] width 46 height 27
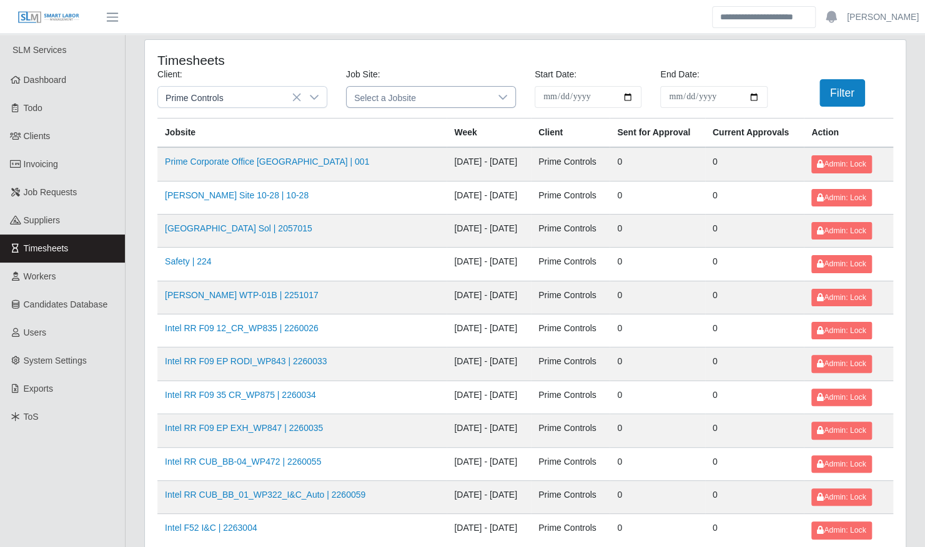
click at [503, 100] on icon at bounding box center [503, 97] width 10 height 10
click at [428, 122] on input "*******" at bounding box center [441, 125] width 171 height 21
drag, startPoint x: 428, startPoint y: 122, endPoint x: 383, endPoint y: 121, distance: 45.6
click at [383, 121] on input "*******" at bounding box center [441, 125] width 171 height 21
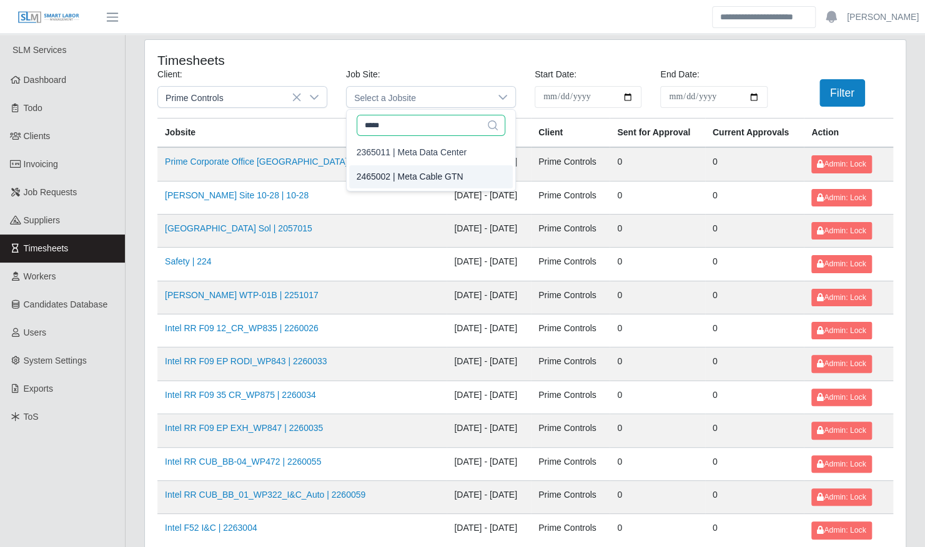
type input "****"
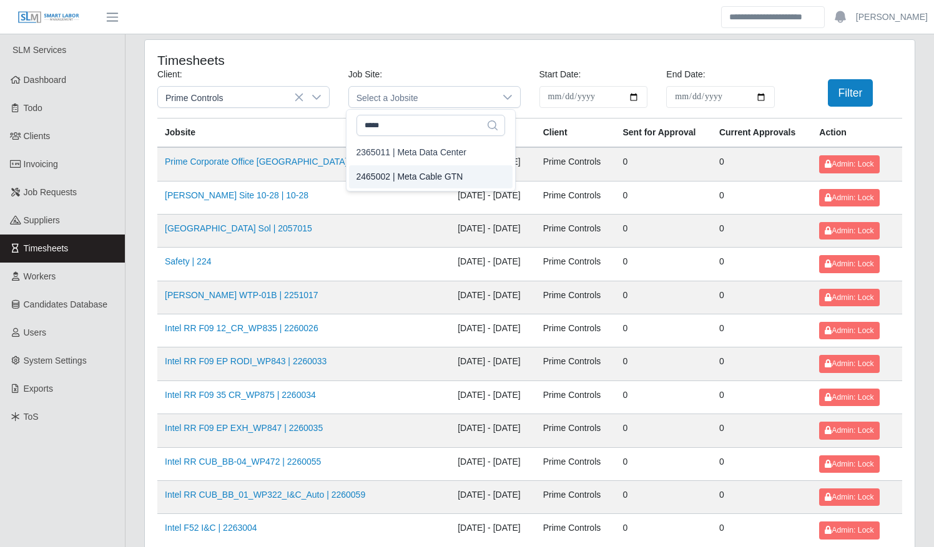
click at [421, 175] on div "2465002 | Meta Cable GTN" at bounding box center [409, 176] width 107 height 13
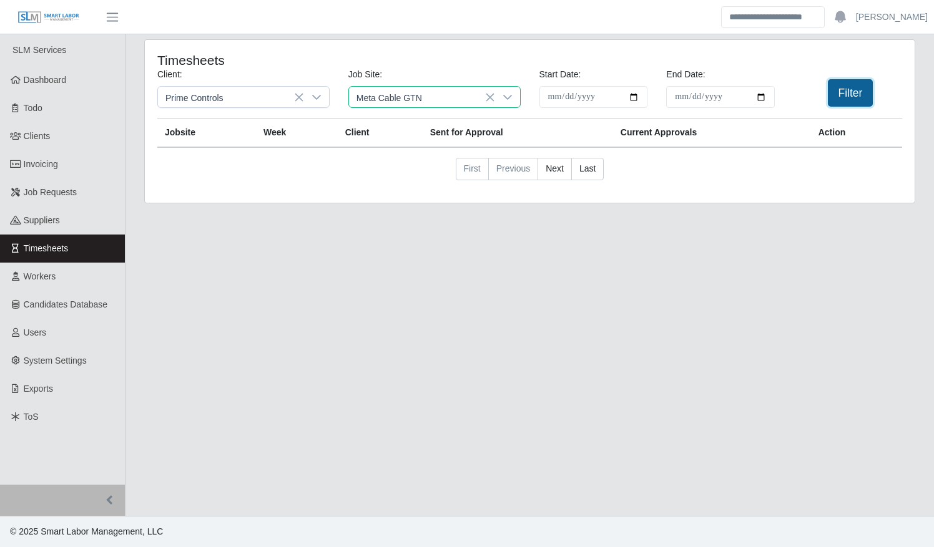
click at [833, 99] on button "Filter" at bounding box center [851, 92] width 46 height 27
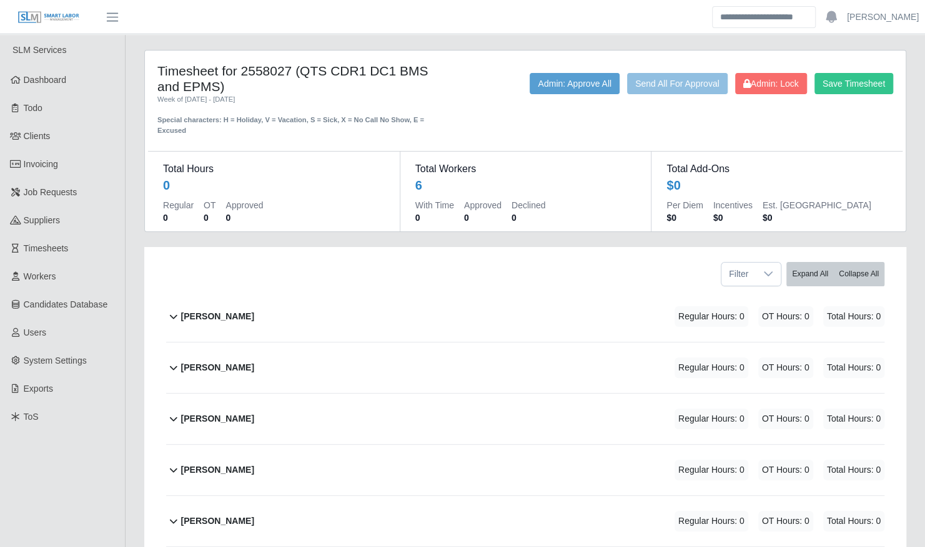
click at [363, 398] on div "Debra Rodriguez Regular Hours: 0 OT Hours: 0 Total Hours: 0" at bounding box center [532, 419] width 703 height 51
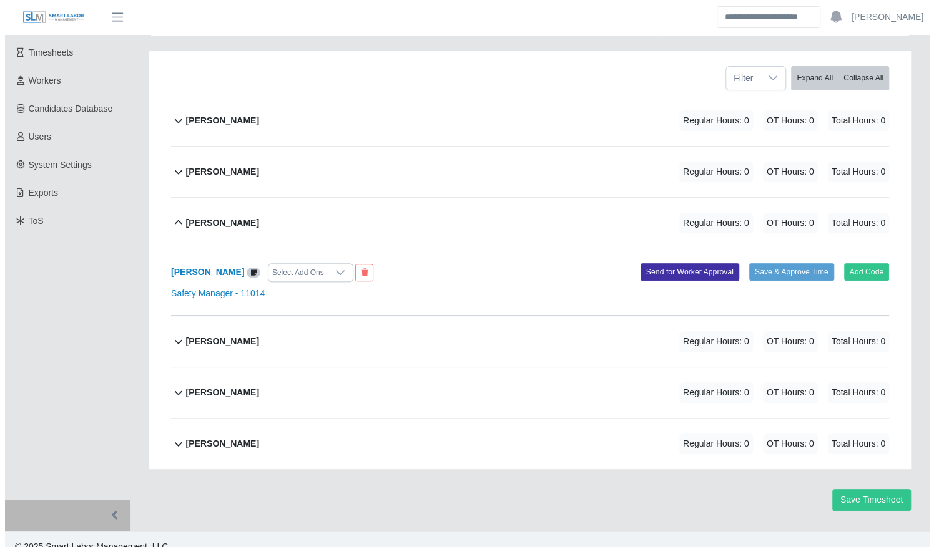
scroll to position [197, 0]
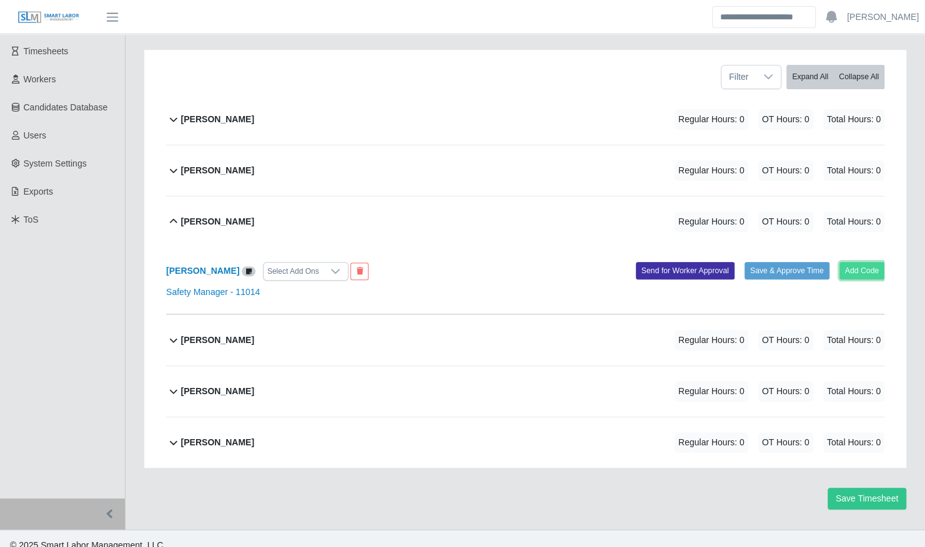
click at [850, 262] on button "Add Code" at bounding box center [862, 270] width 46 height 17
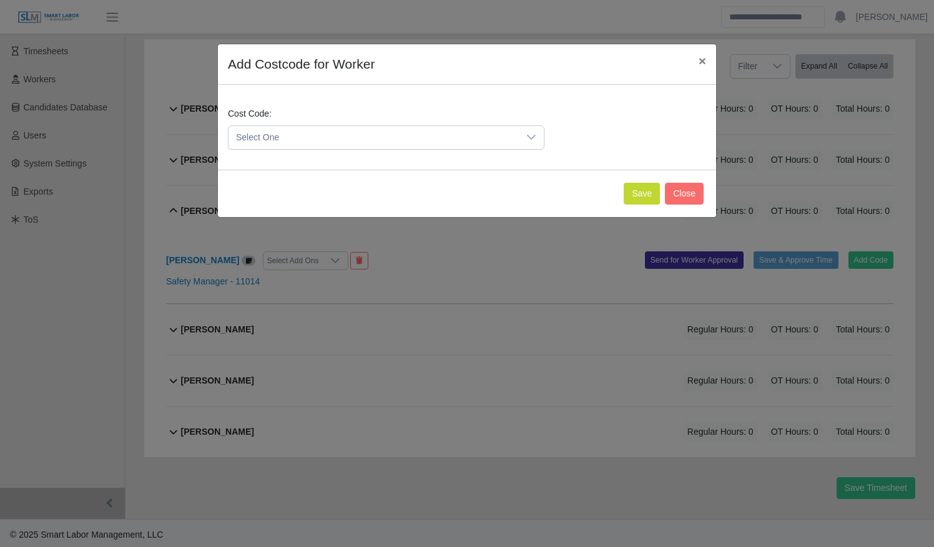
click at [360, 137] on span "Select One" at bounding box center [373, 137] width 290 height 23
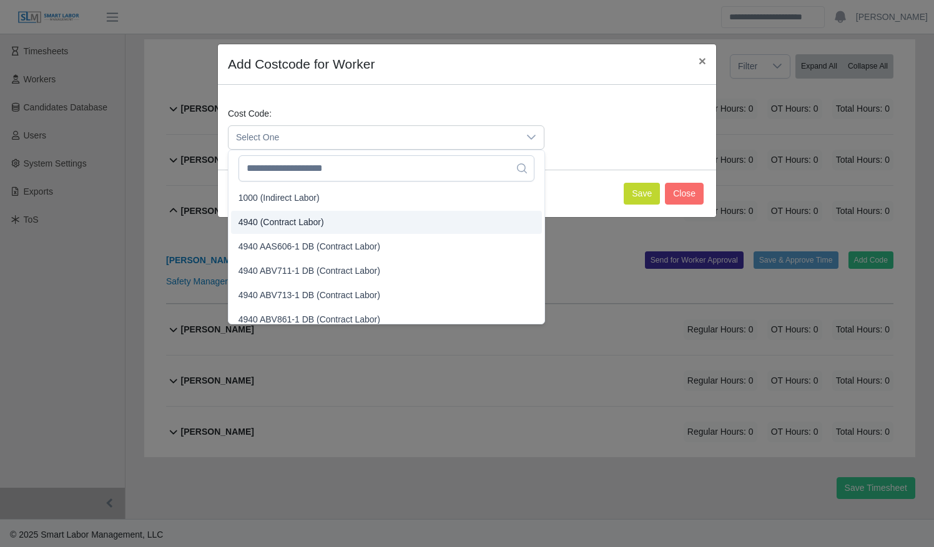
click at [356, 227] on li "4940 (Contract Labor)" at bounding box center [386, 222] width 311 height 23
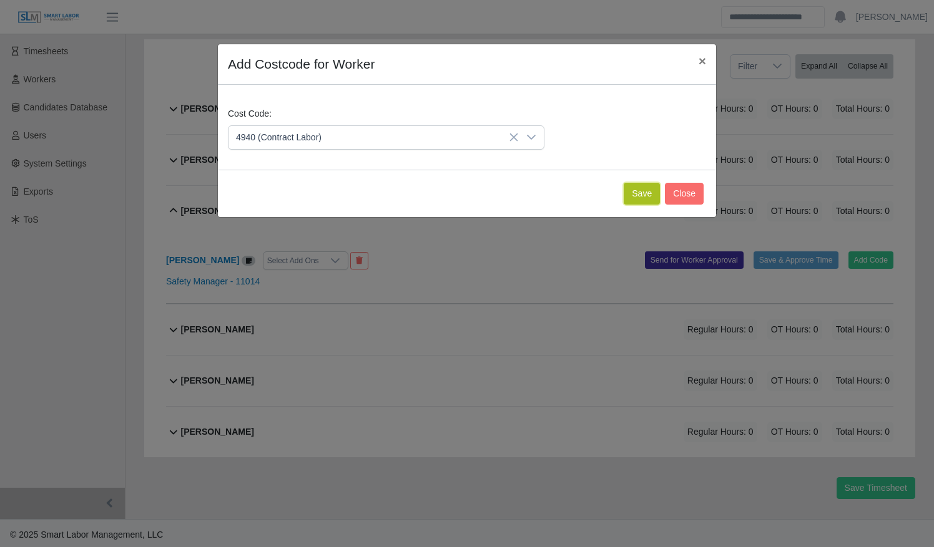
click at [643, 187] on button "Save" at bounding box center [642, 194] width 36 height 22
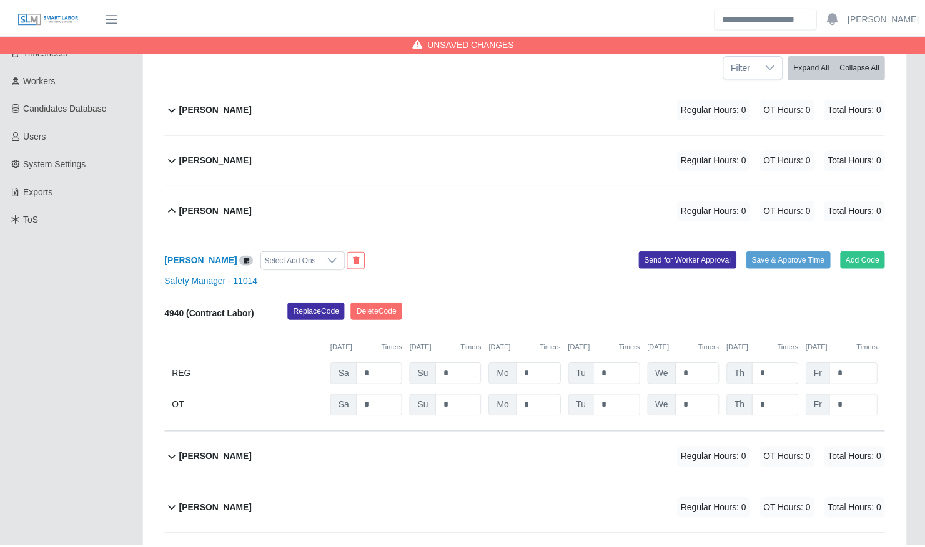
scroll to position [326, 0]
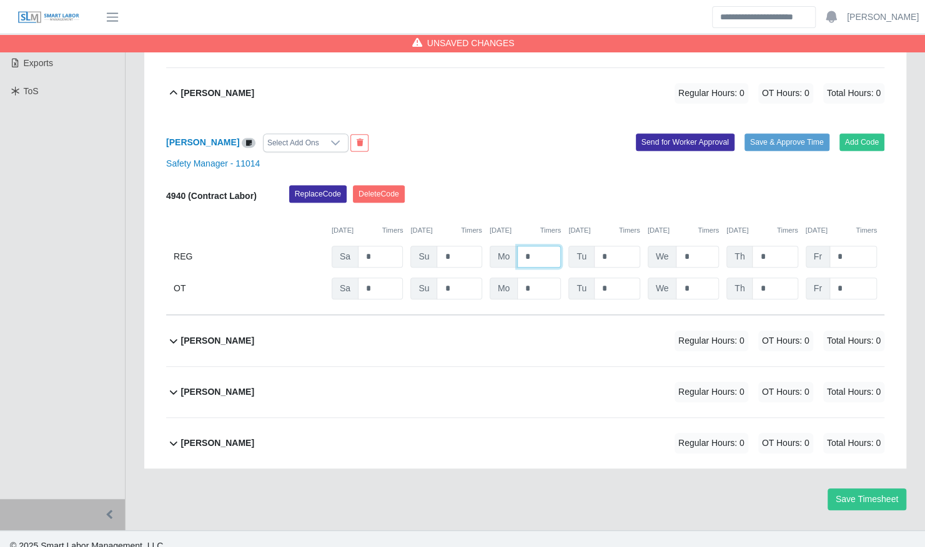
drag, startPoint x: 531, startPoint y: 246, endPoint x: 502, endPoint y: 240, distance: 29.4
click at [503, 246] on div "Mo *" at bounding box center [524, 257] width 71 height 22
type input "*"
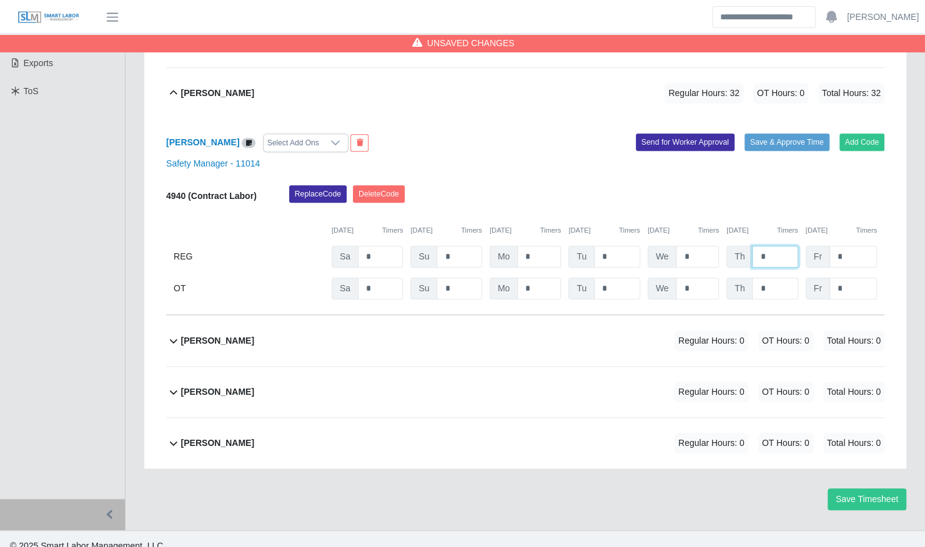
type input "*"
click at [790, 134] on button "Save & Approve Time" at bounding box center [786, 142] width 85 height 17
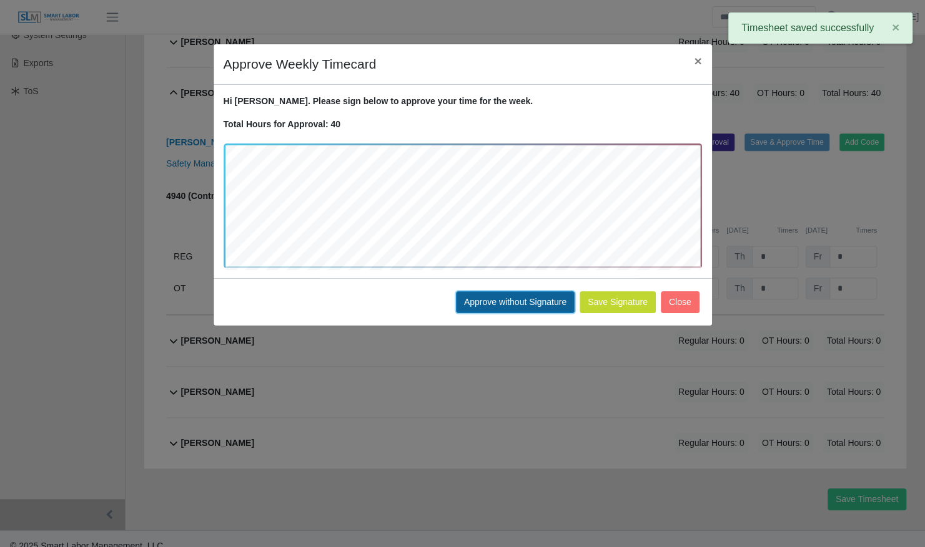
click at [506, 297] on button "Approve without Signature" at bounding box center [515, 303] width 119 height 22
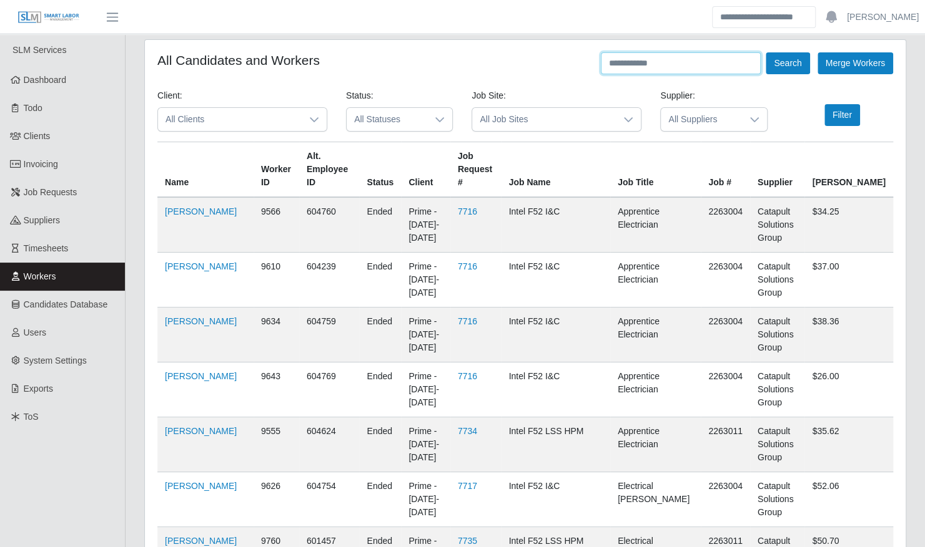
click at [640, 60] on input "text" at bounding box center [681, 63] width 160 height 22
click at [765, 52] on button "Search" at bounding box center [787, 63] width 44 height 22
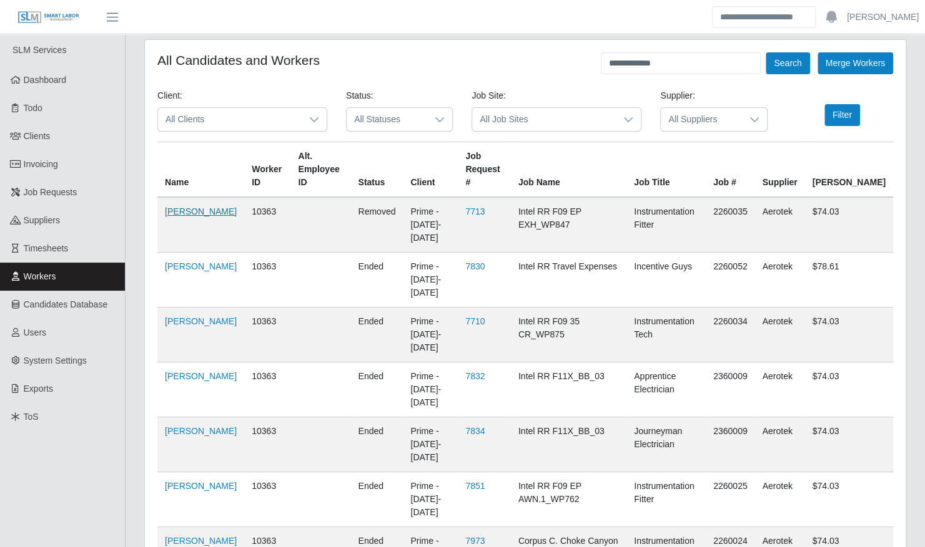
click at [171, 210] on link "[PERSON_NAME]" at bounding box center [201, 212] width 72 height 10
drag, startPoint x: 682, startPoint y: 59, endPoint x: 536, endPoint y: 59, distance: 145.5
click at [537, 59] on div "**********" at bounding box center [524, 63] width 735 height 22
click at [765, 52] on button "Search" at bounding box center [787, 63] width 44 height 22
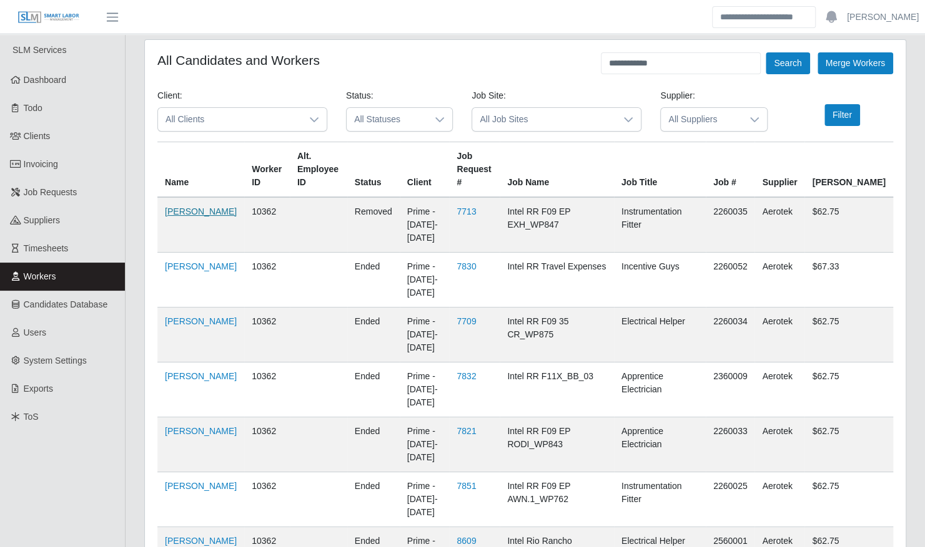
click at [175, 210] on link "[PERSON_NAME]" at bounding box center [201, 212] width 72 height 10
drag, startPoint x: 572, startPoint y: 61, endPoint x: 519, endPoint y: 61, distance: 53.1
click at [519, 61] on div "**********" at bounding box center [524, 63] width 735 height 22
click at [765, 52] on button "Search" at bounding box center [787, 63] width 44 height 22
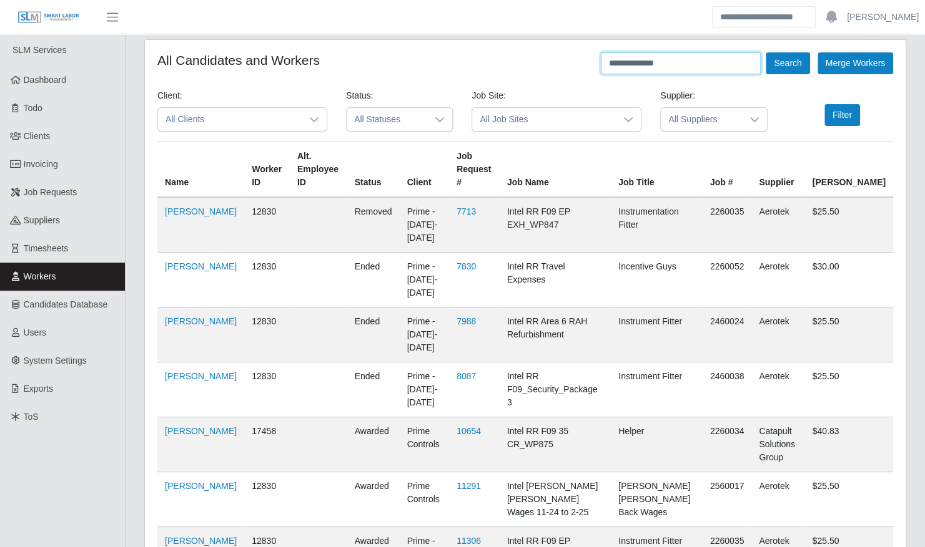
drag, startPoint x: 669, startPoint y: 64, endPoint x: 539, endPoint y: 61, distance: 129.9
click at [540, 62] on div "**********" at bounding box center [524, 63] width 735 height 22
click at [765, 52] on button "Search" at bounding box center [787, 63] width 44 height 22
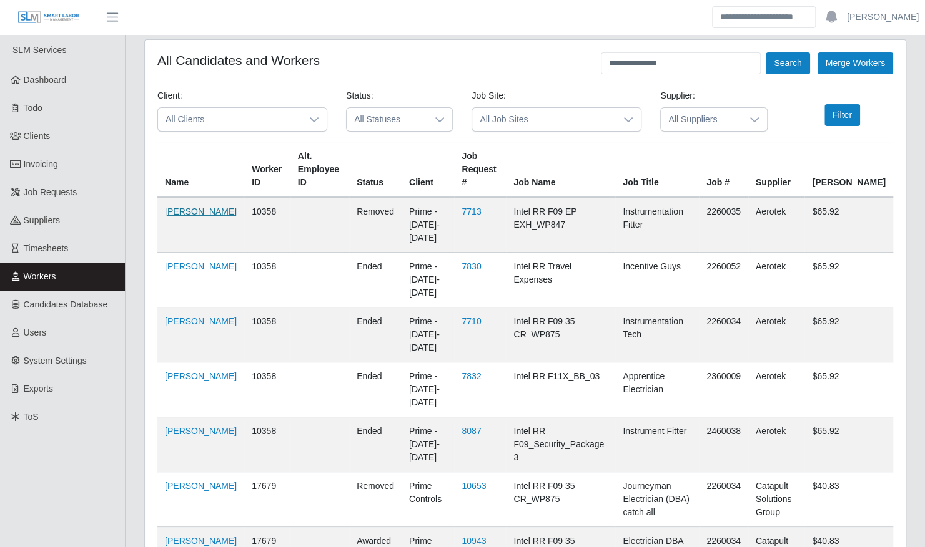
click at [170, 217] on link "[PERSON_NAME]" at bounding box center [201, 212] width 72 height 10
drag, startPoint x: 705, startPoint y: 66, endPoint x: 479, endPoint y: 55, distance: 225.6
click at [481, 56] on div "**********" at bounding box center [524, 63] width 735 height 22
click at [765, 52] on button "Search" at bounding box center [787, 63] width 44 height 22
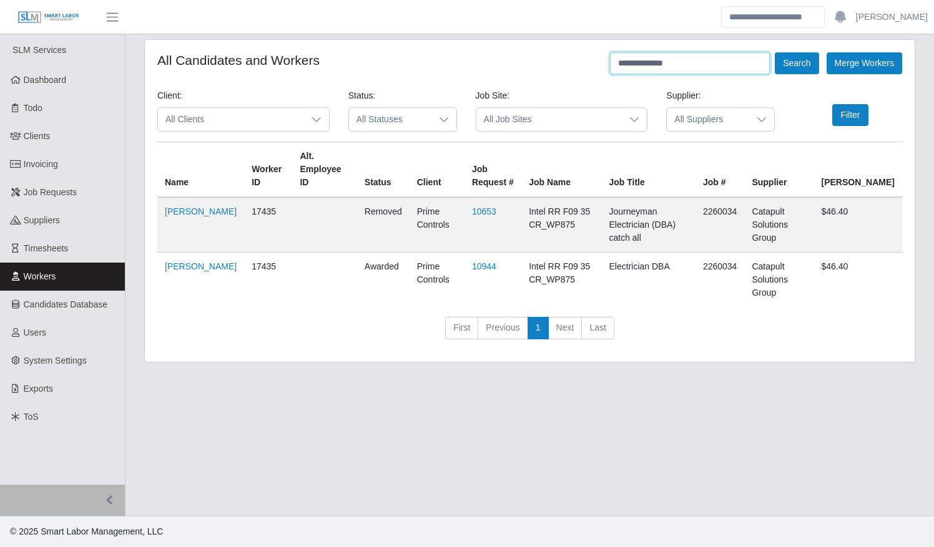
drag, startPoint x: 685, startPoint y: 65, endPoint x: 581, endPoint y: 54, distance: 105.4
click at [584, 60] on div "**********" at bounding box center [529, 63] width 745 height 22
type input "**********"
click at [775, 52] on button "Search" at bounding box center [797, 63] width 44 height 22
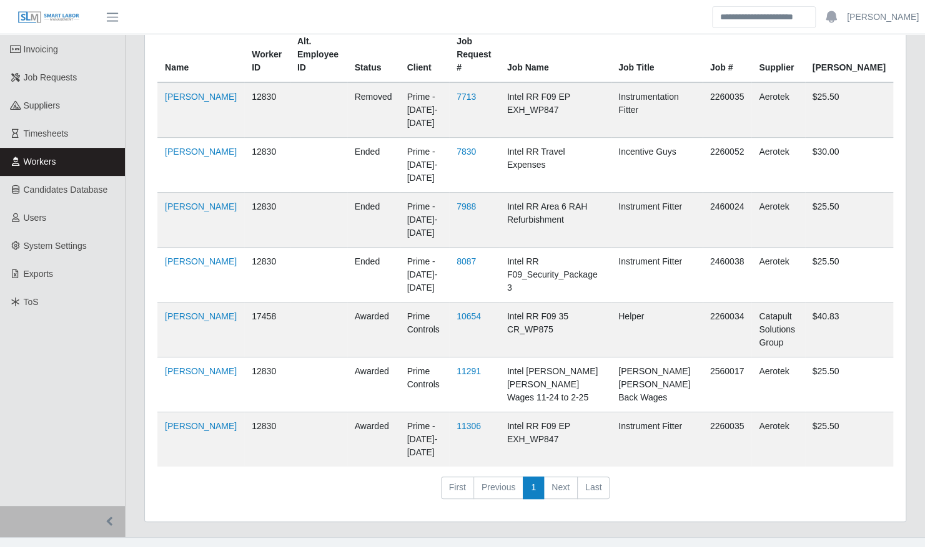
scroll to position [120, 0]
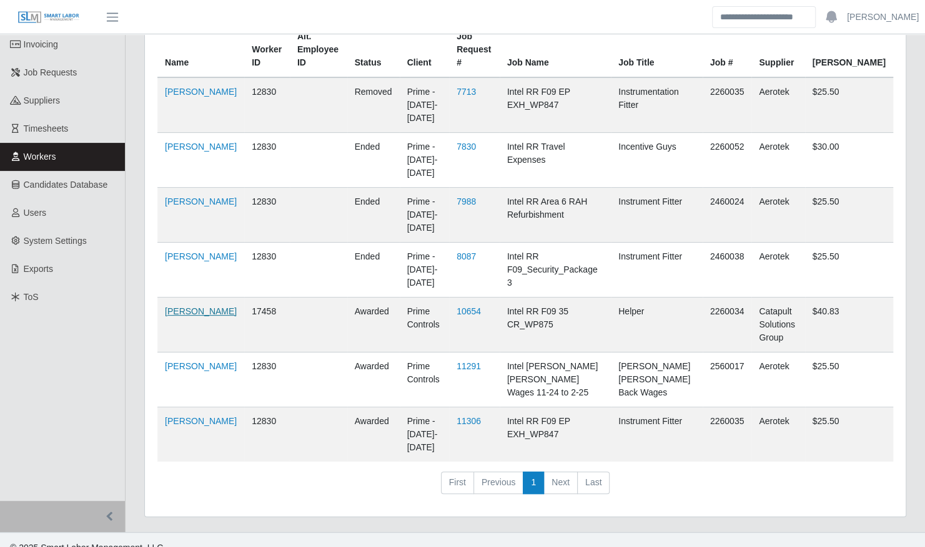
click at [180, 312] on link "[PERSON_NAME]" at bounding box center [201, 312] width 72 height 10
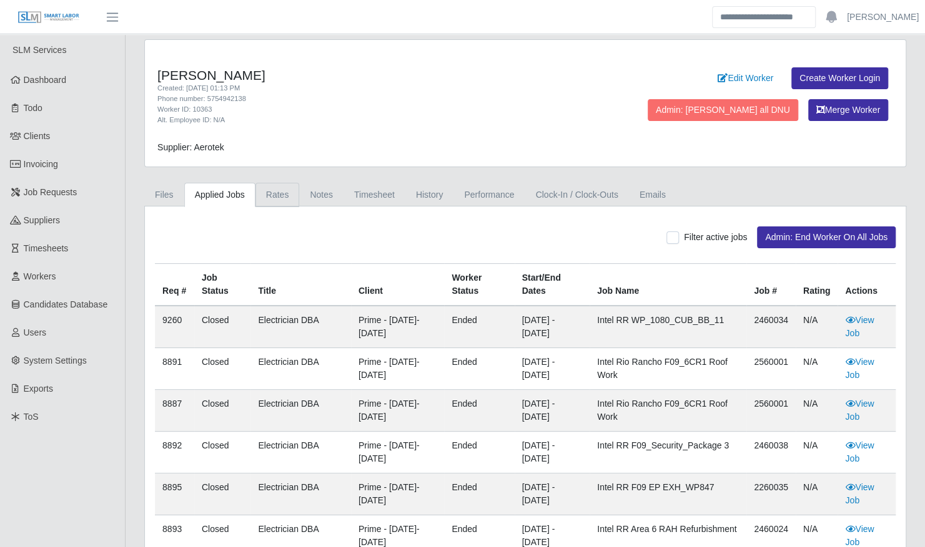
click at [267, 194] on link "Rates" at bounding box center [277, 195] width 44 height 24
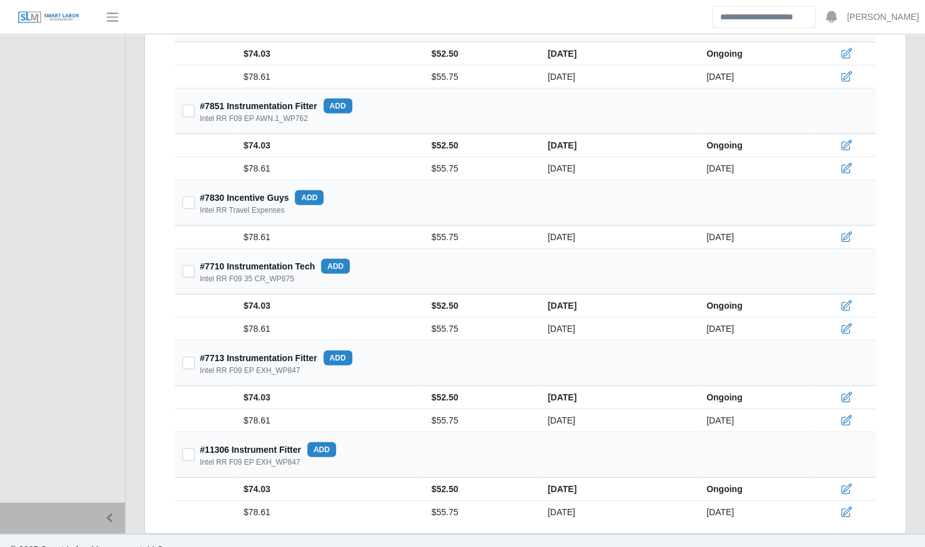
scroll to position [1853, 0]
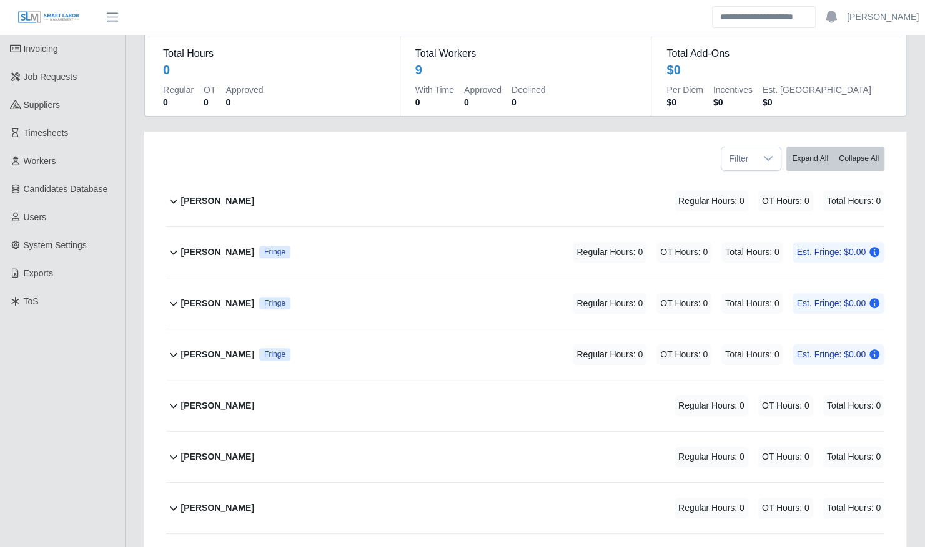
scroll to position [218, 0]
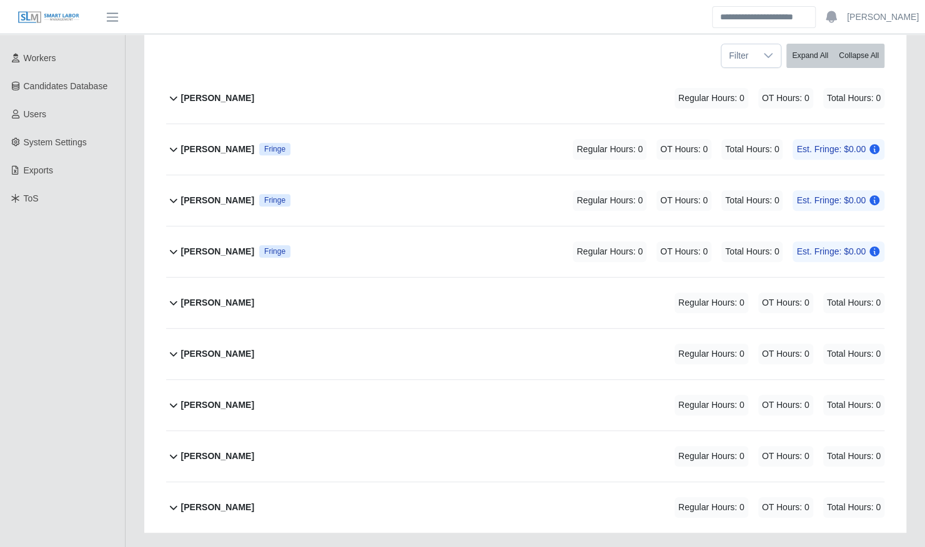
click at [265, 283] on div "[PERSON_NAME] Regular Hours: 0 OT Hours: 0 Total Hours: 0" at bounding box center [532, 303] width 703 height 51
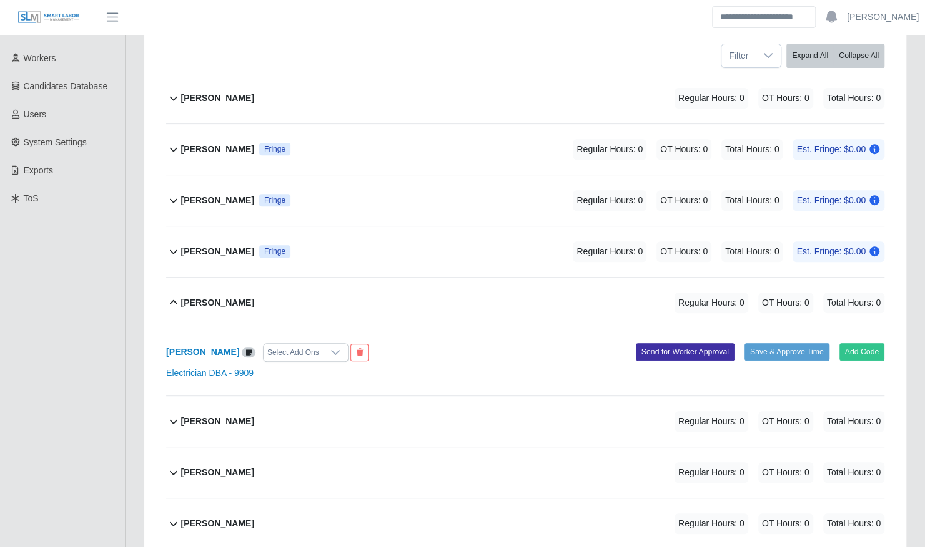
click at [265, 283] on div "[PERSON_NAME] Regular Hours: 0 OT Hours: 0 Total Hours: 0" at bounding box center [532, 303] width 703 height 51
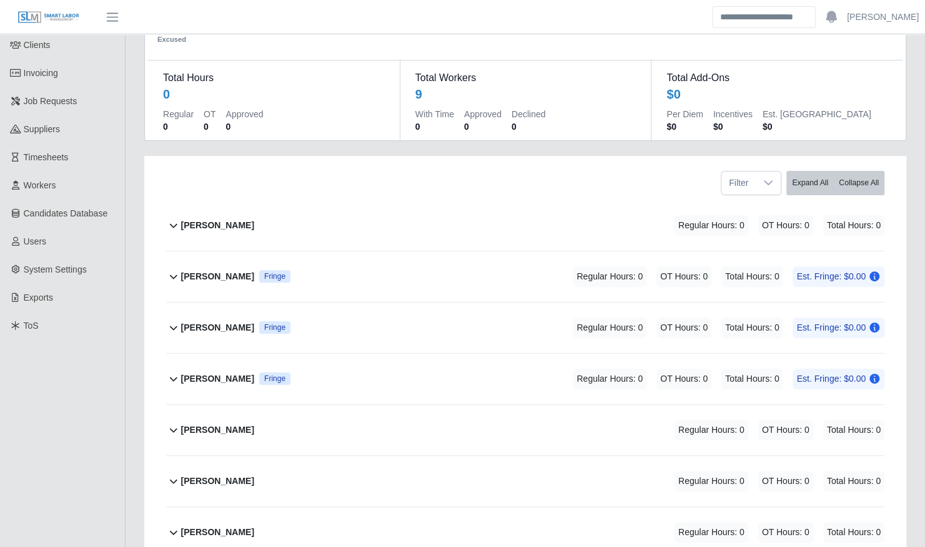
scroll to position [83, 0]
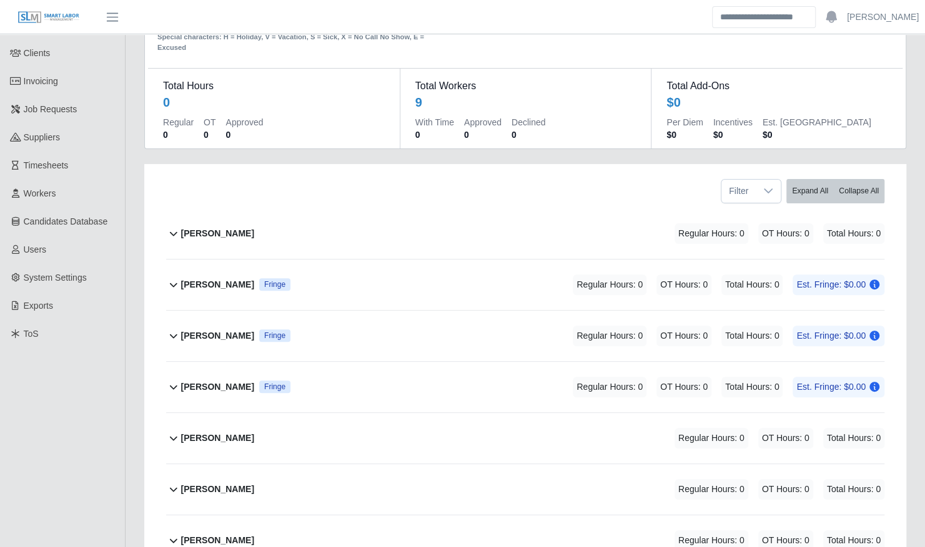
click at [226, 381] on b "[PERSON_NAME]" at bounding box center [217, 387] width 73 height 13
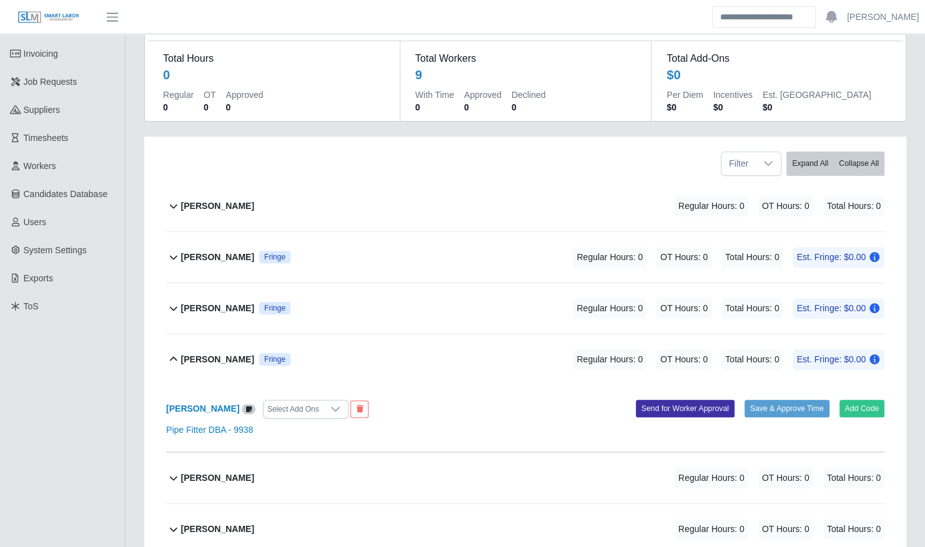
scroll to position [112, 0]
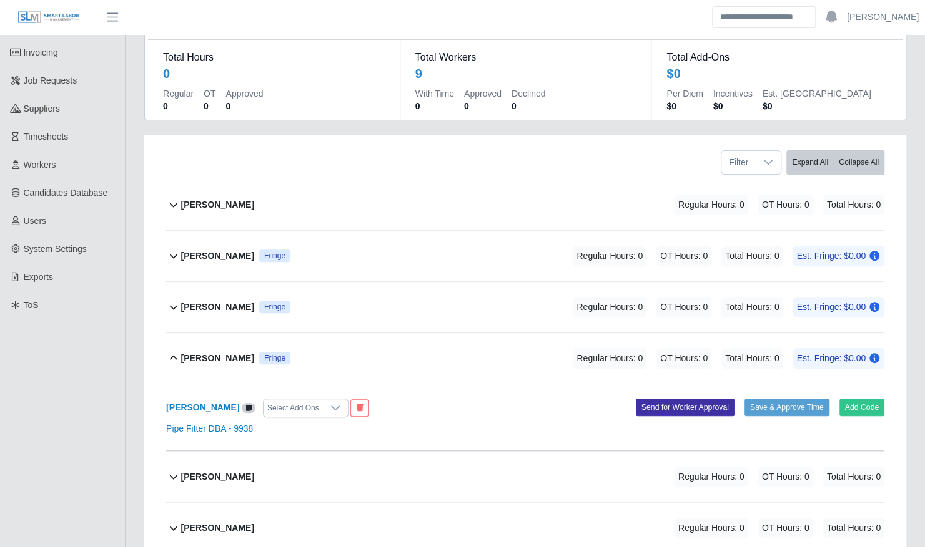
click at [290, 334] on div "[PERSON_NAME] Fringe Regular Hours: 0 OT Hours: 0 Total Hours: 0 Est. Fringe: $…" at bounding box center [532, 358] width 703 height 51
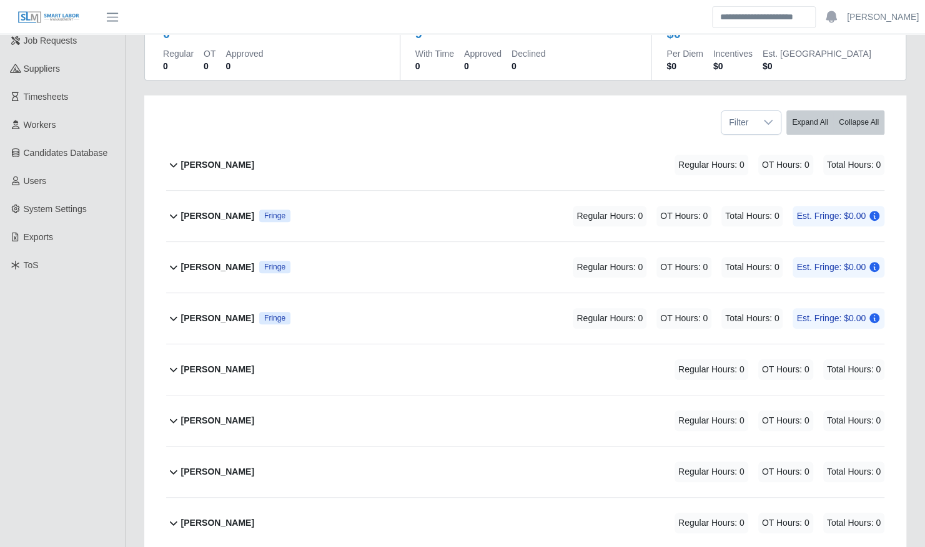
scroll to position [237, 0]
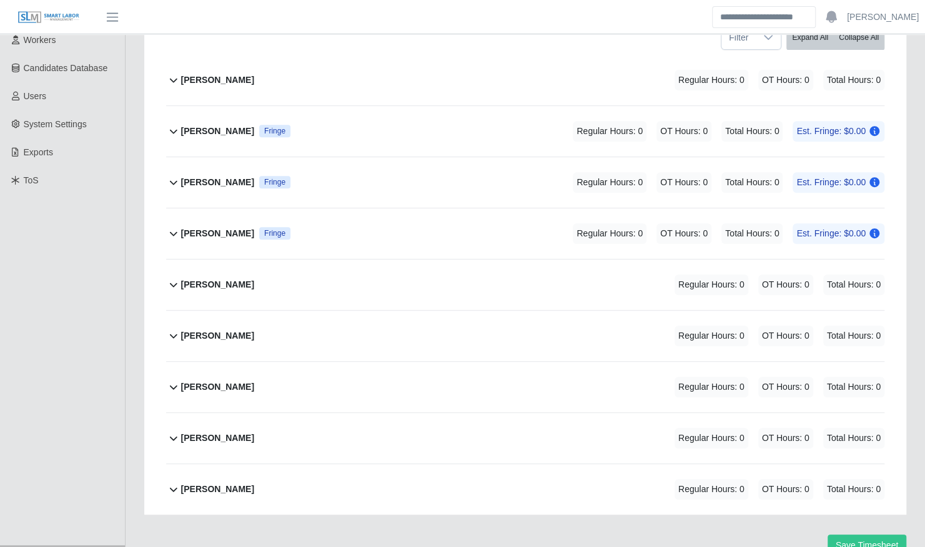
click at [222, 125] on b "[PERSON_NAME]" at bounding box center [217, 131] width 73 height 13
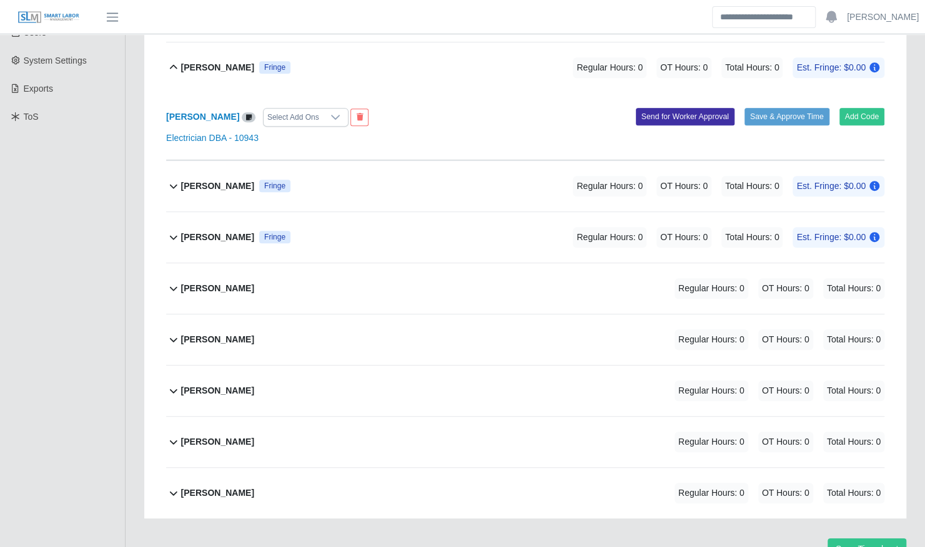
scroll to position [304, 0]
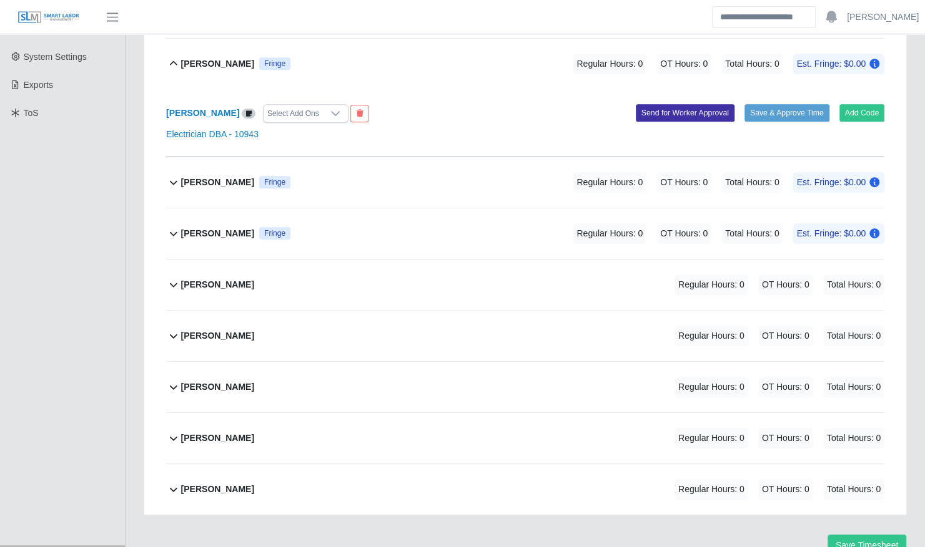
click at [222, 57] on b "[PERSON_NAME]" at bounding box center [217, 63] width 73 height 13
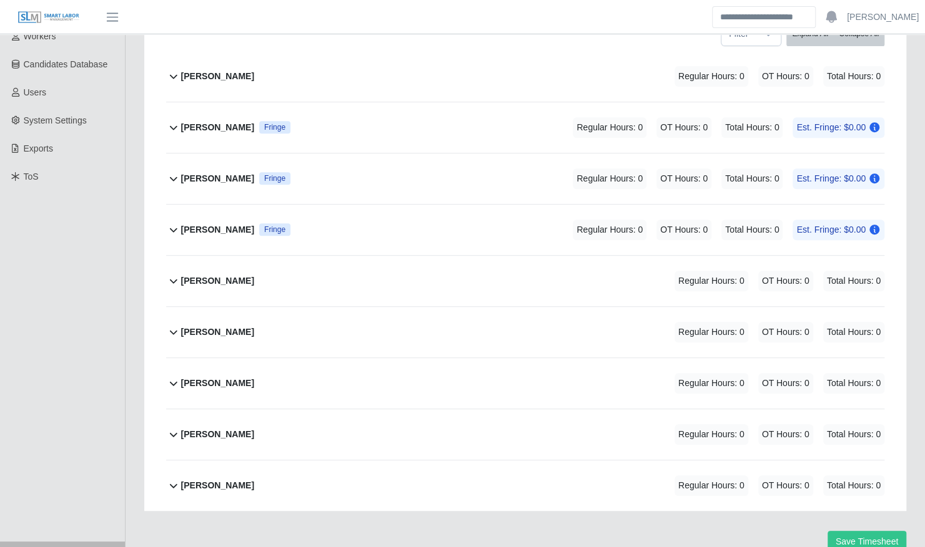
scroll to position [237, 0]
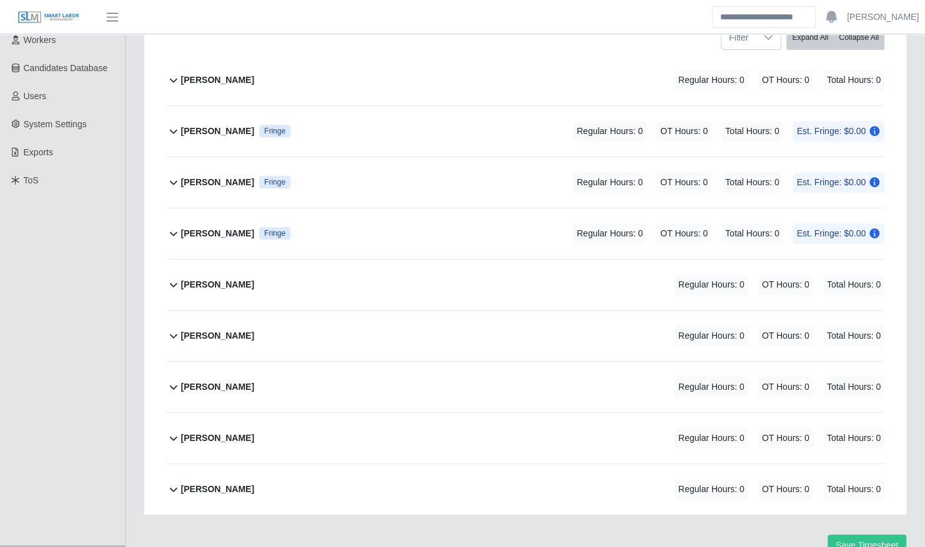
drag, startPoint x: 213, startPoint y: 166, endPoint x: 190, endPoint y: 165, distance: 23.1
click at [190, 176] on b "[PERSON_NAME]" at bounding box center [217, 182] width 73 height 13
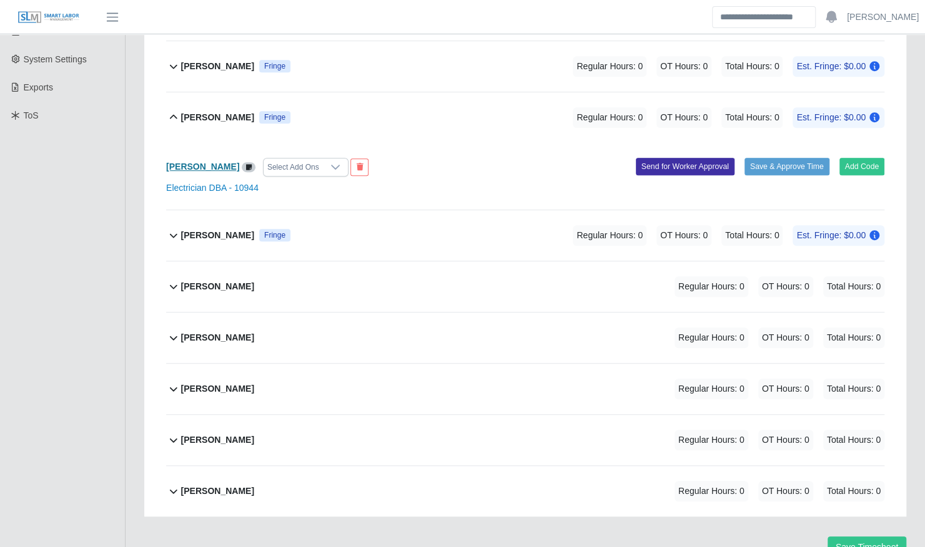
scroll to position [304, 0]
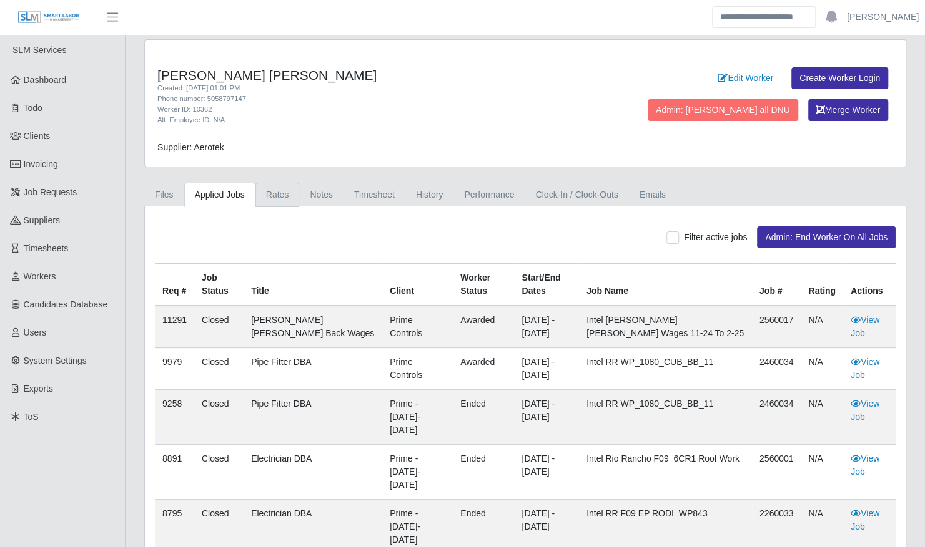
click at [270, 197] on link "Rates" at bounding box center [277, 195] width 44 height 24
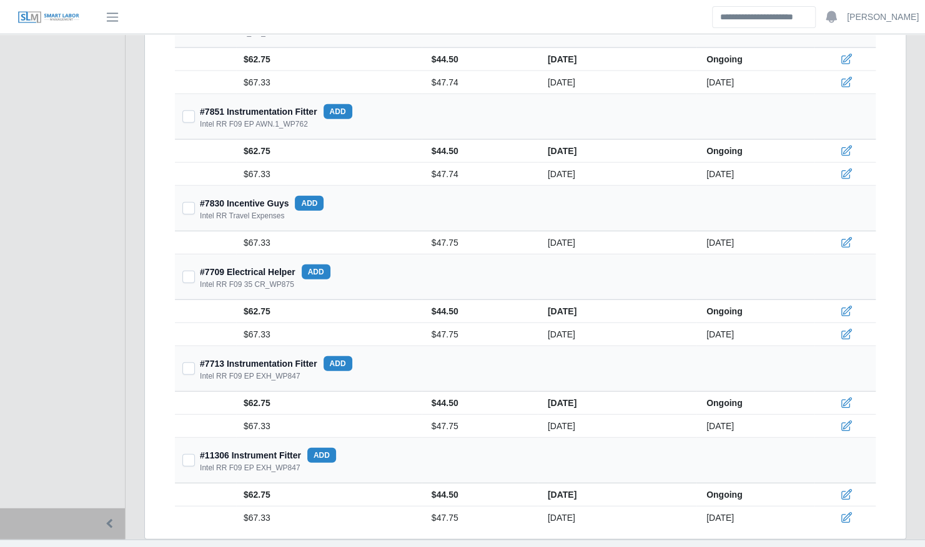
scroll to position [1762, 0]
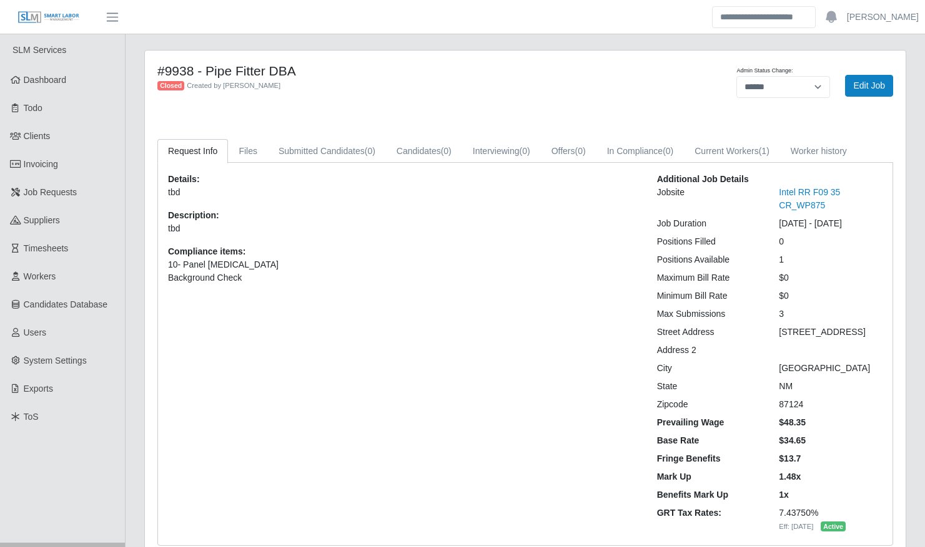
select select "******"
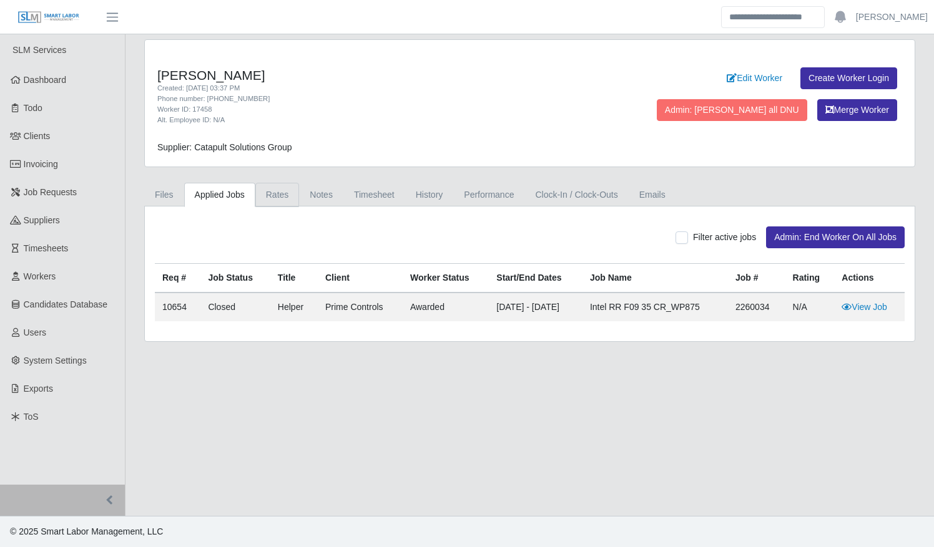
click at [272, 194] on link "Rates" at bounding box center [277, 195] width 44 height 24
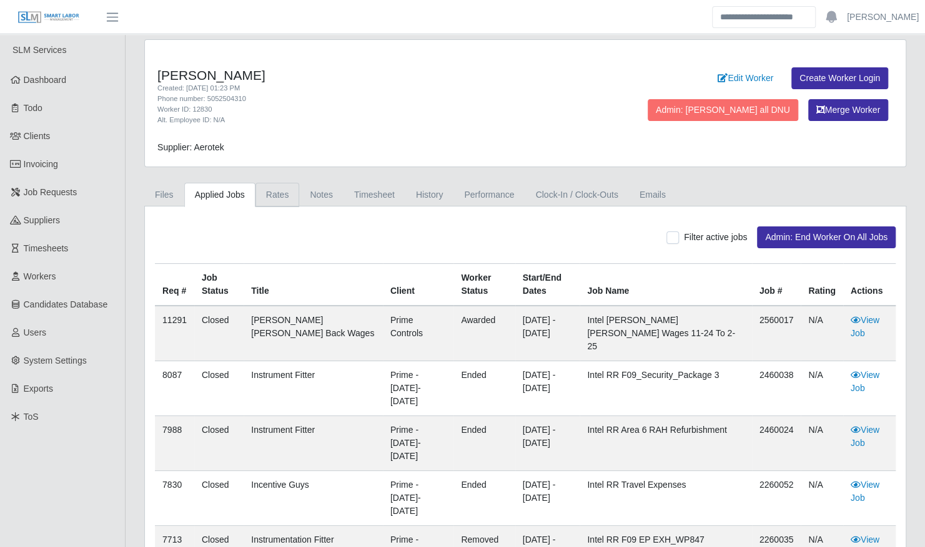
click at [265, 193] on link "Rates" at bounding box center [277, 195] width 44 height 24
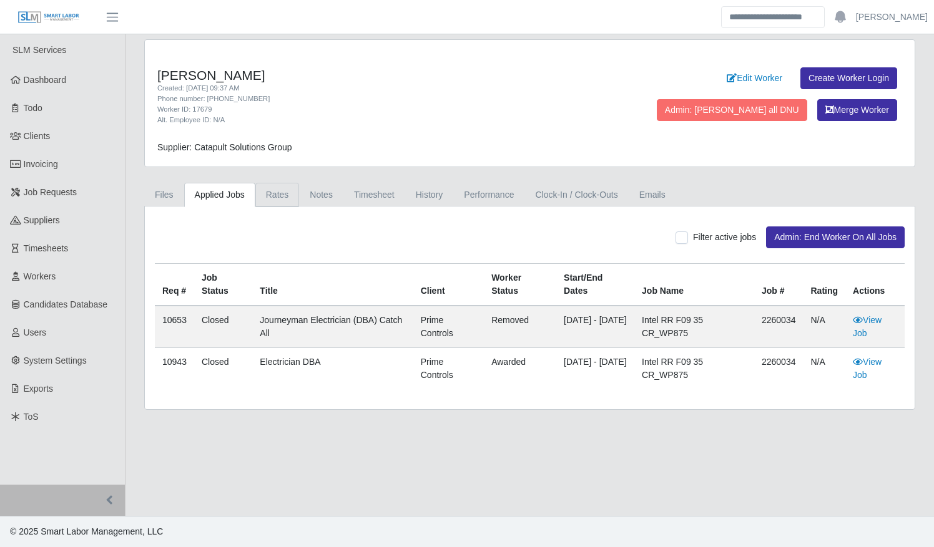
drag, startPoint x: 273, startPoint y: 190, endPoint x: 280, endPoint y: 195, distance: 8.0
click at [273, 190] on link "Rates" at bounding box center [277, 195] width 44 height 24
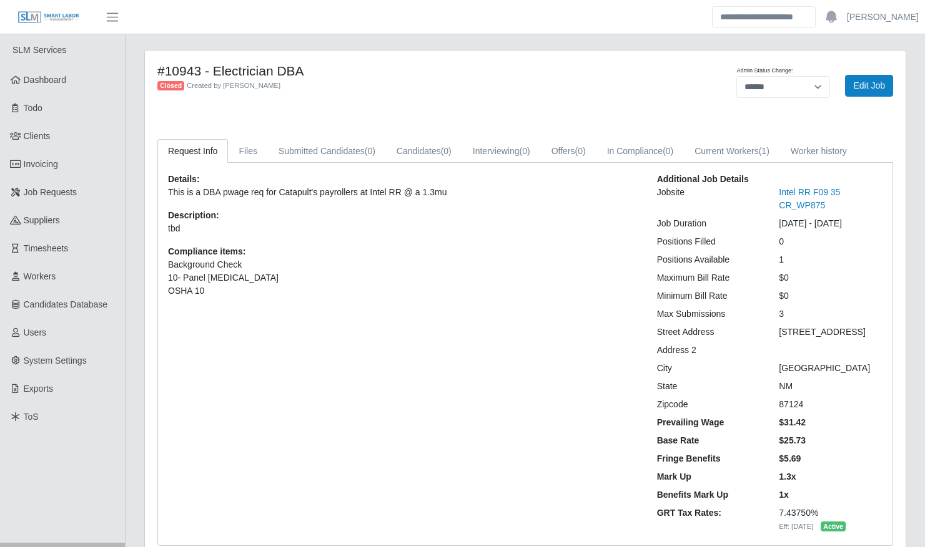
select select "******"
drag, startPoint x: 711, startPoint y: 145, endPoint x: 683, endPoint y: 145, distance: 28.1
click at [711, 145] on link "Current Workers (1)" at bounding box center [732, 151] width 96 height 24
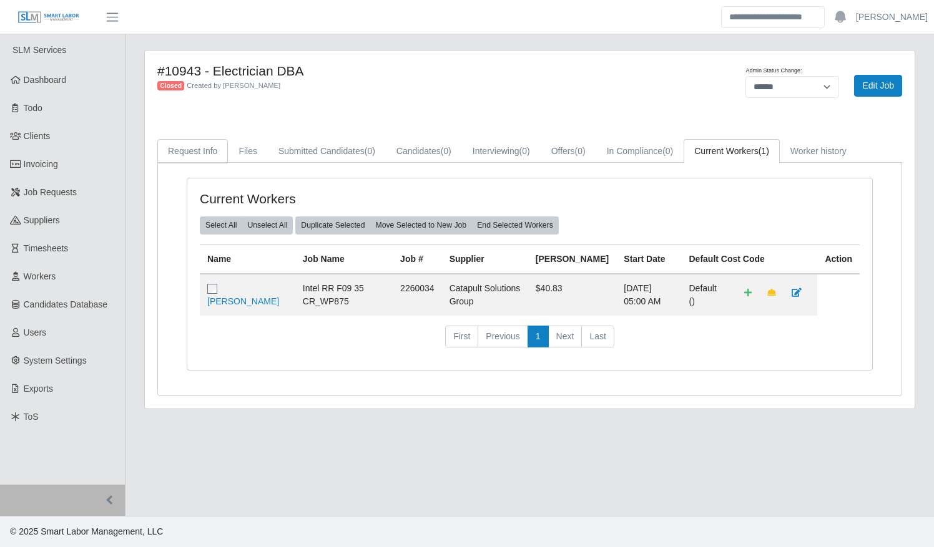
click at [185, 147] on link "Request Info" at bounding box center [192, 151] width 71 height 24
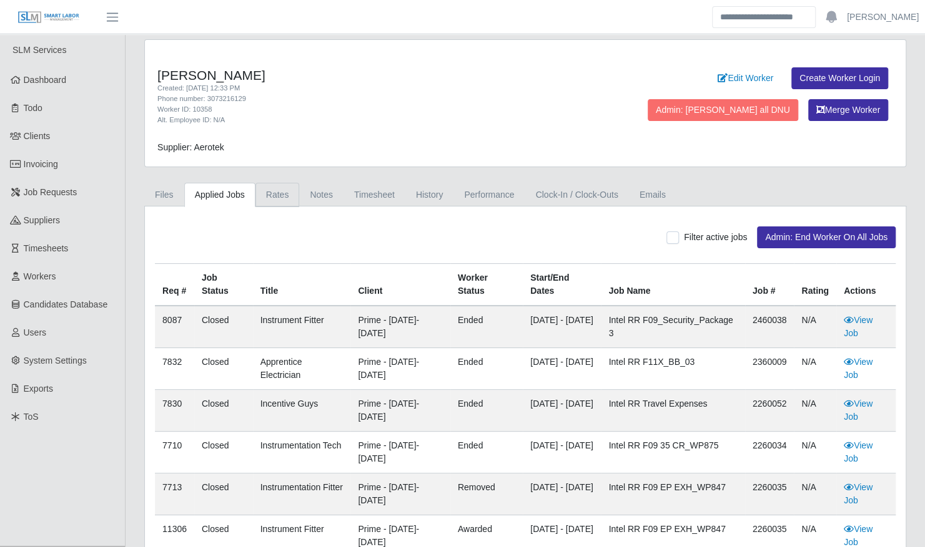
click at [272, 195] on link "Rates" at bounding box center [277, 195] width 44 height 24
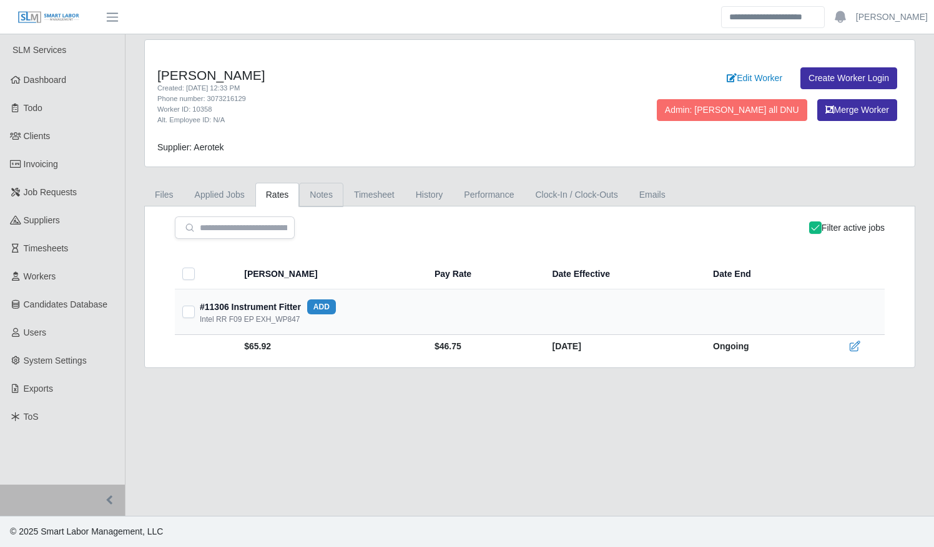
click at [327, 187] on link "Notes" at bounding box center [321, 195] width 44 height 24
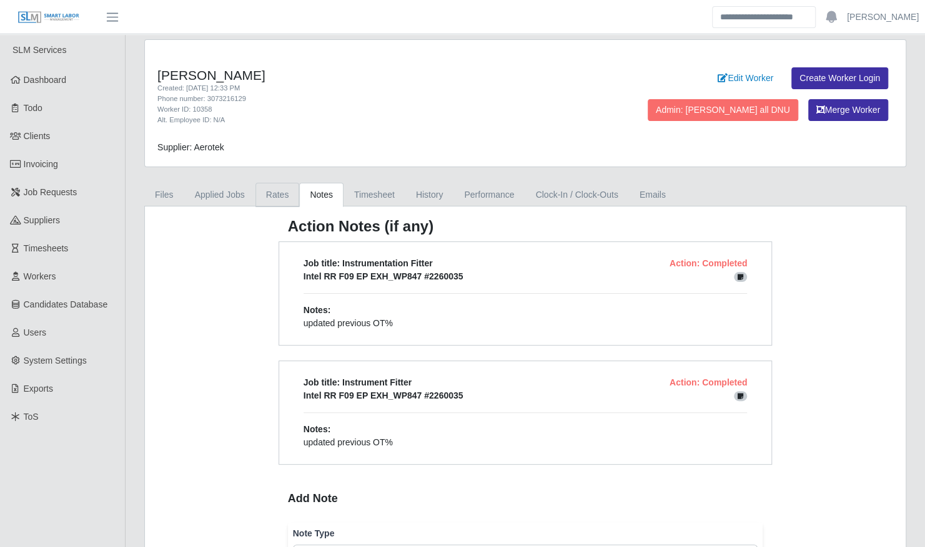
click at [276, 187] on link "Rates" at bounding box center [277, 195] width 44 height 24
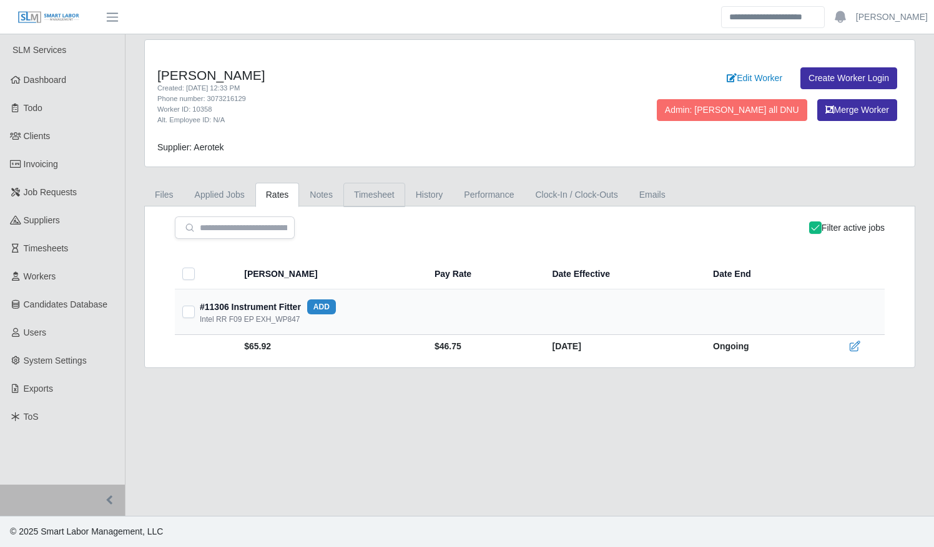
click at [376, 194] on link "Timesheet" at bounding box center [374, 195] width 62 height 24
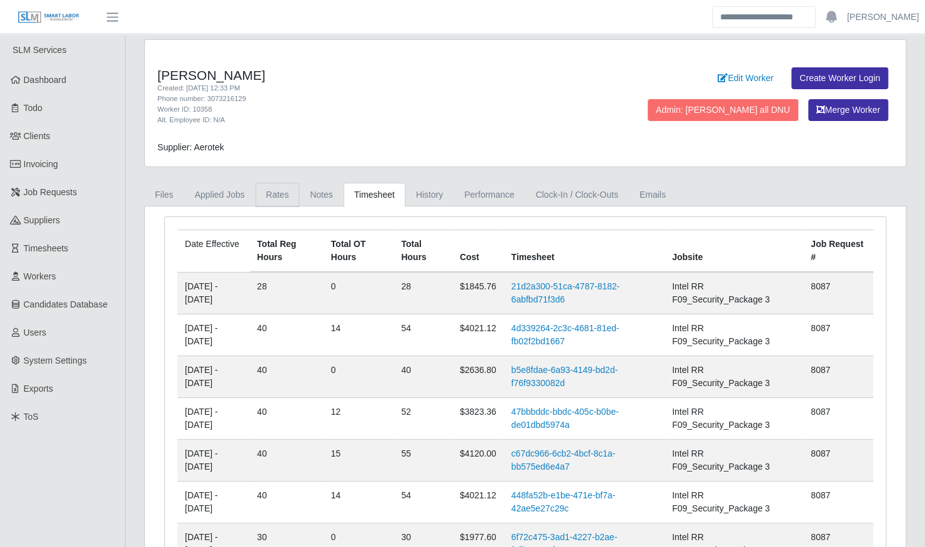
click at [273, 192] on link "Rates" at bounding box center [277, 195] width 44 height 24
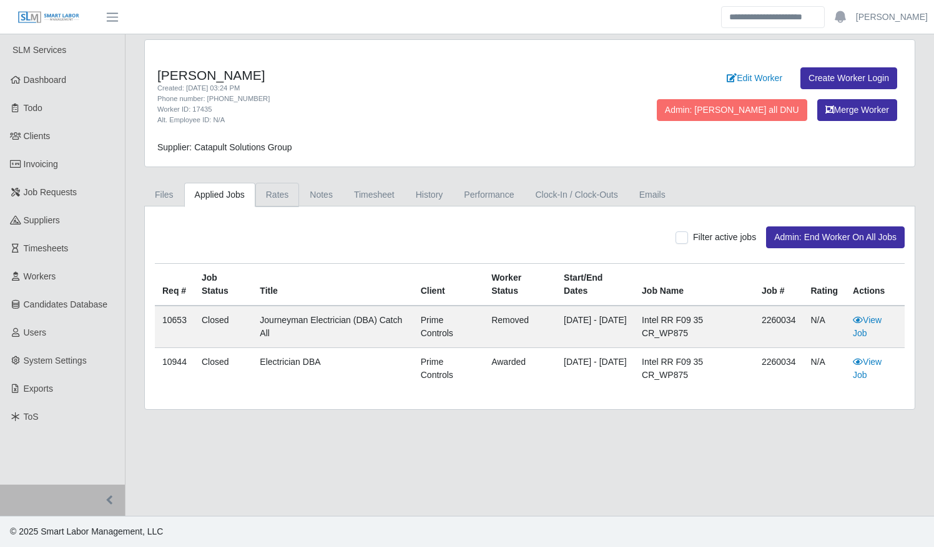
click at [280, 193] on link "Rates" at bounding box center [277, 195] width 44 height 24
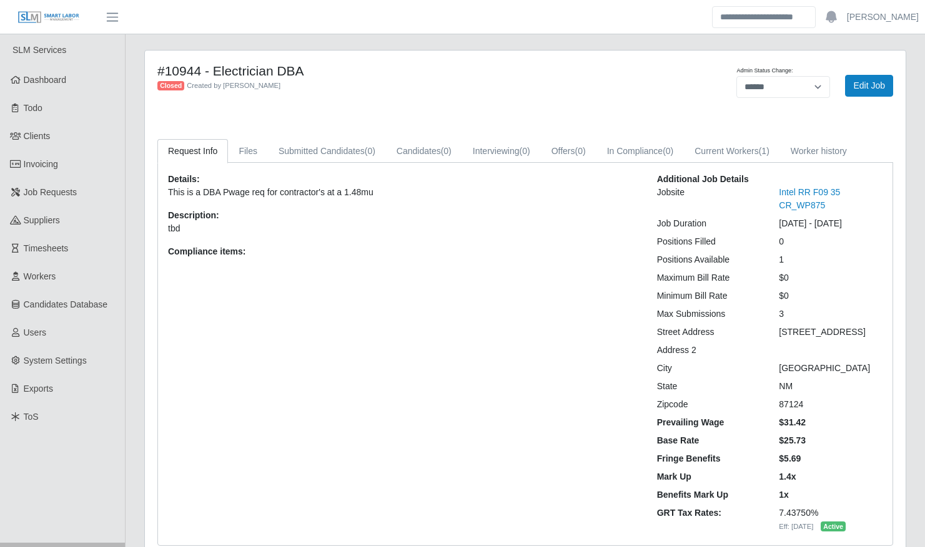
select select "******"
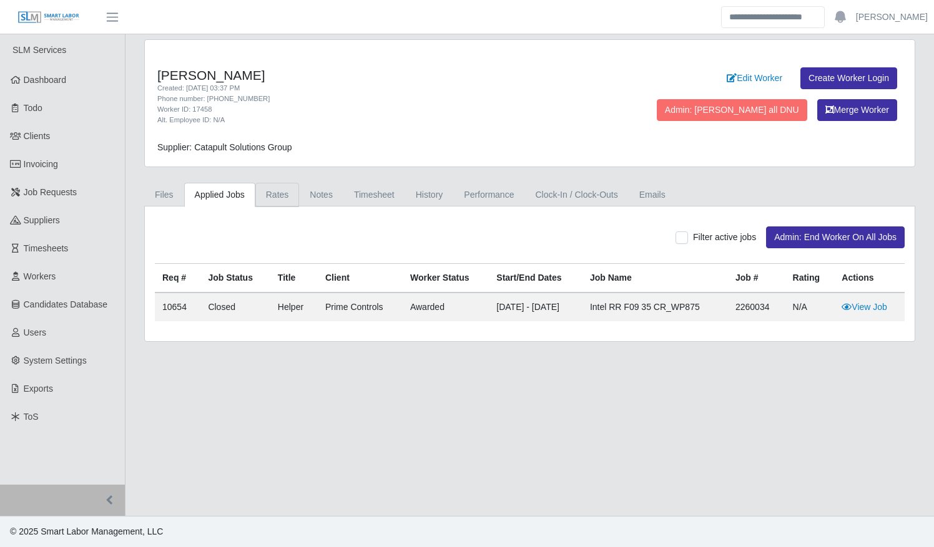
click at [264, 195] on link "Rates" at bounding box center [277, 195] width 44 height 24
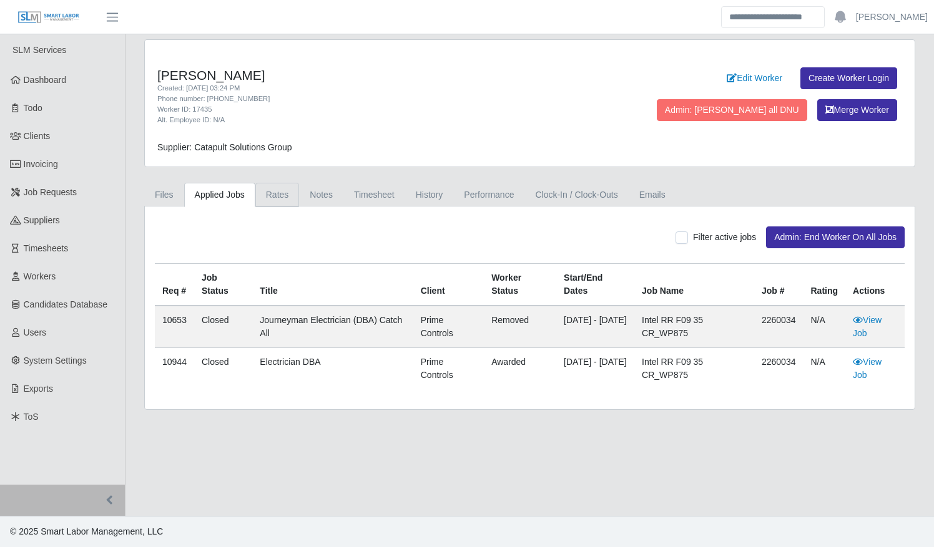
click at [270, 186] on link "Rates" at bounding box center [277, 195] width 44 height 24
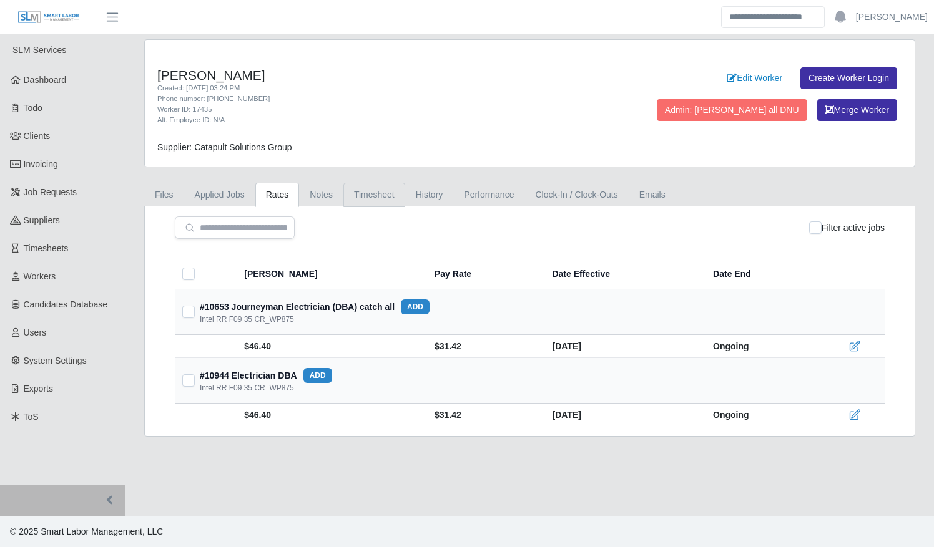
click at [389, 194] on link "Timesheet" at bounding box center [374, 195] width 62 height 24
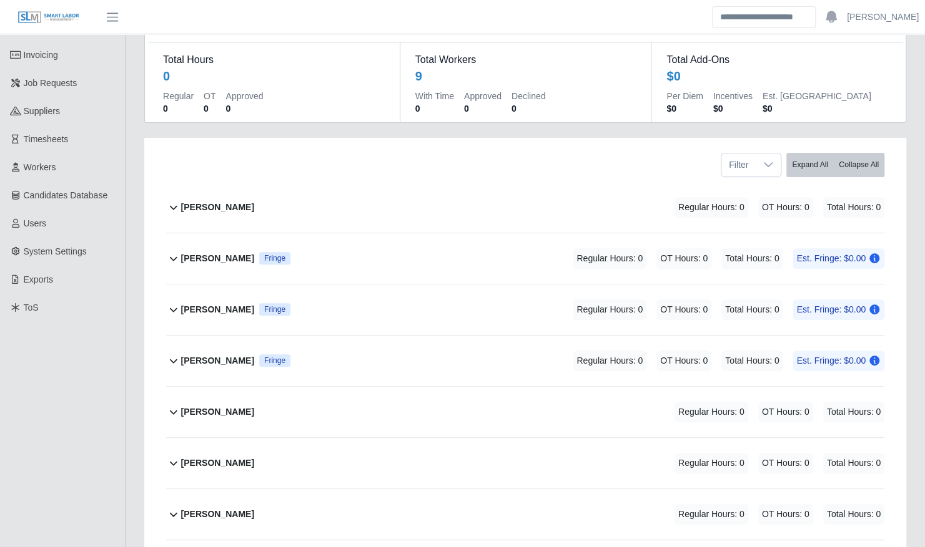
scroll to position [112, 0]
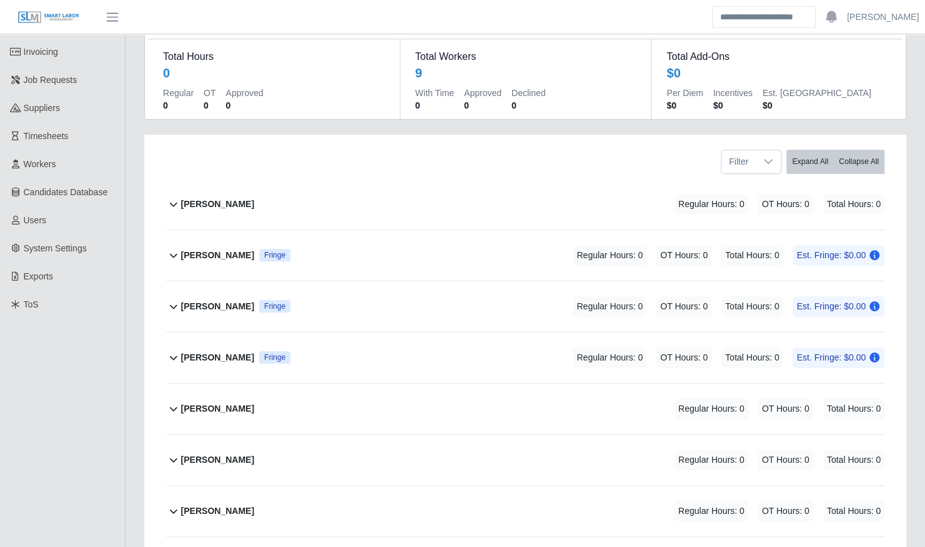
click at [198, 505] on b "[PERSON_NAME]" at bounding box center [217, 511] width 73 height 13
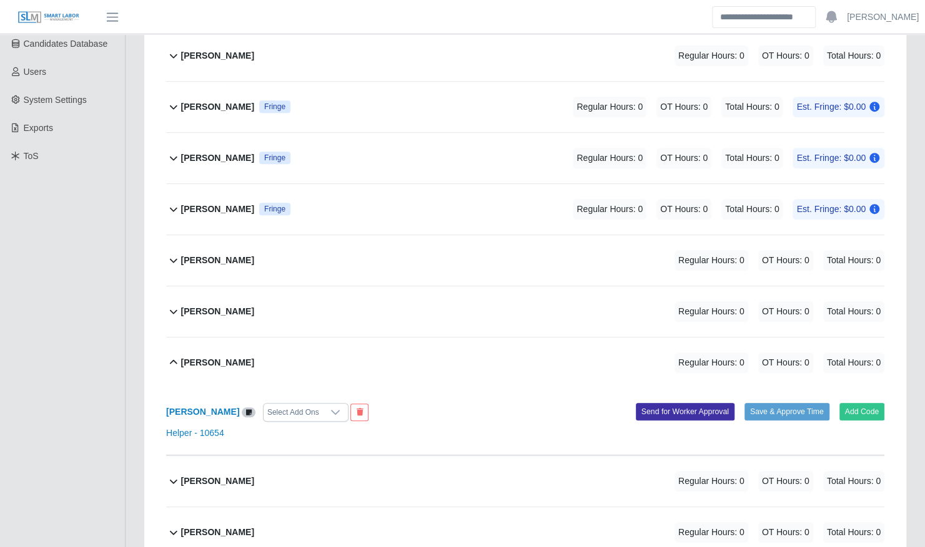
scroll to position [283, 0]
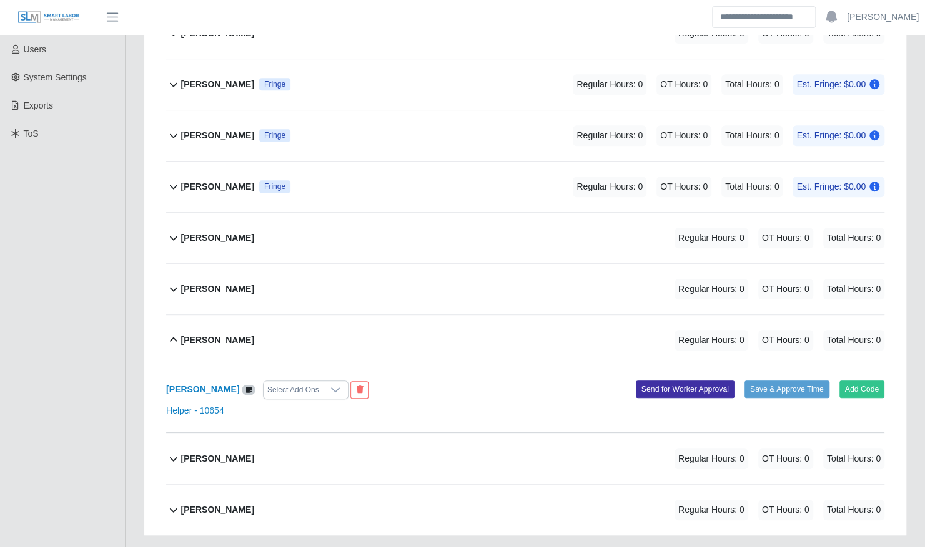
click at [131, 138] on div "Timesheet for 2260034 (Intel RR F09 35 CR_WP875) Week of [DATE] - [DATE] Specia…" at bounding box center [524, 182] width 799 height 831
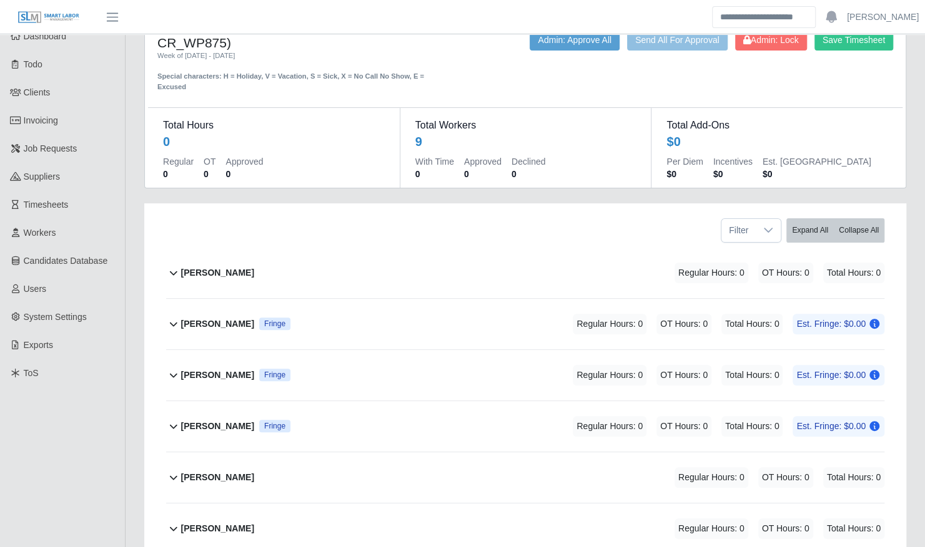
scroll to position [0, 0]
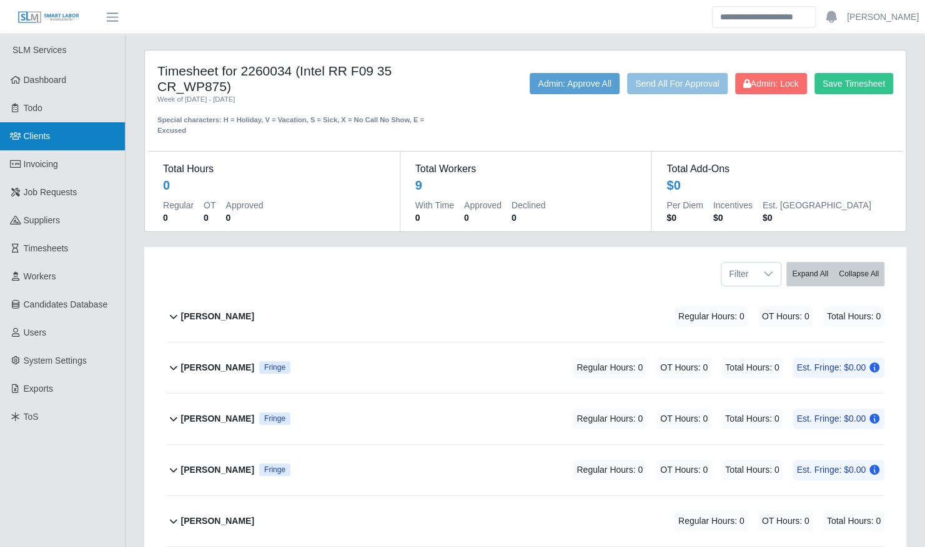
click at [62, 140] on link "Clients" at bounding box center [62, 136] width 125 height 28
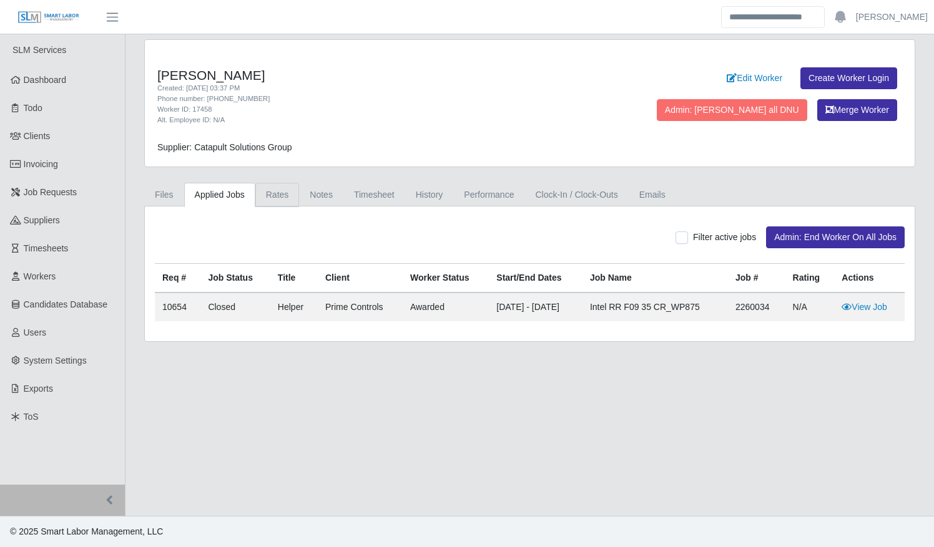
click at [270, 199] on link "Rates" at bounding box center [277, 195] width 44 height 24
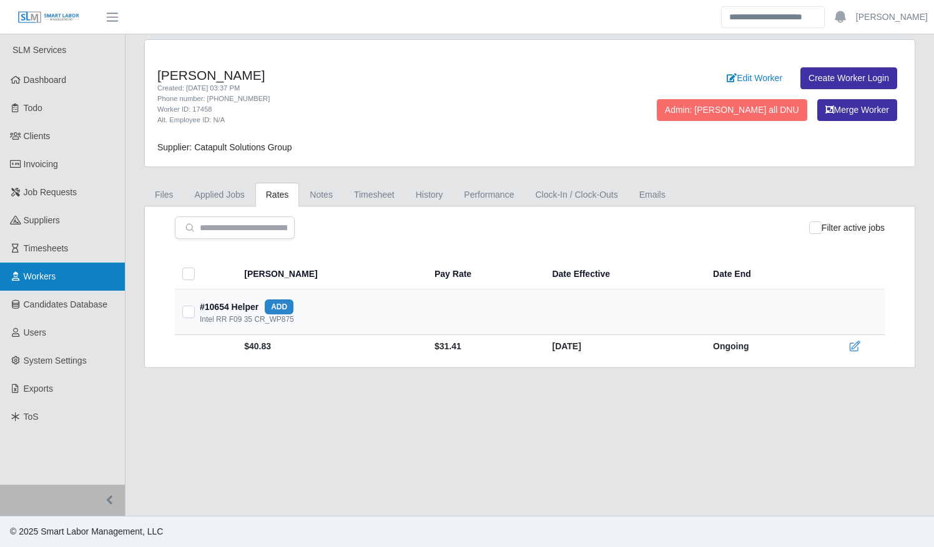
click at [37, 273] on span "Workers" at bounding box center [40, 277] width 32 height 10
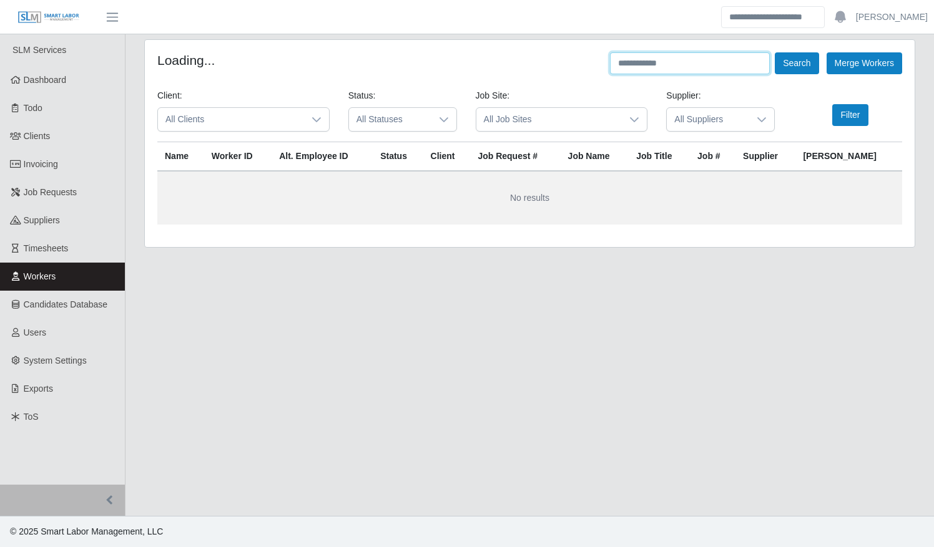
click at [662, 62] on input "text" at bounding box center [690, 63] width 160 height 22
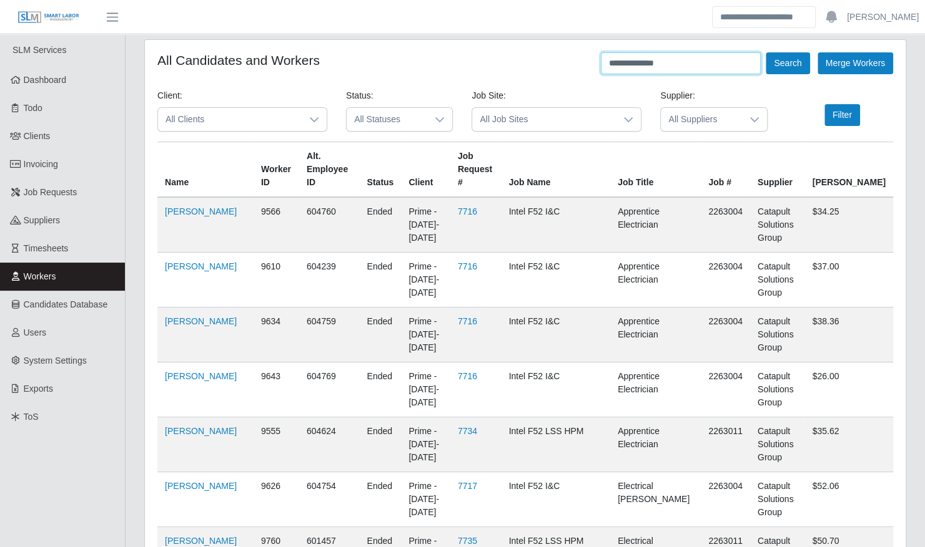
type input "**********"
click at [765, 52] on button "Search" at bounding box center [787, 63] width 44 height 22
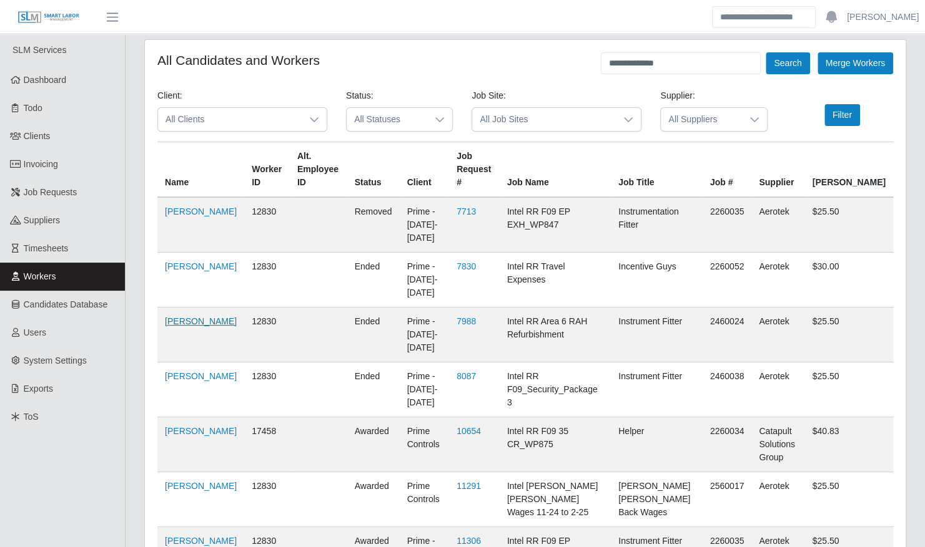
click at [180, 326] on link "Jordan Platero" at bounding box center [201, 321] width 72 height 10
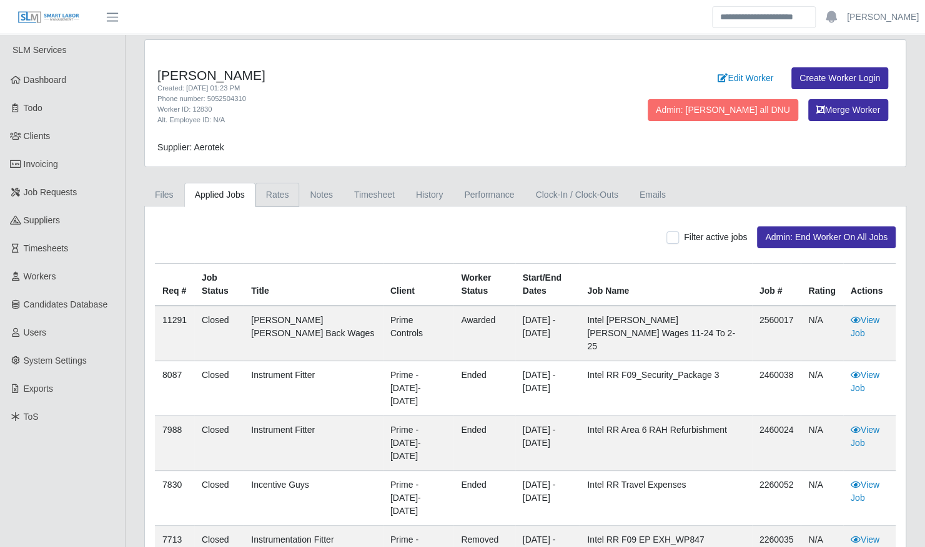
click at [276, 196] on link "Rates" at bounding box center [277, 195] width 44 height 24
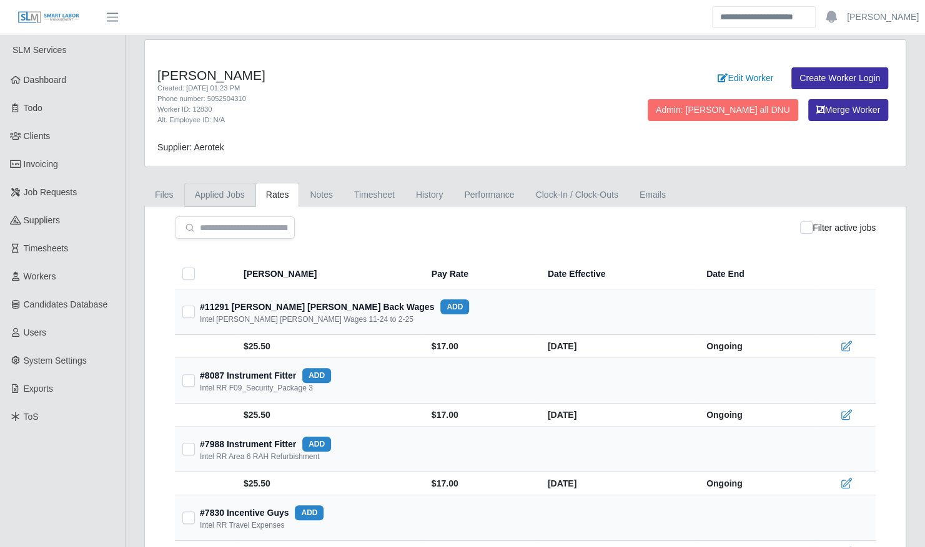
click at [225, 196] on link "Applied Jobs" at bounding box center [219, 195] width 71 height 24
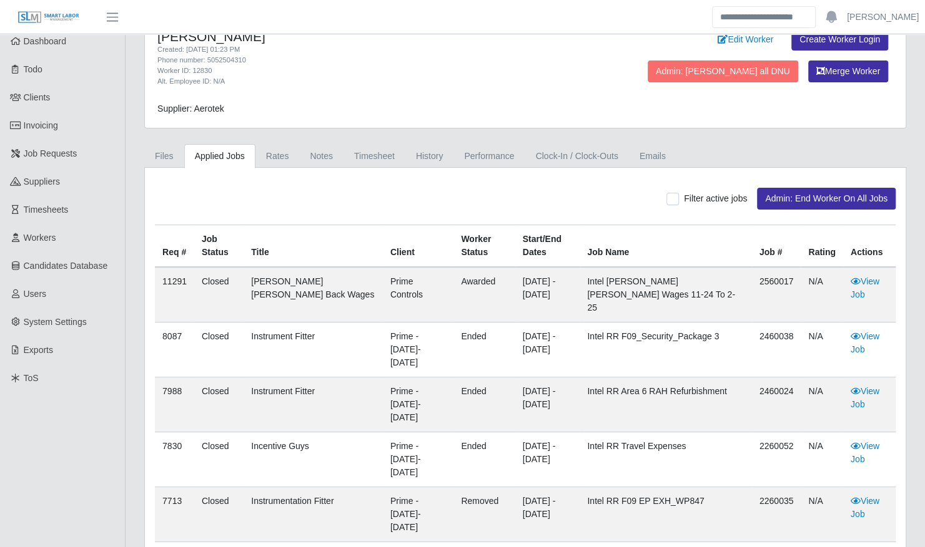
scroll to position [57, 0]
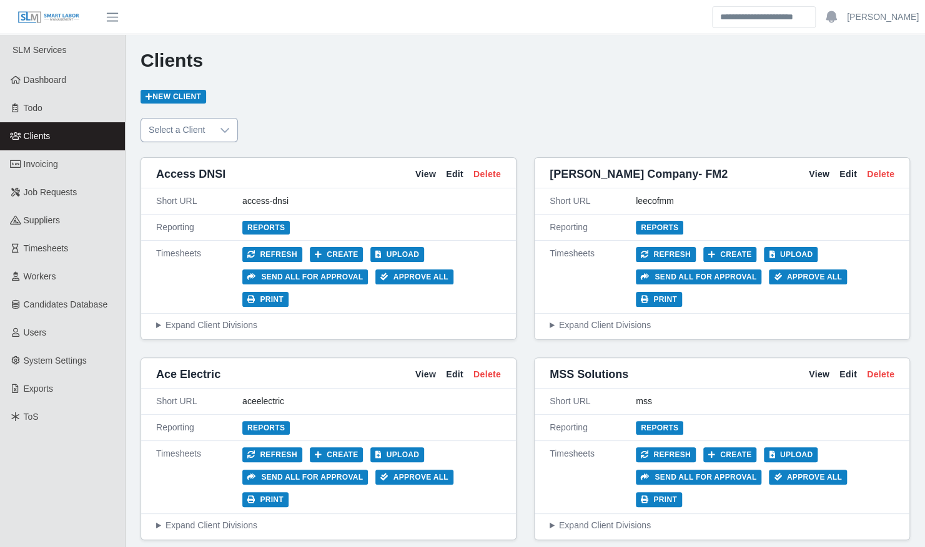
click at [216, 137] on div at bounding box center [224, 130] width 25 height 23
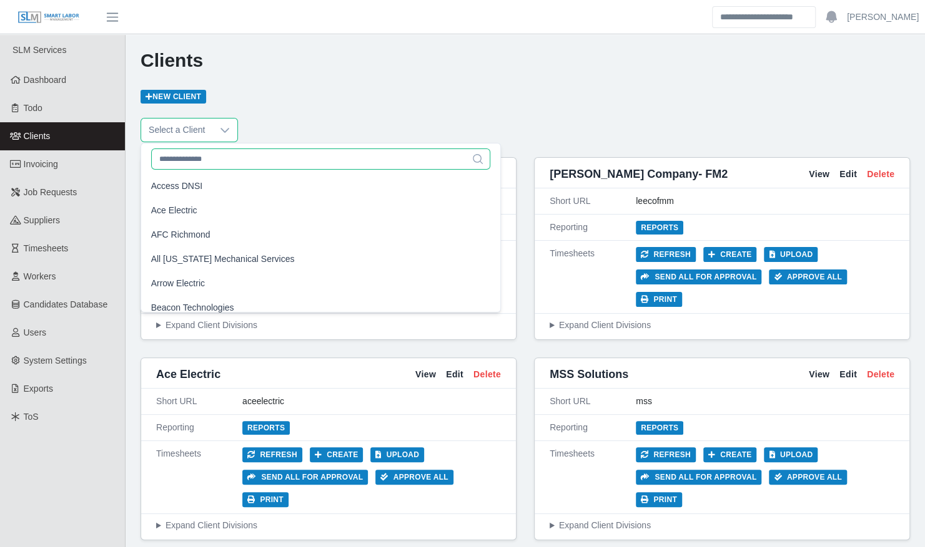
click at [220, 164] on input "text" at bounding box center [321, 159] width 340 height 21
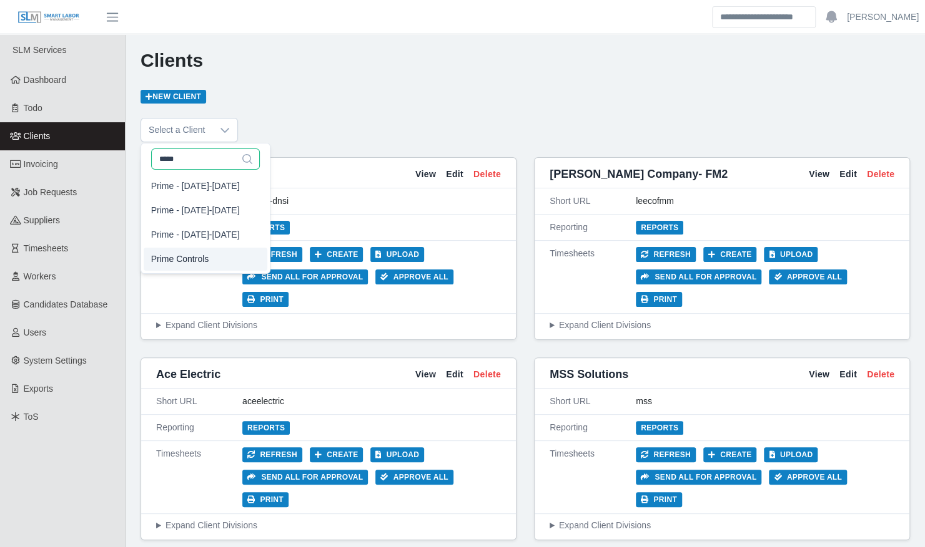
type input "*****"
click at [219, 257] on li "Prime Controls" at bounding box center [206, 259] width 124 height 23
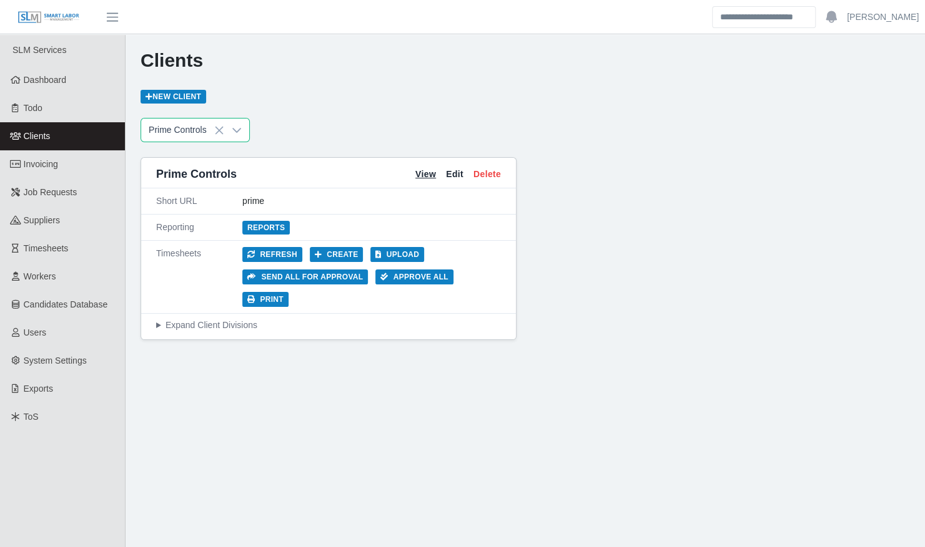
click at [423, 179] on link "View" at bounding box center [425, 174] width 21 height 13
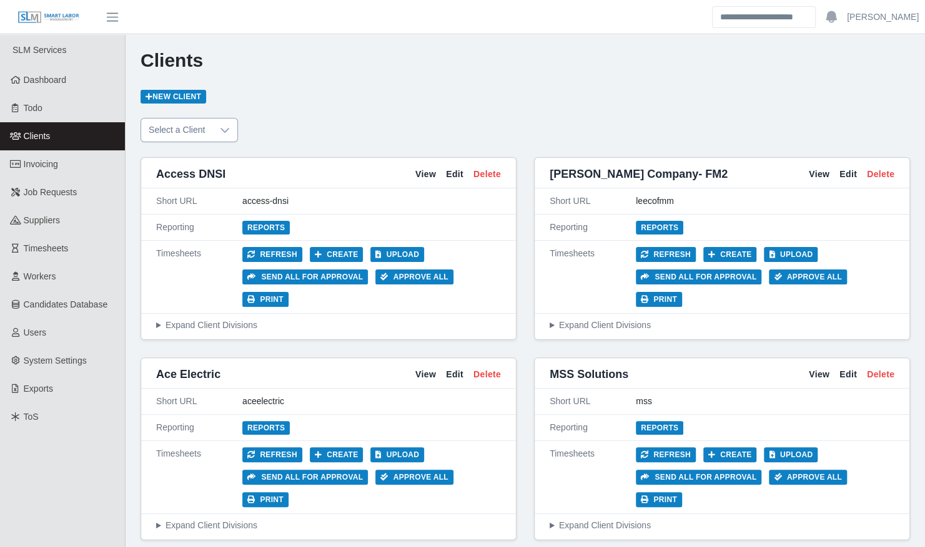
click at [220, 132] on icon at bounding box center [225, 130] width 10 height 10
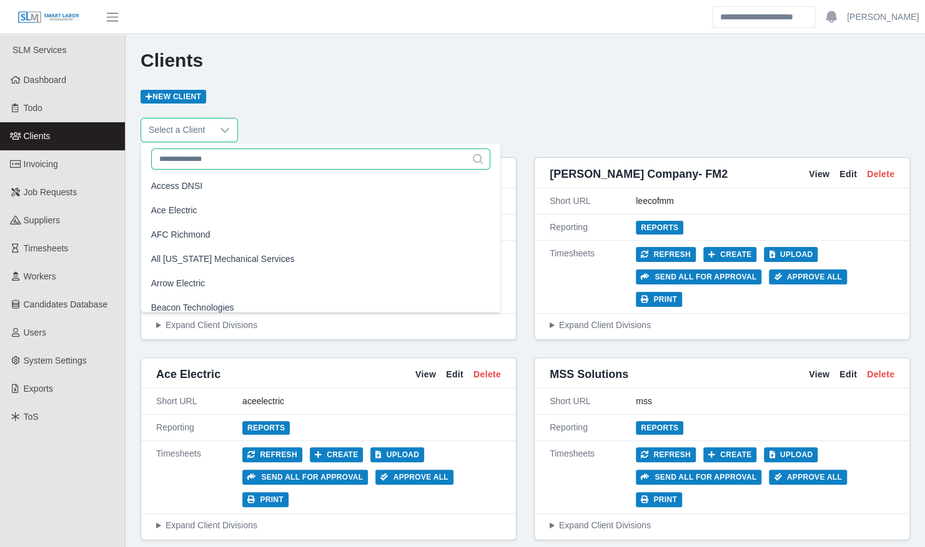
click at [211, 169] on input "text" at bounding box center [321, 159] width 340 height 21
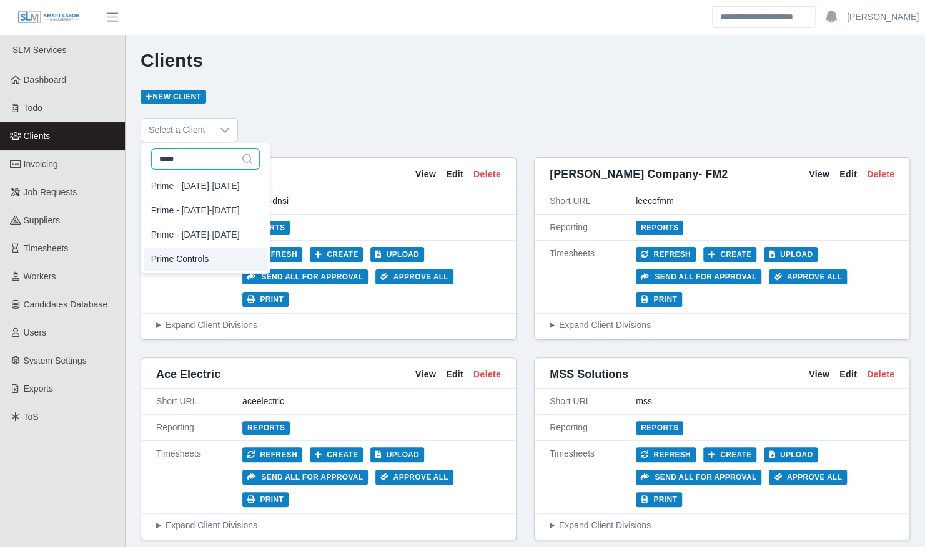
type input "*****"
click at [212, 258] on li "Prime Controls" at bounding box center [206, 259] width 124 height 23
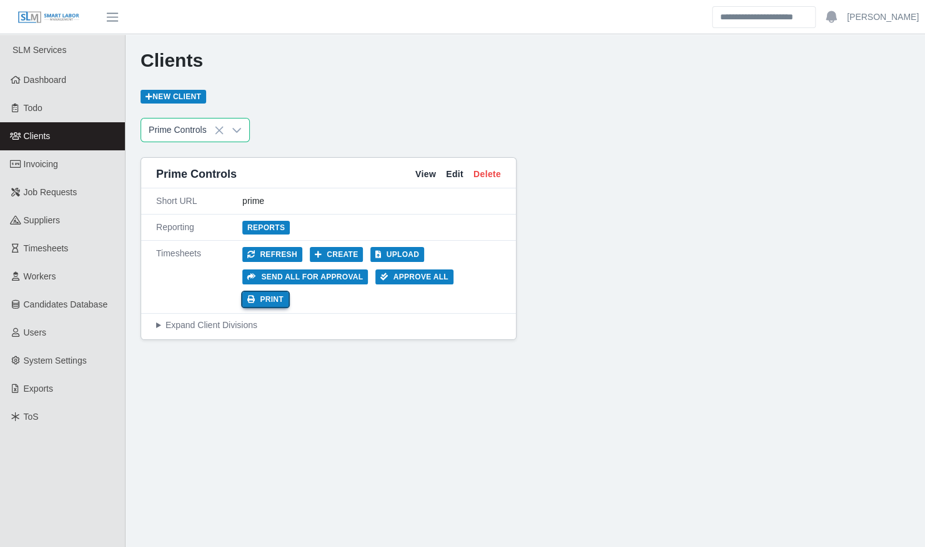
click at [288, 292] on button "Print" at bounding box center [265, 299] width 46 height 15
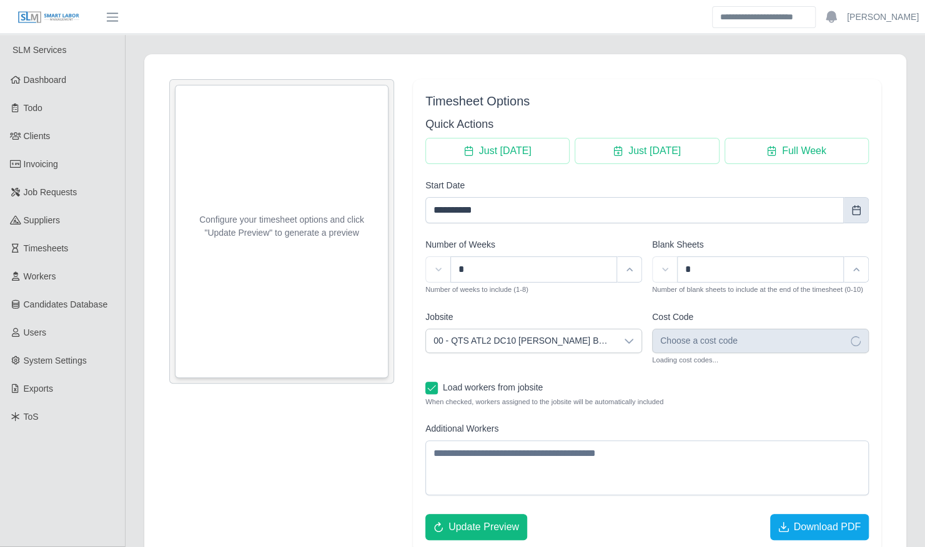
click at [854, 209] on icon "Choose Date" at bounding box center [855, 210] width 8 height 10
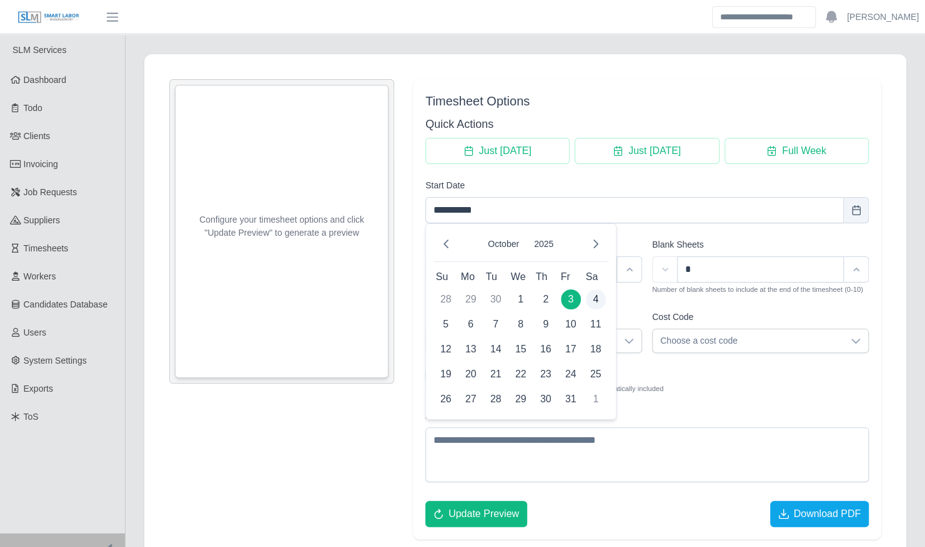
click at [597, 300] on span "4" at bounding box center [596, 300] width 20 height 20
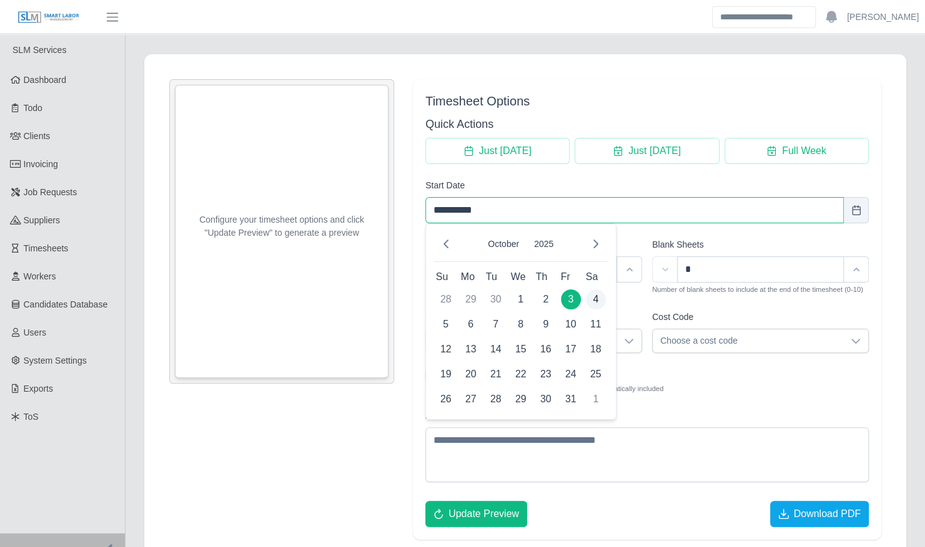
type input "**********"
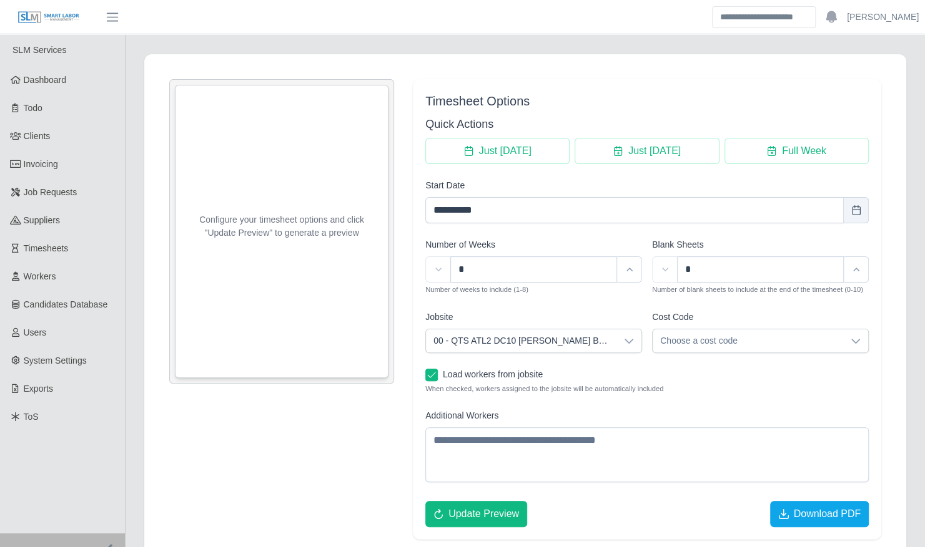
click at [625, 343] on icon at bounding box center [629, 341] width 10 height 10
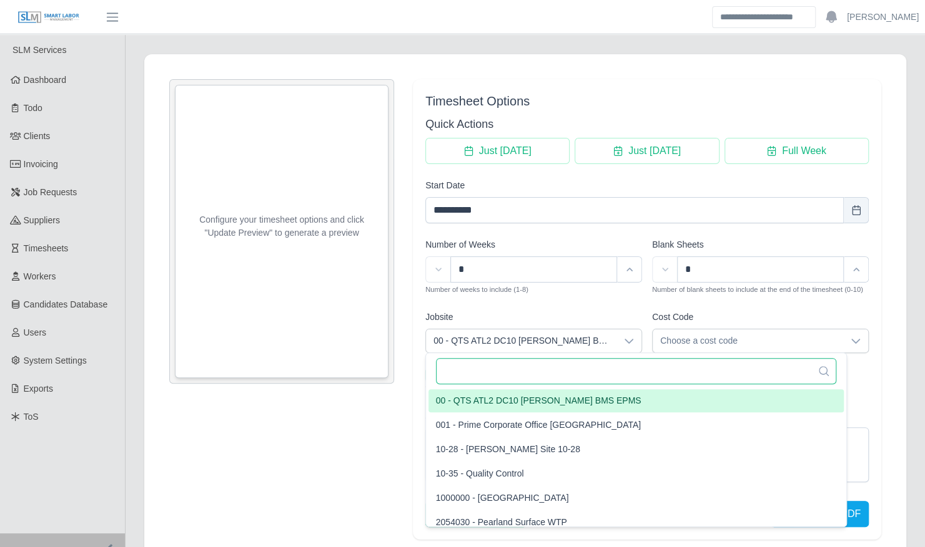
click at [538, 374] on input "text" at bounding box center [636, 371] width 400 height 26
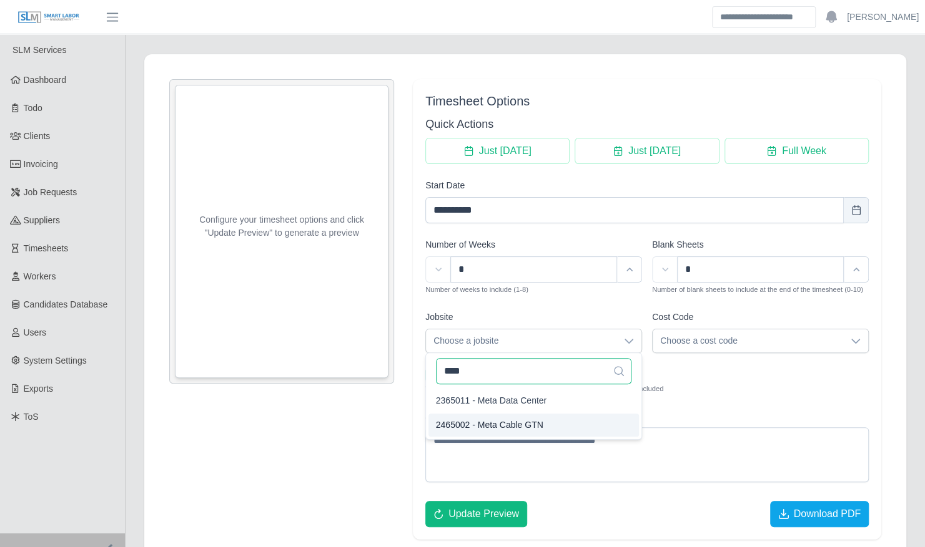
type input "****"
click at [536, 424] on span "2465002 - Meta Cable GTN" at bounding box center [489, 425] width 107 height 13
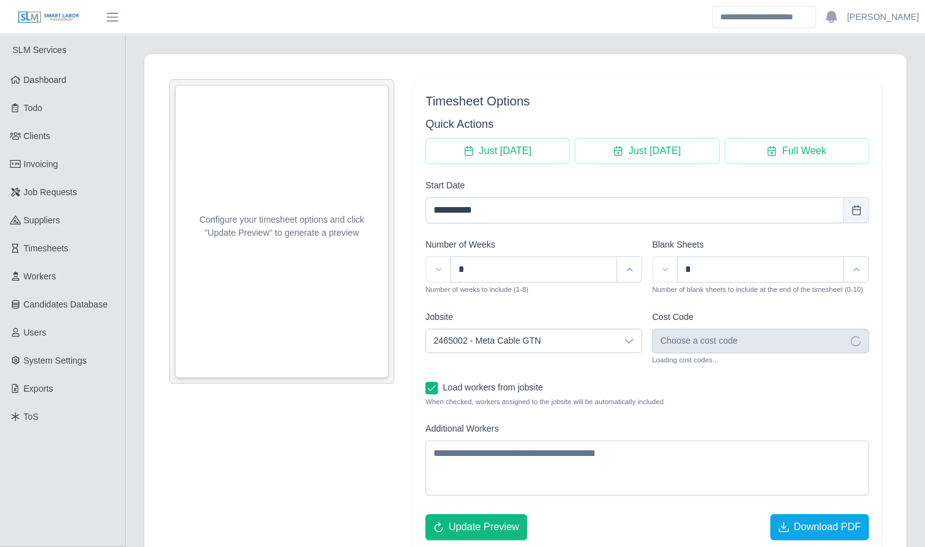
click at [742, 345] on div "Cost Code Choose a cost code Loading cost codes..." at bounding box center [760, 339] width 217 height 56
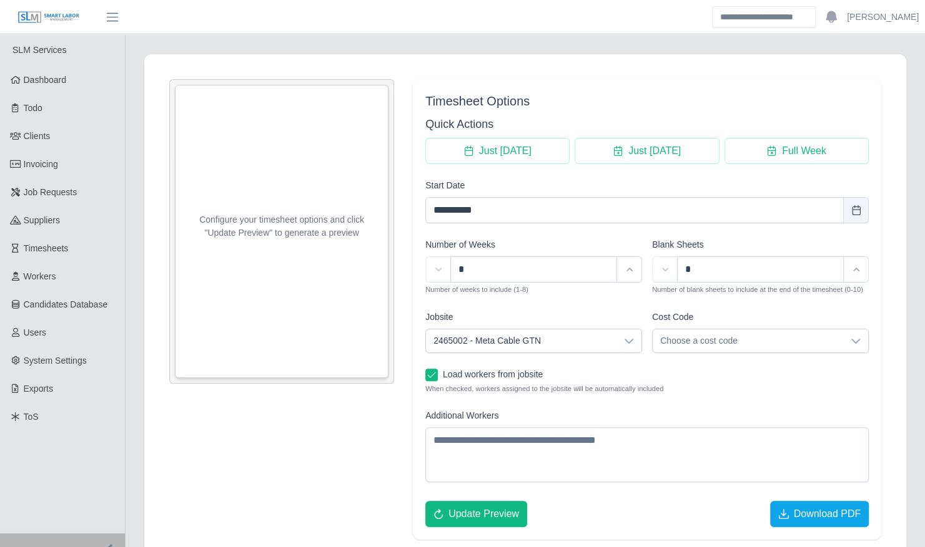
click at [742, 345] on span "Choose a cost code" at bounding box center [747, 341] width 190 height 23
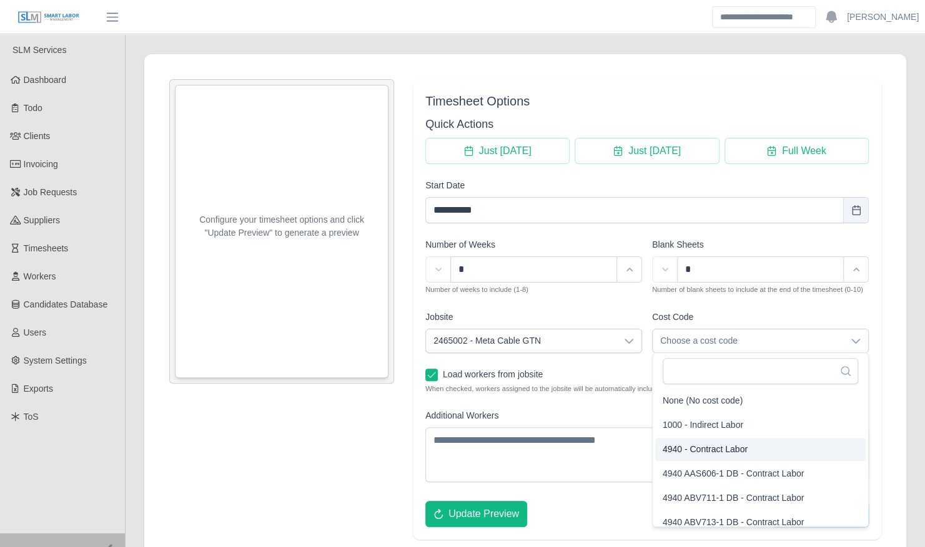
click at [734, 445] on span "4940 - Contract Labor" at bounding box center [704, 449] width 85 height 13
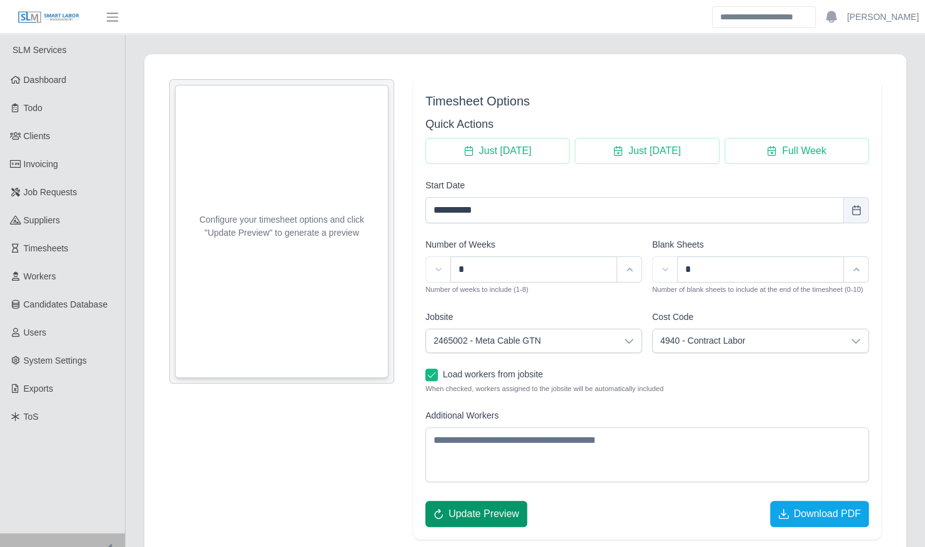
click at [469, 517] on span "Update Preview" at bounding box center [483, 514] width 71 height 15
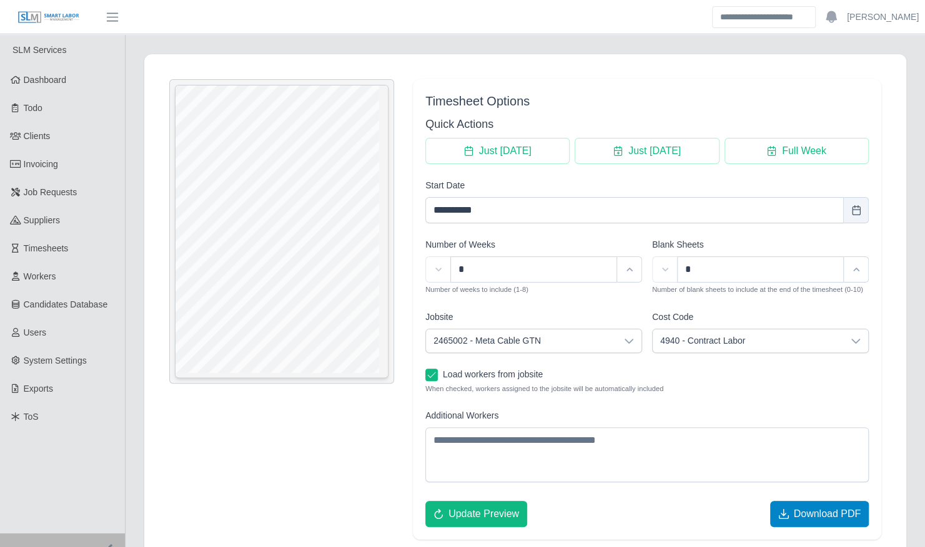
click at [817, 508] on span "Download PDF" at bounding box center [826, 514] width 67 height 15
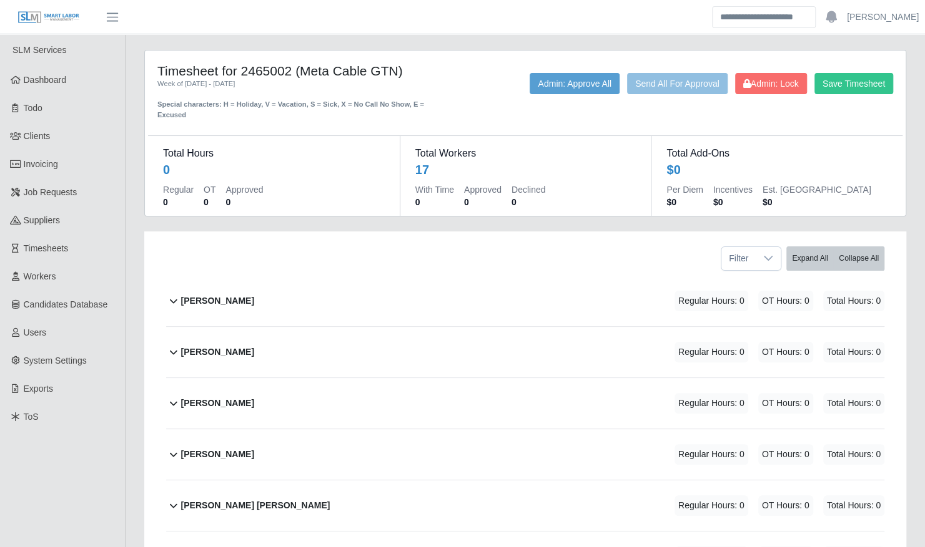
click at [766, 291] on span "OT Hours: 0" at bounding box center [785, 301] width 55 height 21
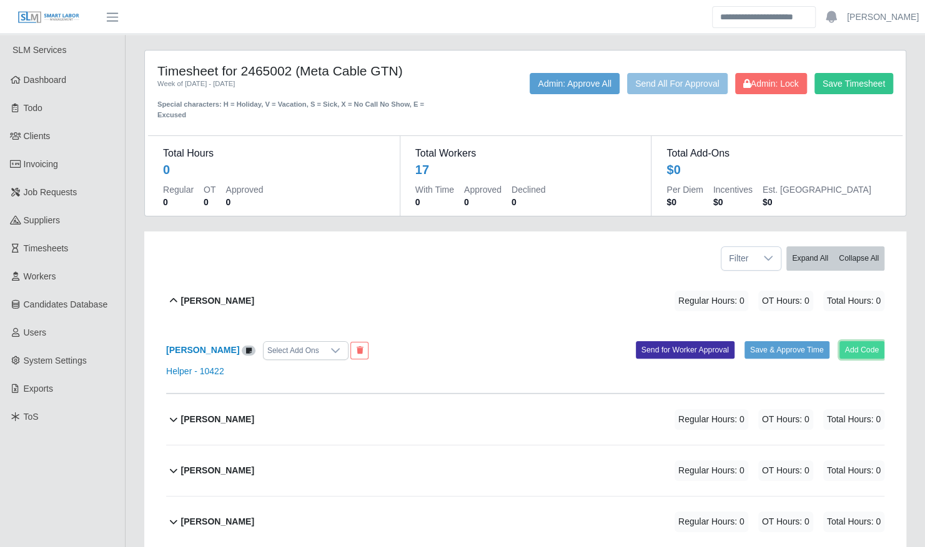
click at [860, 341] on button "Add Code" at bounding box center [862, 349] width 46 height 17
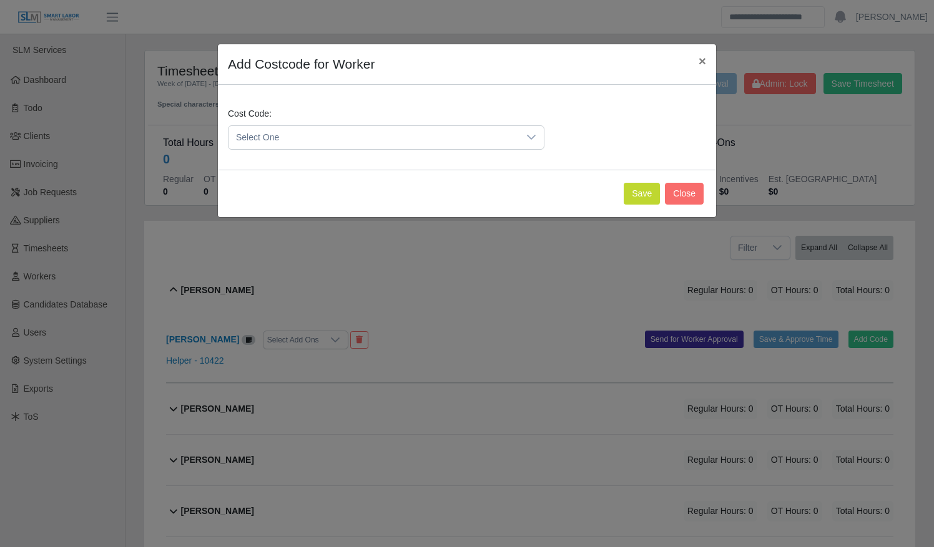
click at [386, 135] on span "Select One" at bounding box center [373, 137] width 290 height 23
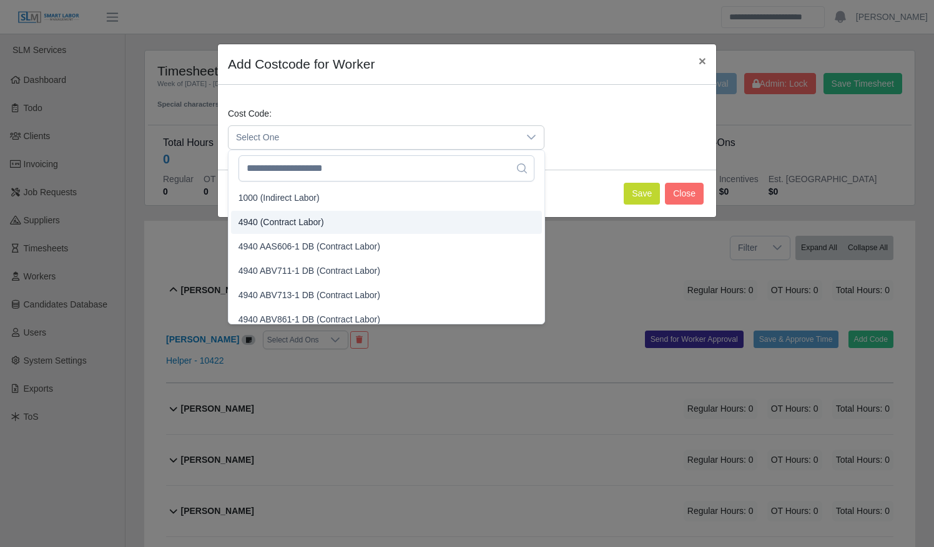
click at [366, 218] on li "4940 (Contract Labor)" at bounding box center [386, 222] width 311 height 23
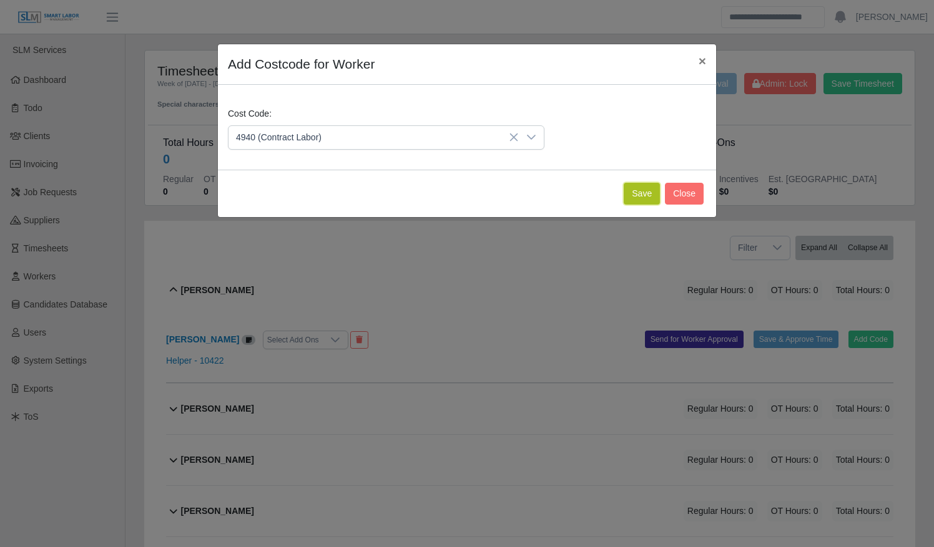
click at [640, 189] on button "Save" at bounding box center [642, 194] width 36 height 22
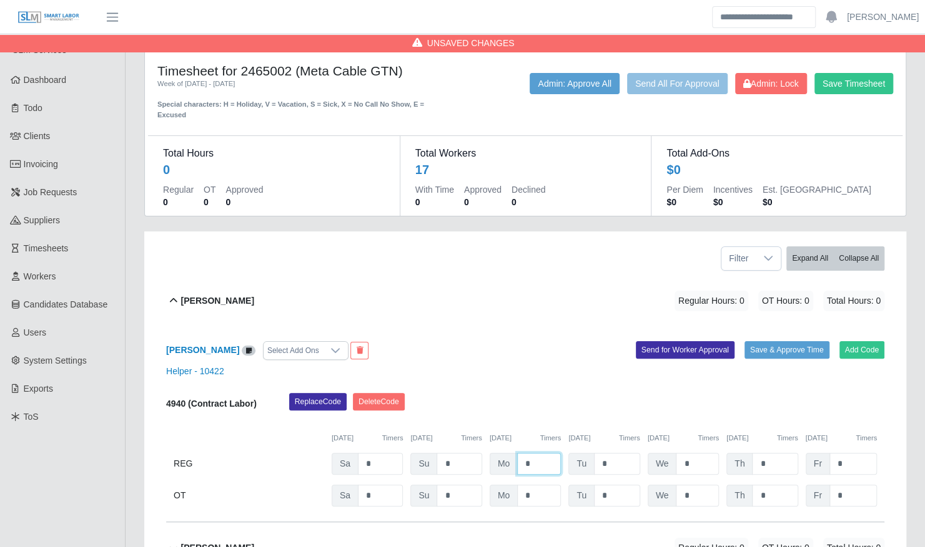
click at [520, 453] on input "*" at bounding box center [539, 464] width 44 height 22
type input "**"
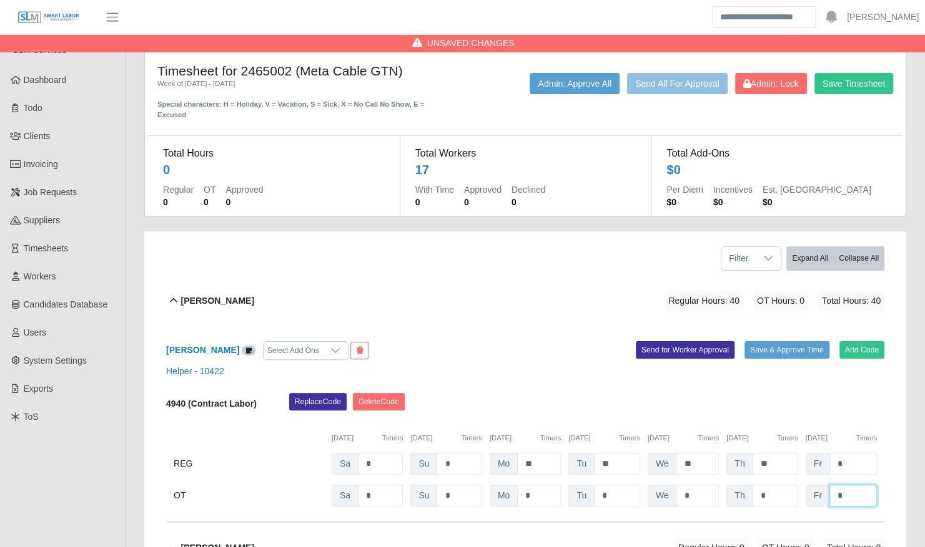
type input "*"
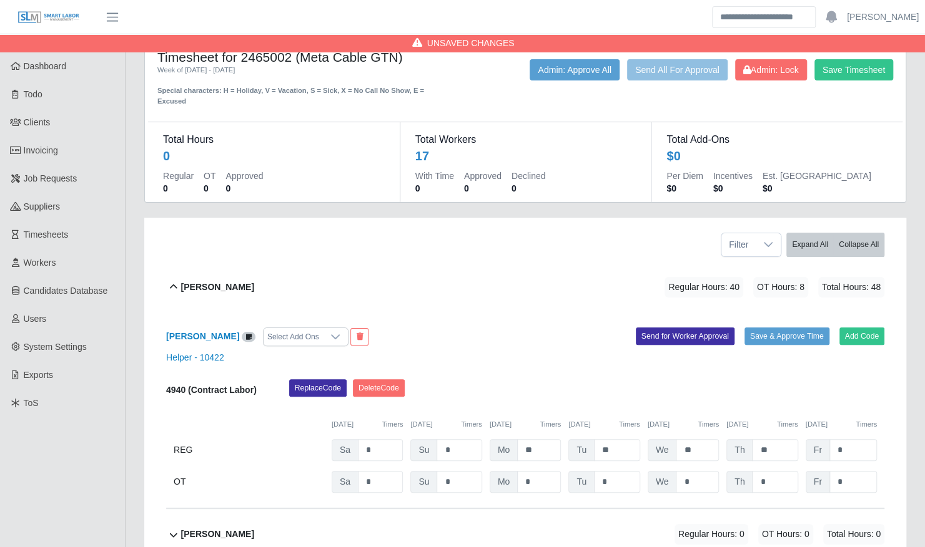
click at [488, 285] on div "Alberto Martell Regular Hours: 40 OT Hours: 8 Total Hours: 48" at bounding box center [532, 287] width 703 height 51
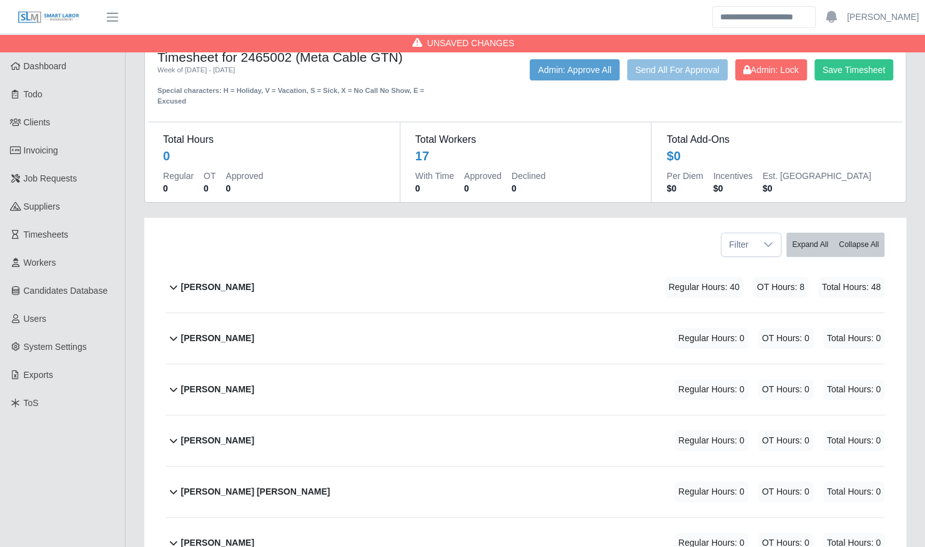
click at [328, 327] on div "Andres Garza Regular Hours: 0 OT Hours: 0 Total Hours: 0" at bounding box center [532, 338] width 703 height 51
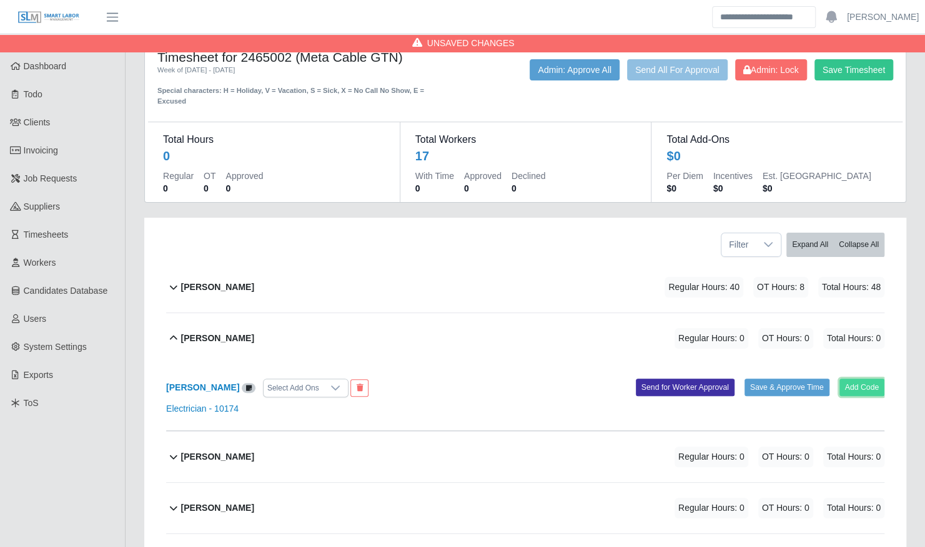
click at [843, 379] on button "Add Code" at bounding box center [862, 387] width 46 height 17
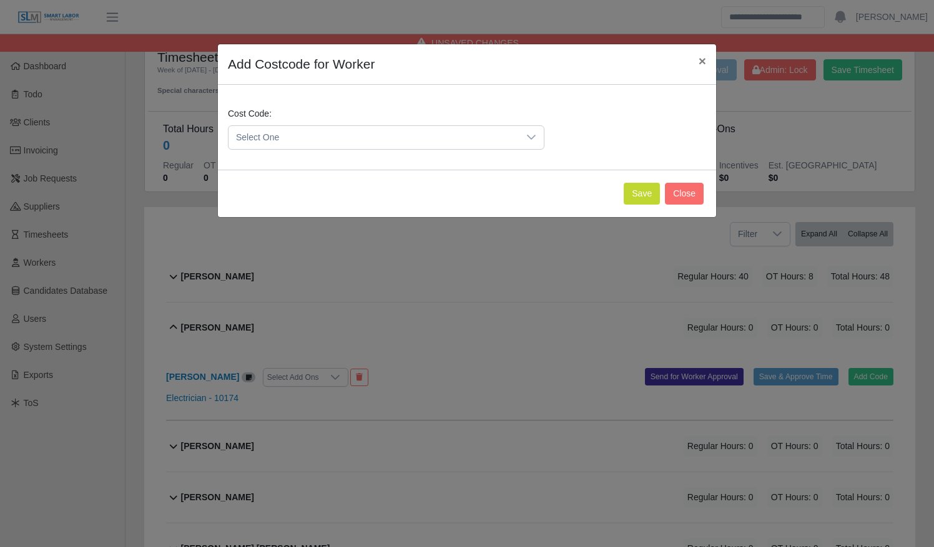
click at [491, 142] on span "Select One" at bounding box center [373, 137] width 290 height 23
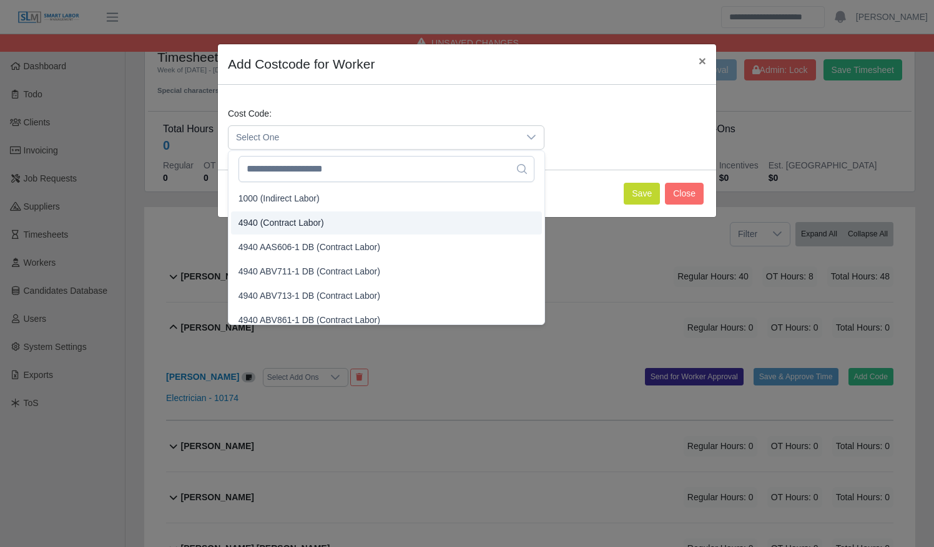
click at [438, 220] on li "4940 (Contract Labor)" at bounding box center [386, 223] width 311 height 23
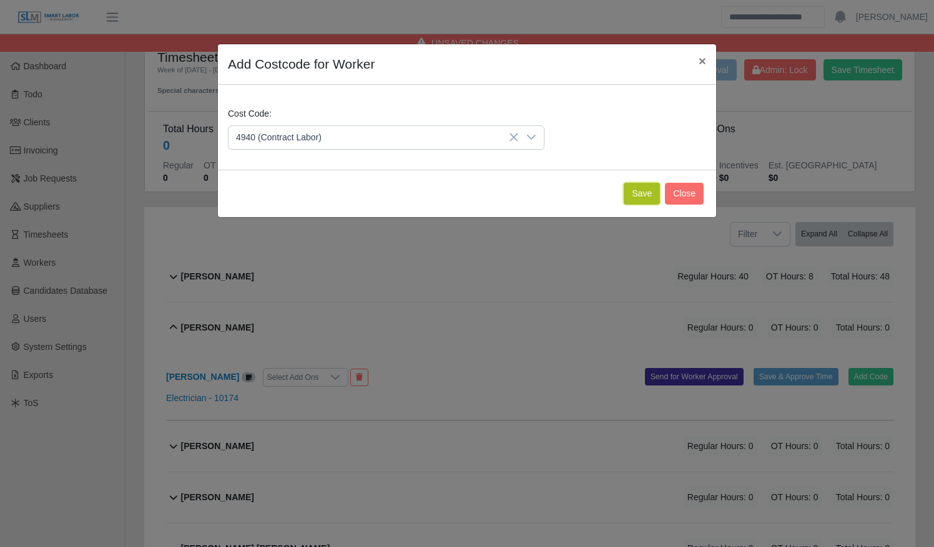
click at [638, 201] on button "Save" at bounding box center [642, 194] width 36 height 22
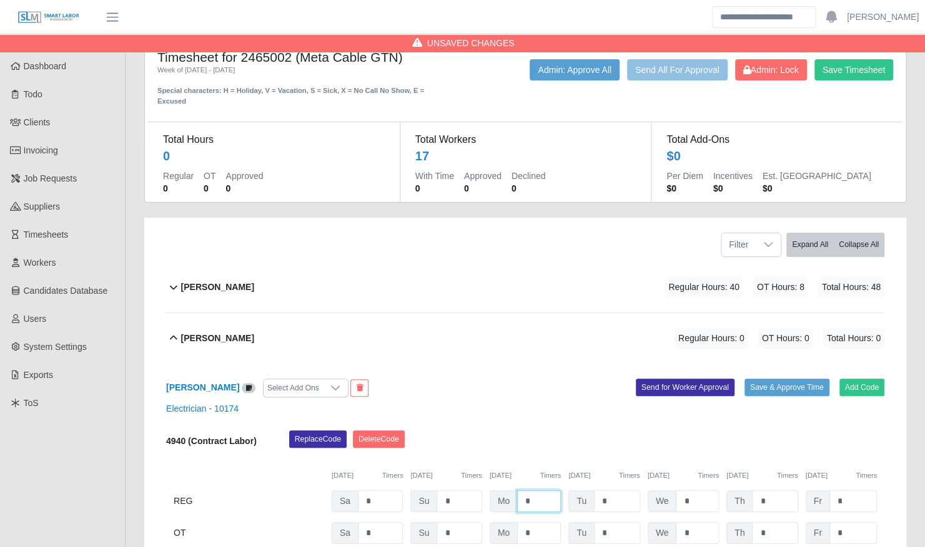
click at [518, 491] on input "*" at bounding box center [539, 502] width 44 height 22
type input "**"
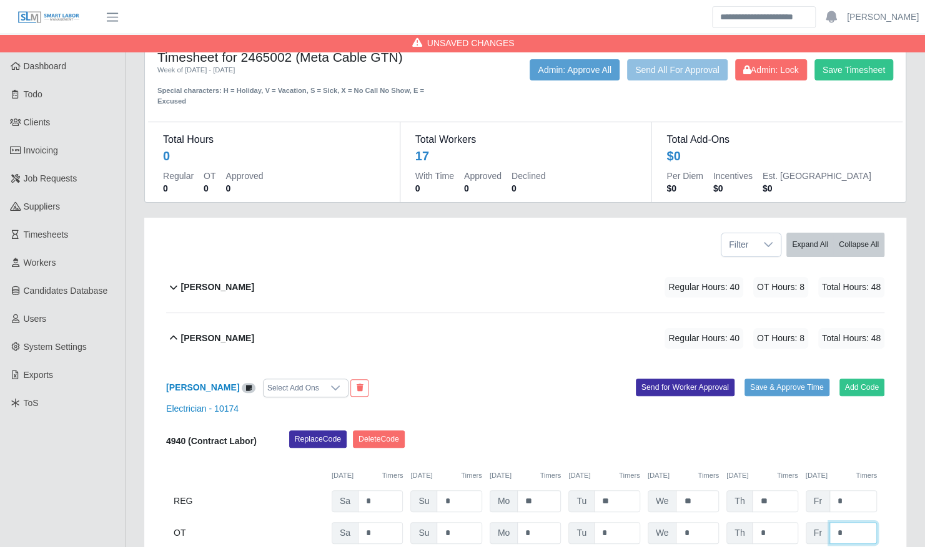
type input "*"
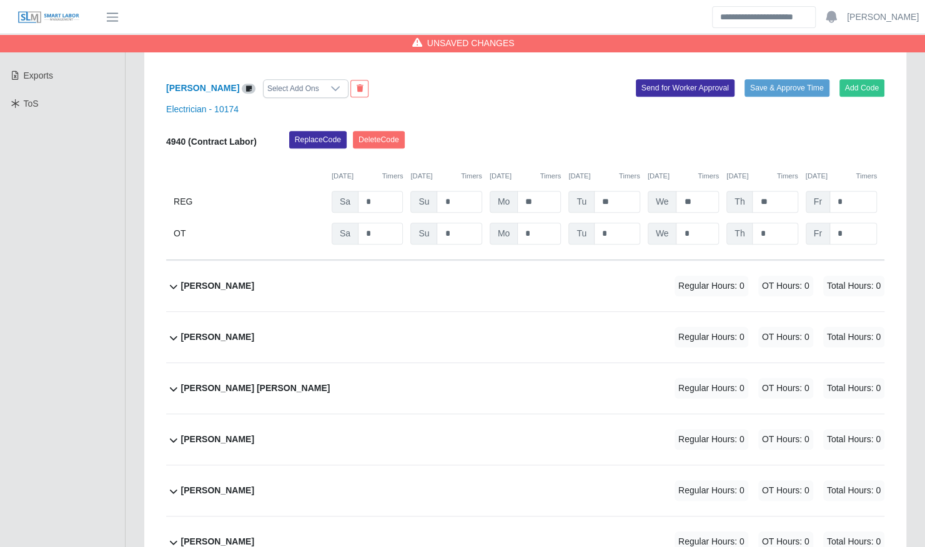
click at [760, 276] on span "OT Hours: 0" at bounding box center [785, 286] width 55 height 21
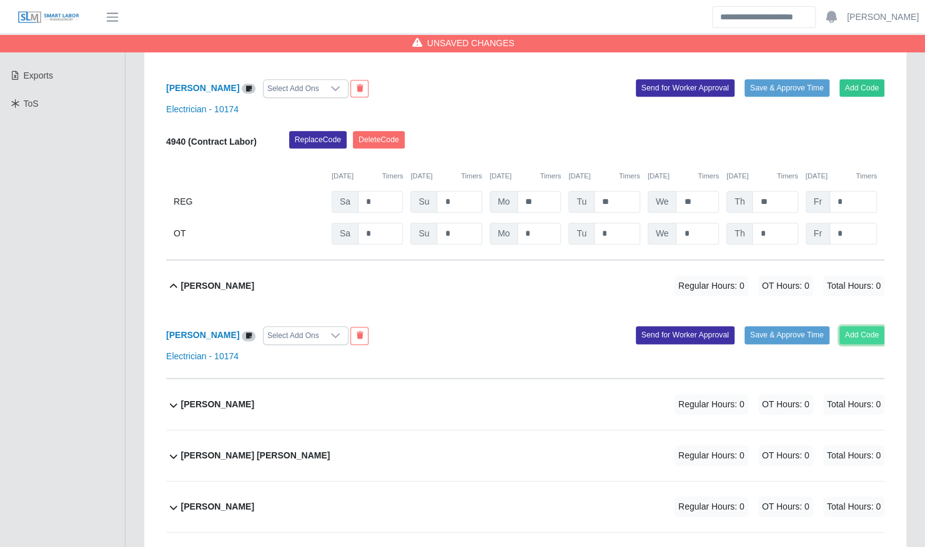
click at [870, 326] on button "Add Code" at bounding box center [862, 334] width 46 height 17
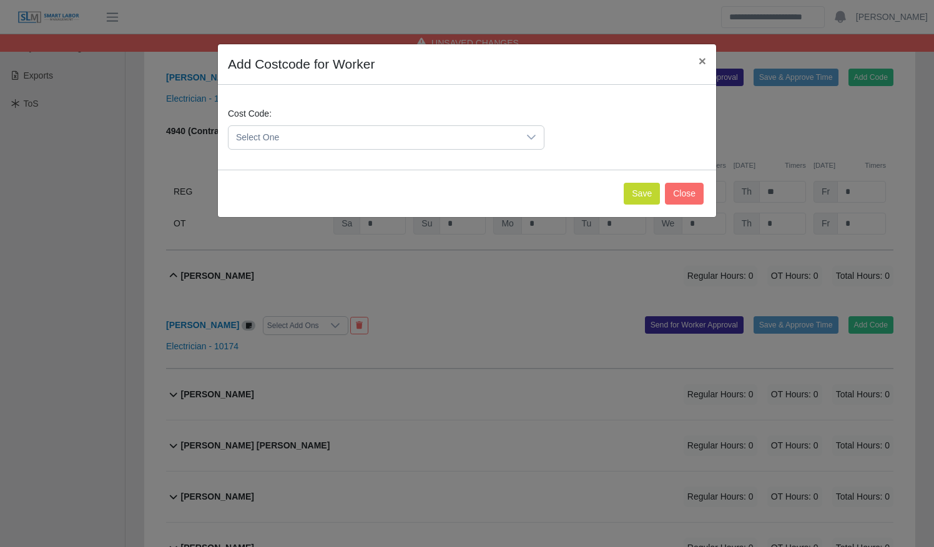
click at [492, 140] on span "Select One" at bounding box center [373, 137] width 290 height 23
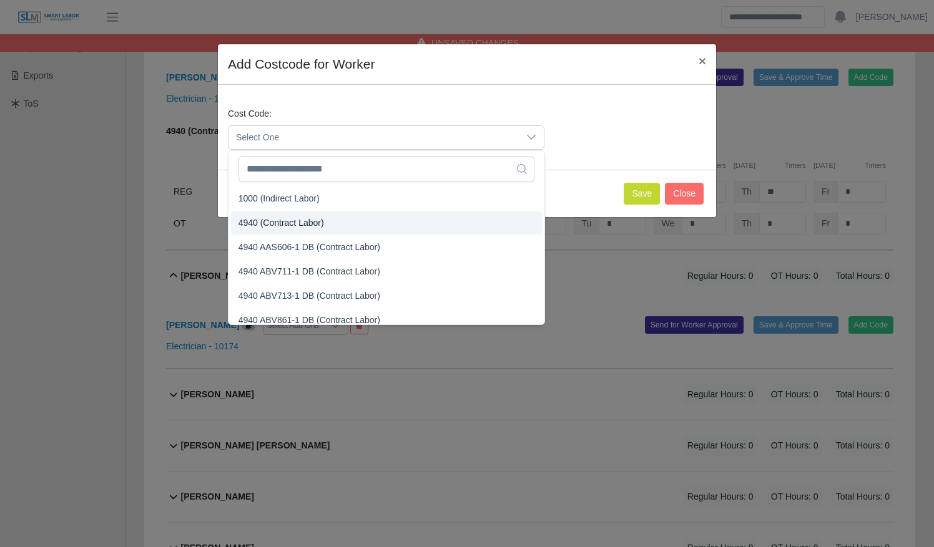
click at [438, 216] on li "4940 (Contract Labor)" at bounding box center [386, 223] width 311 height 23
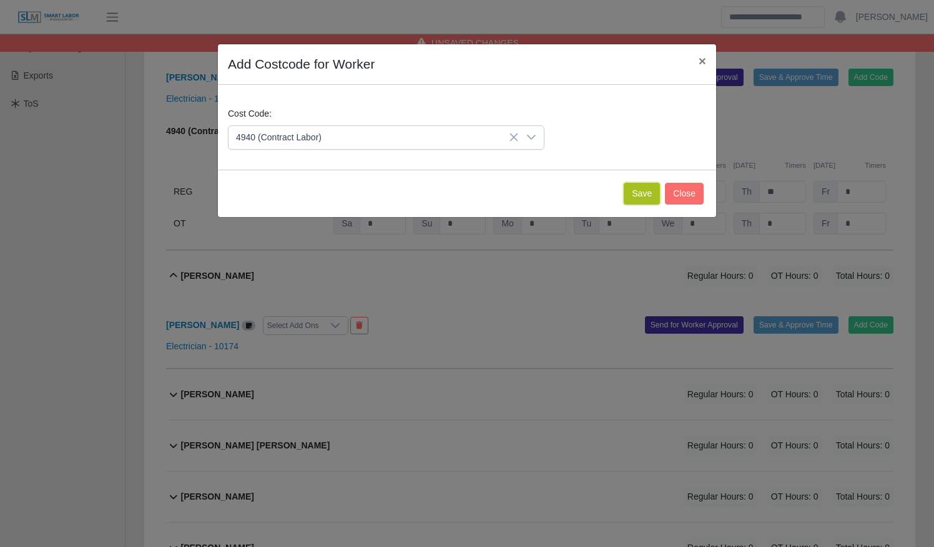
click at [633, 194] on button "Save" at bounding box center [642, 194] width 36 height 22
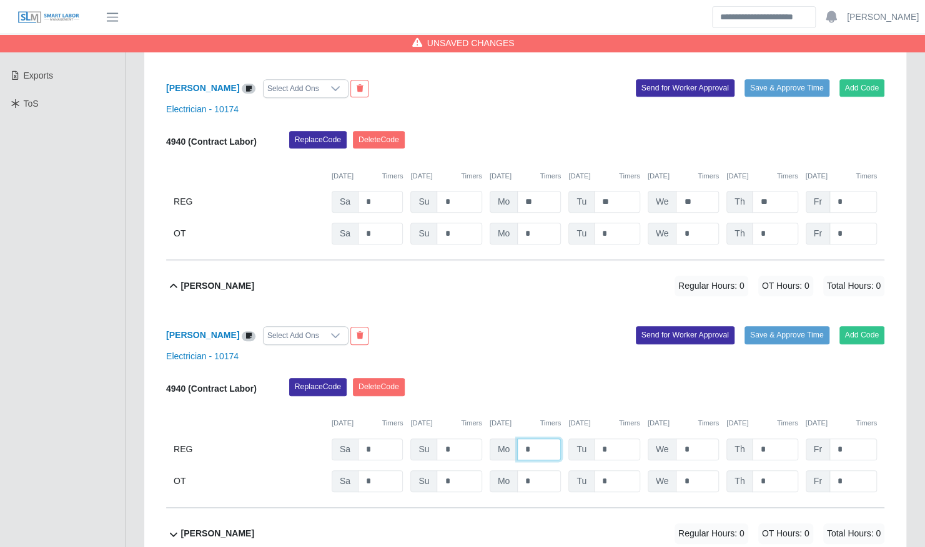
click at [518, 439] on input "*" at bounding box center [539, 450] width 44 height 22
type input "**"
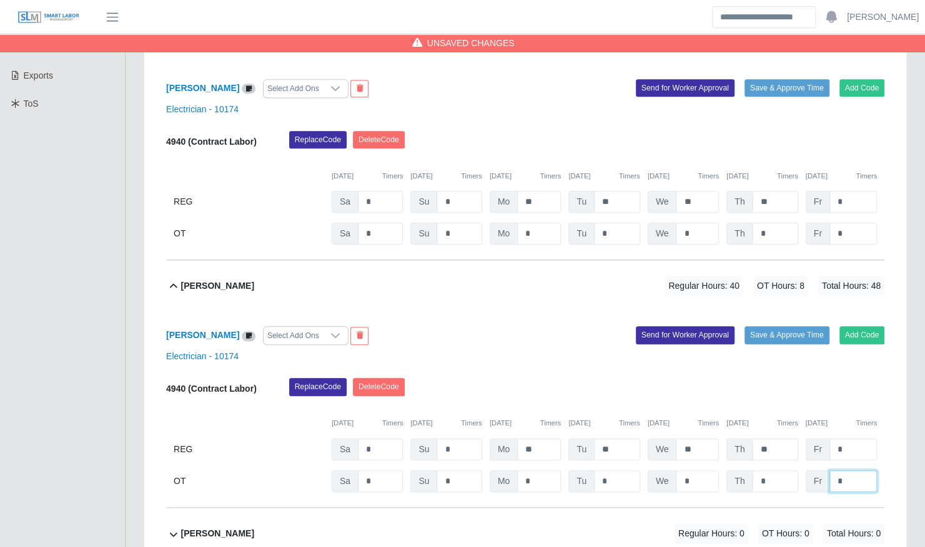
type input "*"
click at [539, 271] on div "Christopher Ybanes Regular Hours: 40 OT Hours: 8 Total Hours: 48" at bounding box center [532, 286] width 703 height 51
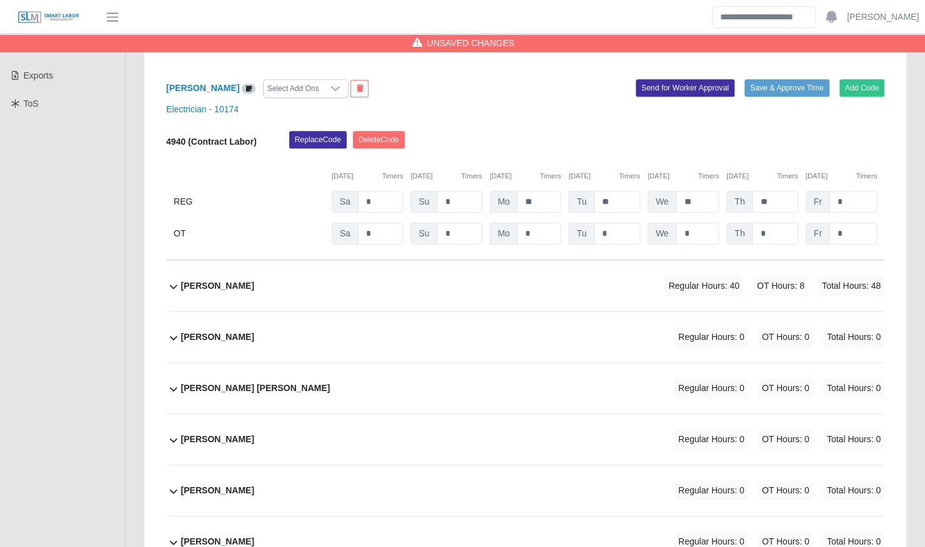
click at [518, 65] on div "Andres Garza Select Add Ons Add Code Save & Approve Time Send for Worker Approv…" at bounding box center [525, 162] width 718 height 197
click at [498, 64] on div "Andres Garza Select Add Ons Add Code Save & Approve Time Send for Worker Approv…" at bounding box center [525, 162] width 718 height 197
click at [461, 64] on div "Andres Garza Select Add Ons Add Code Save & Approve Time Send for Worker Approv…" at bounding box center [525, 162] width 718 height 197
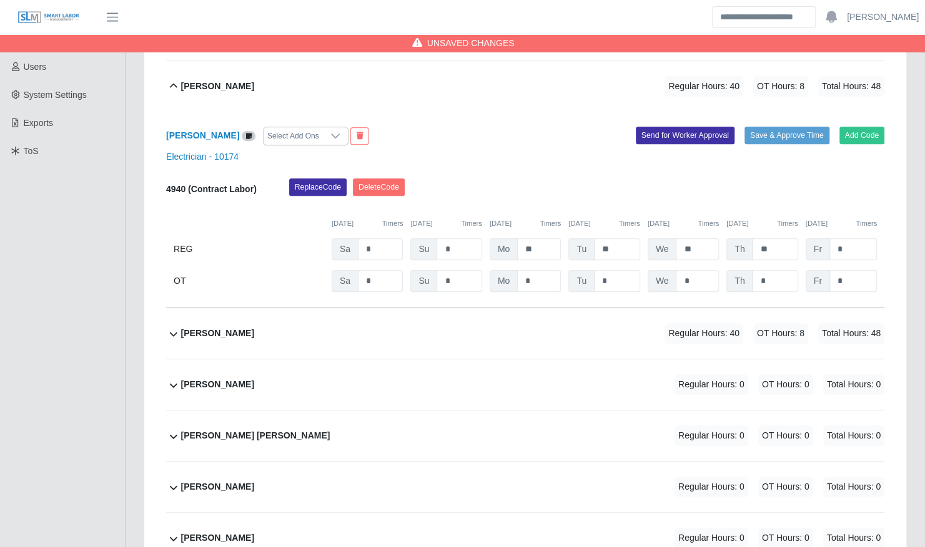
scroll to position [260, 0]
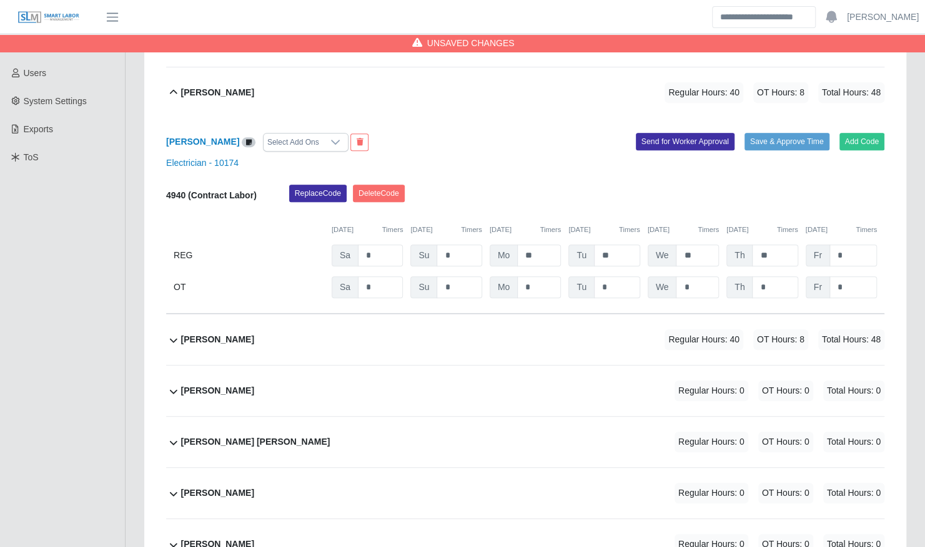
click at [664, 85] on span "Regular Hours: 40" at bounding box center [703, 92] width 79 height 21
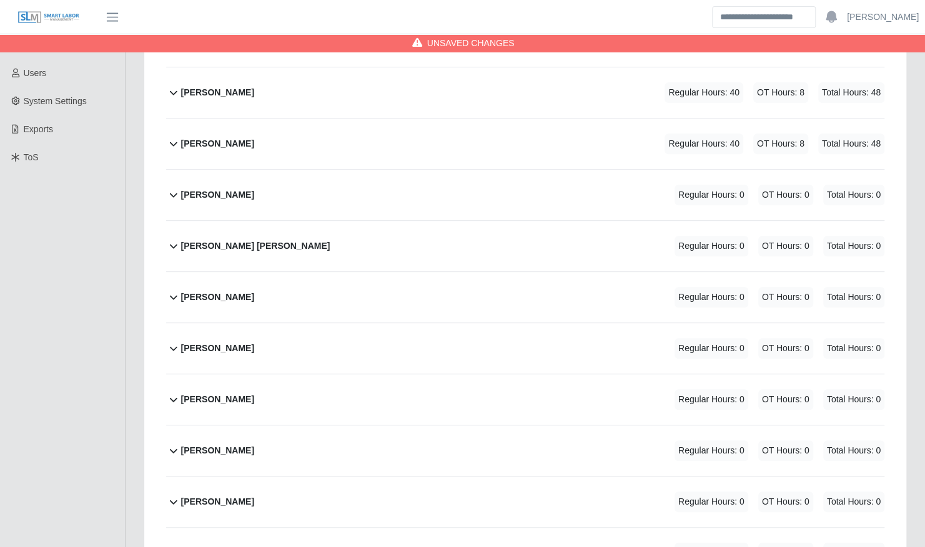
click at [390, 227] on div "Gary Soto Vega Regular Hours: 0 OT Hours: 0 Total Hours: 0" at bounding box center [532, 246] width 703 height 51
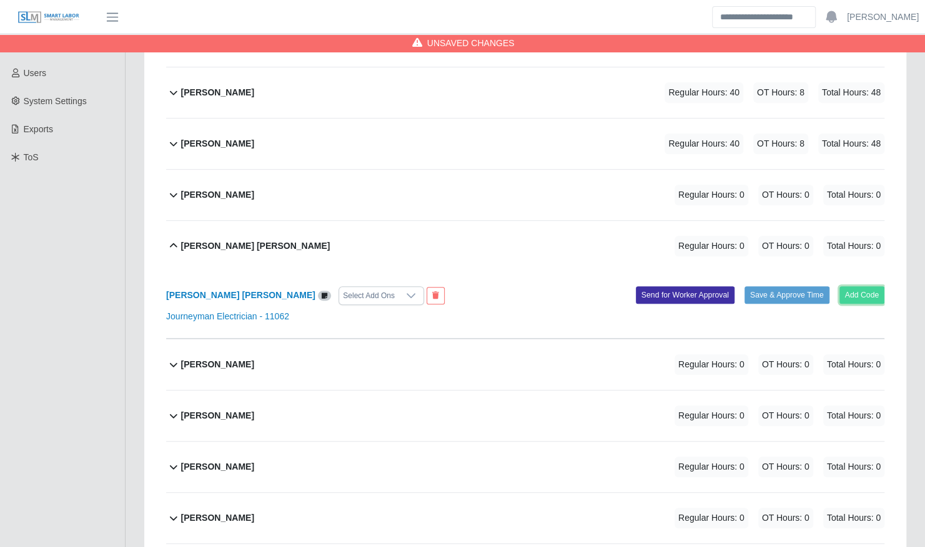
click at [856, 288] on button "Add Code" at bounding box center [862, 295] width 46 height 17
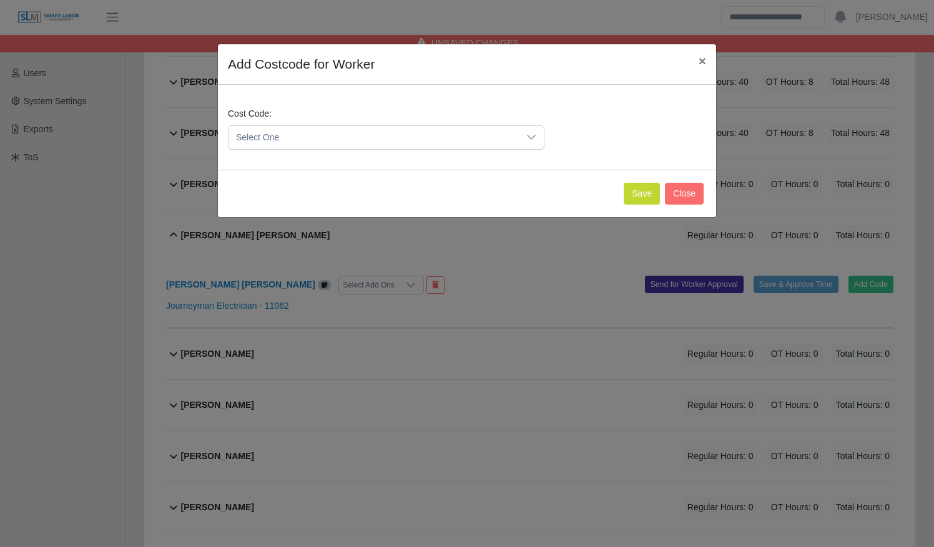
click at [437, 140] on span "Select One" at bounding box center [373, 137] width 290 height 23
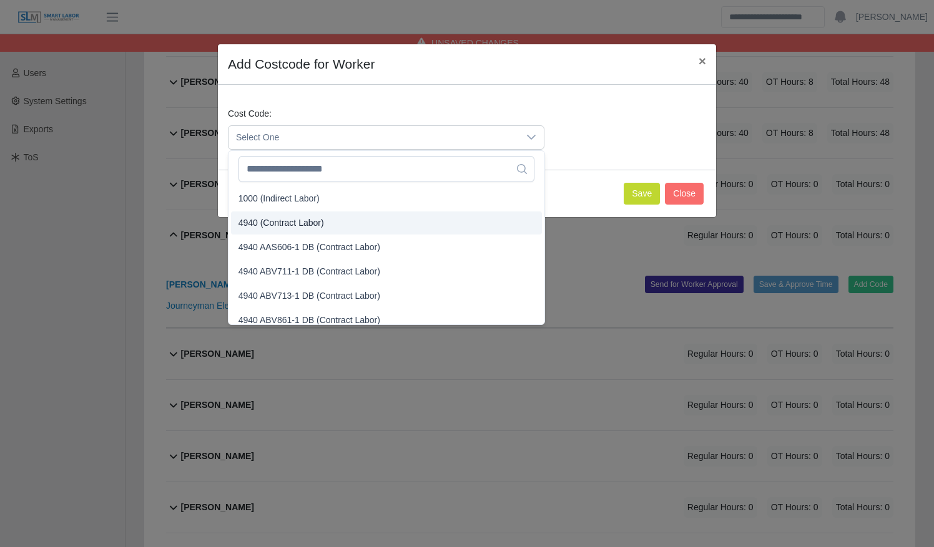
click at [418, 219] on li "4940 (Contract Labor)" at bounding box center [386, 223] width 311 height 23
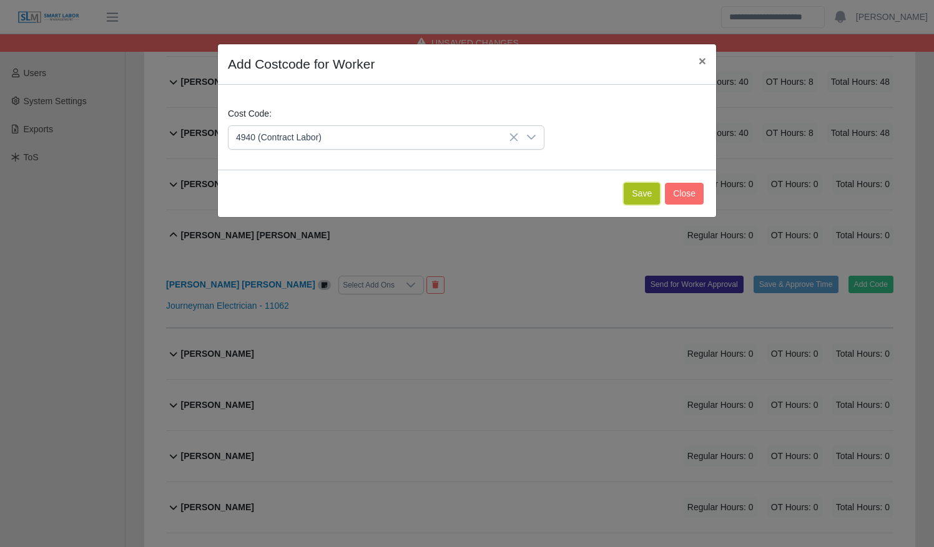
click at [635, 200] on button "Save" at bounding box center [642, 194] width 36 height 22
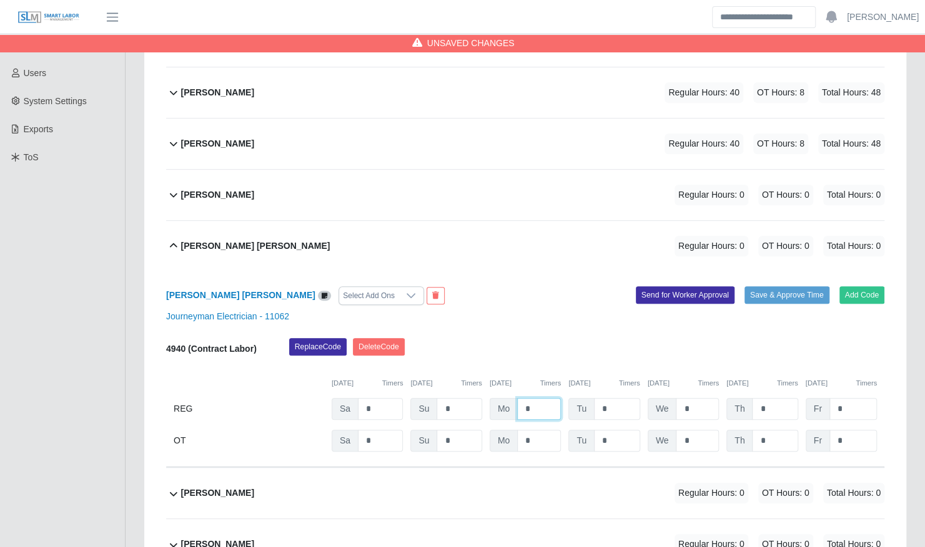
click at [518, 398] on input "*" at bounding box center [539, 409] width 44 height 22
type input "**"
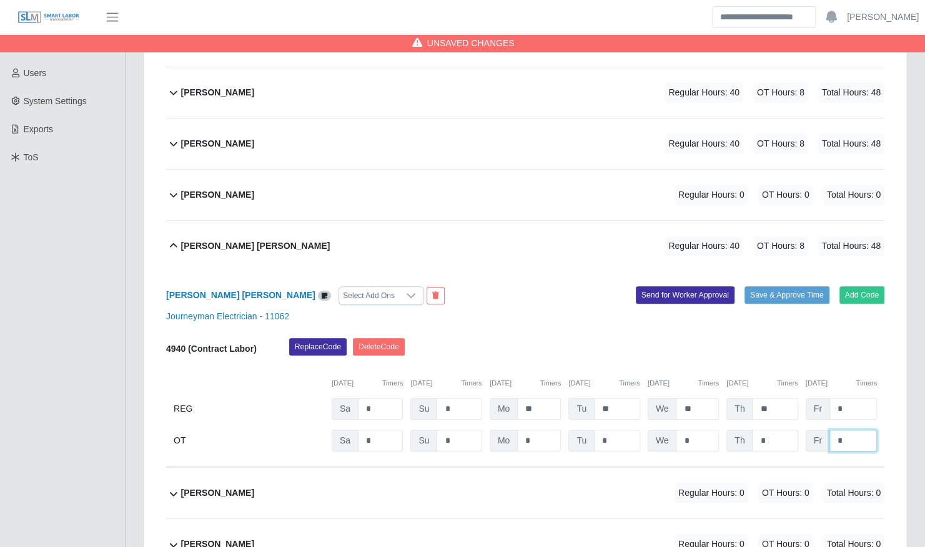
type input "*"
click at [514, 233] on div "Gary Soto Vega Regular Hours: 40 OT Hours: 8 Total Hours: 48" at bounding box center [532, 246] width 703 height 51
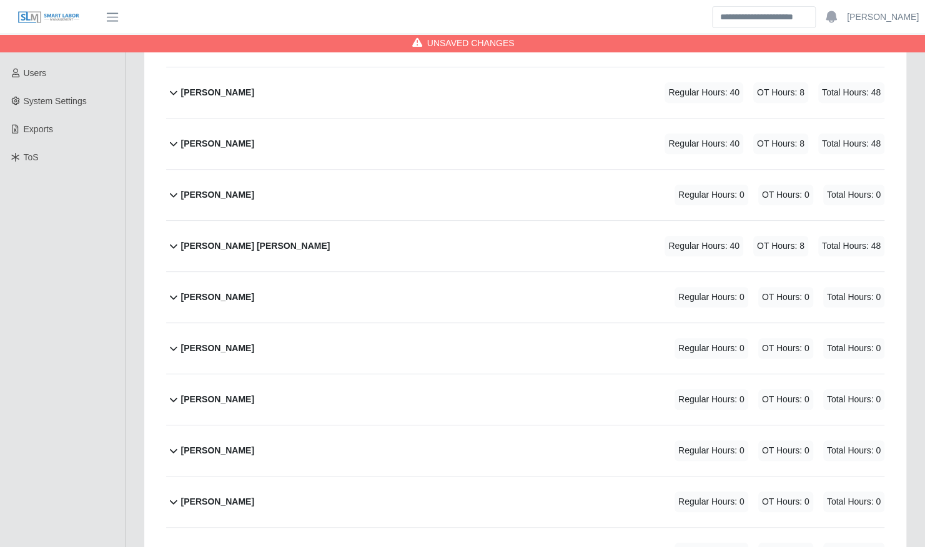
click at [519, 286] on div "Jesus Velaquez Regular Hours: 0 OT Hours: 0 Total Hours: 0" at bounding box center [532, 297] width 703 height 51
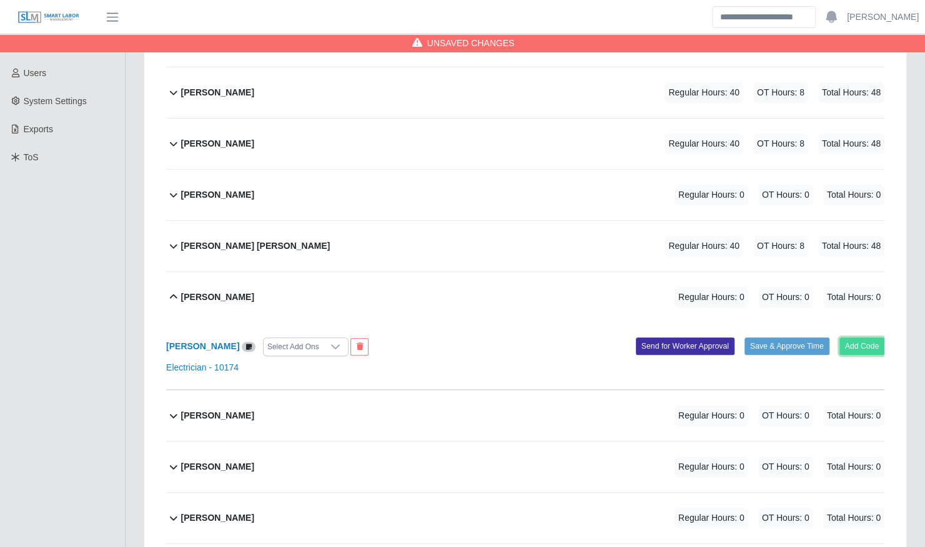
click at [851, 338] on button "Add Code" at bounding box center [862, 346] width 46 height 17
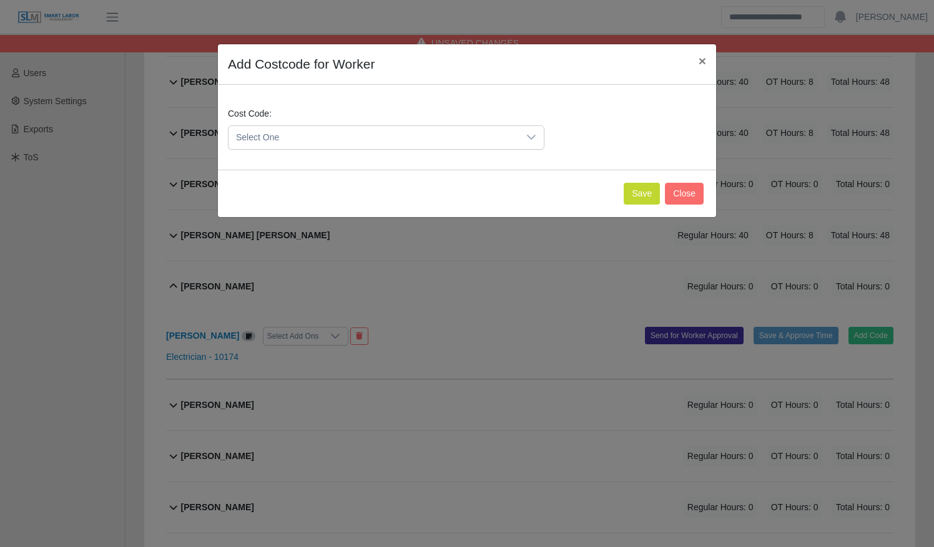
click at [449, 144] on span "Select One" at bounding box center [373, 137] width 290 height 23
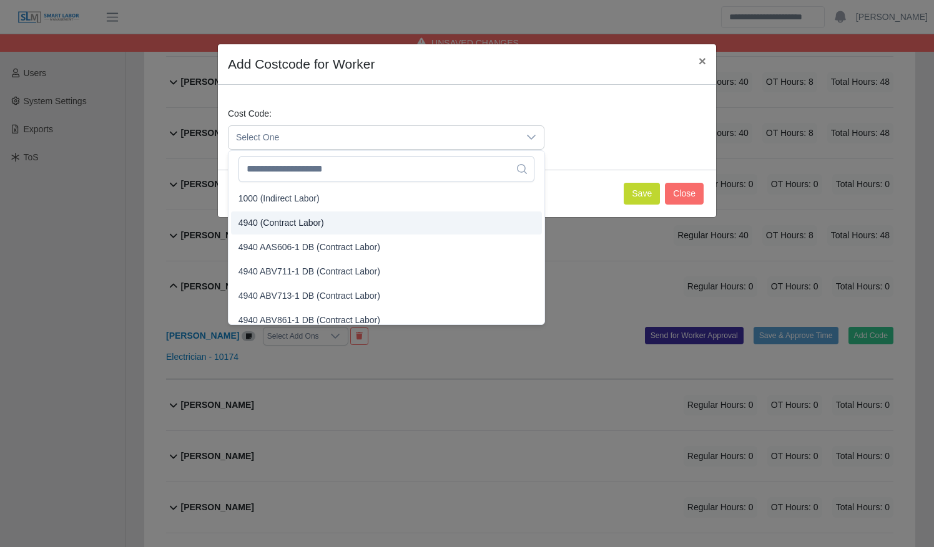
click at [429, 226] on li "4940 (Contract Labor)" at bounding box center [386, 223] width 311 height 23
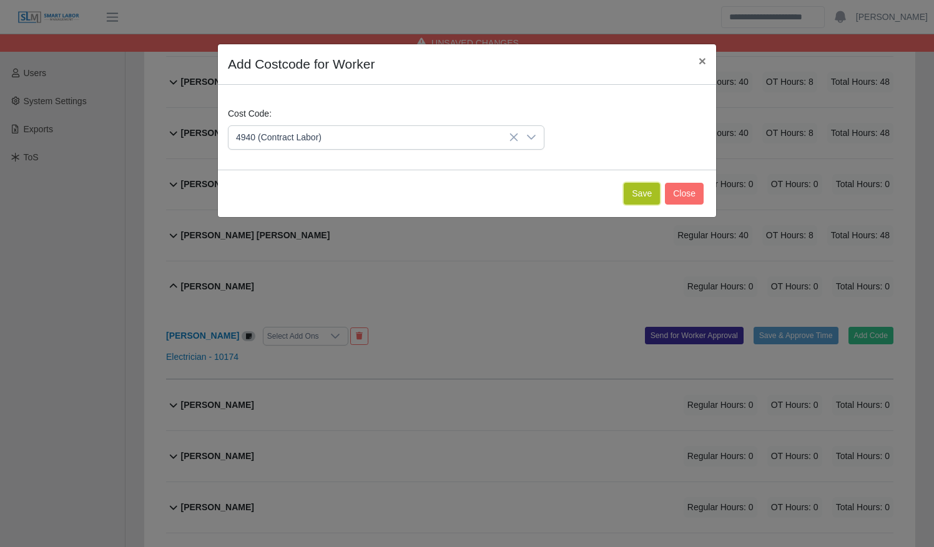
click at [637, 196] on button "Save" at bounding box center [642, 194] width 36 height 22
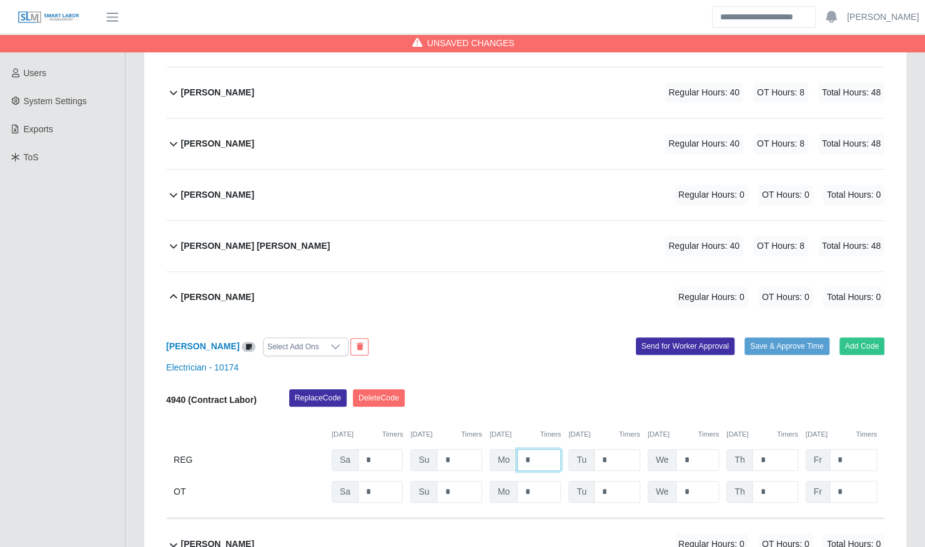
click at [524, 449] on input "*" at bounding box center [539, 460] width 44 height 22
type input "**"
type input "*"
type input "**"
type input "*"
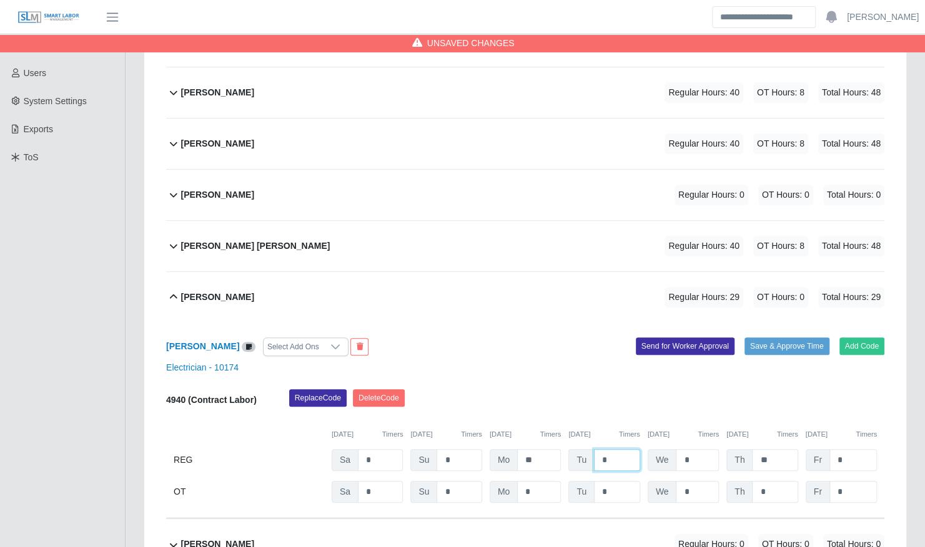
click at [610, 451] on input "*" at bounding box center [617, 460] width 46 height 22
type input "**"
click at [533, 272] on div "Jesus Velaquez Regular Hours: 38 OT Hours: 0 Total Hours: 38" at bounding box center [532, 297] width 703 height 51
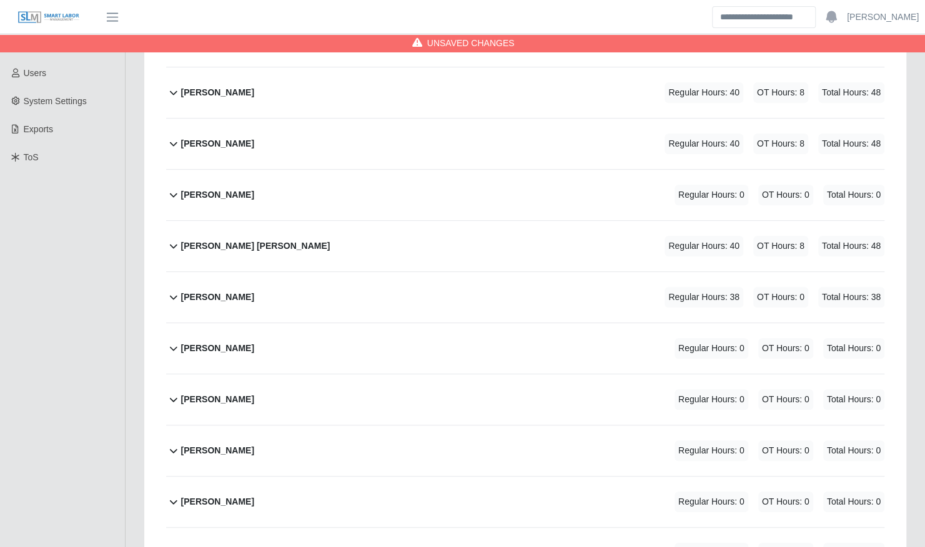
click at [375, 332] on div "Jesus Martinez Regular Hours: 0 OT Hours: 0 Total Hours: 0" at bounding box center [532, 348] width 703 height 51
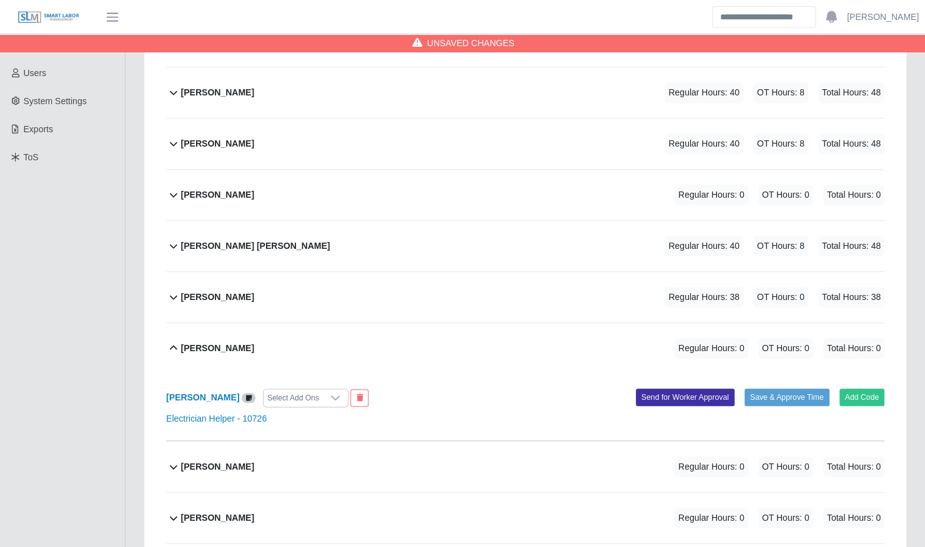
click at [884, 385] on div "Alberto Martell Regular Hours: 40 OT Hours: 8 Total Hours: 48 Alberto Martell S…" at bounding box center [525, 484] width 737 height 937
click at [872, 389] on button "Add Code" at bounding box center [862, 397] width 46 height 17
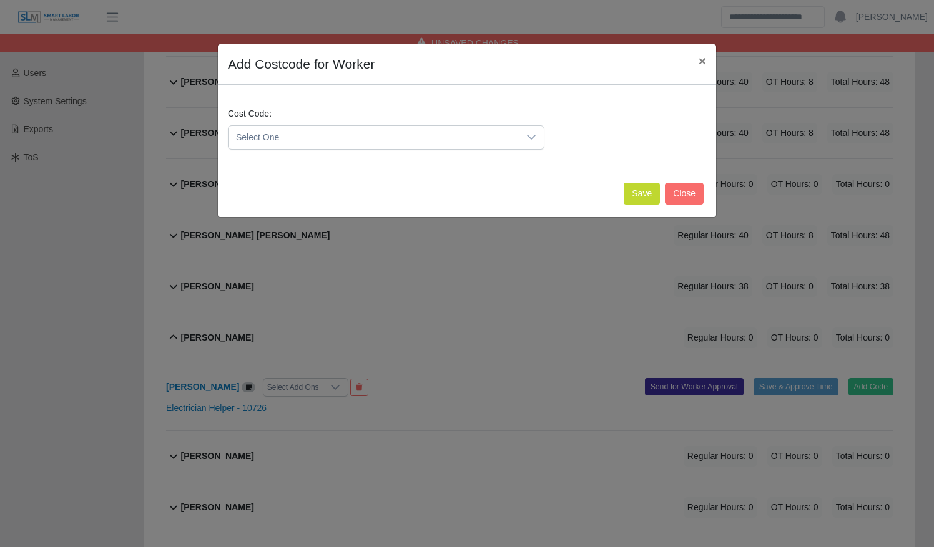
click at [443, 134] on span "Select One" at bounding box center [373, 137] width 290 height 23
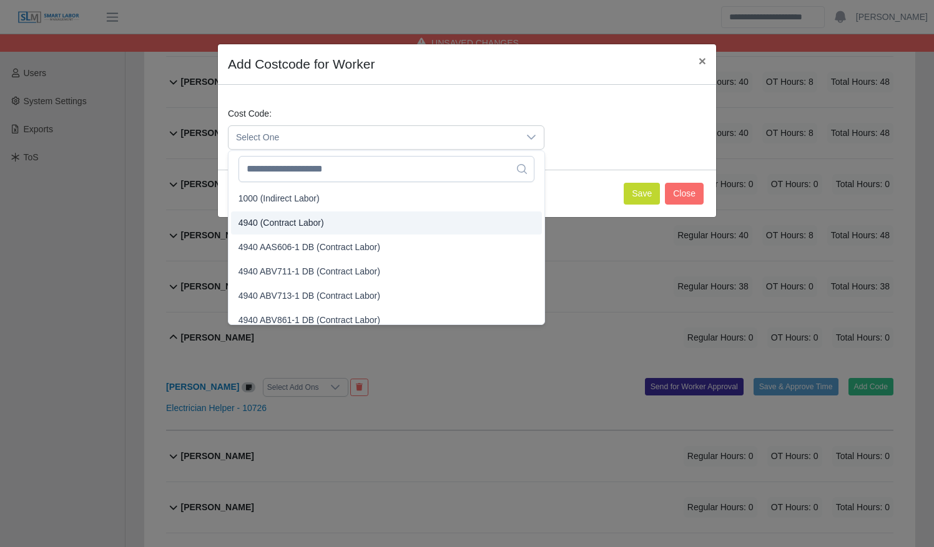
click at [396, 225] on li "4940 (Contract Labor)" at bounding box center [386, 223] width 311 height 23
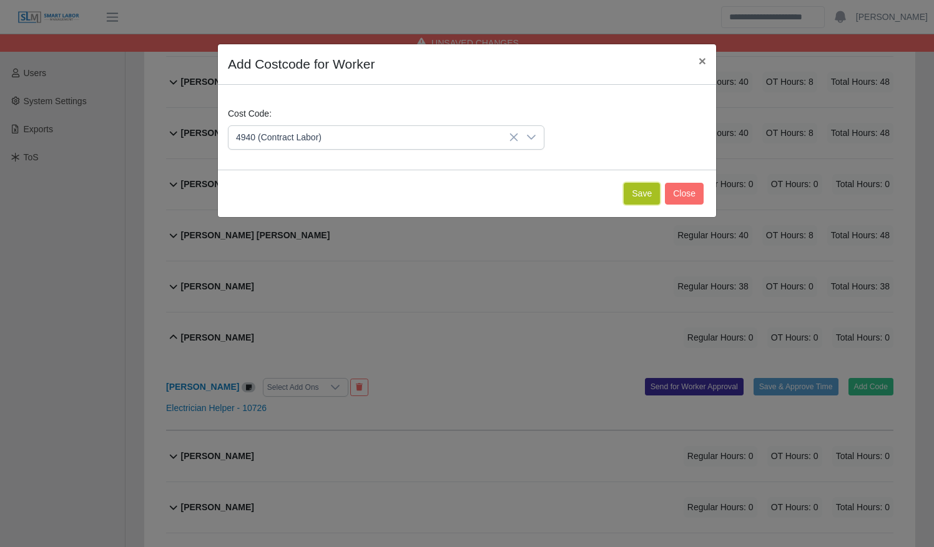
click at [646, 192] on button "Save" at bounding box center [642, 194] width 36 height 22
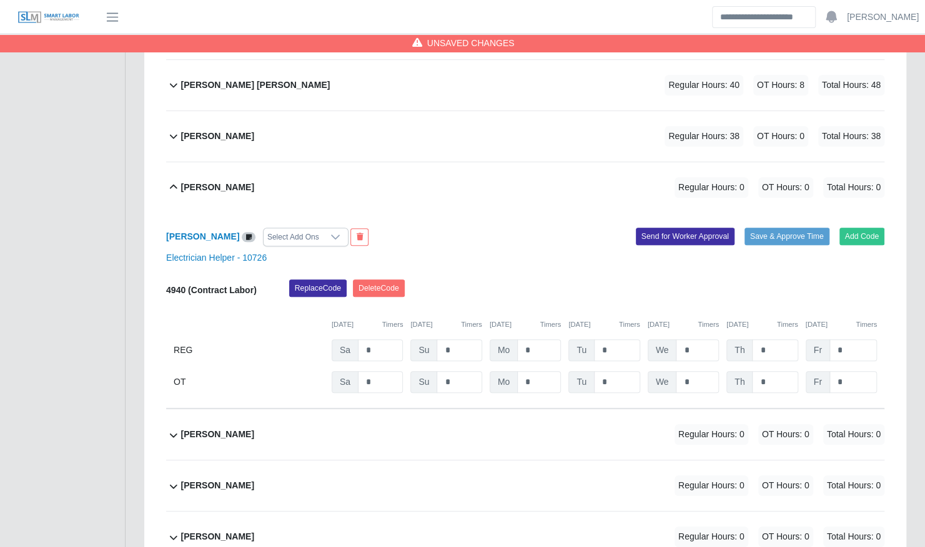
scroll to position [434, 0]
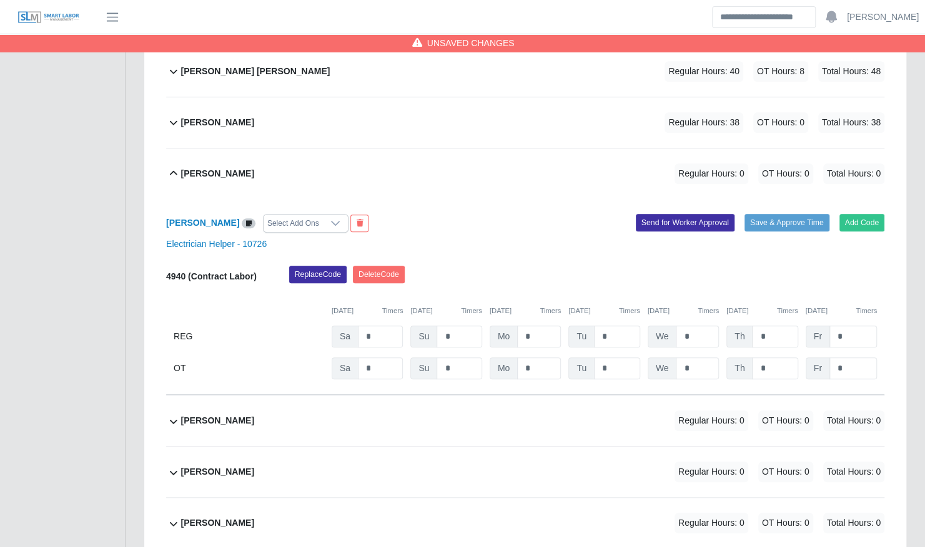
click at [654, 120] on div "Jesus Velaquez Regular Hours: 38 OT Hours: 0 Total Hours: 38" at bounding box center [532, 122] width 703 height 51
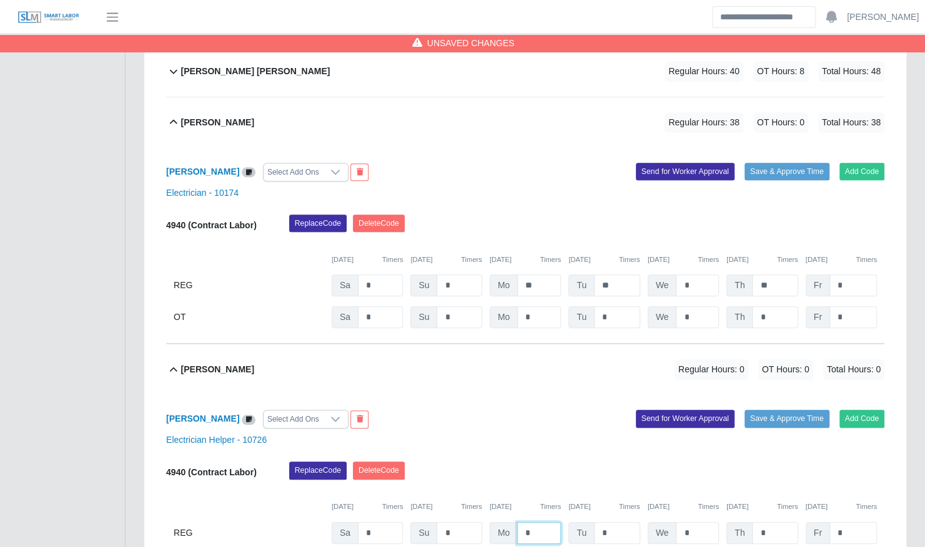
click at [519, 522] on input "*" at bounding box center [539, 533] width 44 height 22
type input "**"
type input "*"
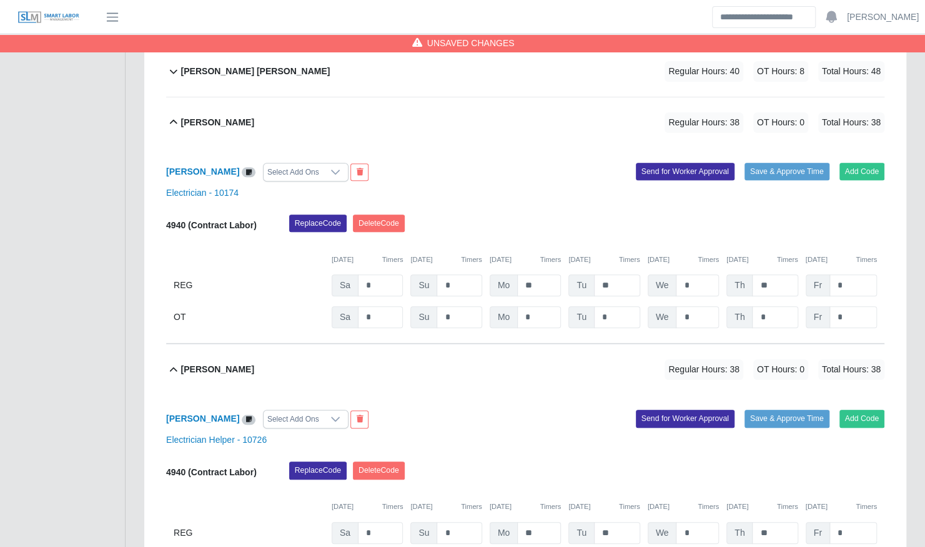
scroll to position [449, 0]
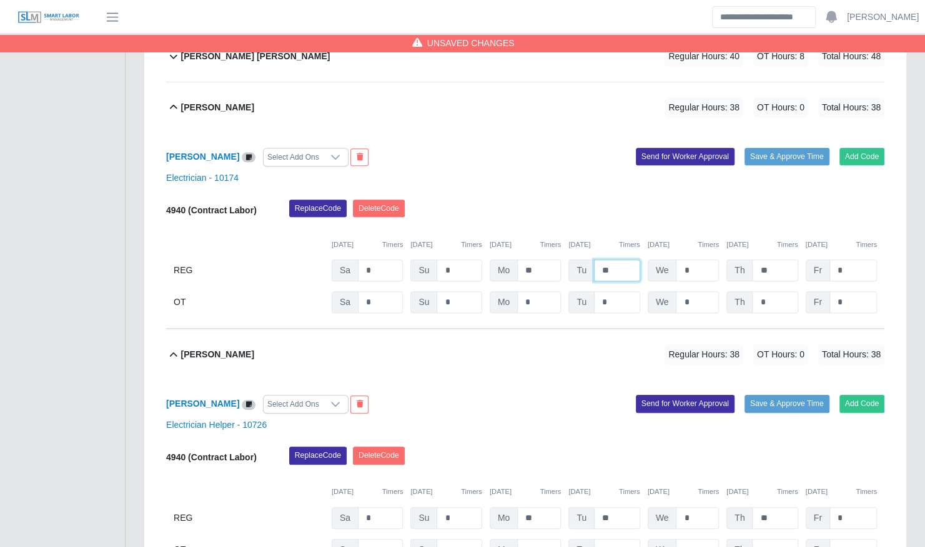
drag, startPoint x: 618, startPoint y: 257, endPoint x: 569, endPoint y: 261, distance: 48.8
click at [569, 261] on div "Tu **" at bounding box center [603, 271] width 71 height 22
type input "*"
type input "**"
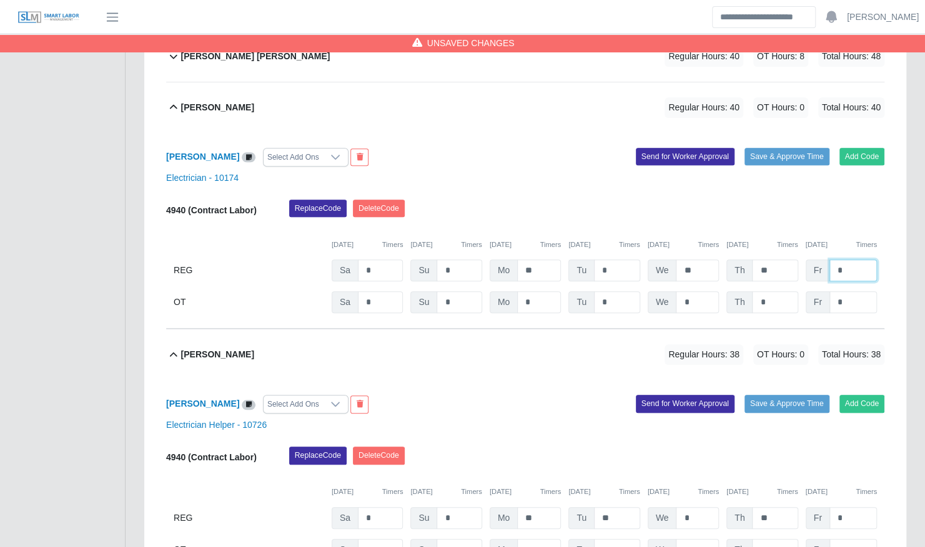
type input "*"
click at [679, 97] on span "Regular Hours: 40" at bounding box center [703, 107] width 79 height 21
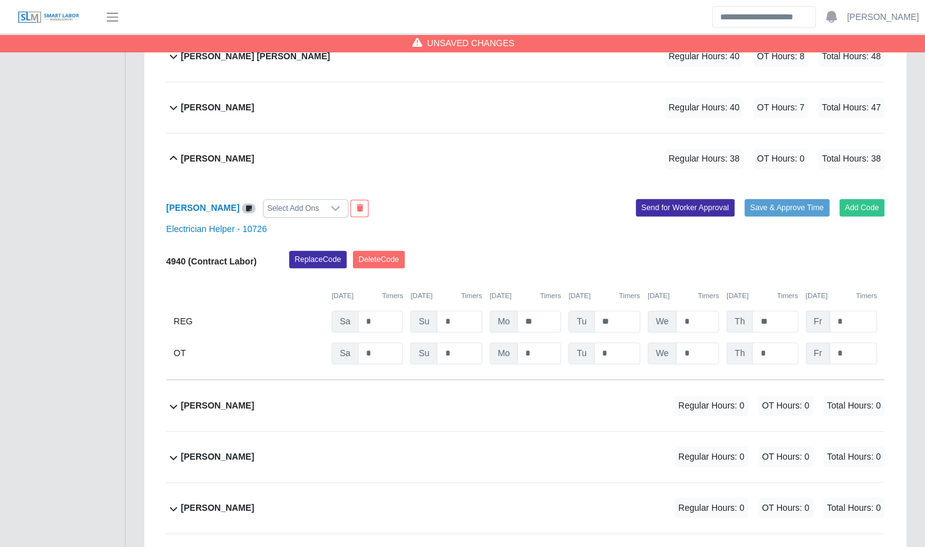
click at [654, 134] on div "Jesus Martinez Regular Hours: 38 OT Hours: 0 Total Hours: 38" at bounding box center [532, 159] width 703 height 51
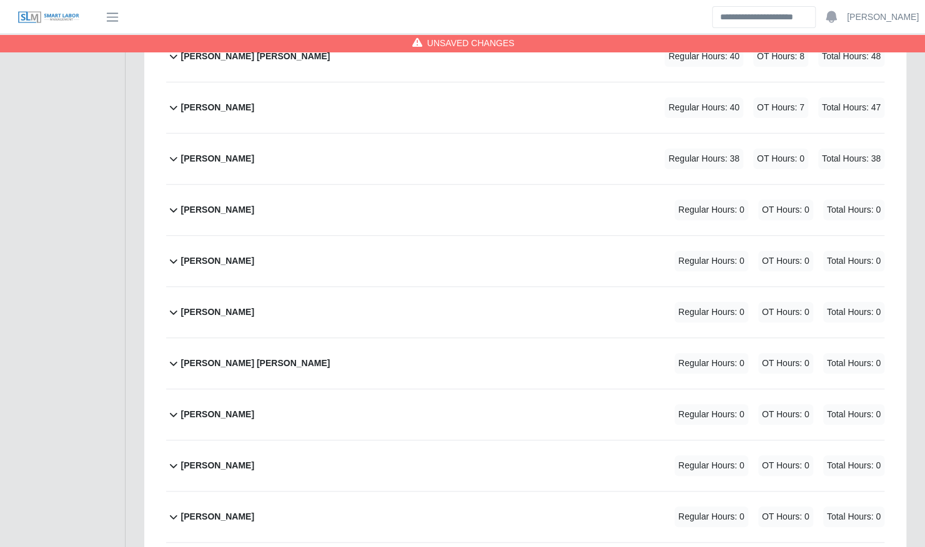
click at [381, 196] on div "Jose Rosado Regular Hours: 0 OT Hours: 0 Total Hours: 0" at bounding box center [532, 210] width 703 height 51
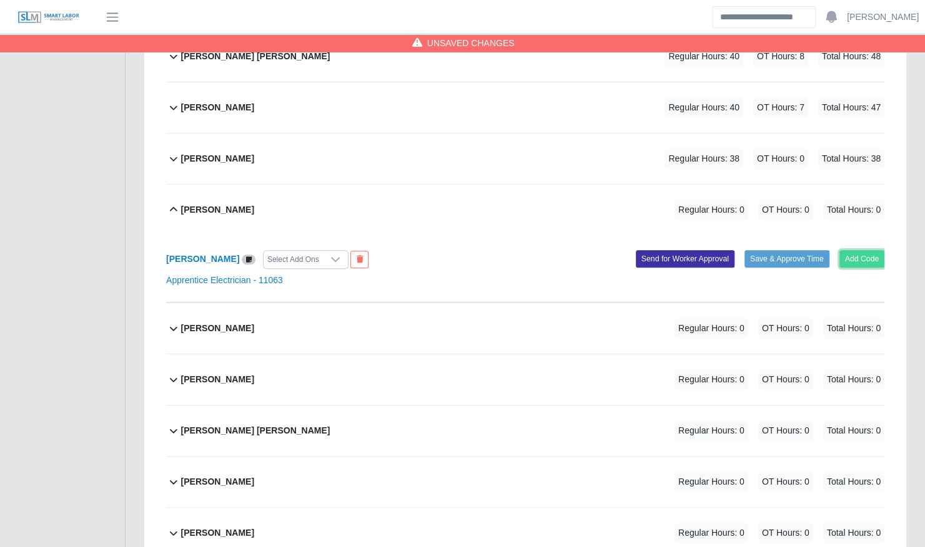
click at [840, 250] on button "Add Code" at bounding box center [862, 258] width 46 height 17
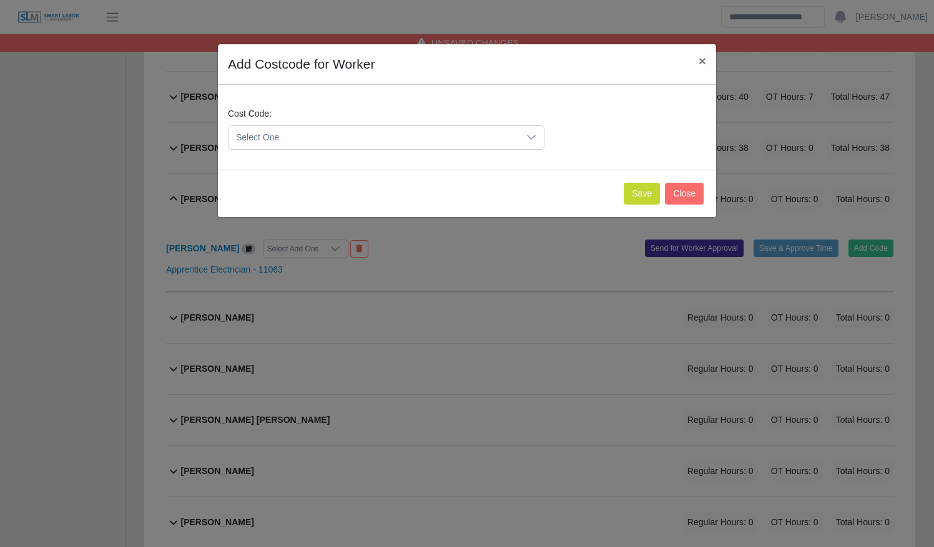
click at [464, 149] on div "Cost Code: Select One" at bounding box center [467, 133] width 484 height 52
click at [455, 143] on span "Select One" at bounding box center [373, 137] width 290 height 23
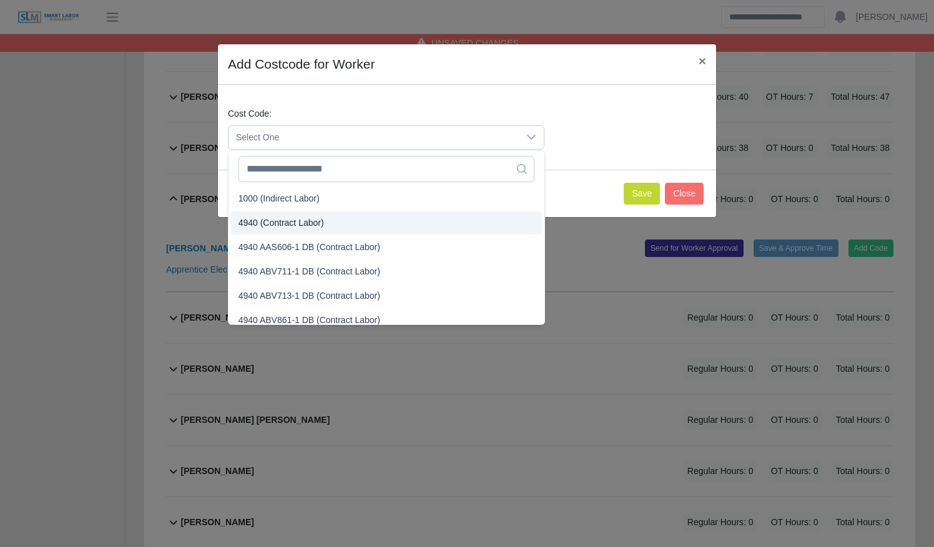
click at [433, 225] on li "4940 (Contract Labor)" at bounding box center [386, 223] width 311 height 23
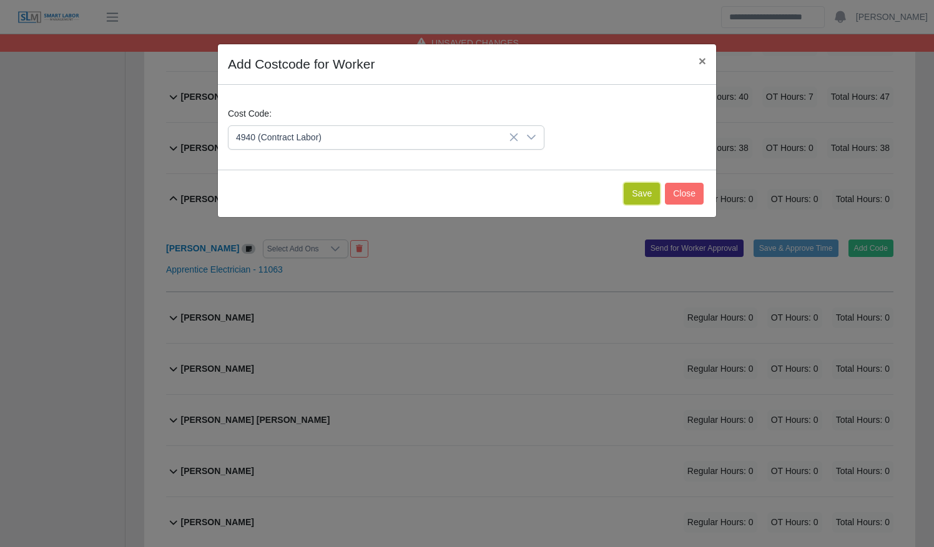
click at [649, 193] on button "Save" at bounding box center [642, 194] width 36 height 22
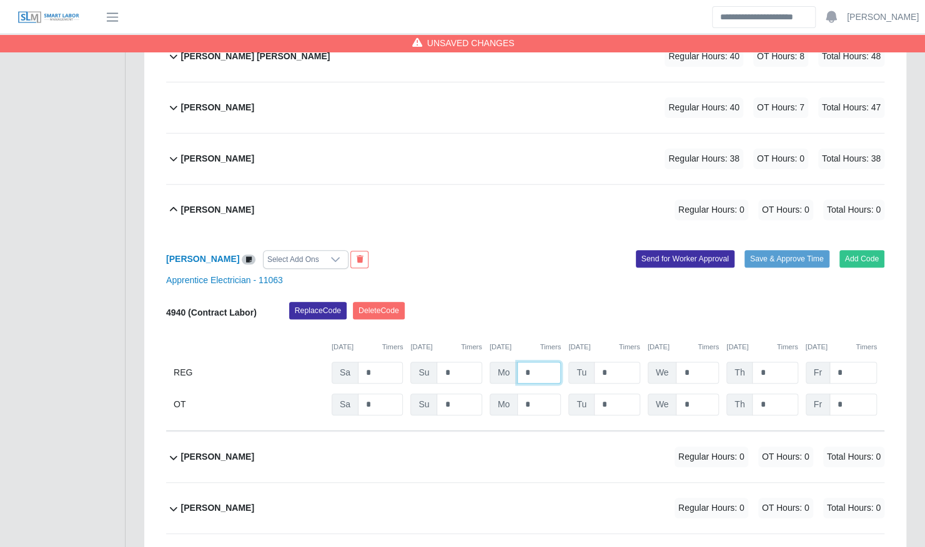
click at [519, 362] on input "*" at bounding box center [539, 373] width 44 height 22
type input "**"
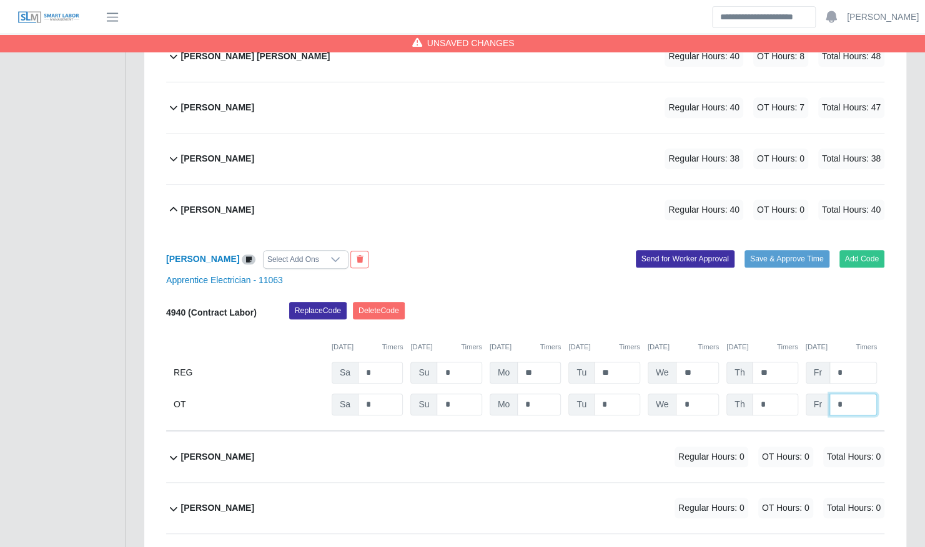
type input "*"
click at [591, 185] on div "Jose Rosado Regular Hours: 40 OT Hours: 8 Total Hours: 48" at bounding box center [532, 210] width 703 height 51
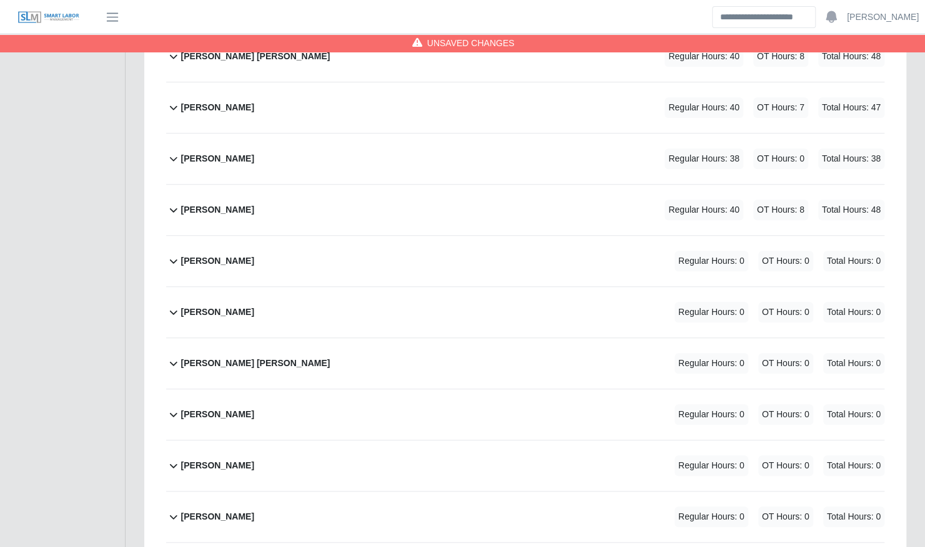
click at [762, 251] on span "OT Hours: 0" at bounding box center [785, 261] width 55 height 21
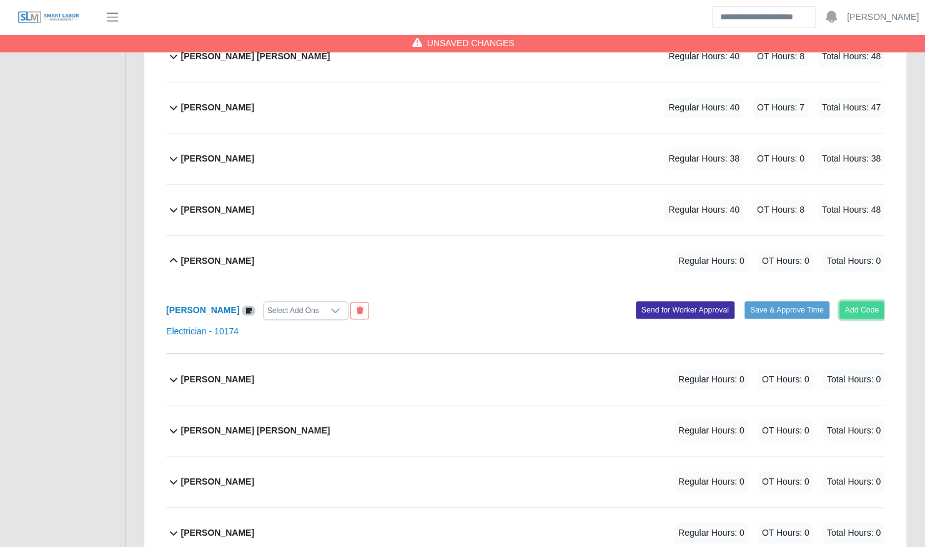
click at [857, 302] on button "Add Code" at bounding box center [862, 310] width 46 height 17
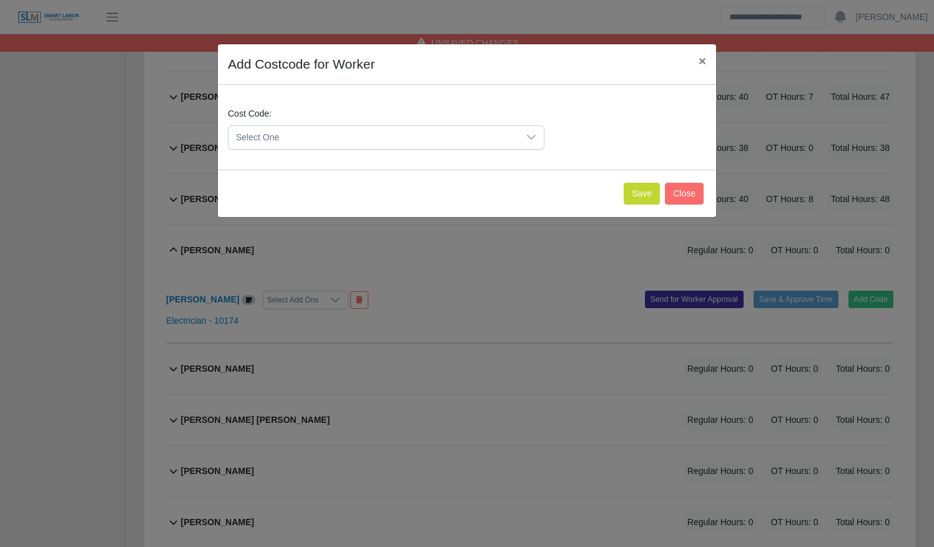
click at [522, 145] on div at bounding box center [531, 137] width 25 height 23
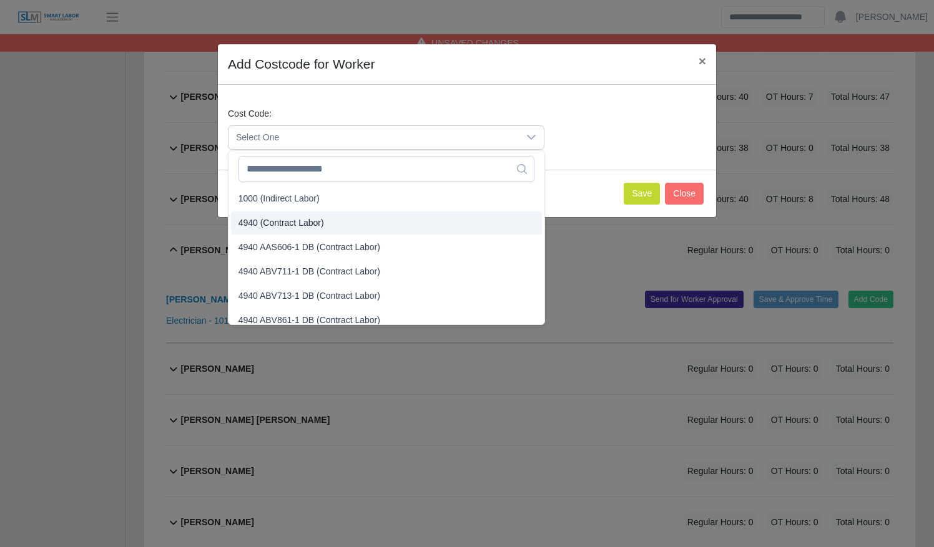
click at [468, 217] on li "4940 (Contract Labor)" at bounding box center [386, 223] width 311 height 23
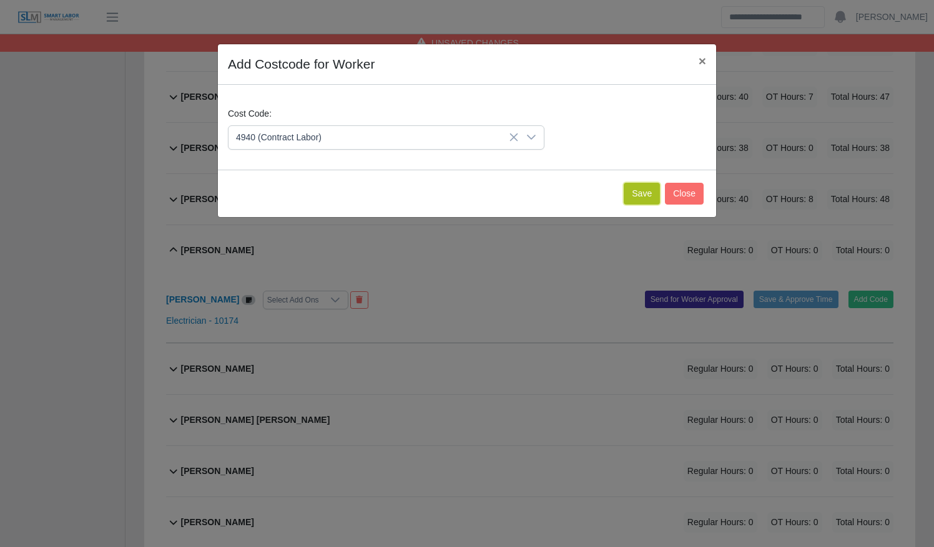
click at [633, 200] on button "Save" at bounding box center [642, 194] width 36 height 22
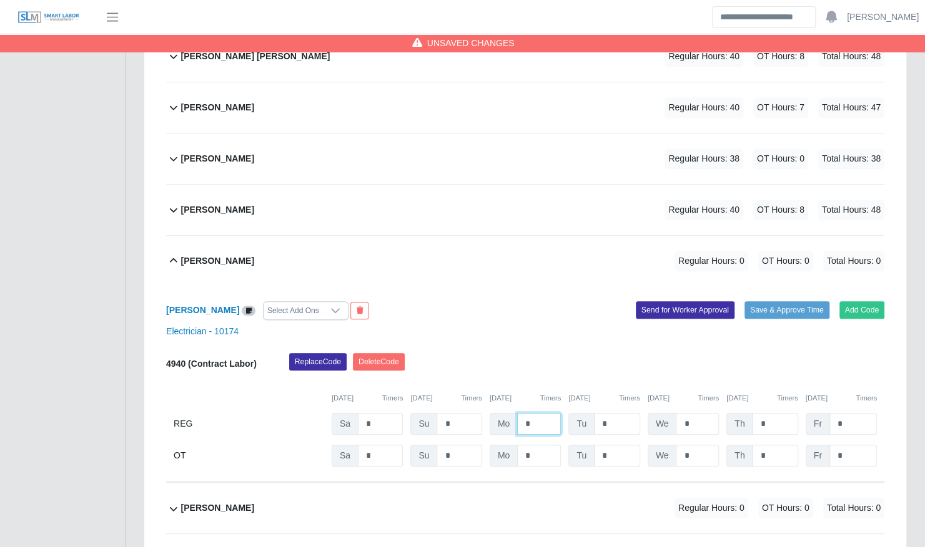
click at [521, 413] on input "*" at bounding box center [539, 424] width 44 height 22
type input "**"
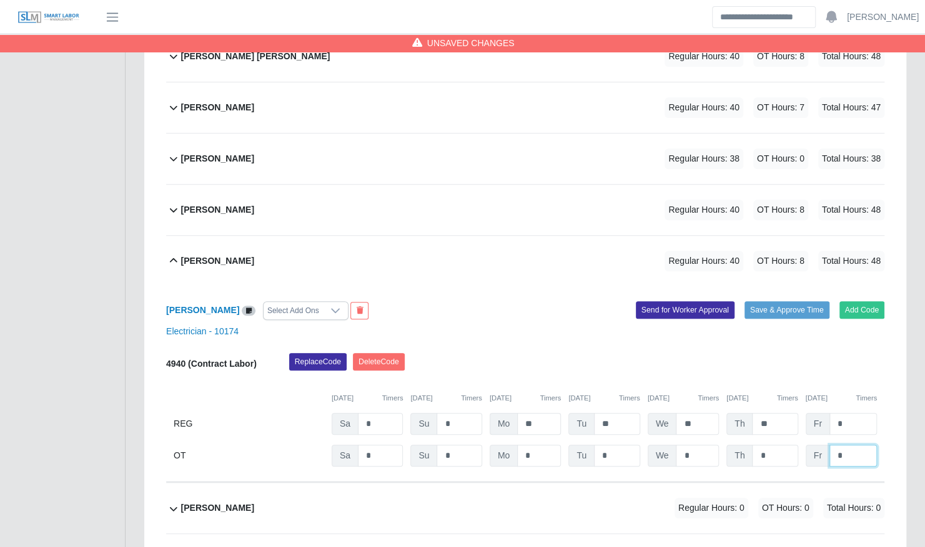
type input "*"
click at [527, 238] on div "Julio Cesar Mendoza Regular Hours: 40 OT Hours: 8 Total Hours: 48" at bounding box center [532, 261] width 703 height 51
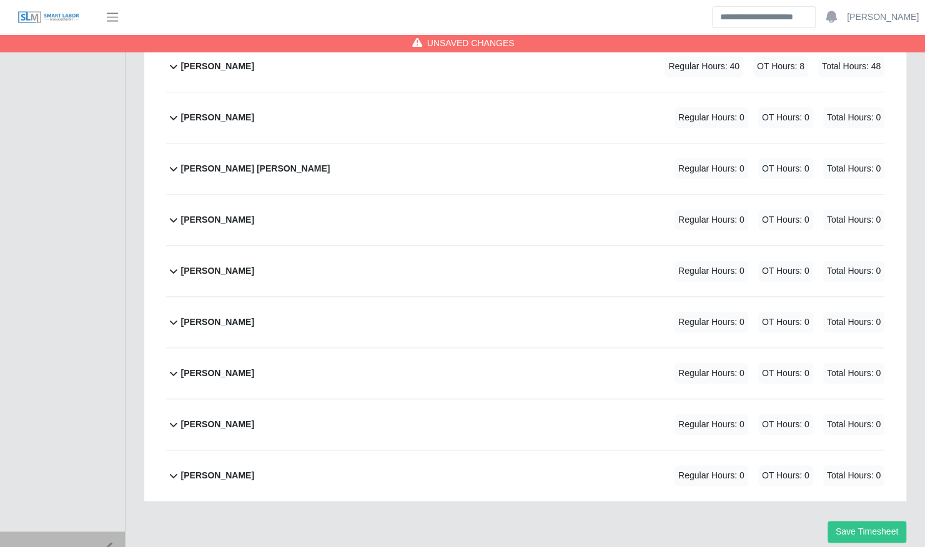
scroll to position [662, 0]
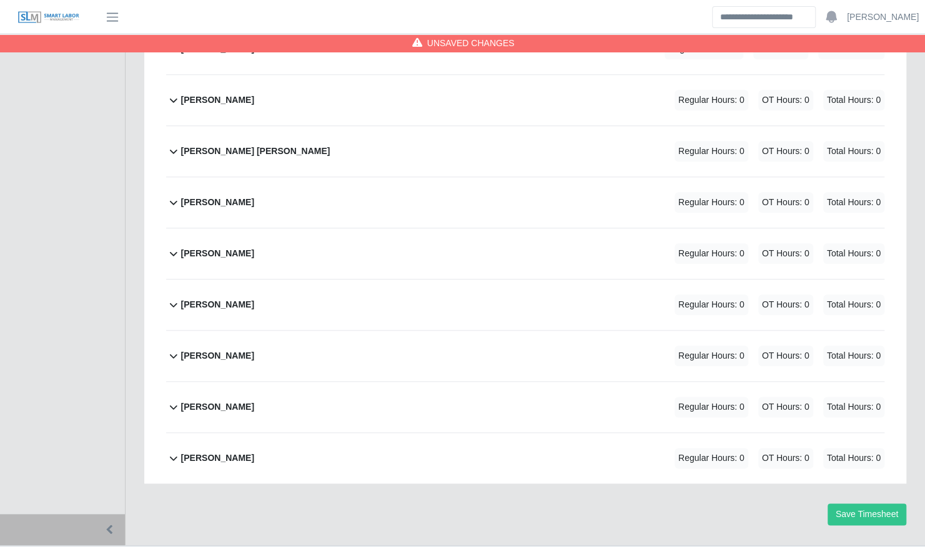
click at [641, 96] on div "Leandro Rojas Regular Hours: 0 OT Hours: 0 Total Hours: 0" at bounding box center [532, 100] width 703 height 51
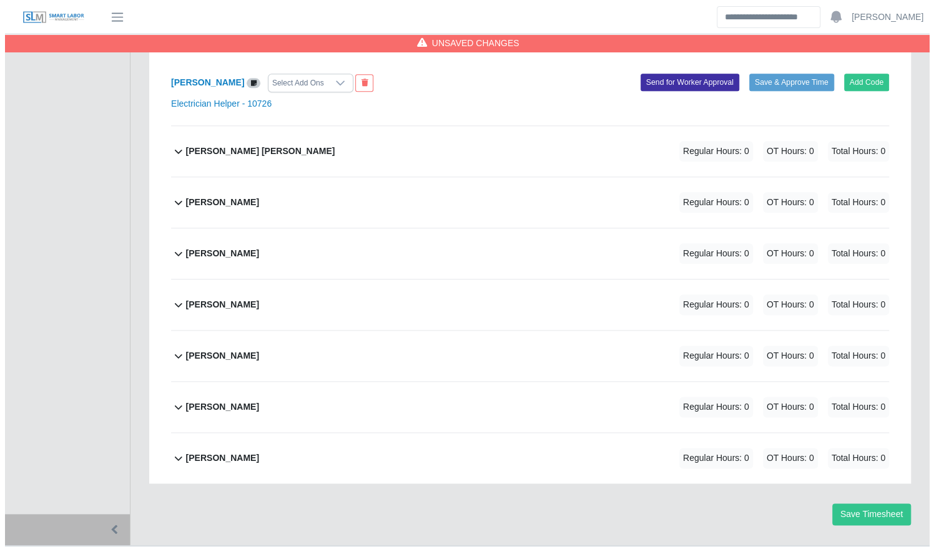
scroll to position [729, 0]
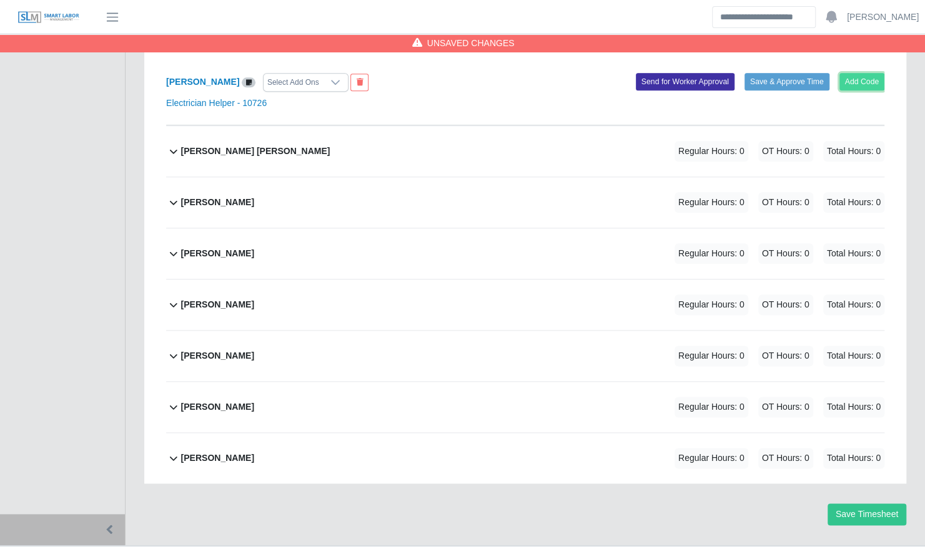
click at [866, 73] on button "Add Code" at bounding box center [862, 81] width 46 height 17
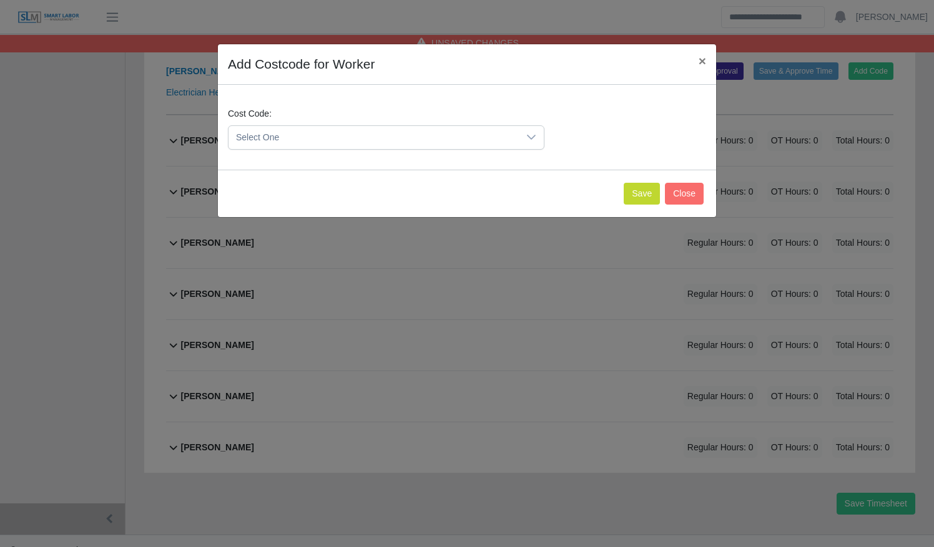
click at [442, 137] on span "Select One" at bounding box center [373, 137] width 290 height 23
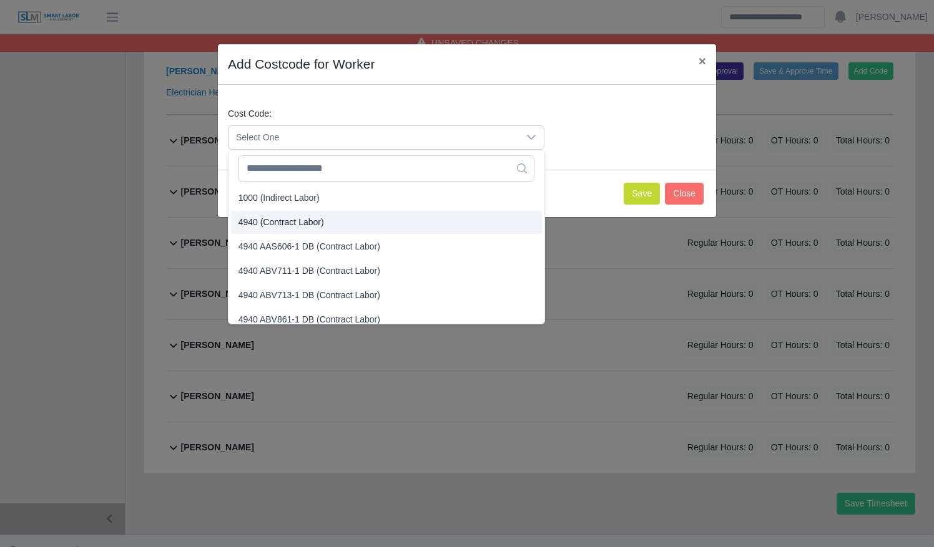
click at [407, 220] on li "4940 (Contract Labor)" at bounding box center [386, 222] width 311 height 23
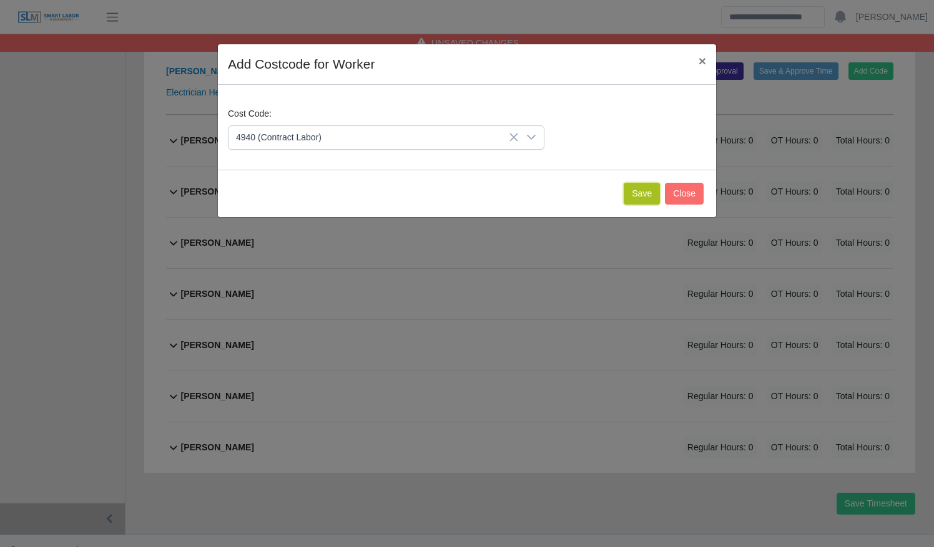
click at [635, 190] on button "Save" at bounding box center [642, 194] width 36 height 22
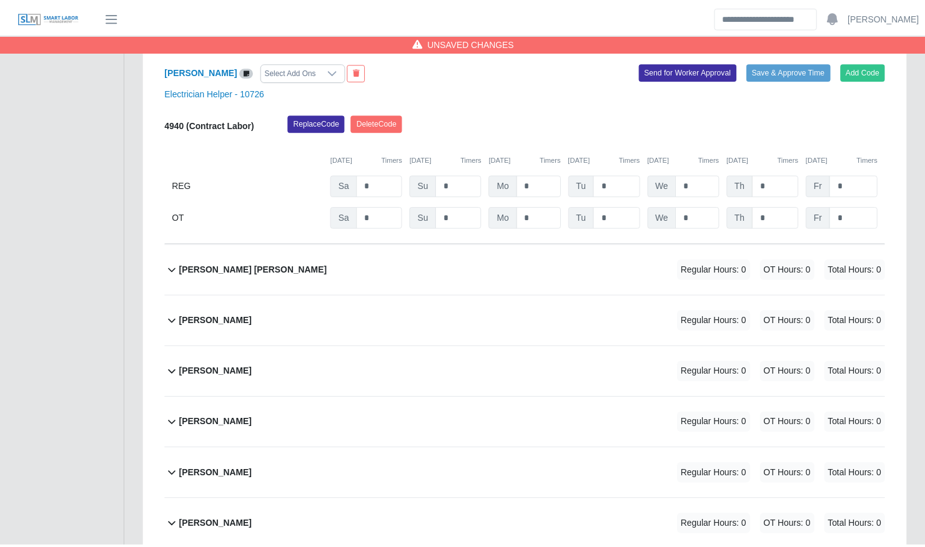
scroll to position [858, 0]
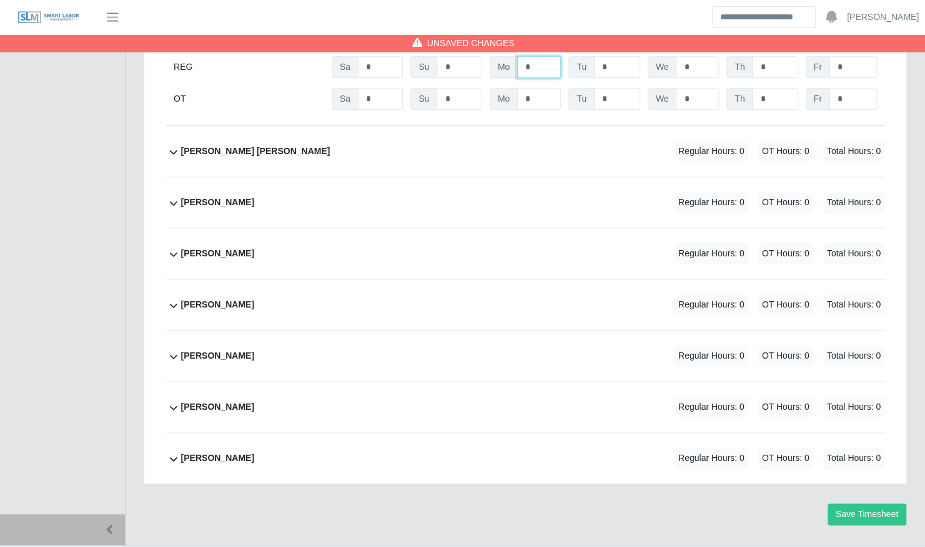
click at [522, 58] on input "*" at bounding box center [539, 67] width 44 height 22
type input "**"
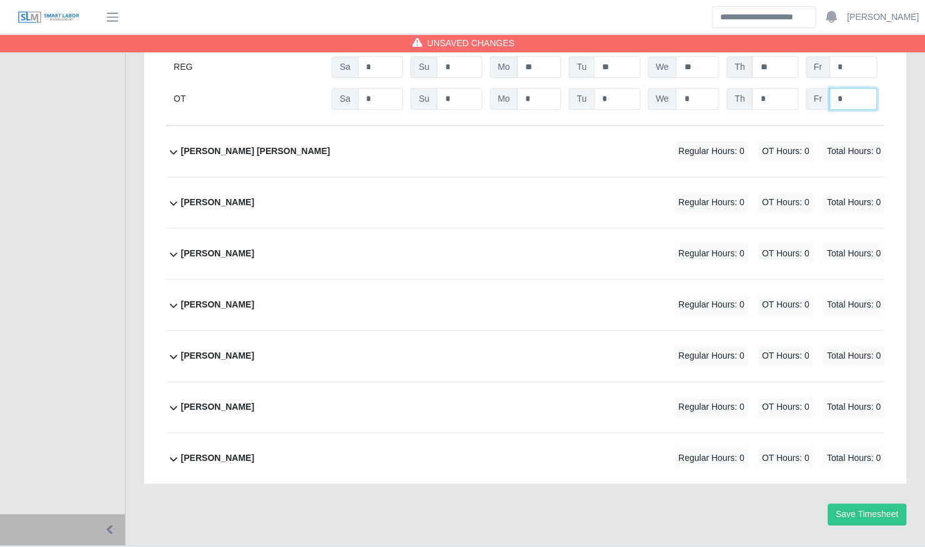
type input "*"
click at [521, 133] on div "Marvin E Sical Lopez Regular Hours: 0 OT Hours: 0 Total Hours: 0" at bounding box center [532, 151] width 703 height 51
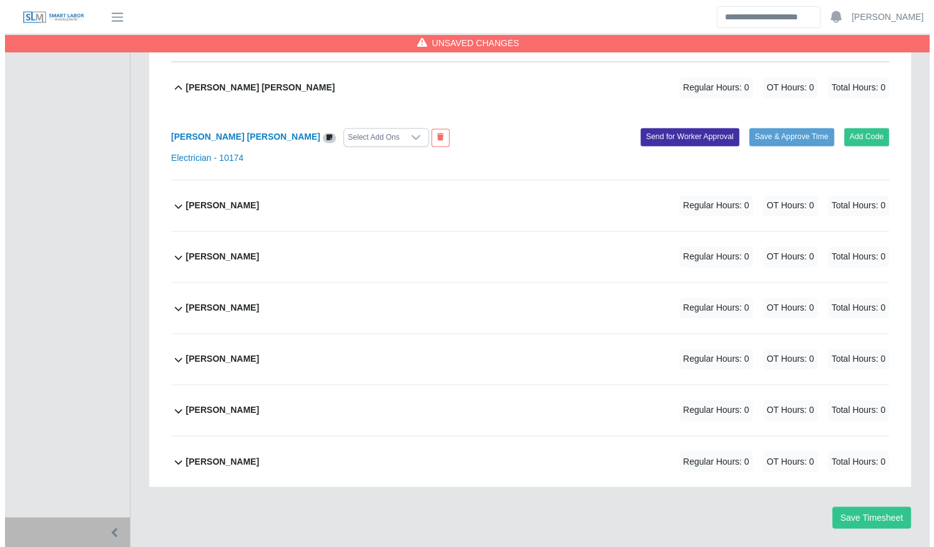
scroll to position [925, 0]
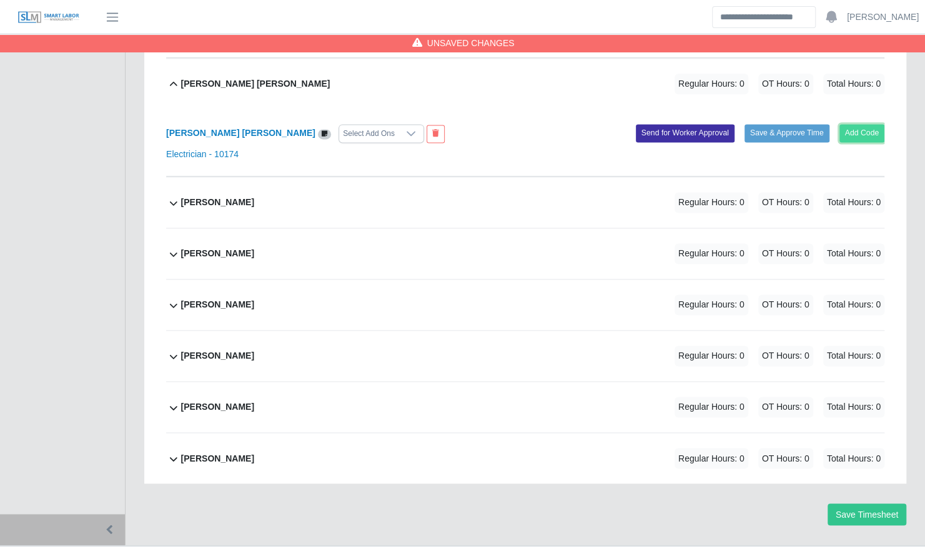
click at [850, 124] on button "Add Code" at bounding box center [862, 132] width 46 height 17
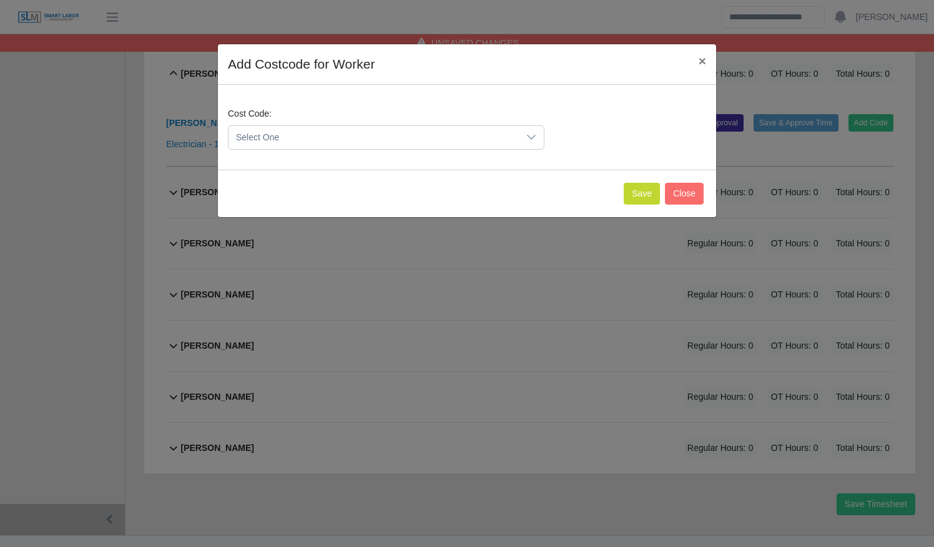
click at [513, 132] on span "Select One" at bounding box center [373, 137] width 290 height 23
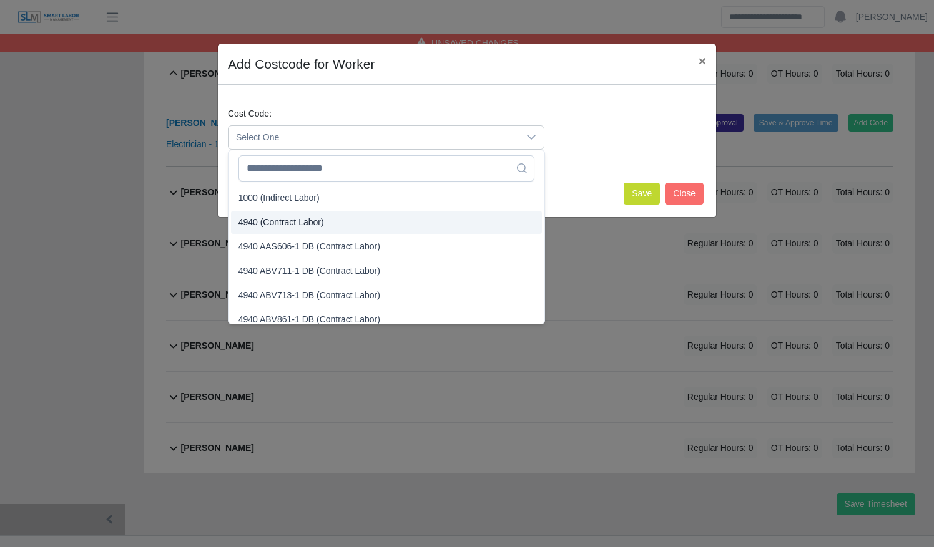
click at [451, 222] on li "4940 (Contract Labor)" at bounding box center [386, 222] width 311 height 23
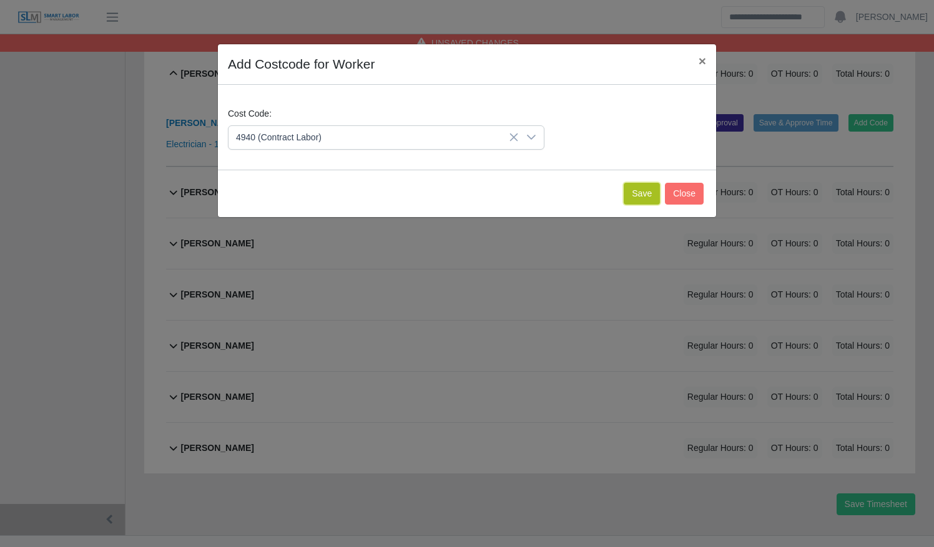
click at [639, 192] on button "Save" at bounding box center [642, 194] width 36 height 22
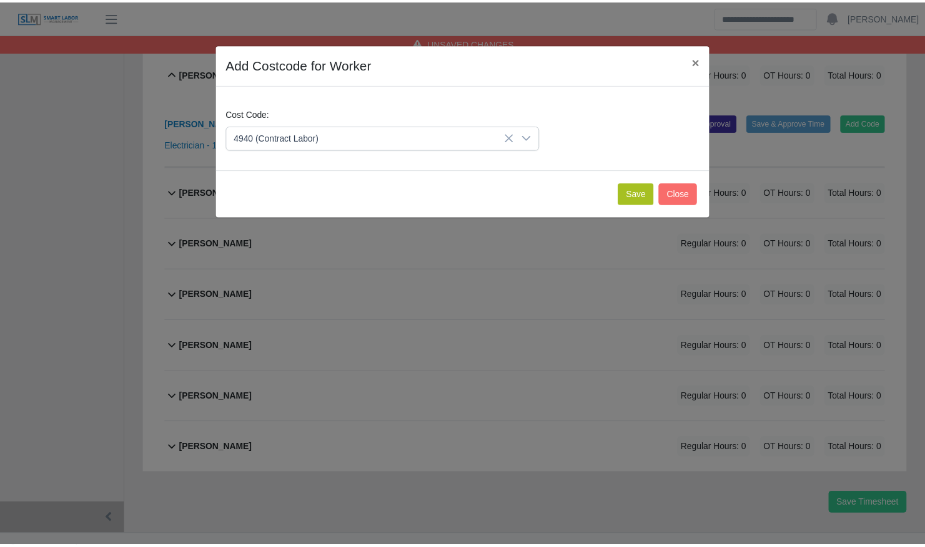
scroll to position [1054, 0]
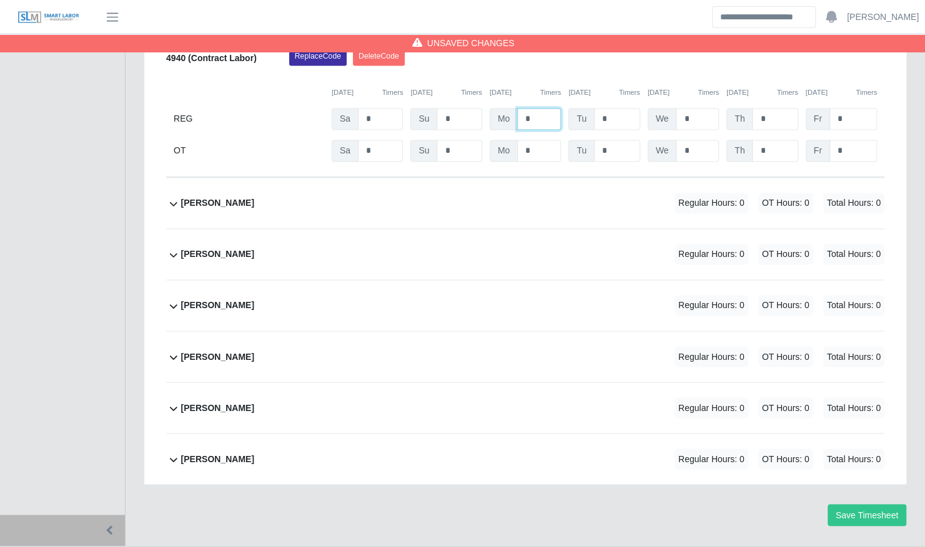
click at [522, 108] on input "*" at bounding box center [539, 119] width 44 height 22
type input "**"
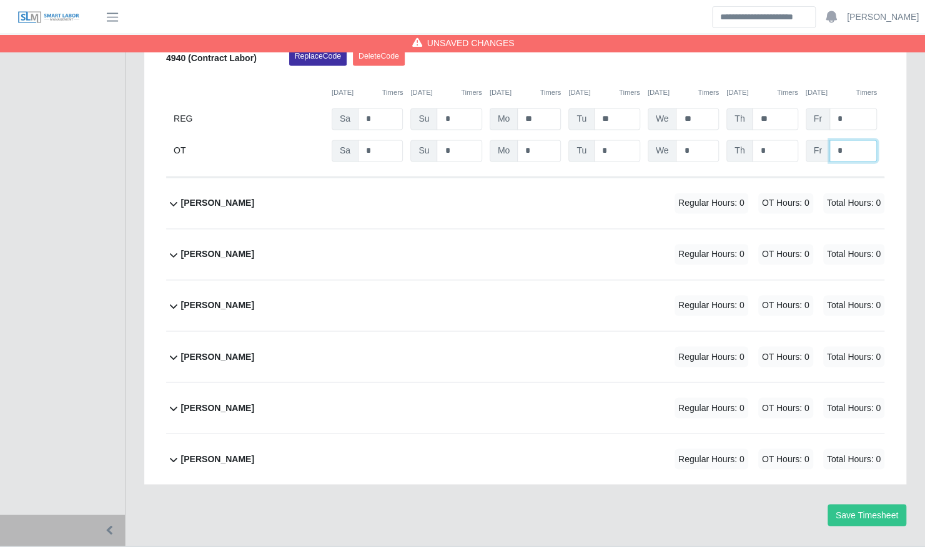
type input "*"
click at [748, 196] on div "Regular Hours: 0 OT Hours: 0 Total Hours: 0" at bounding box center [761, 203] width 245 height 21
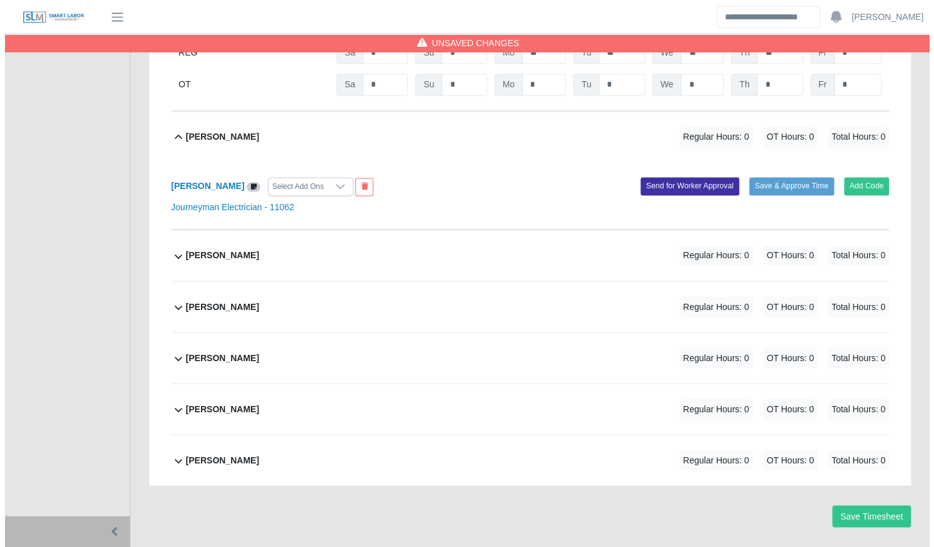
scroll to position [1121, 0]
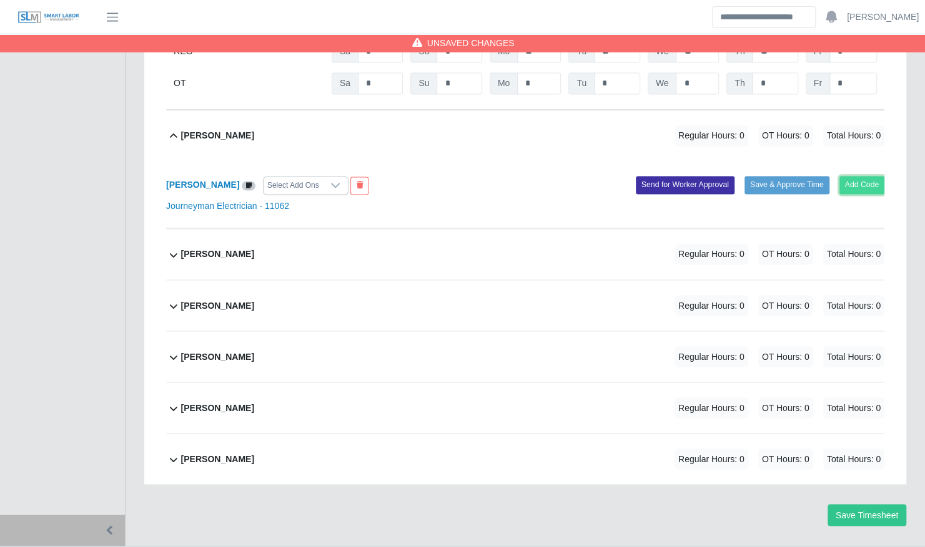
click at [853, 176] on button "Add Code" at bounding box center [862, 184] width 46 height 17
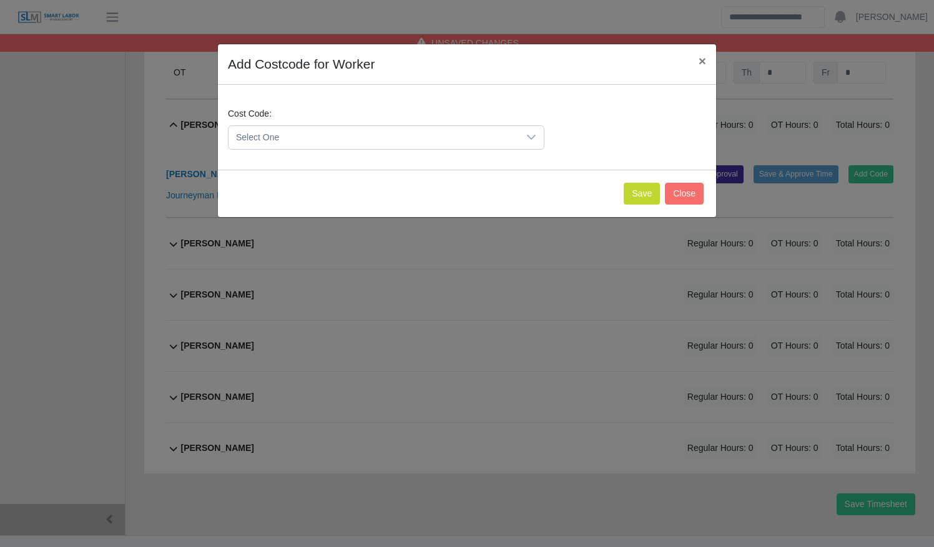
click at [374, 134] on span "Select One" at bounding box center [373, 137] width 290 height 23
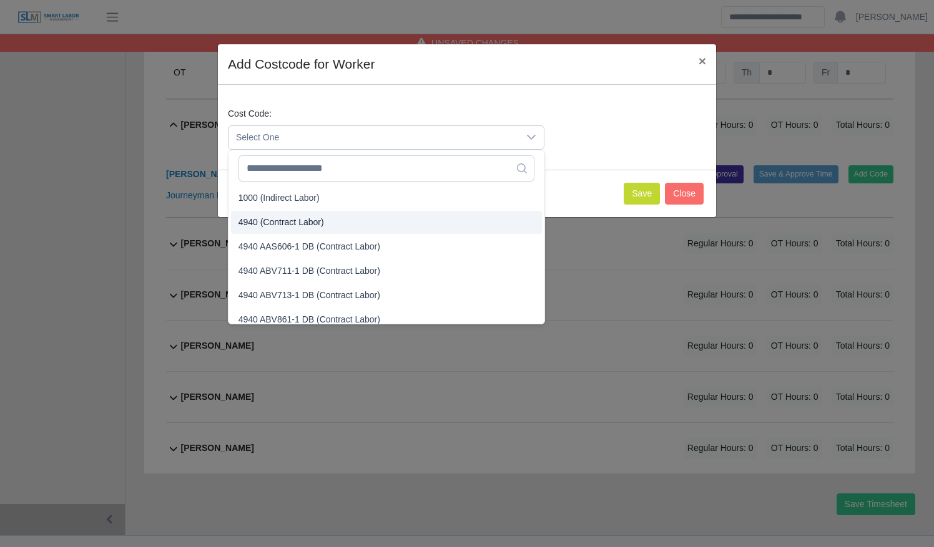
click at [366, 223] on li "4940 (Contract Labor)" at bounding box center [386, 222] width 311 height 23
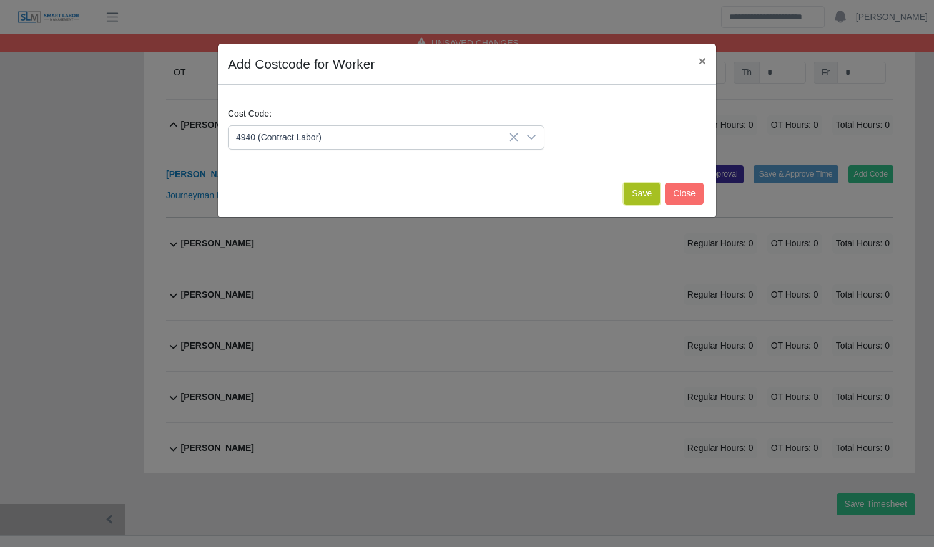
click at [637, 191] on button "Save" at bounding box center [642, 194] width 36 height 22
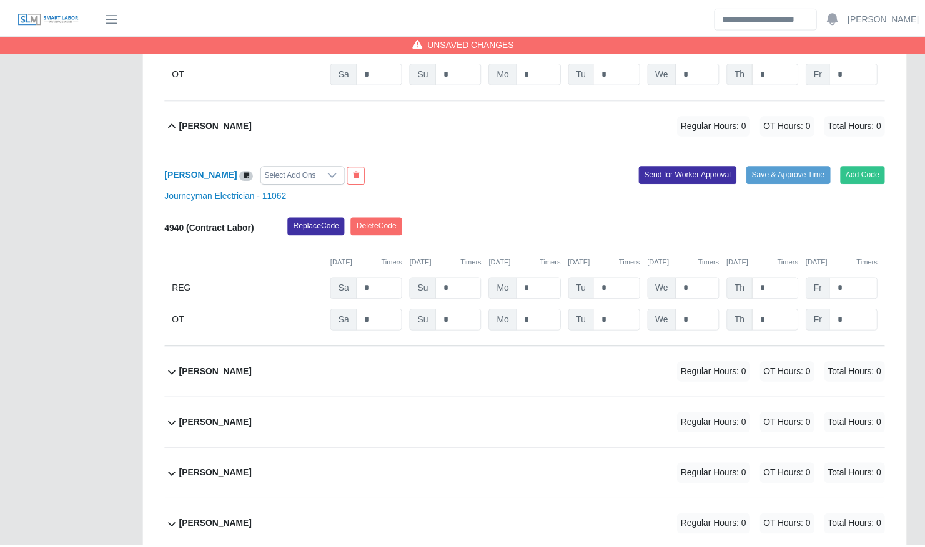
scroll to position [1250, 0]
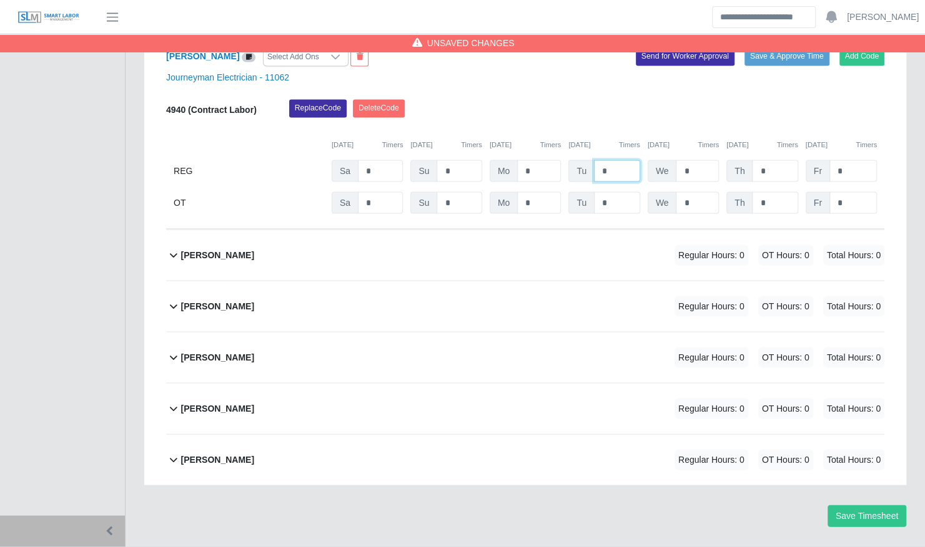
click at [597, 160] on input "*" at bounding box center [617, 171] width 46 height 22
type input "**"
type input "*"
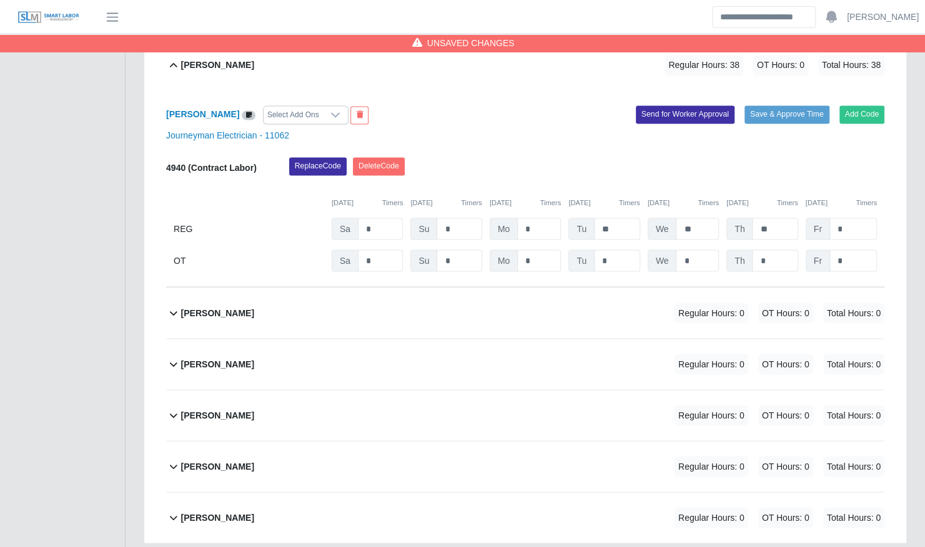
scroll to position [1189, 0]
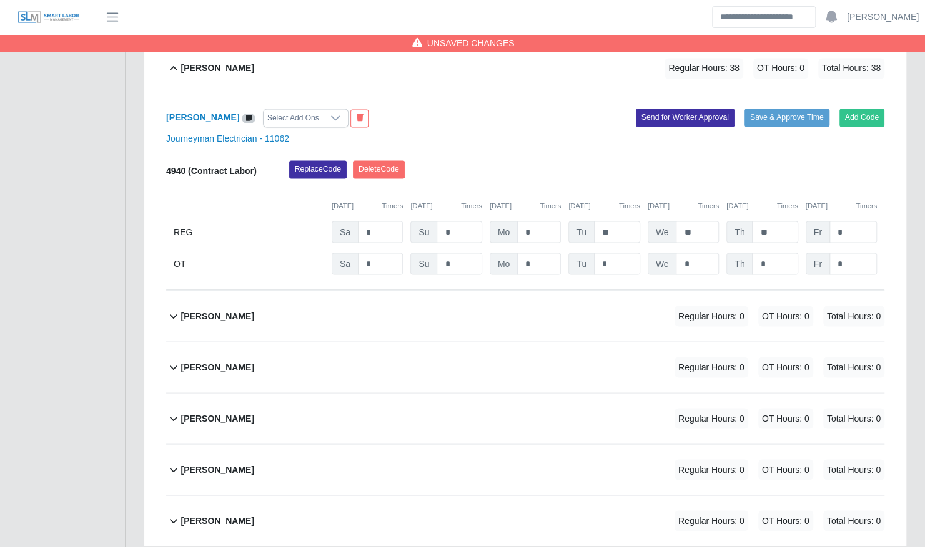
click at [848, 58] on span "Total Hours: 38" at bounding box center [851, 68] width 66 height 21
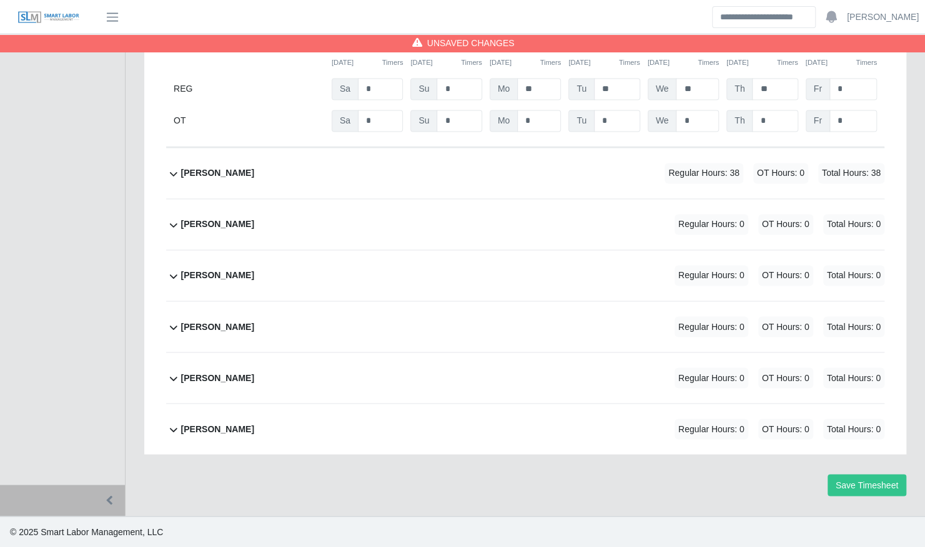
scroll to position [1067, 0]
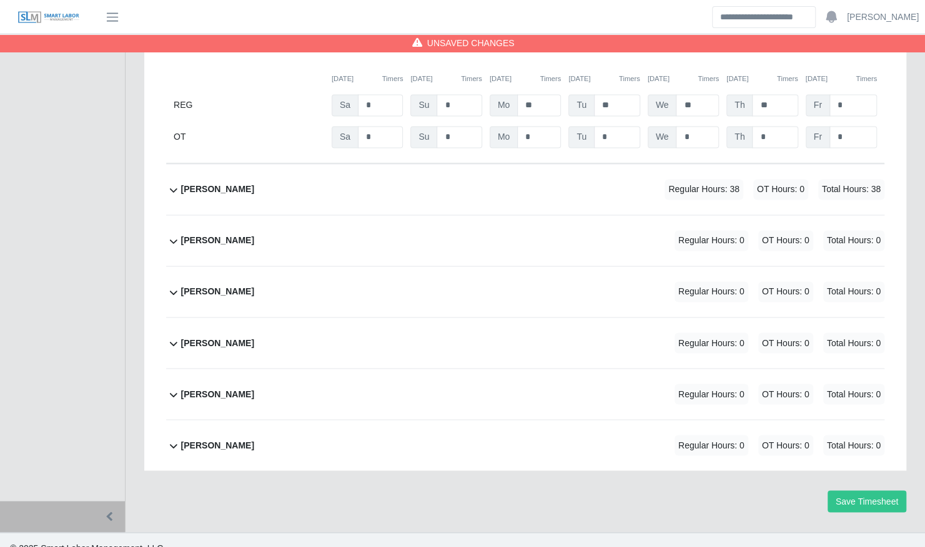
click at [503, 226] on div "Mirian Beltran Regular Hours: 0 OT Hours: 0 Total Hours: 0" at bounding box center [532, 240] width 703 height 51
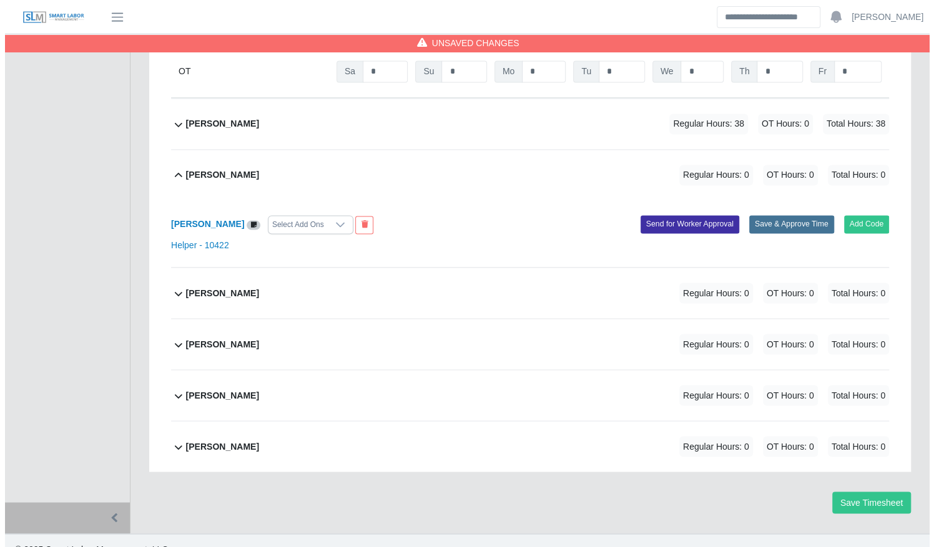
scroll to position [1134, 0]
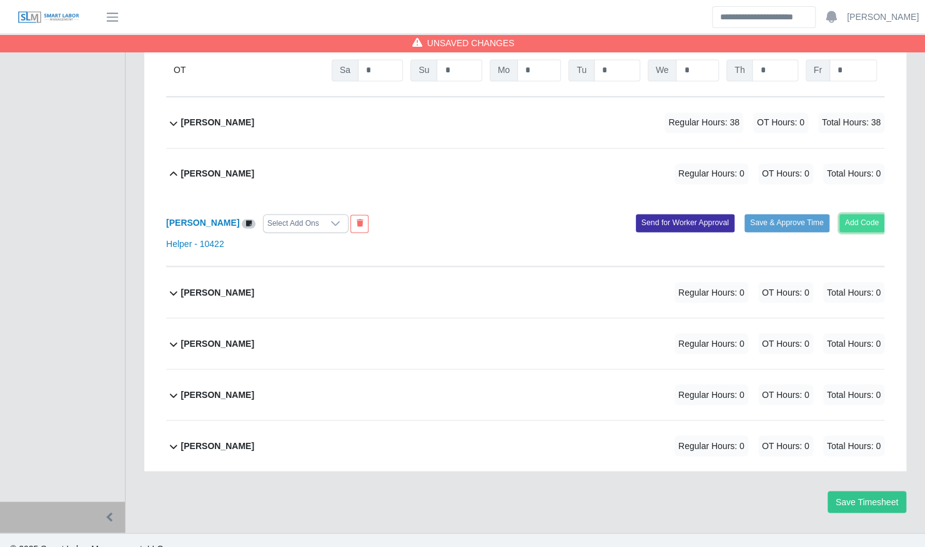
click at [854, 214] on button "Add Code" at bounding box center [862, 222] width 46 height 17
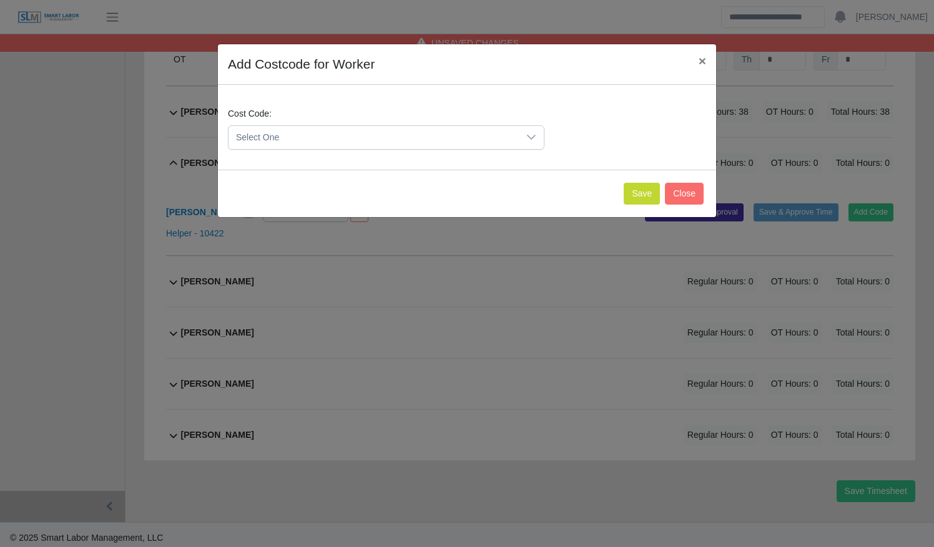
click at [476, 140] on span "Select One" at bounding box center [373, 137] width 290 height 23
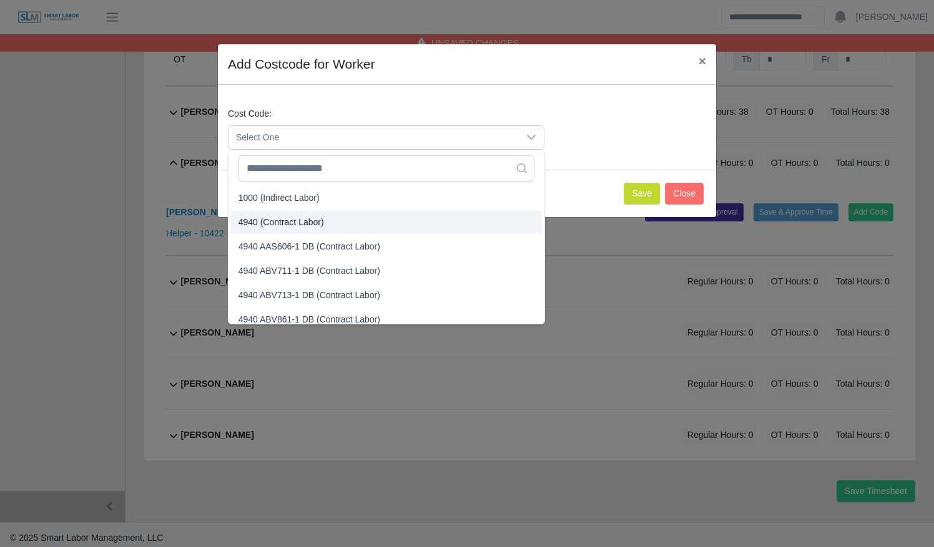
click at [445, 232] on li "4940 (Contract Labor)" at bounding box center [386, 222] width 311 height 23
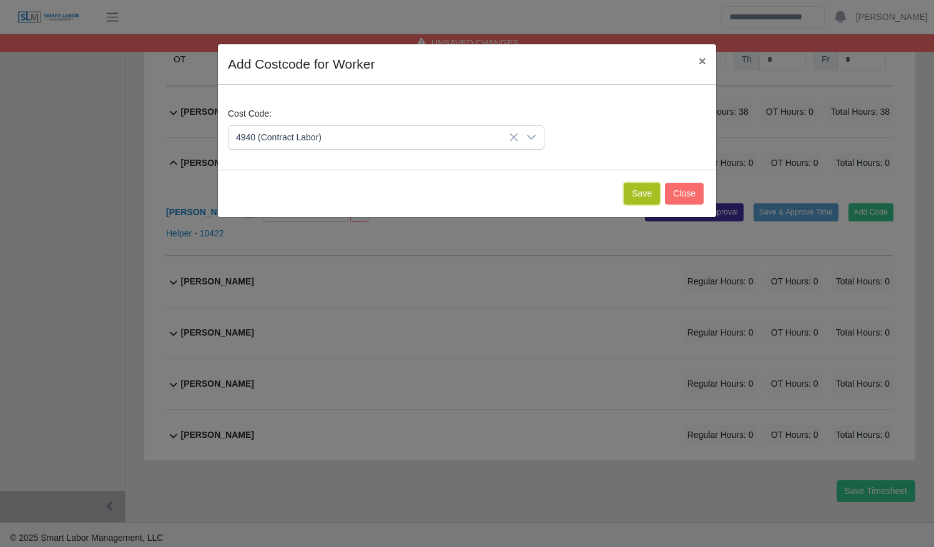
click at [642, 194] on button "Save" at bounding box center [642, 194] width 36 height 22
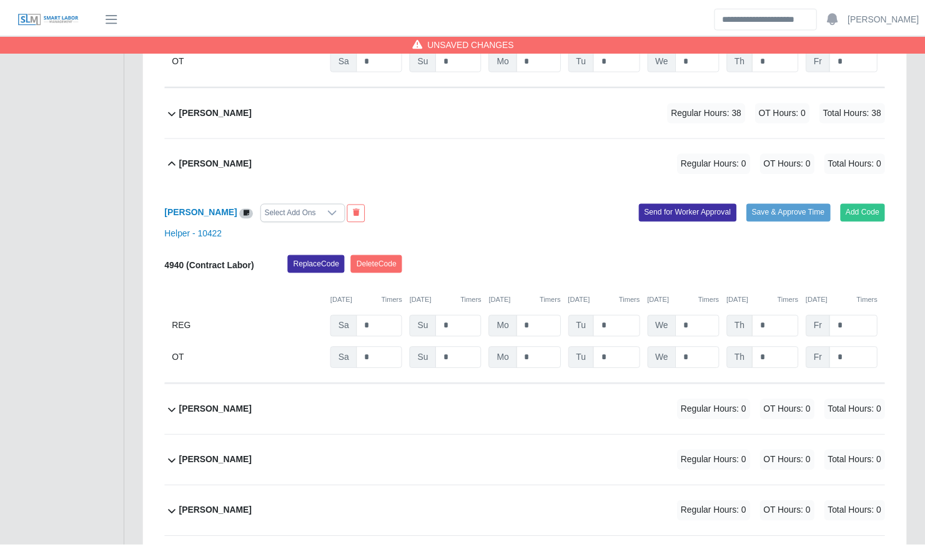
scroll to position [1263, 0]
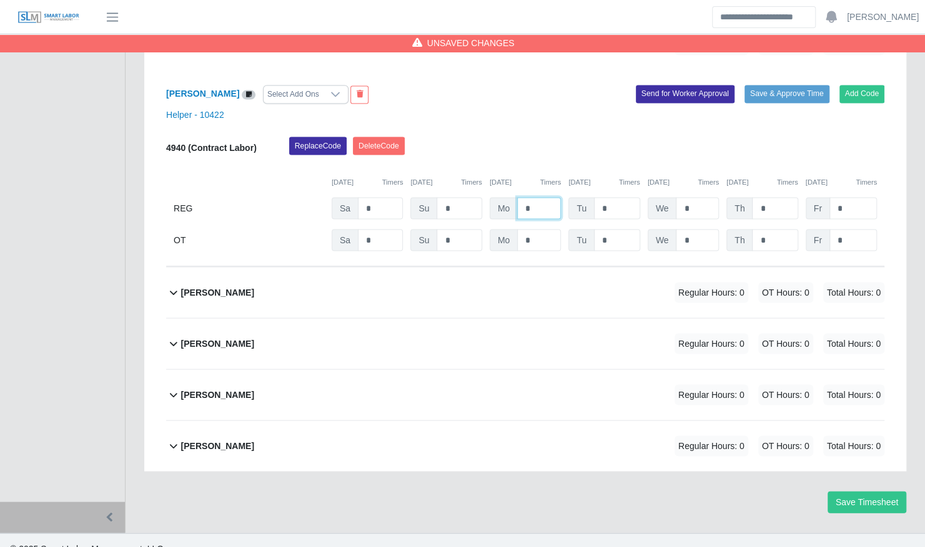
click at [521, 197] on input "*" at bounding box center [539, 208] width 44 height 22
type input "**"
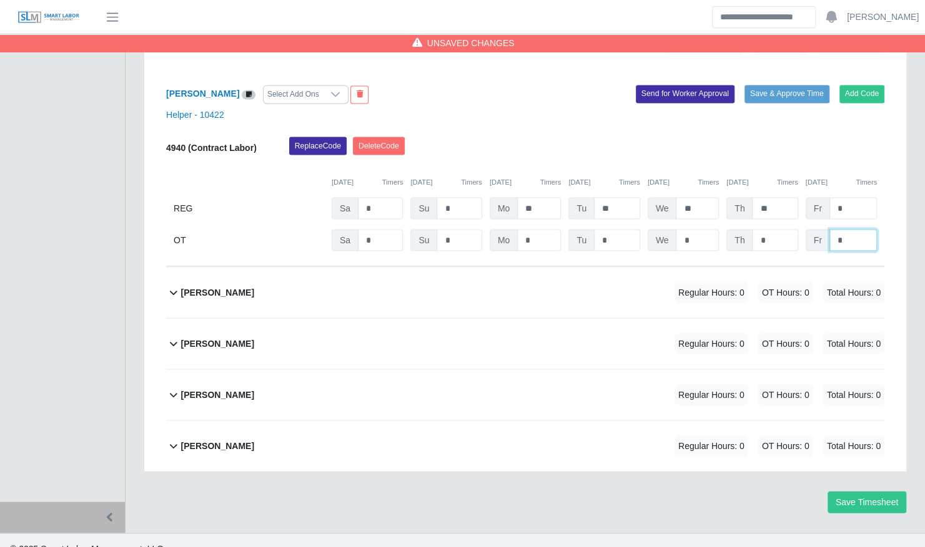
type input "*"
click at [601, 273] on div "Orlando Gutierrez Regular Hours: 0 OT Hours: 0 Total Hours: 0" at bounding box center [532, 292] width 703 height 51
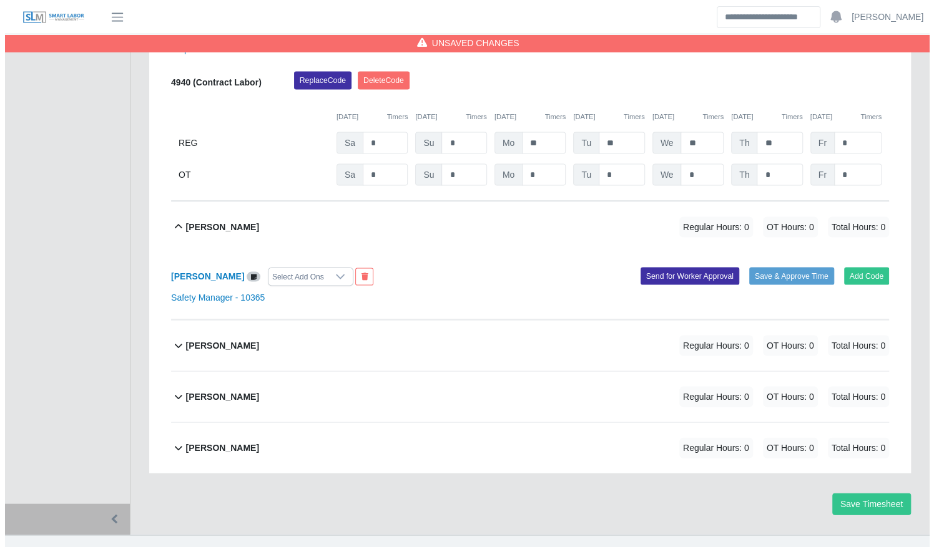
scroll to position [1330, 0]
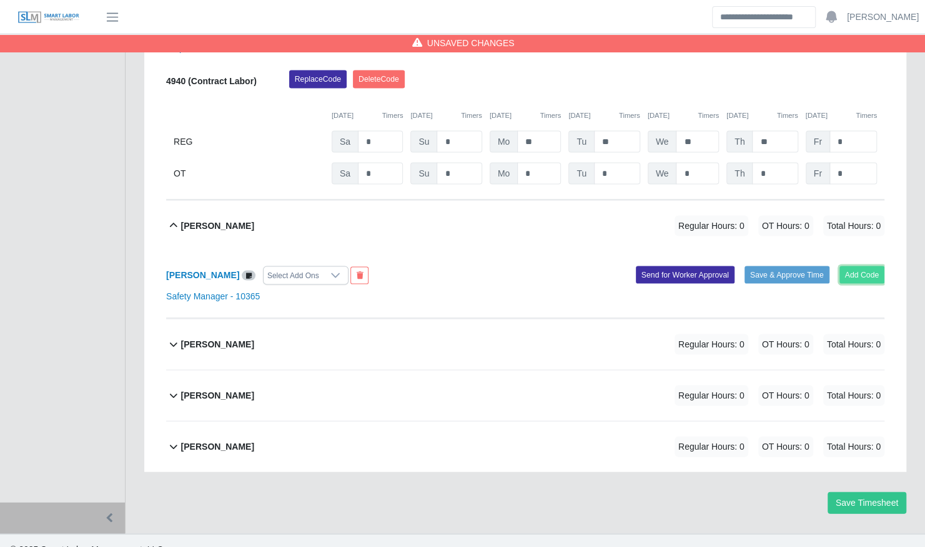
click at [850, 266] on button "Add Code" at bounding box center [862, 274] width 46 height 17
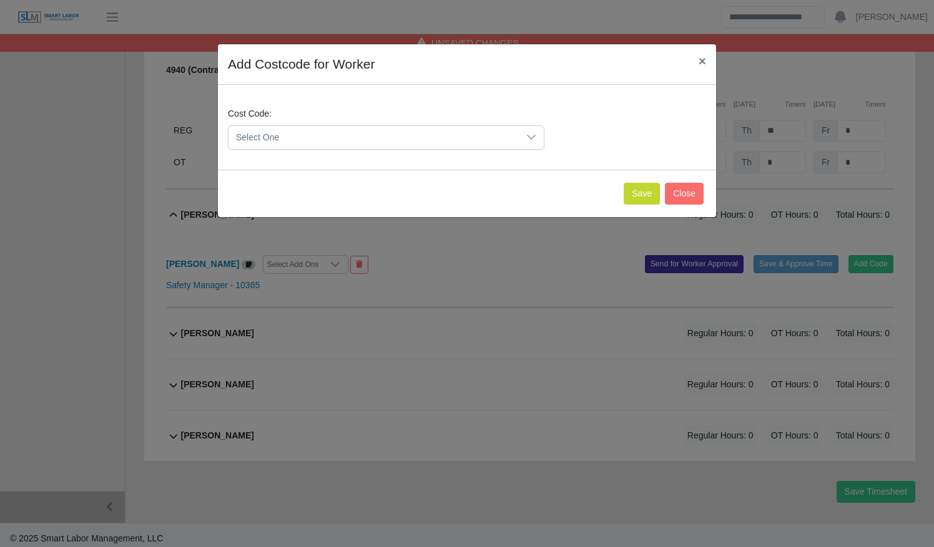
click at [497, 137] on span "Select One" at bounding box center [373, 137] width 290 height 23
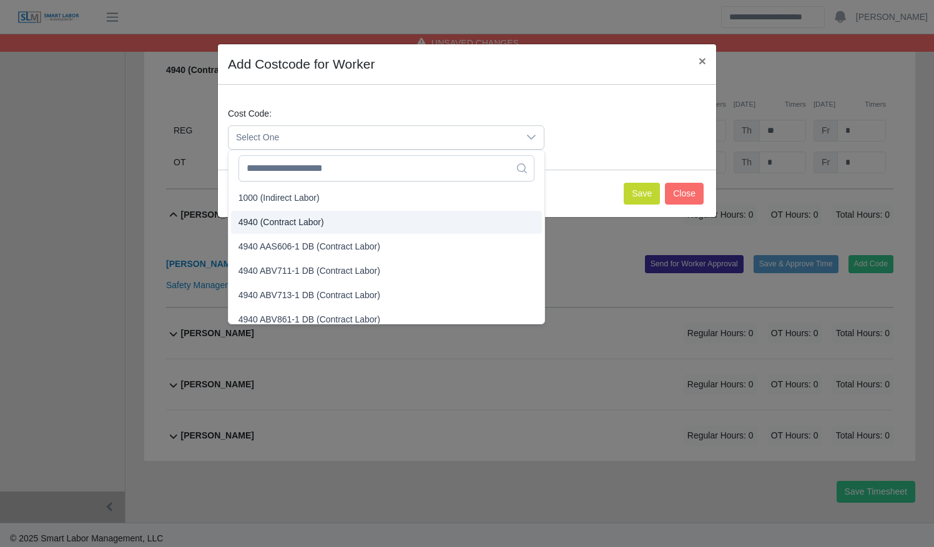
click at [453, 218] on li "4940 (Contract Labor)" at bounding box center [386, 222] width 311 height 23
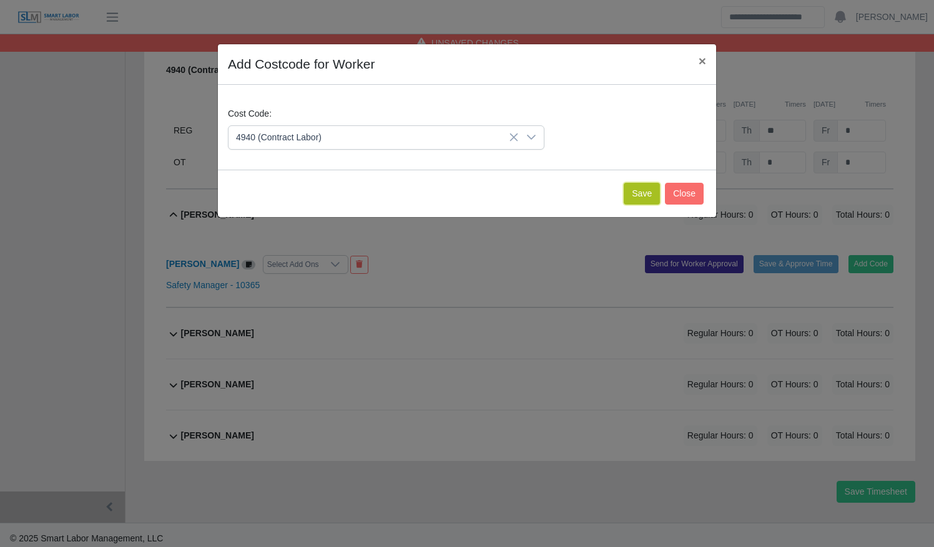
click at [630, 190] on button "Save" at bounding box center [642, 194] width 36 height 22
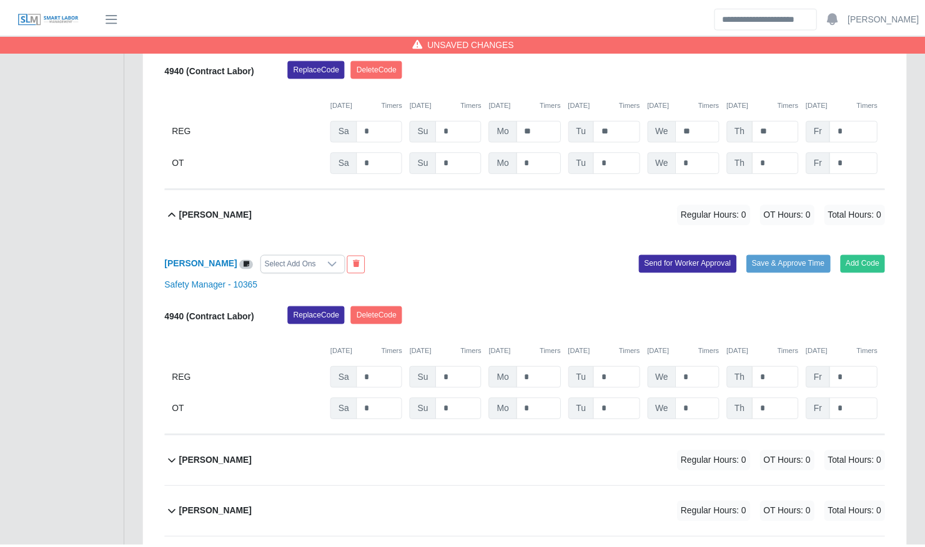
scroll to position [1459, 0]
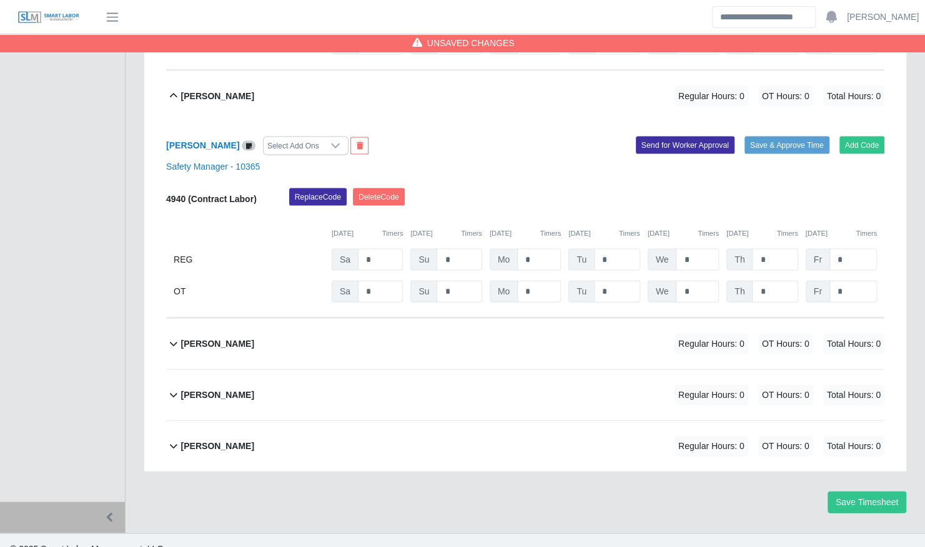
click at [318, 137] on div "Select Add Ons" at bounding box center [292, 145] width 59 height 17
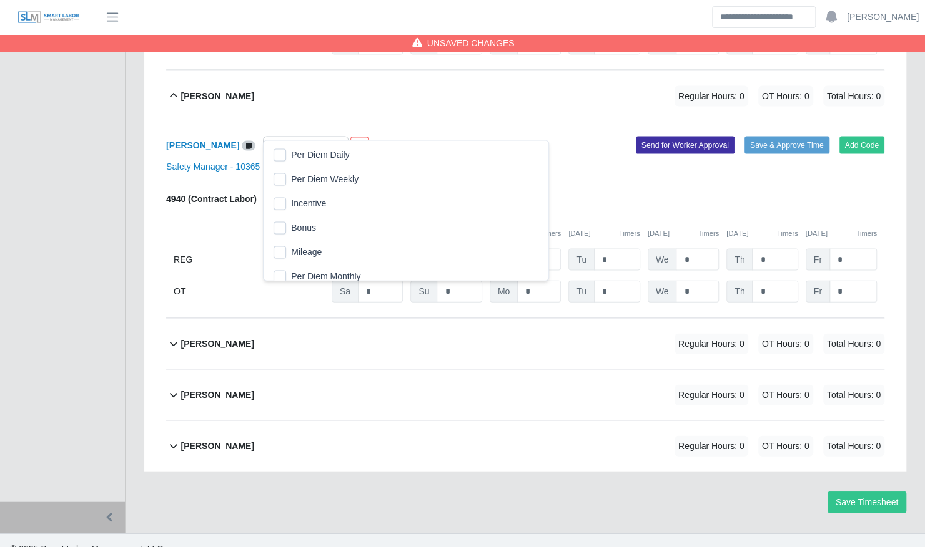
scroll to position [12, 7]
click at [288, 175] on li "Per Diem Weekly" at bounding box center [406, 179] width 280 height 23
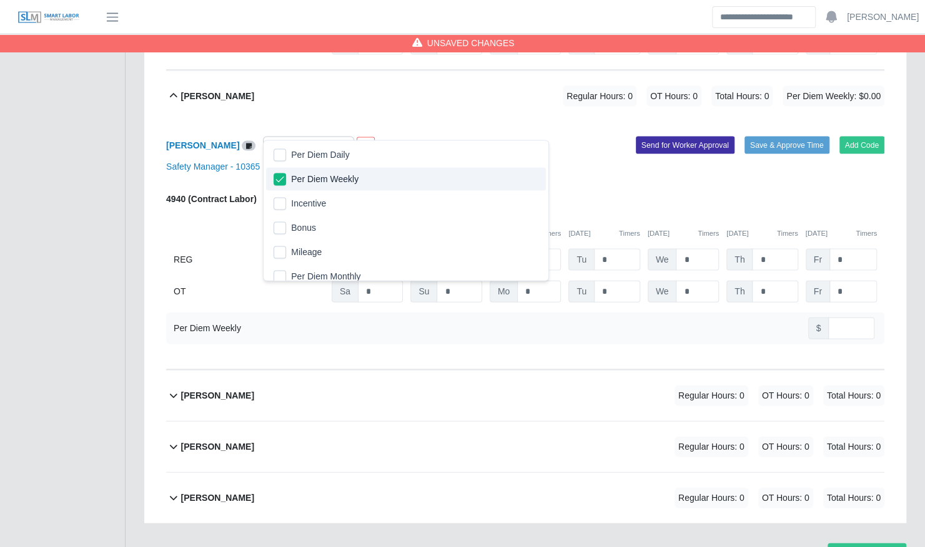
scroll to position [1511, 0]
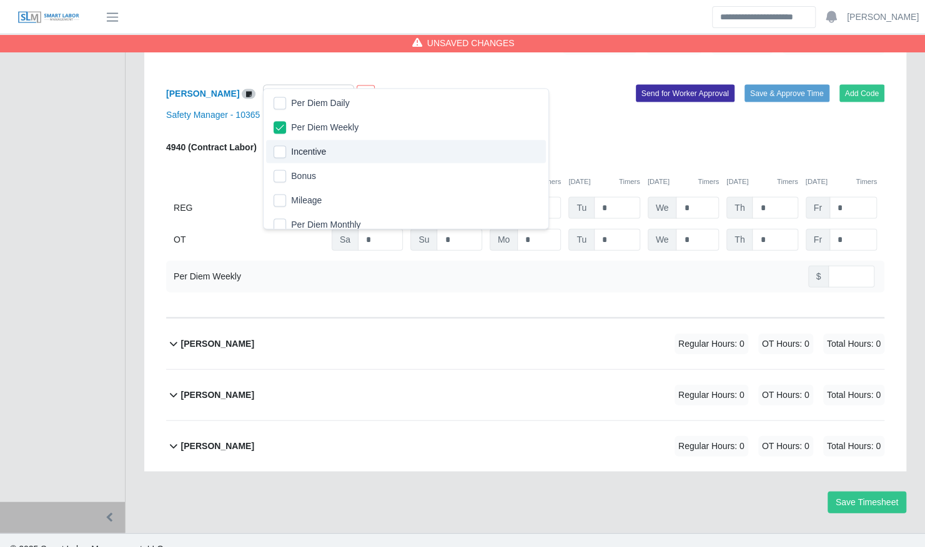
click at [600, 162] on div "09/27/2025 Timers 09/28/2025 Timers 09/29/2025 Timers 09/30/2025 Timers 10/01/2…" at bounding box center [525, 175] width 718 height 26
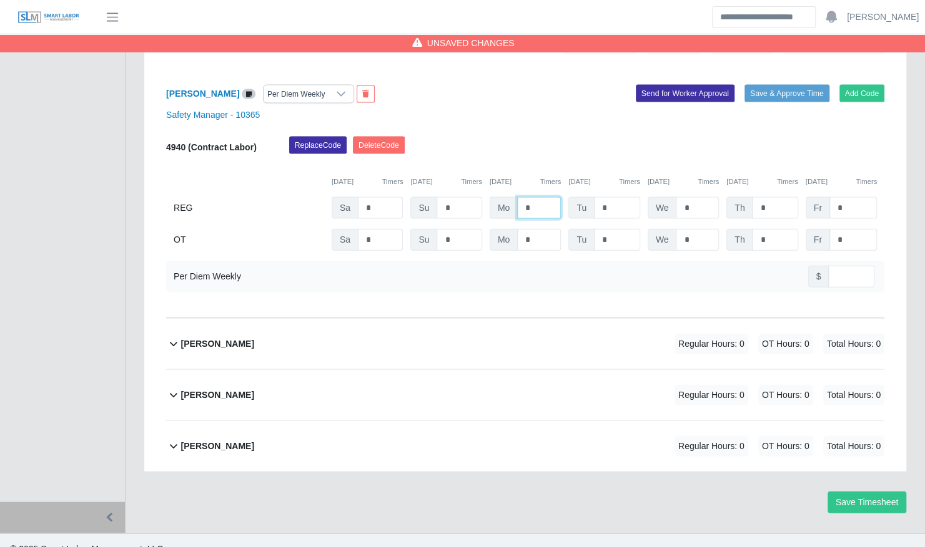
click at [521, 197] on input "*" at bounding box center [539, 208] width 44 height 22
type input "**"
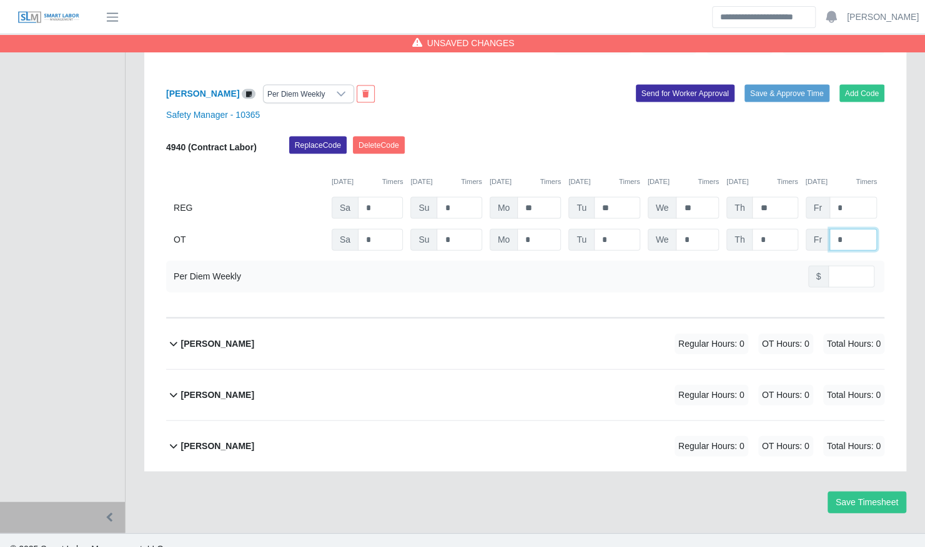
type input "*"
type input "***"
click at [578, 327] on div "Pedro Santiago Regular Hours: 0 OT Hours: 0 Total Hours: 0" at bounding box center [532, 344] width 703 height 51
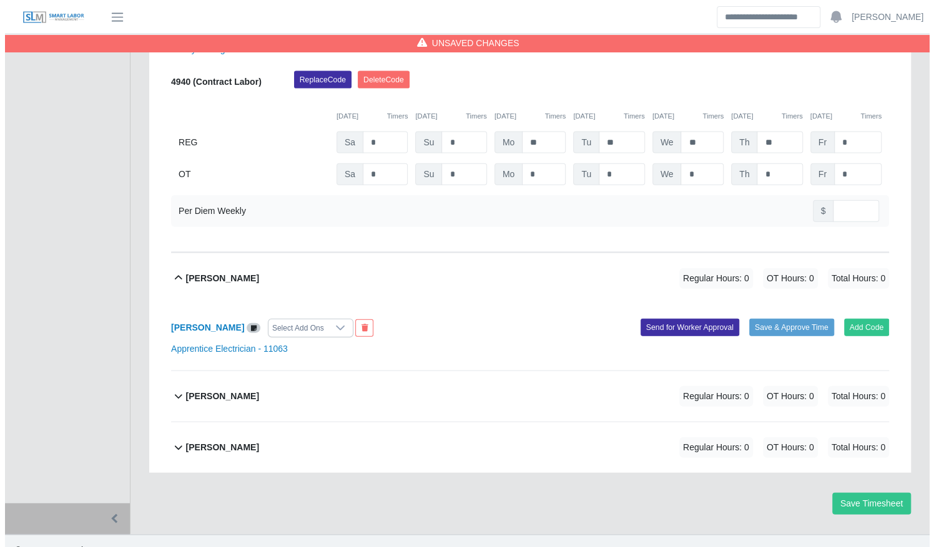
scroll to position [1578, 0]
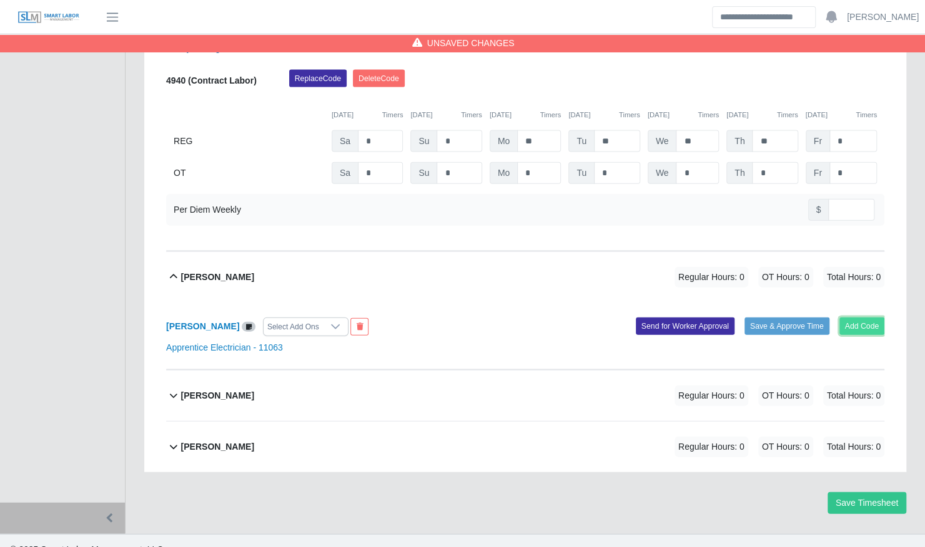
click at [858, 318] on button "Add Code" at bounding box center [862, 326] width 46 height 17
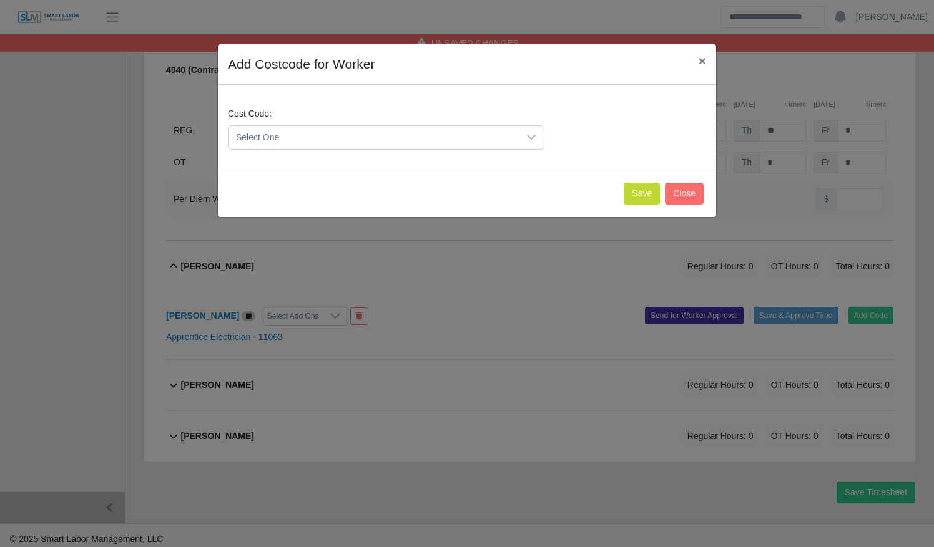
click at [521, 142] on div at bounding box center [531, 137] width 25 height 23
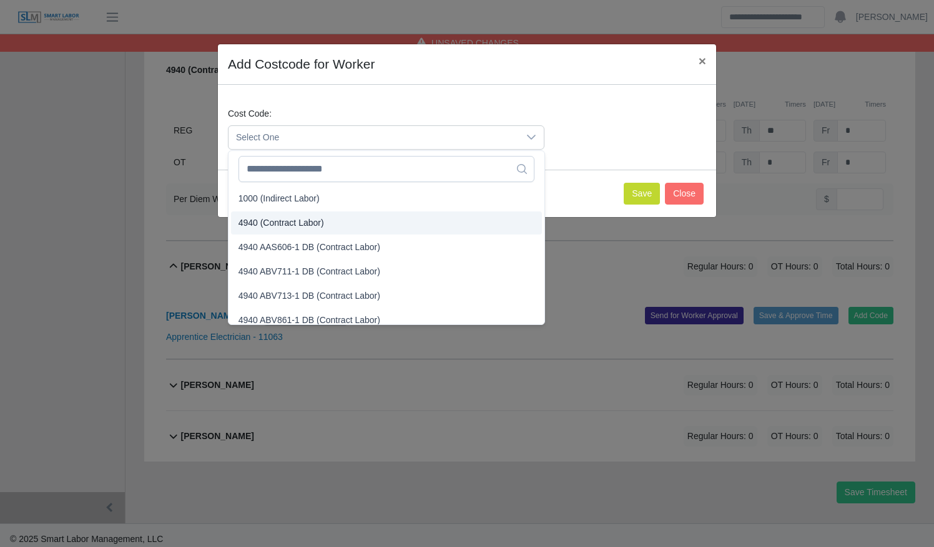
click at [438, 225] on li "4940 (Contract Labor)" at bounding box center [386, 223] width 311 height 23
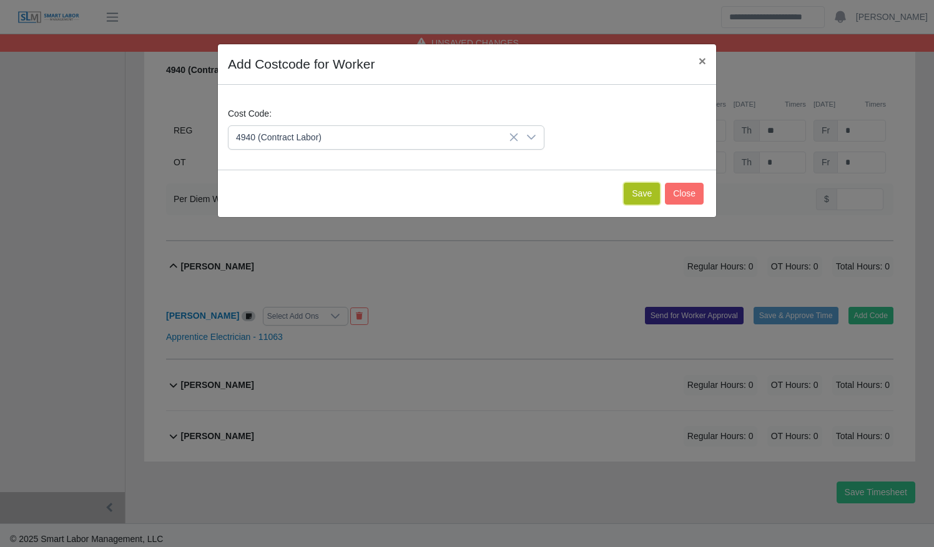
click at [639, 191] on button "Save" at bounding box center [642, 194] width 36 height 22
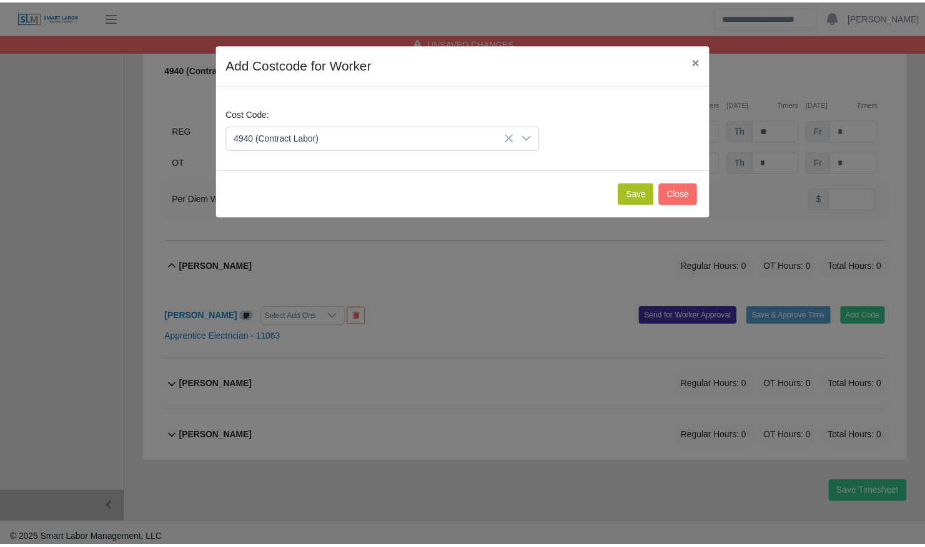
scroll to position [1707, 0]
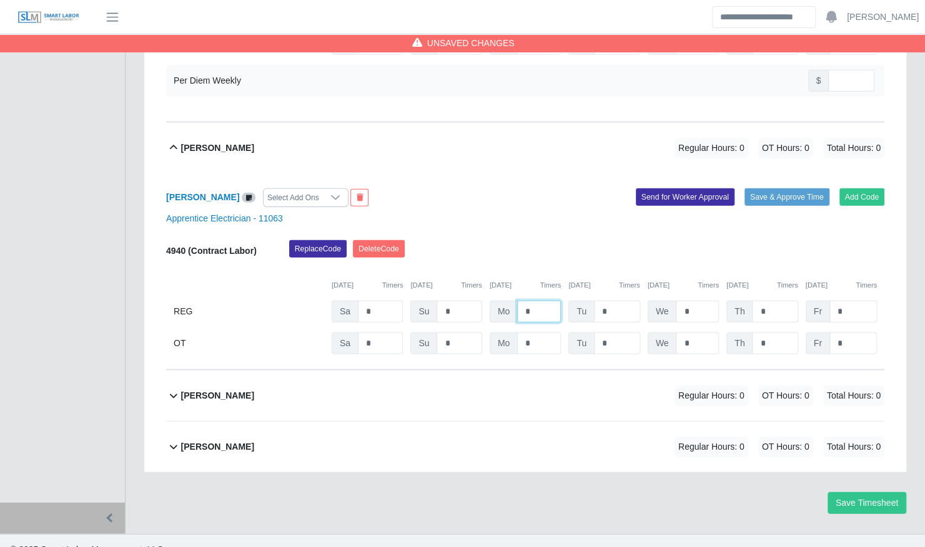
click at [522, 301] on input "*" at bounding box center [539, 312] width 44 height 22
type input "**"
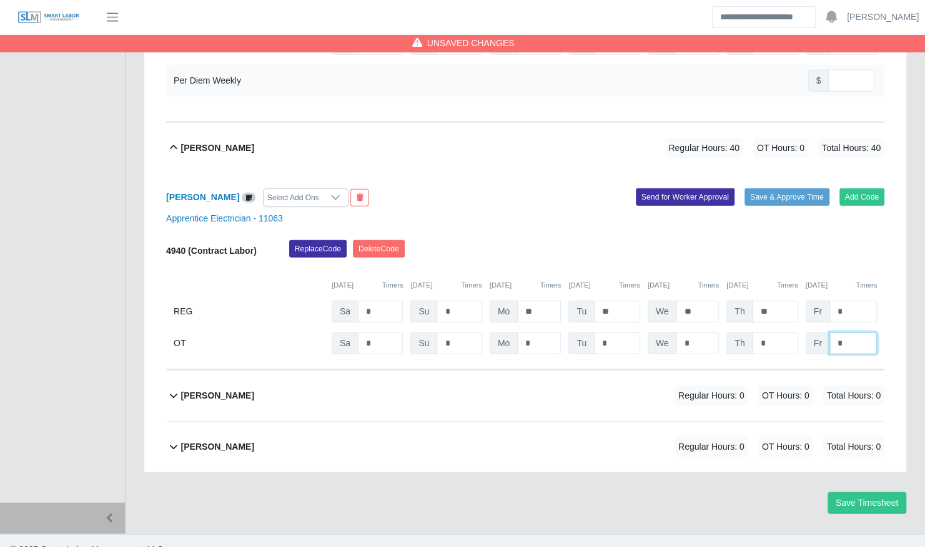
type input "*"
click at [457, 426] on div "Victor Martorell Regular Hours: 0 OT Hours: 0 Total Hours: 0" at bounding box center [532, 447] width 703 height 51
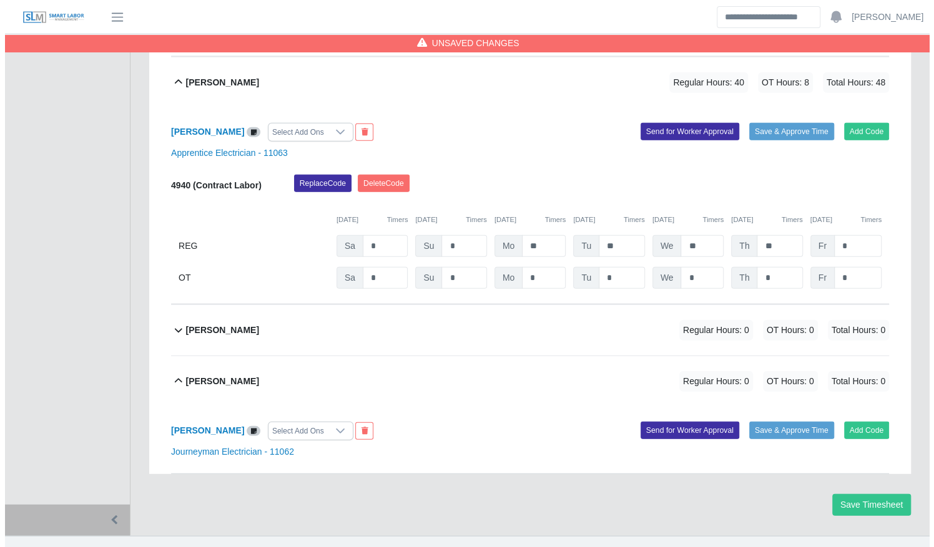
scroll to position [1774, 0]
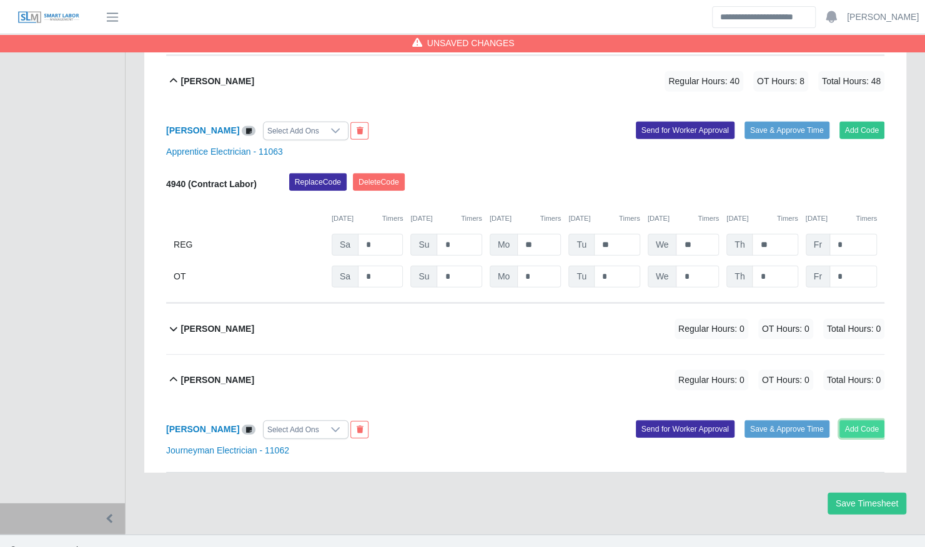
click at [871, 421] on button "Add Code" at bounding box center [862, 429] width 46 height 17
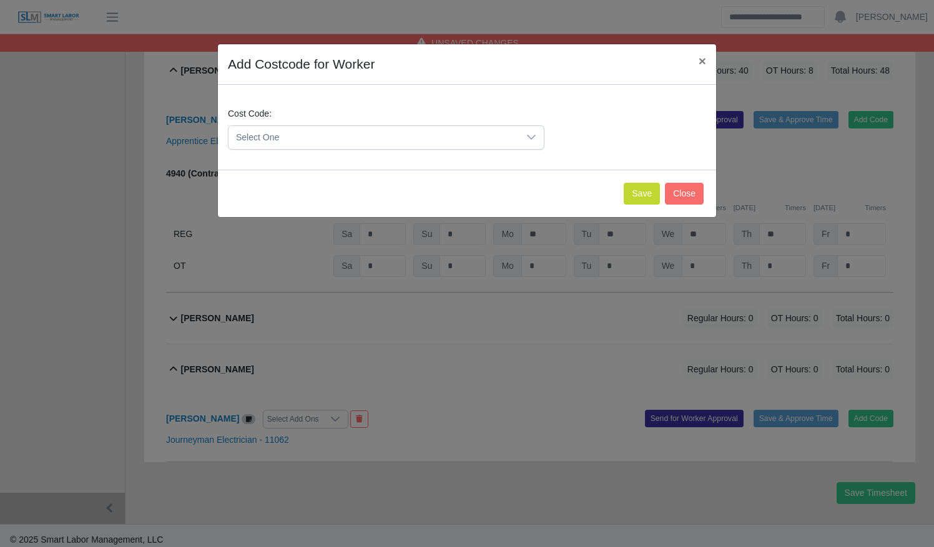
click at [522, 132] on div at bounding box center [531, 137] width 25 height 23
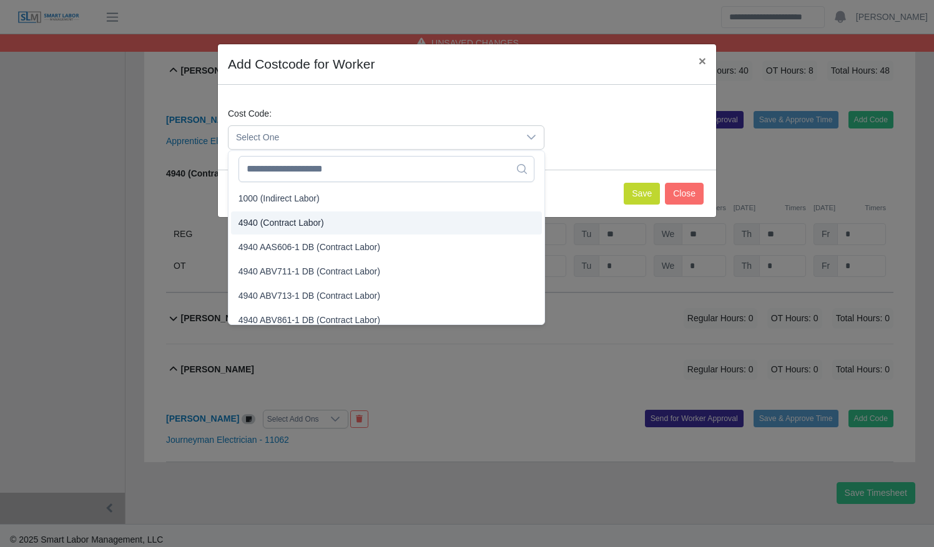
click at [488, 222] on li "4940 (Contract Labor)" at bounding box center [386, 223] width 311 height 23
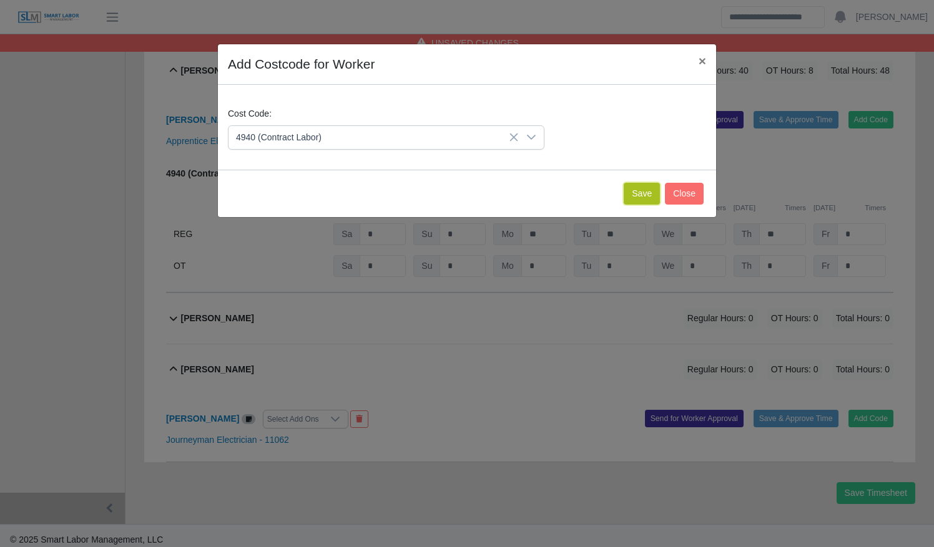
click at [640, 187] on button "Save" at bounding box center [642, 194] width 36 height 22
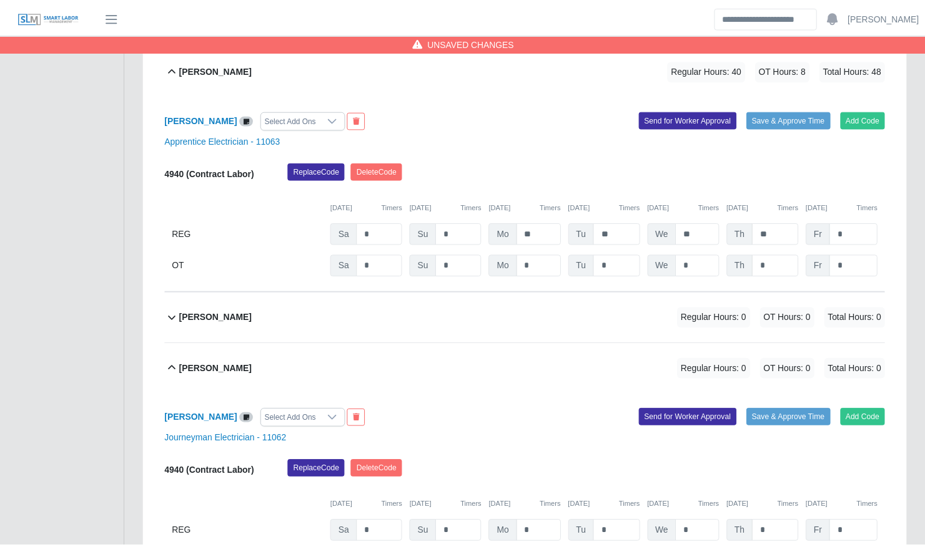
scroll to position [1903, 0]
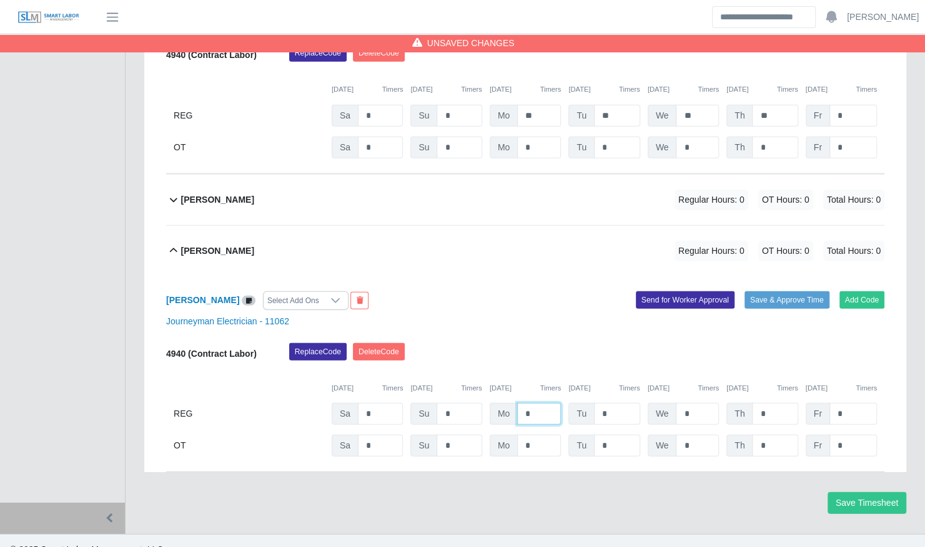
click at [523, 403] on input "*" at bounding box center [539, 414] width 44 height 22
type input "**"
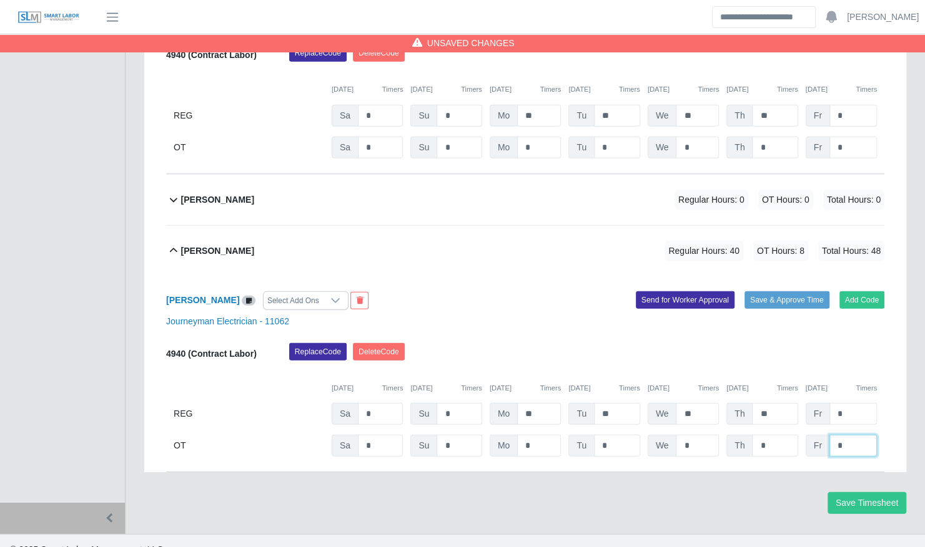
type input "*"
click at [683, 190] on span "Regular Hours: 0" at bounding box center [711, 200] width 74 height 21
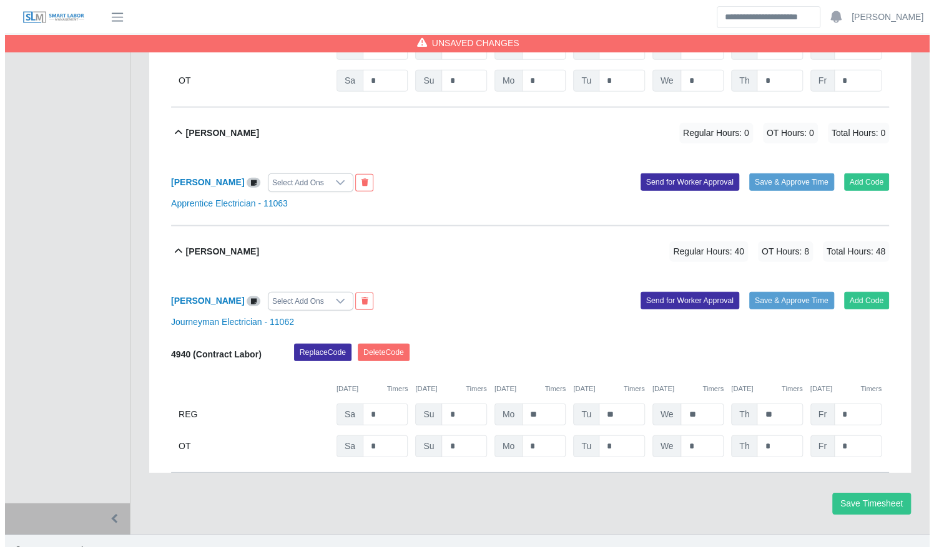
scroll to position [1971, 0]
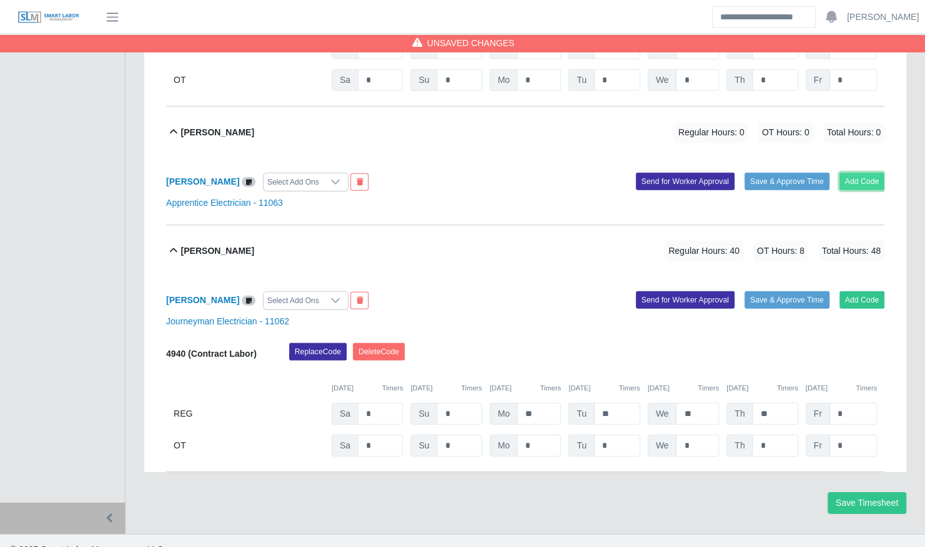
click at [865, 173] on button "Add Code" at bounding box center [862, 181] width 46 height 17
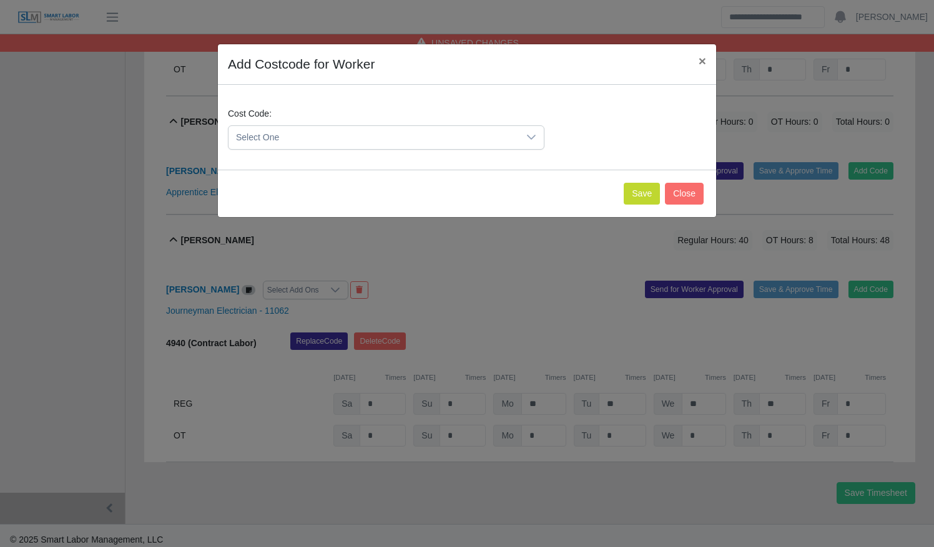
click at [533, 137] on icon at bounding box center [531, 137] width 9 height 5
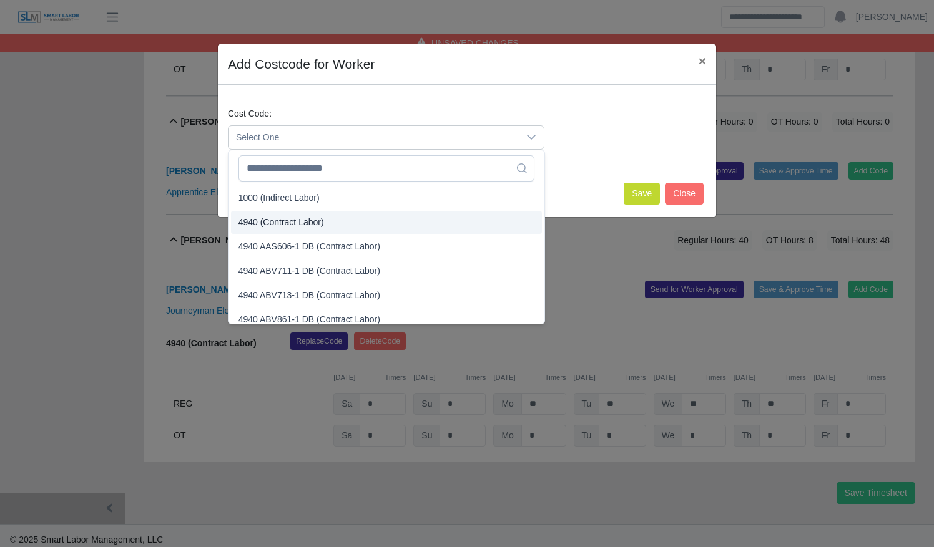
click at [478, 227] on li "4940 (Contract Labor)" at bounding box center [386, 222] width 311 height 23
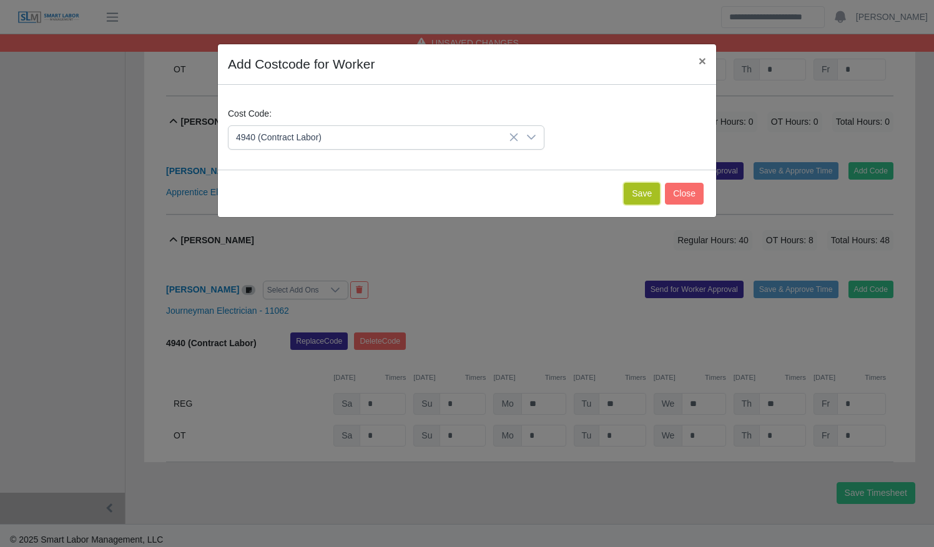
click at [649, 187] on button "Save" at bounding box center [642, 194] width 36 height 22
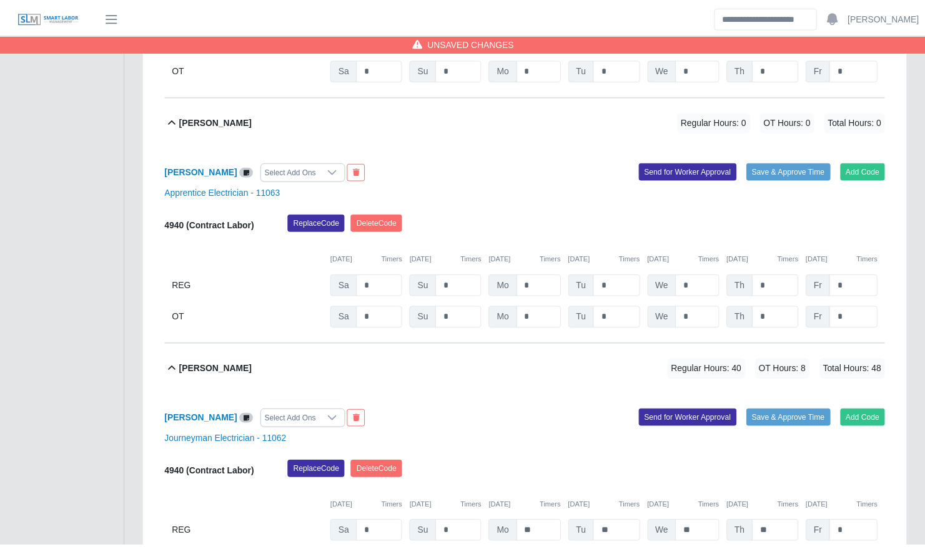
scroll to position [2100, 0]
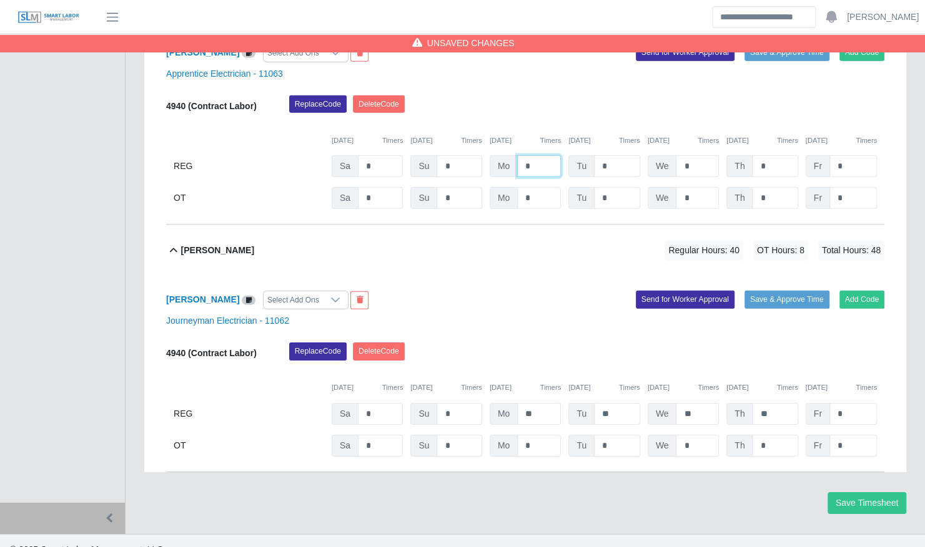
click at [520, 155] on input "*" at bounding box center [539, 166] width 44 height 22
type input "**"
type input "*"
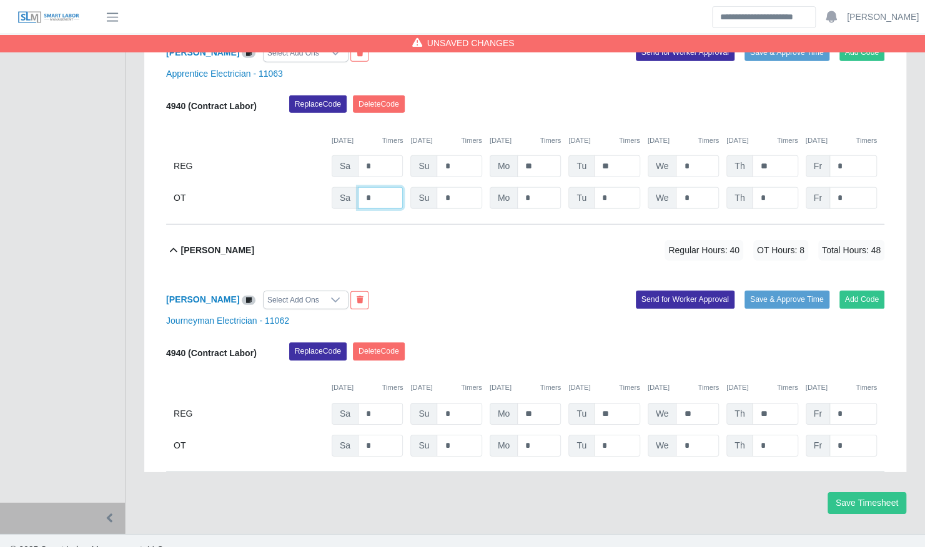
type input "*"
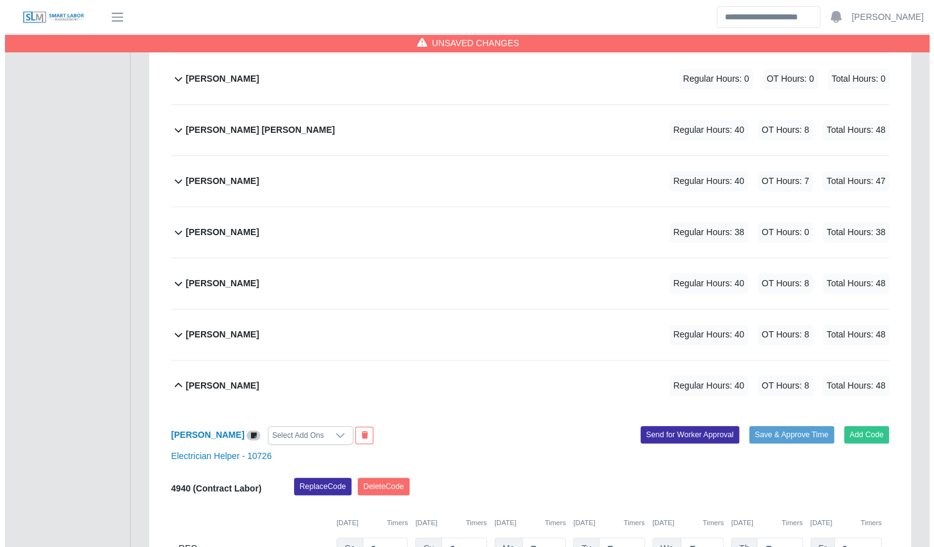
scroll to position [0, 0]
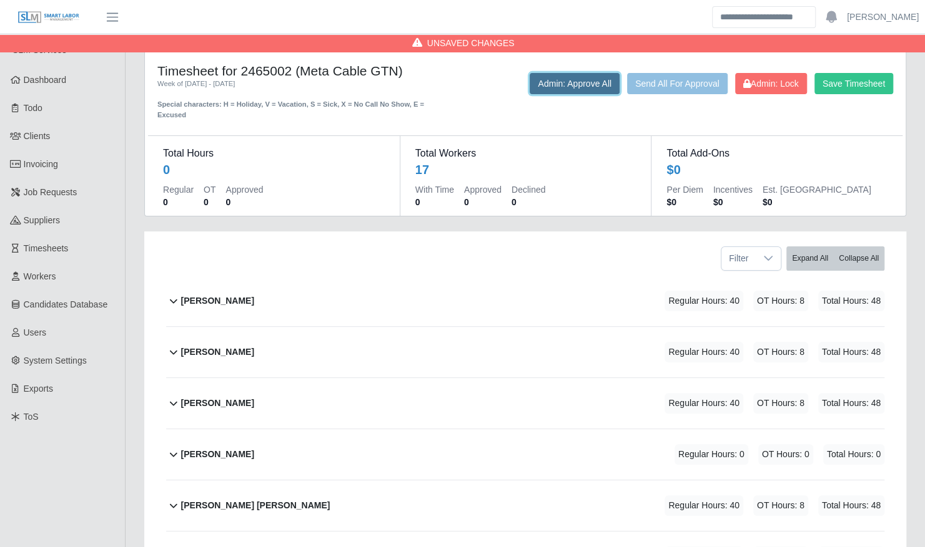
click at [584, 90] on button "Admin: Approve All" at bounding box center [574, 83] width 90 height 21
type input "*"
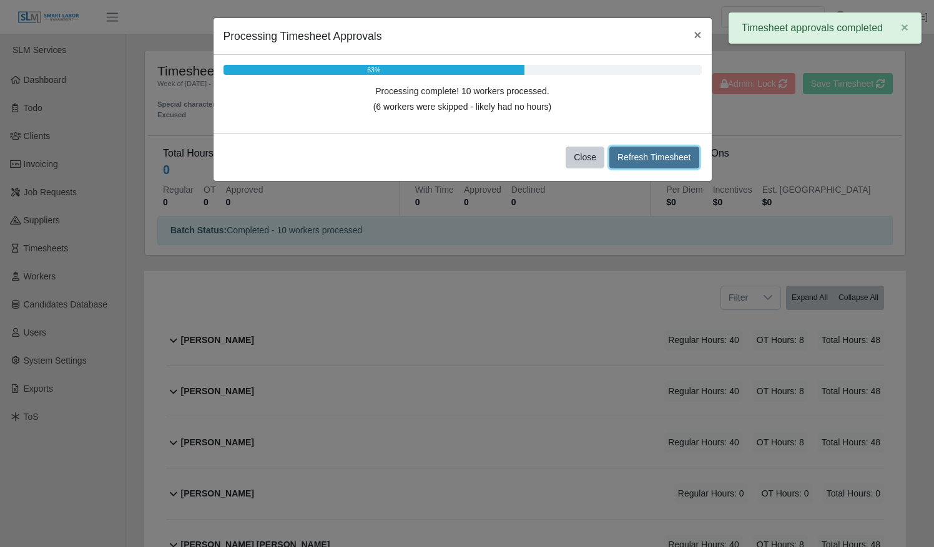
click at [637, 147] on button "Refresh Timesheet" at bounding box center [654, 158] width 90 height 22
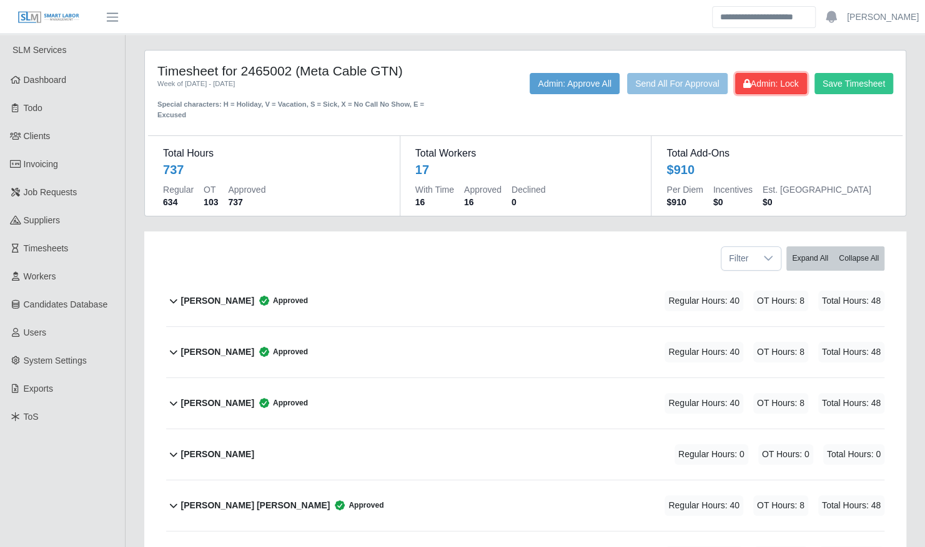
click at [751, 81] on span "Admin: Lock" at bounding box center [771, 84] width 56 height 10
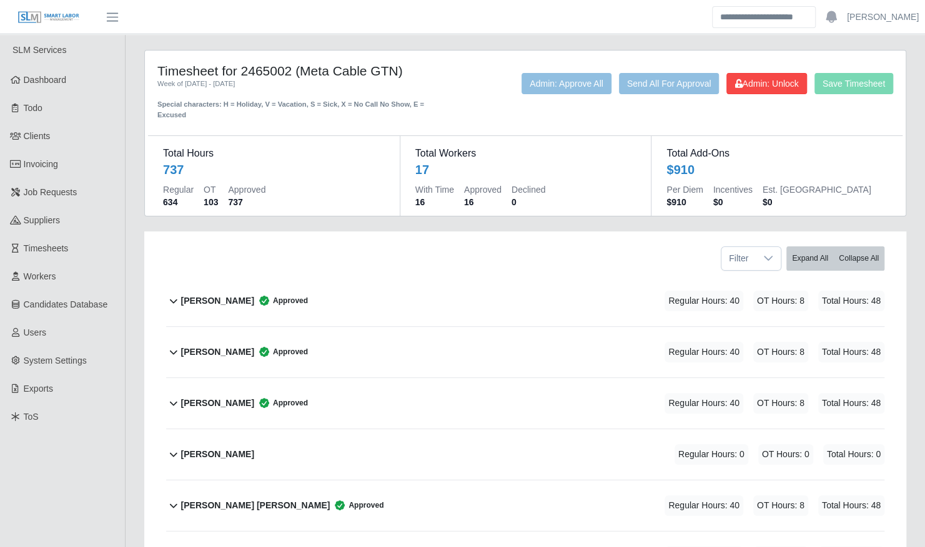
click at [436, 444] on div "Daniel Gonzalez Regular Hours: 0 OT Hours: 0 Total Hours: 0" at bounding box center [532, 454] width 703 height 51
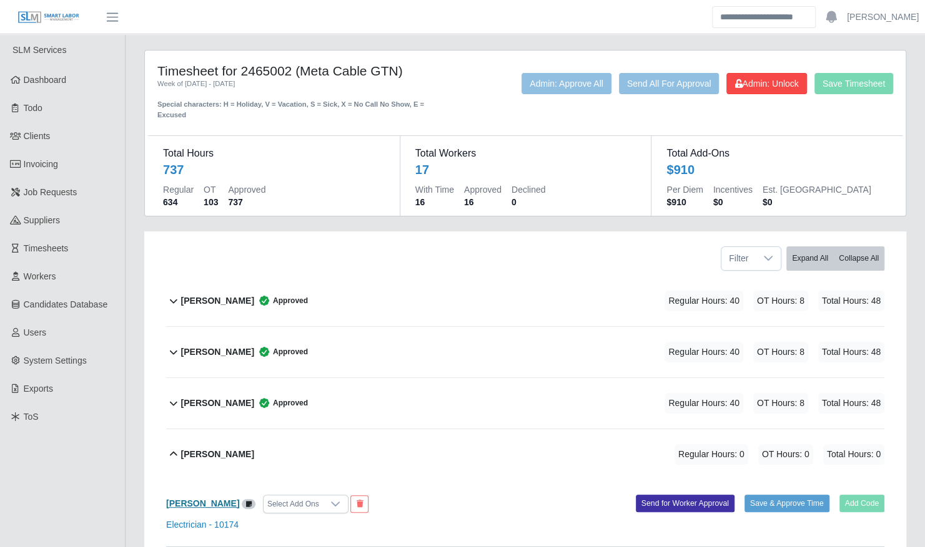
click at [202, 499] on b "[PERSON_NAME]" at bounding box center [202, 504] width 73 height 10
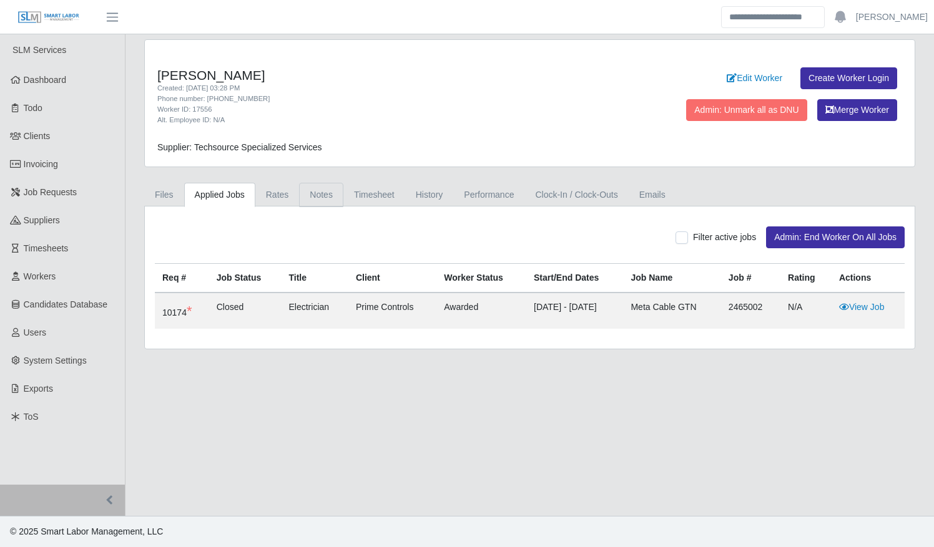
click at [313, 189] on link "Notes" at bounding box center [321, 195] width 44 height 24
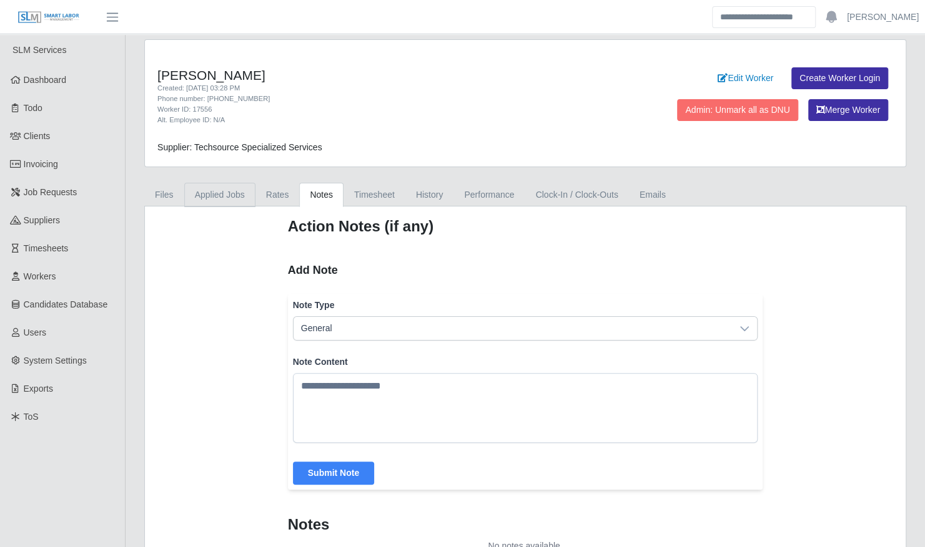
click at [216, 191] on link "Applied Jobs" at bounding box center [219, 195] width 71 height 24
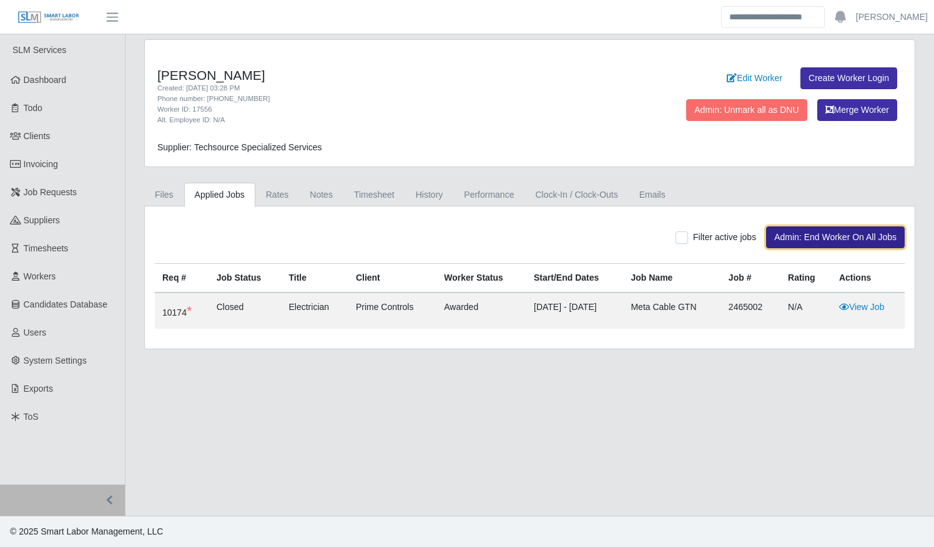
click at [812, 237] on button "Admin: End Worker On All Jobs" at bounding box center [835, 238] width 139 height 22
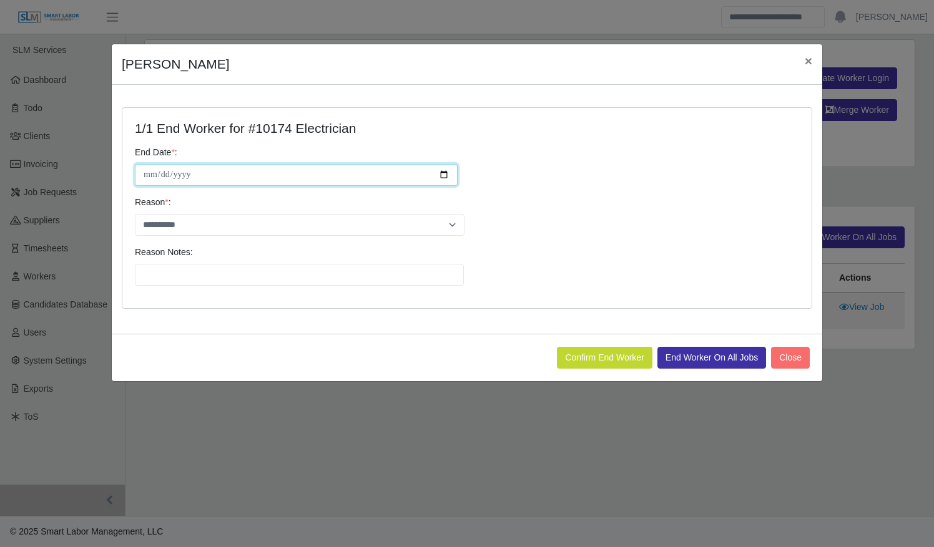
click at [443, 176] on input "**********" at bounding box center [296, 175] width 323 height 22
type input "**********"
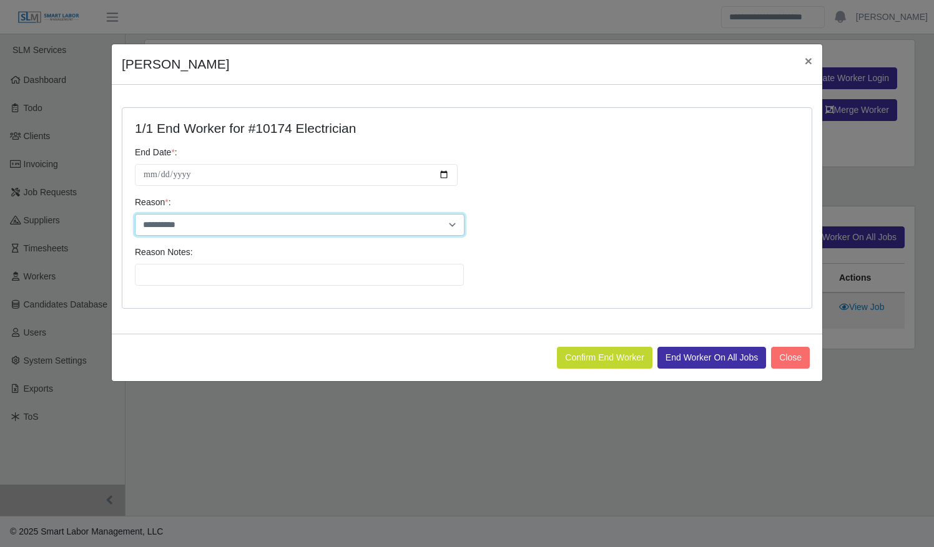
click at [376, 225] on select "**********" at bounding box center [300, 225] width 330 height 22
select select "**********"
click at [135, 214] on select "**********" at bounding box center [300, 225] width 330 height 22
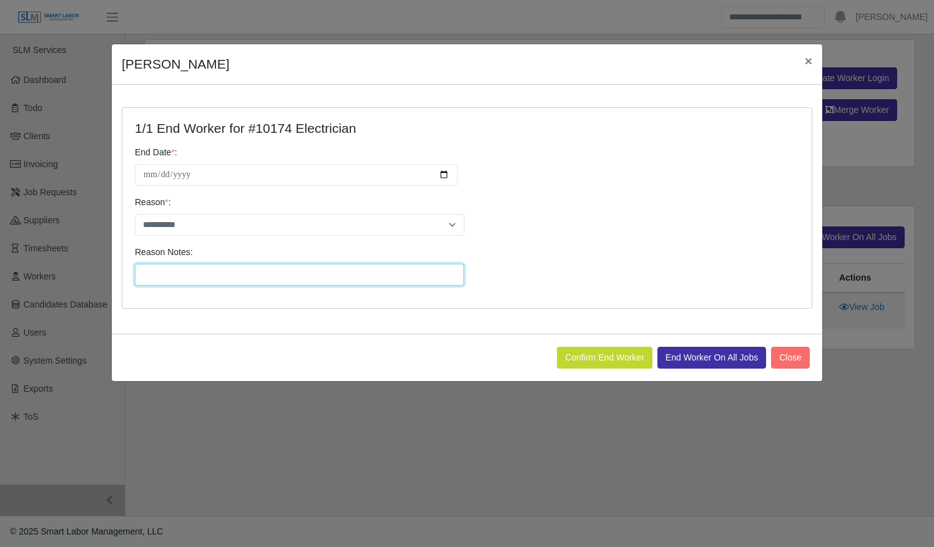
click at [352, 274] on input "Reason Notes:" at bounding box center [299, 275] width 329 height 22
type input "**********"
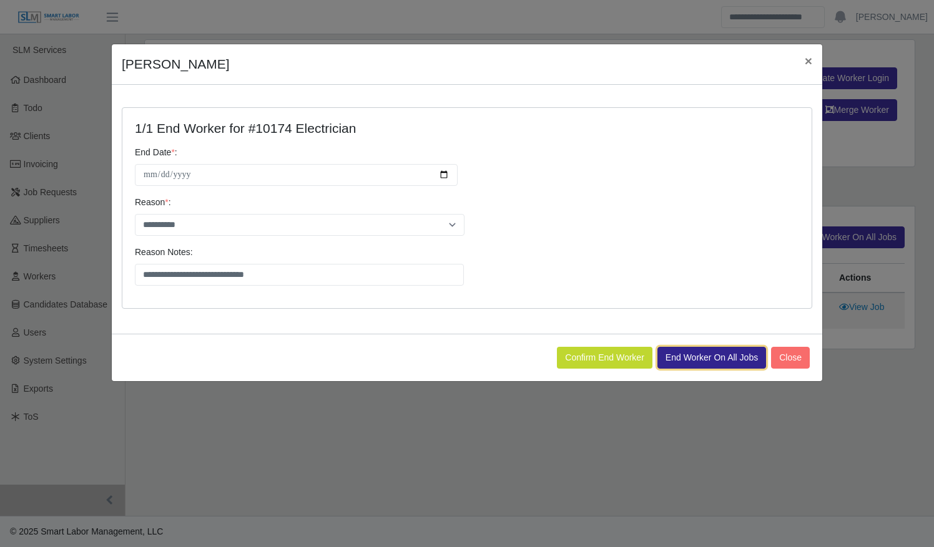
click at [697, 365] on button "End Worker On All Jobs" at bounding box center [711, 358] width 109 height 22
